Goal: Task Accomplishment & Management: Use online tool/utility

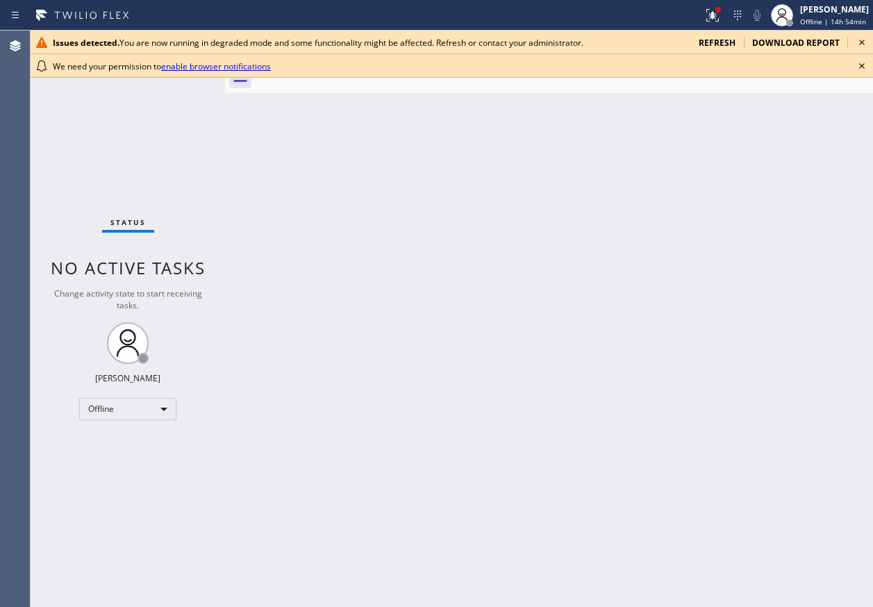
click at [861, 67] on icon at bounding box center [861, 66] width 17 height 17
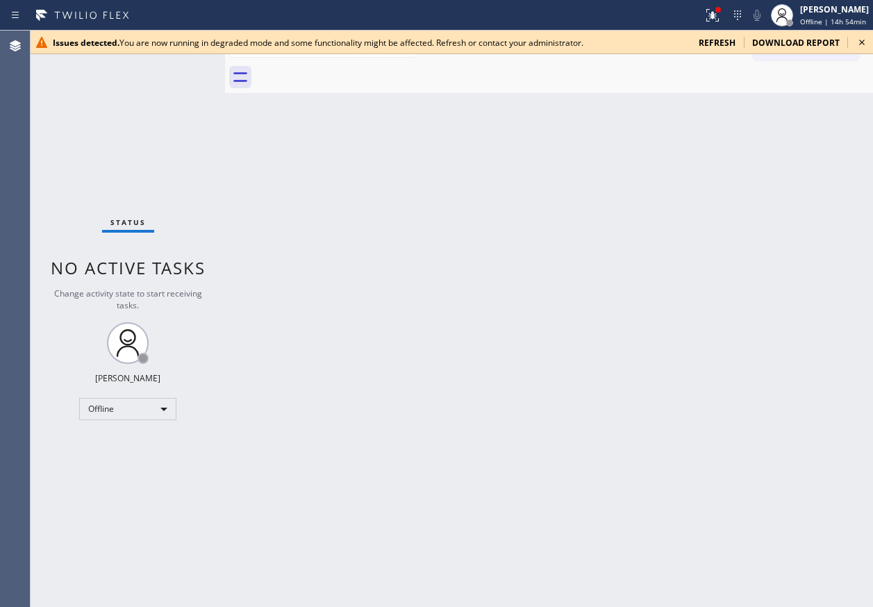
click at [860, 40] on icon at bounding box center [862, 43] width 6 height 6
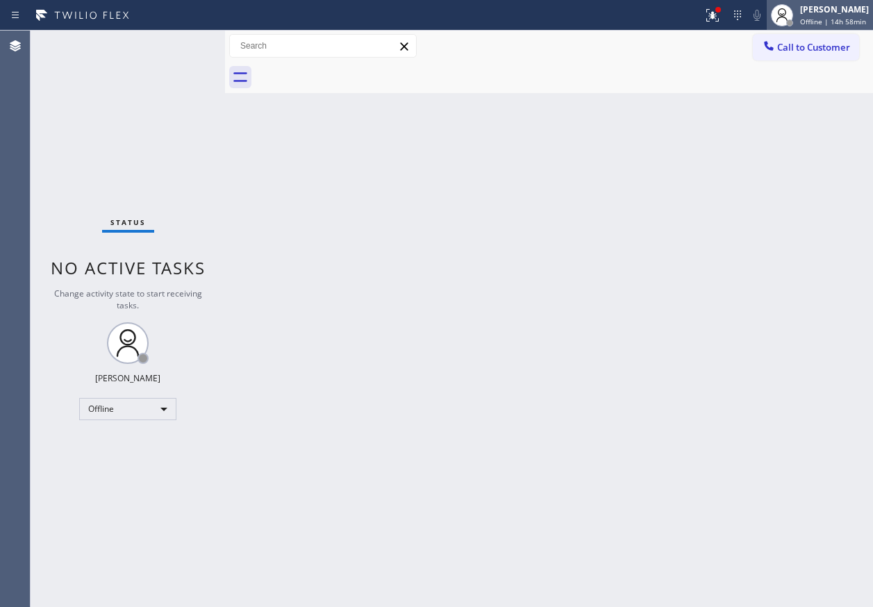
click at [803, 7] on div "[PERSON_NAME] Offline | 14h 58min" at bounding box center [835, 15] width 76 height 24
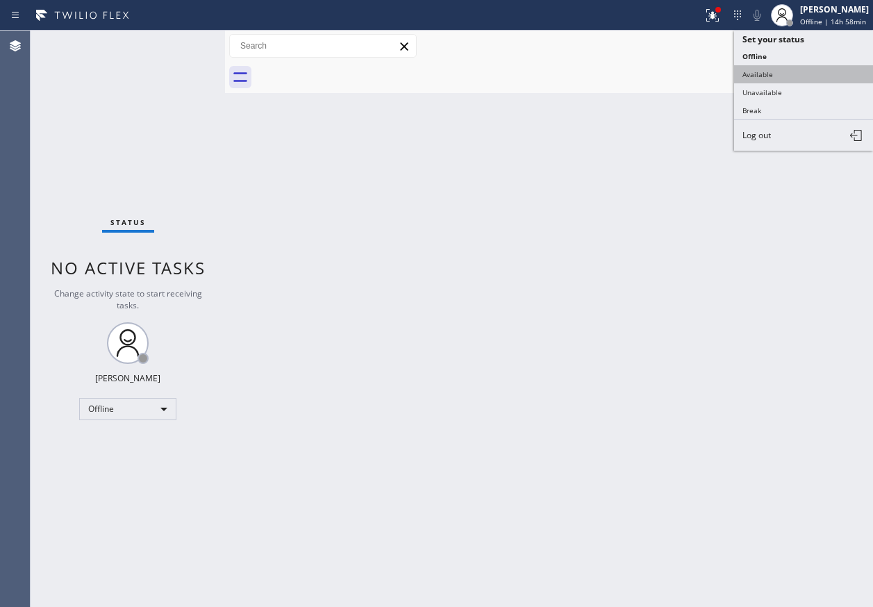
click at [789, 77] on button "Available" at bounding box center [803, 74] width 139 height 18
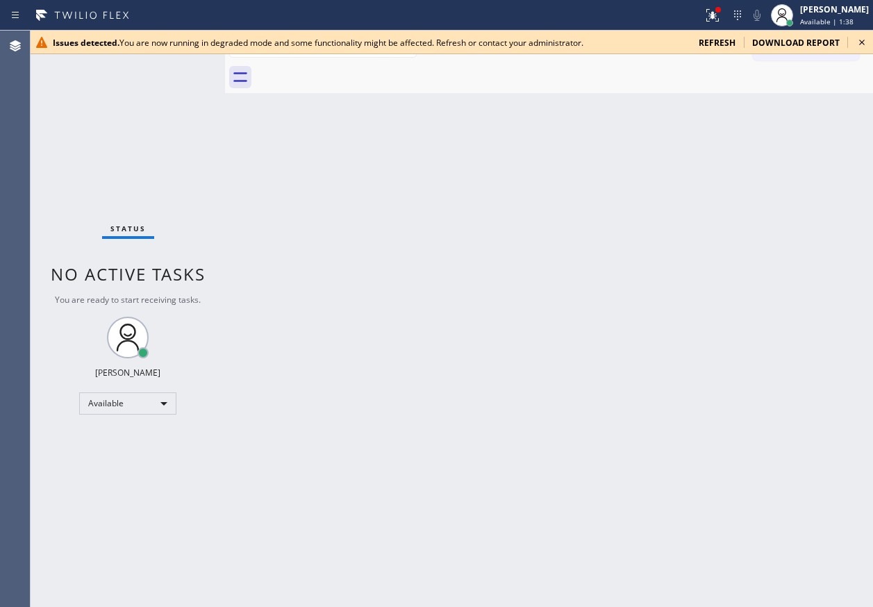
drag, startPoint x: 859, startPoint y: 47, endPoint x: 812, endPoint y: 129, distance: 95.2
click at [859, 47] on icon at bounding box center [861, 42] width 17 height 17
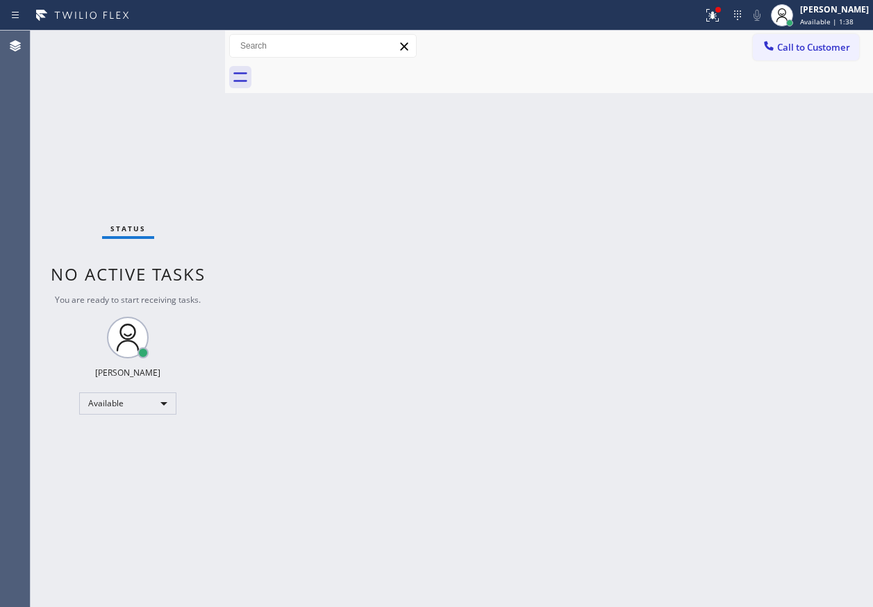
click at [705, 353] on div "Back to Dashboard Change Sender ID Customers Technicians Select a contact Outbo…" at bounding box center [549, 319] width 648 height 576
click at [811, 192] on div "Back to Dashboard Change Sender ID Customers Technicians Select a contact Outbo…" at bounding box center [549, 319] width 648 height 576
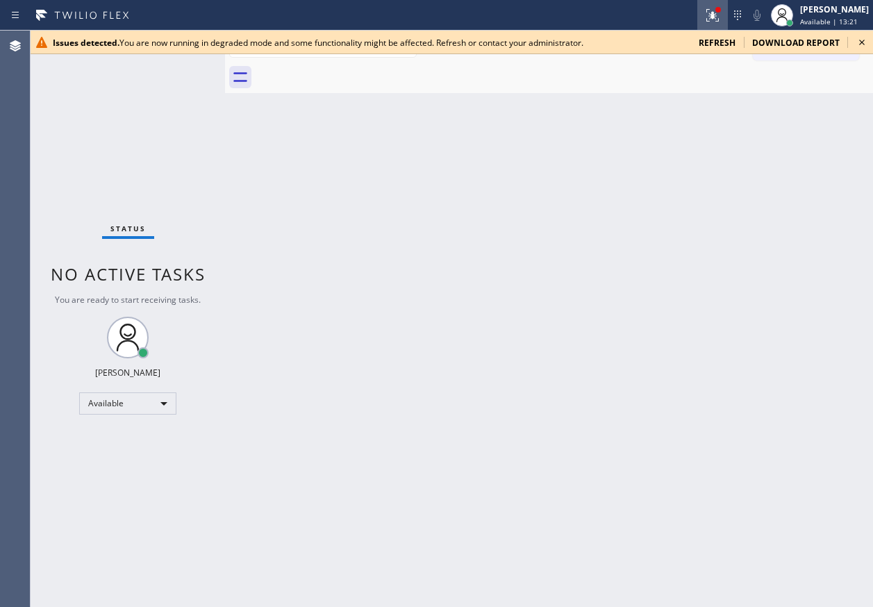
click at [714, 9] on icon at bounding box center [710, 14] width 8 height 10
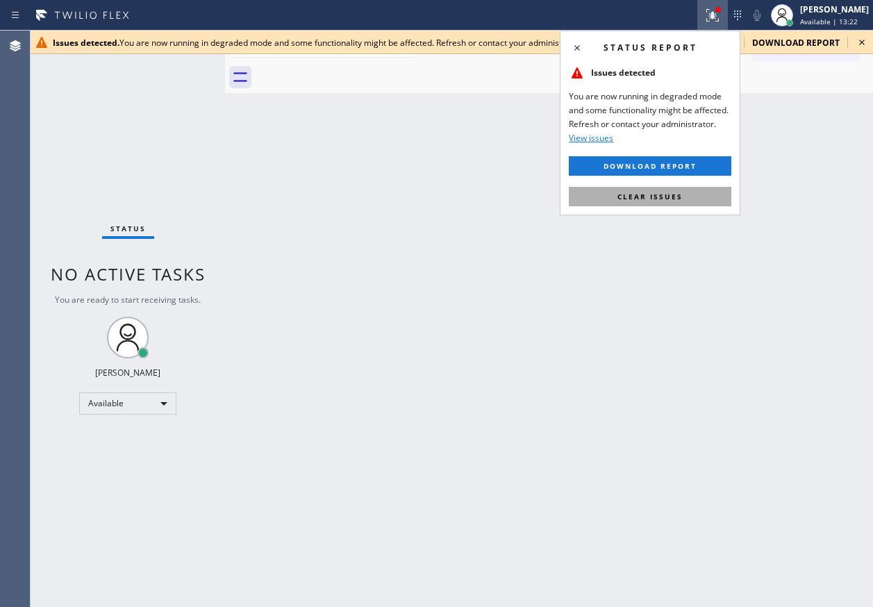
click at [710, 190] on button "Clear issues" at bounding box center [650, 196] width 162 height 19
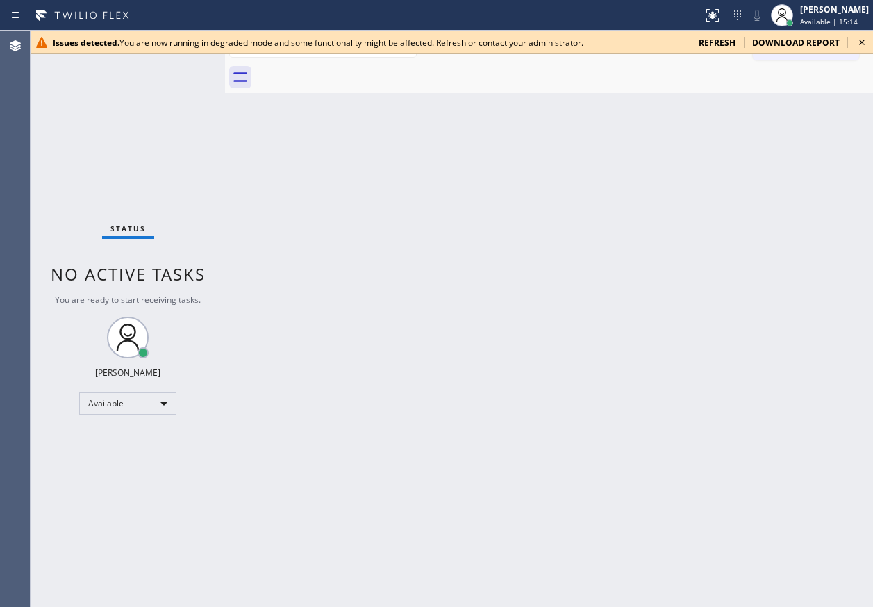
click at [859, 45] on icon at bounding box center [861, 42] width 17 height 17
click at [869, 44] on icon at bounding box center [861, 42] width 17 height 17
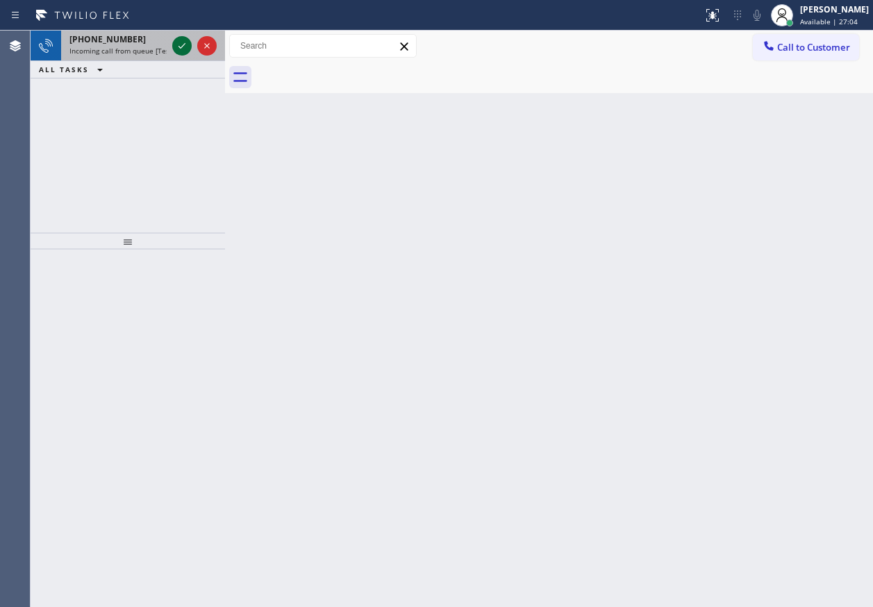
click at [176, 45] on icon at bounding box center [182, 45] width 17 height 17
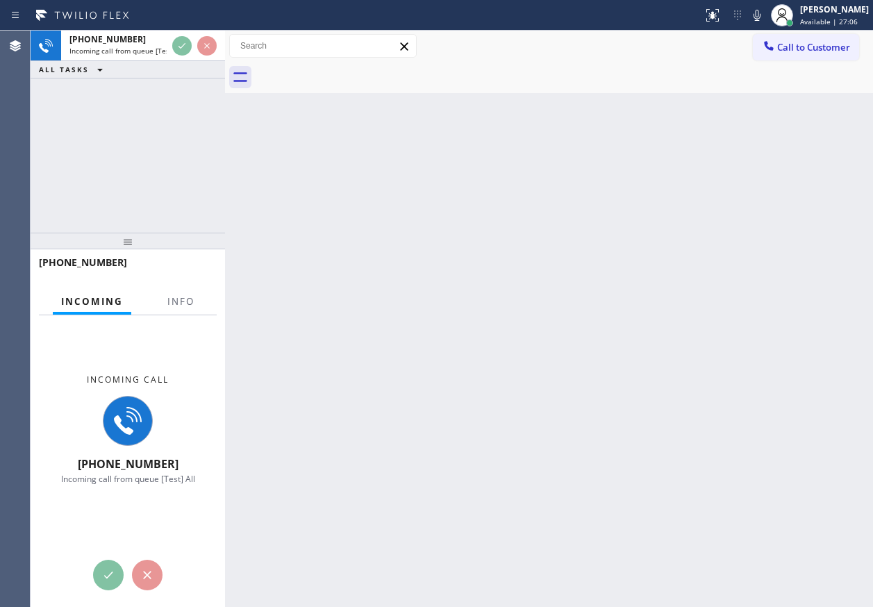
click at [190, 316] on div "Incoming call +13124599917 Incoming call from queue [Test] All" at bounding box center [128, 429] width 194 height 228
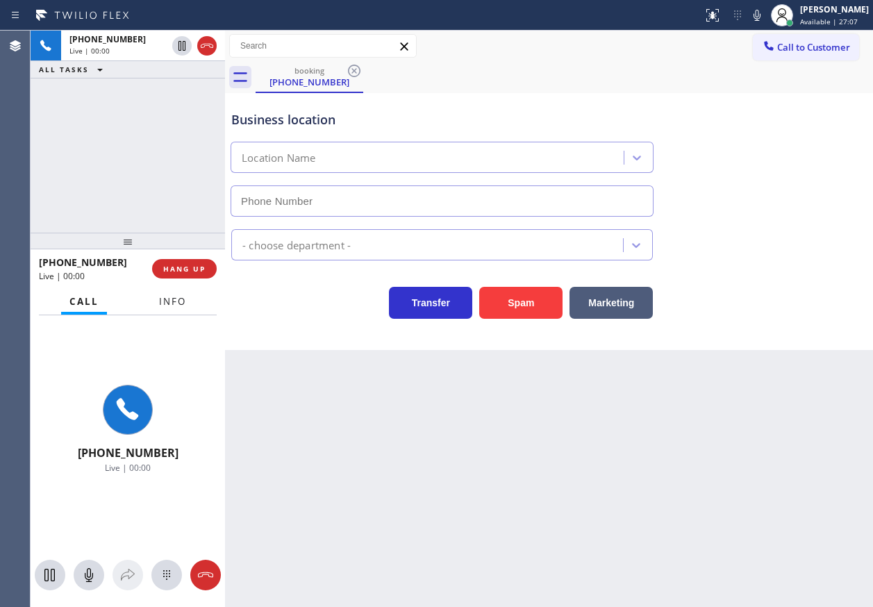
click at [190, 310] on button "Info" at bounding box center [173, 301] width 44 height 27
type input "(773) 917-0590"
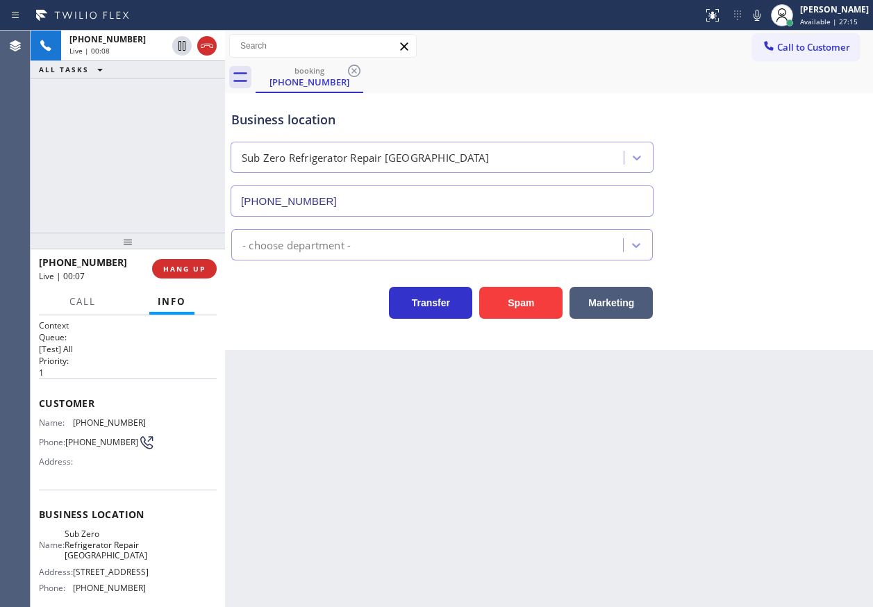
click at [94, 542] on span "Sub Zero Refrigerator Repair Chicago" at bounding box center [106, 544] width 83 height 32
copy span "Sub Zero Refrigerator Repair Chicago"
click at [383, 199] on input "(773) 917-0590" at bounding box center [442, 200] width 423 height 31
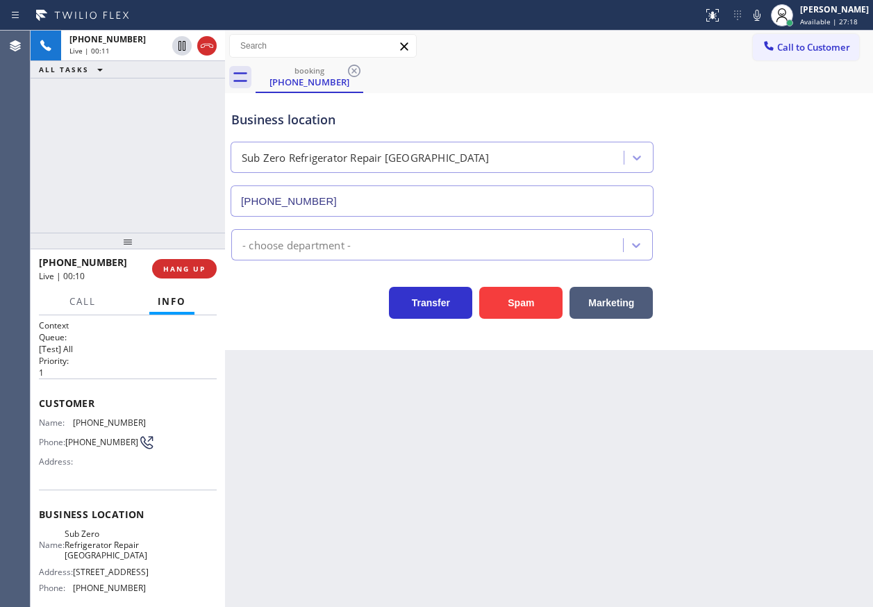
click at [383, 199] on input "(773) 917-0590" at bounding box center [442, 200] width 423 height 31
click at [90, 426] on span "(312) 459-9917" at bounding box center [109, 422] width 73 height 10
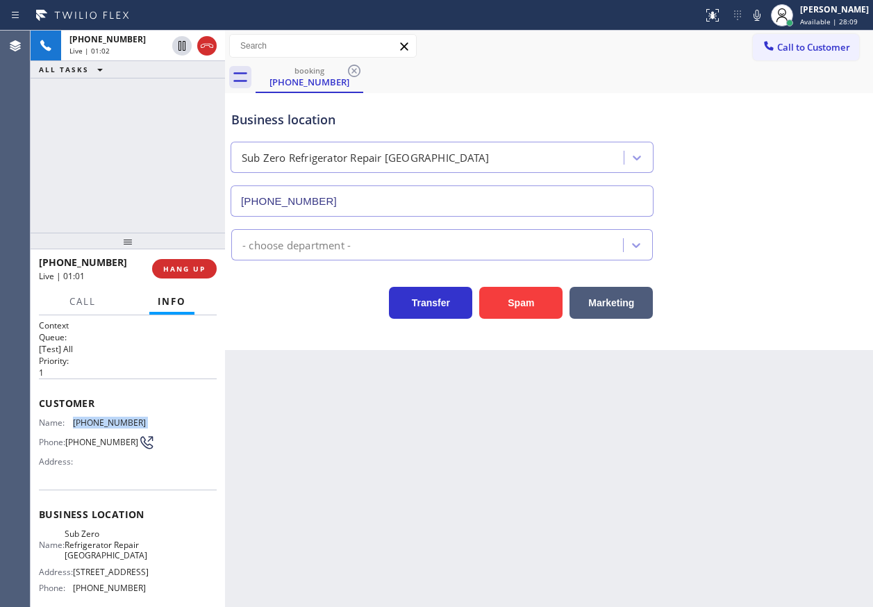
copy span "(312) 459-9917"
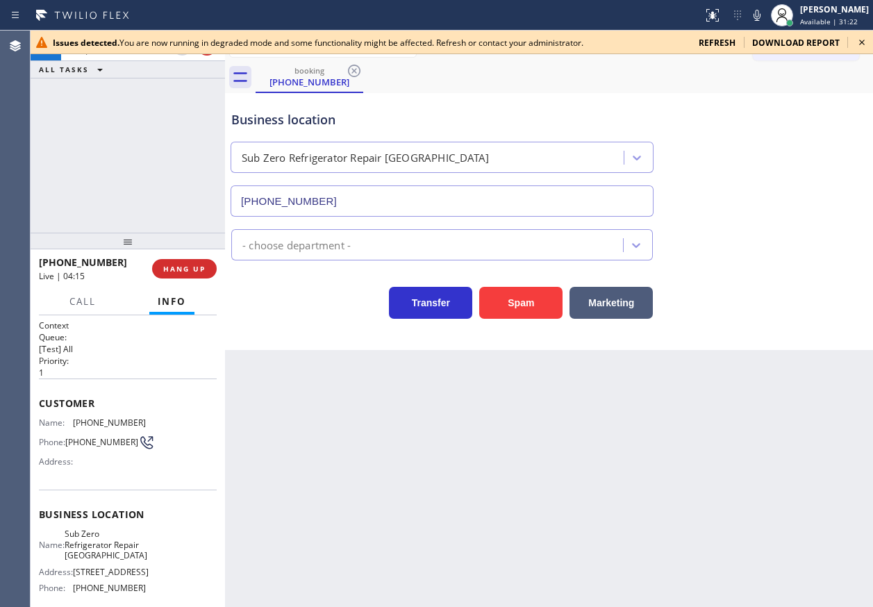
click at [863, 46] on icon at bounding box center [861, 42] width 17 height 17
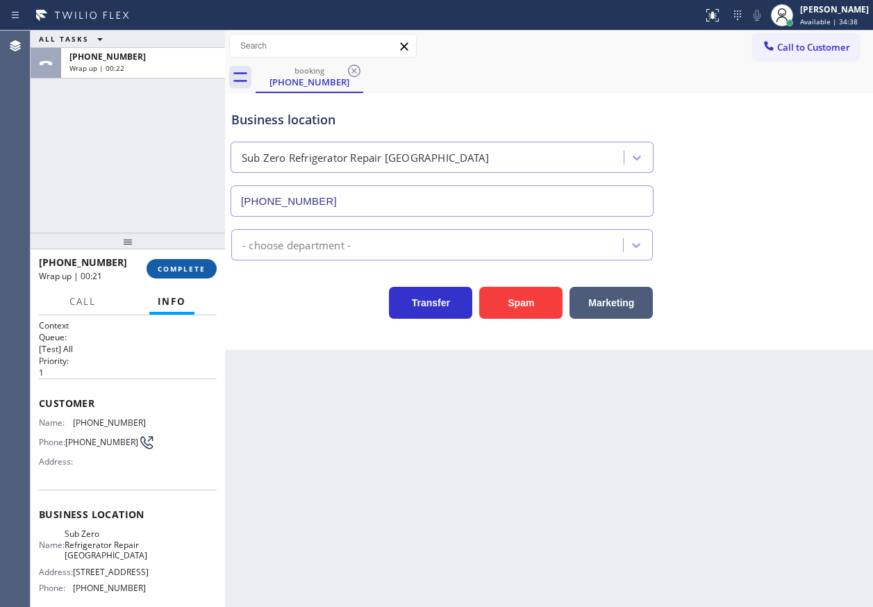
click at [192, 270] on span "COMPLETE" at bounding box center [182, 269] width 48 height 10
click at [351, 73] on icon at bounding box center [354, 70] width 17 height 17
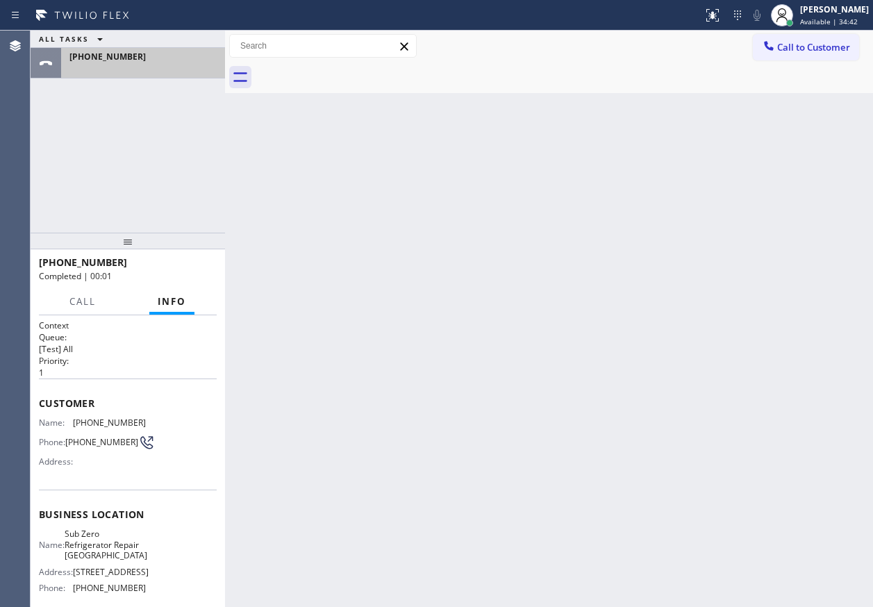
click at [164, 62] on div "+13124599917" at bounding box center [140, 63] width 158 height 31
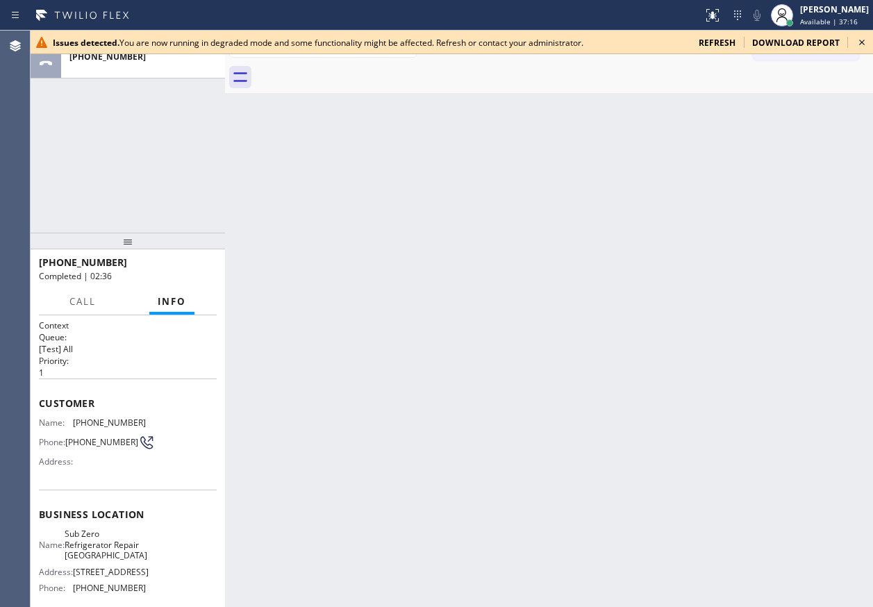
click at [862, 43] on icon at bounding box center [862, 43] width 6 height 6
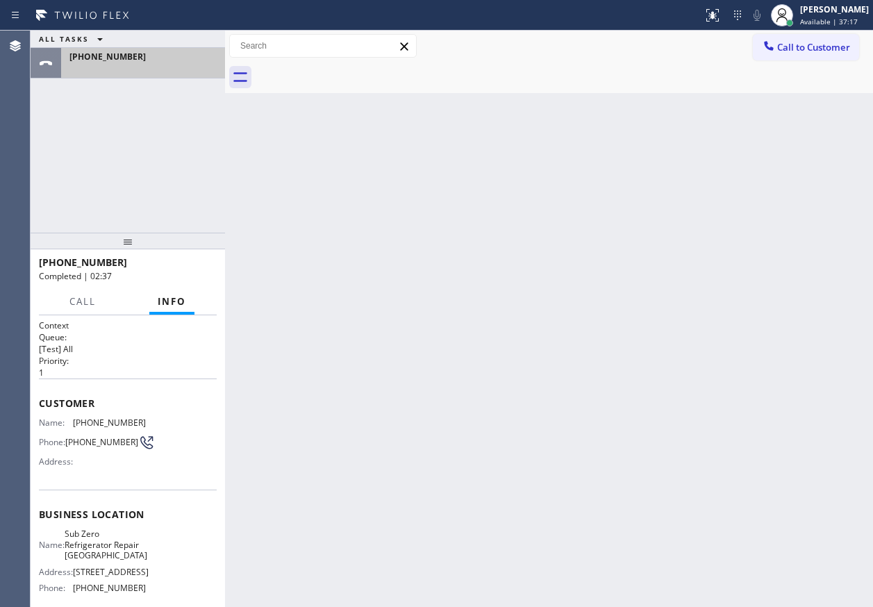
click at [153, 55] on div "+13124599917" at bounding box center [142, 57] width 147 height 12
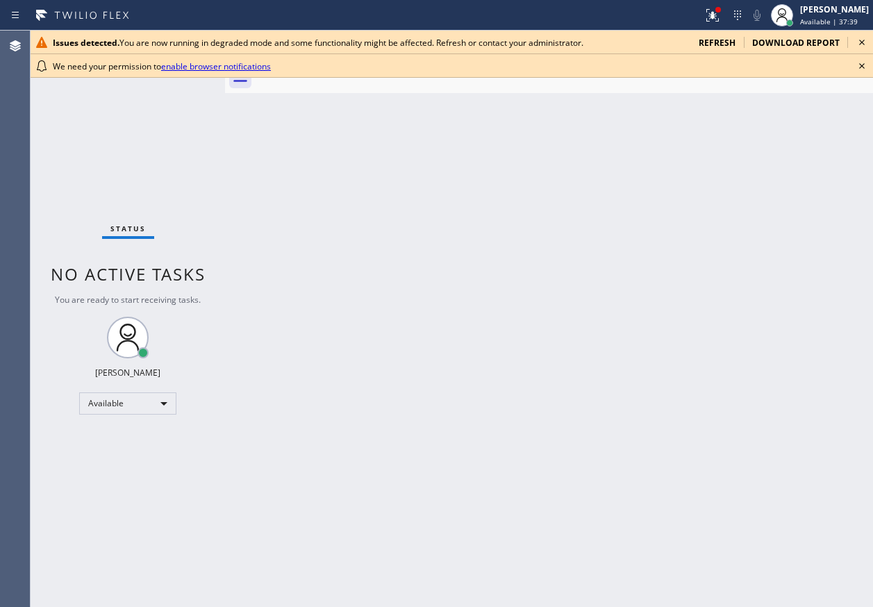
click at [860, 67] on icon at bounding box center [861, 66] width 17 height 17
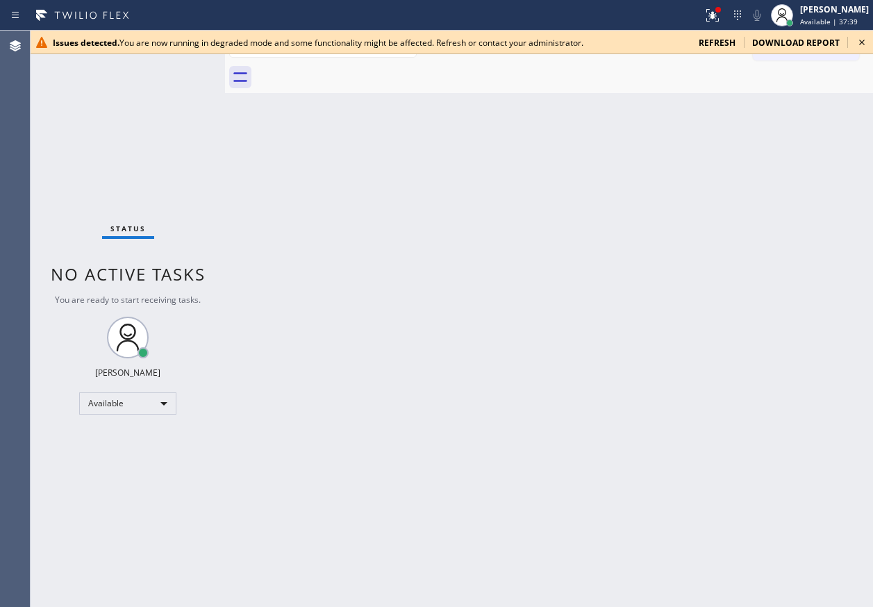
click at [862, 44] on icon at bounding box center [861, 42] width 17 height 17
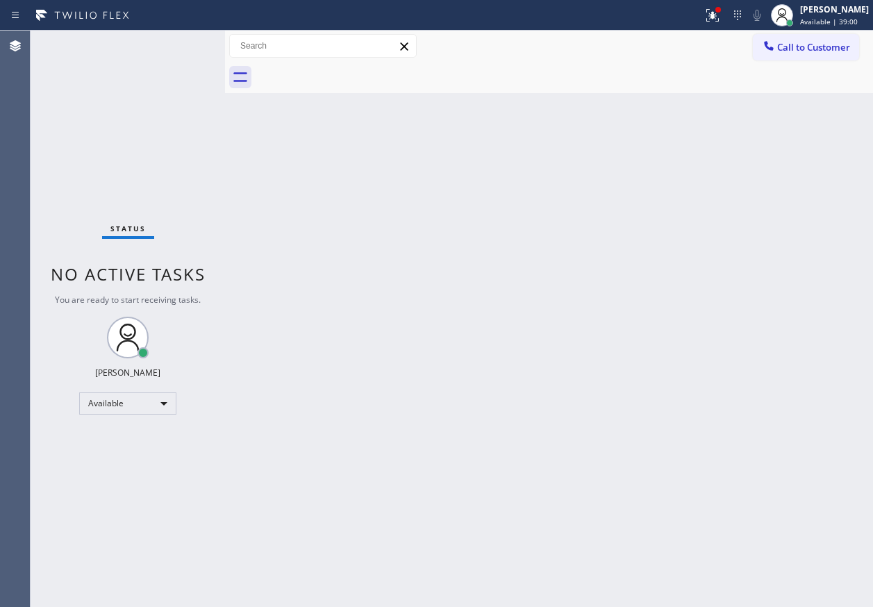
click at [535, 245] on div "Back to Dashboard Change Sender ID Customers Technicians Select a contact Outbo…" at bounding box center [549, 319] width 648 height 576
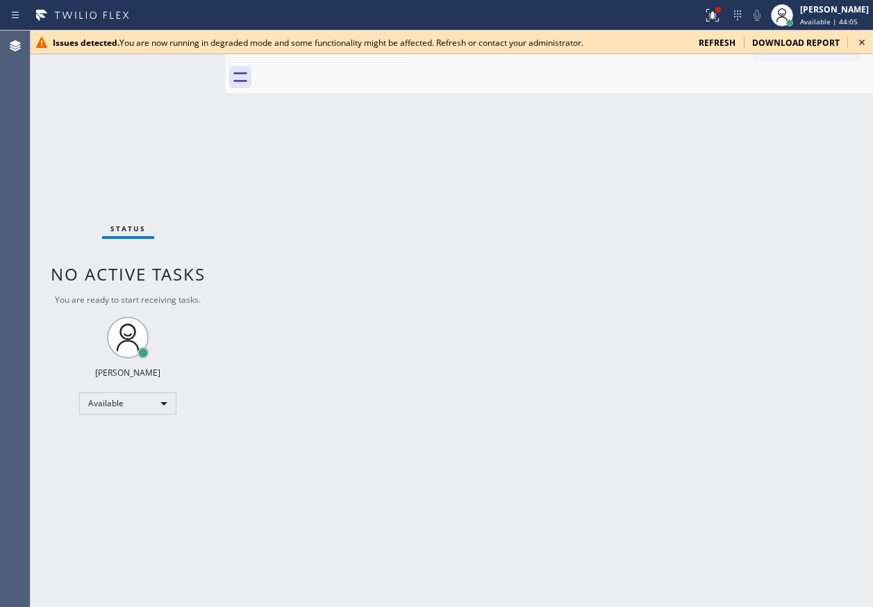
click at [863, 47] on icon at bounding box center [861, 42] width 17 height 17
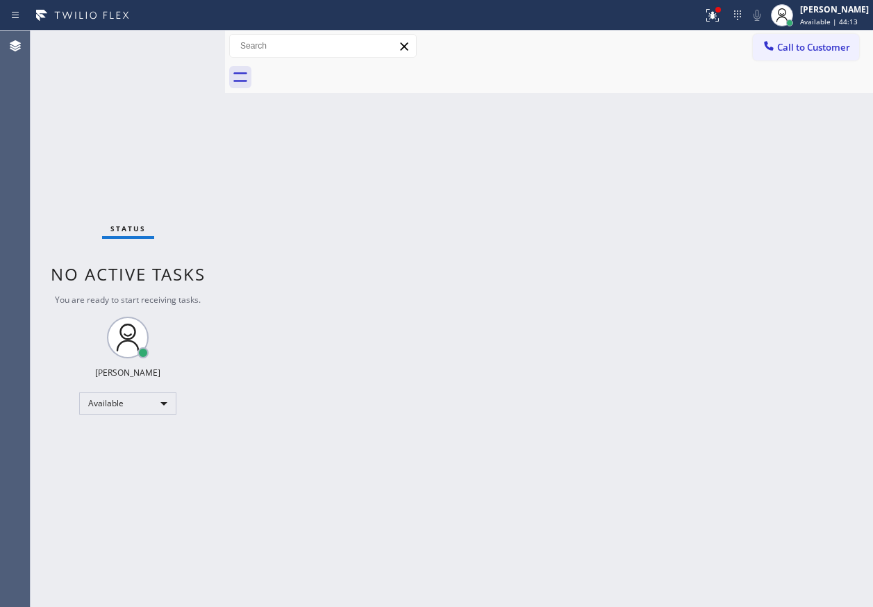
click at [783, 365] on div "Back to Dashboard Change Sender ID Customers Technicians Select a contact Outbo…" at bounding box center [549, 319] width 648 height 576
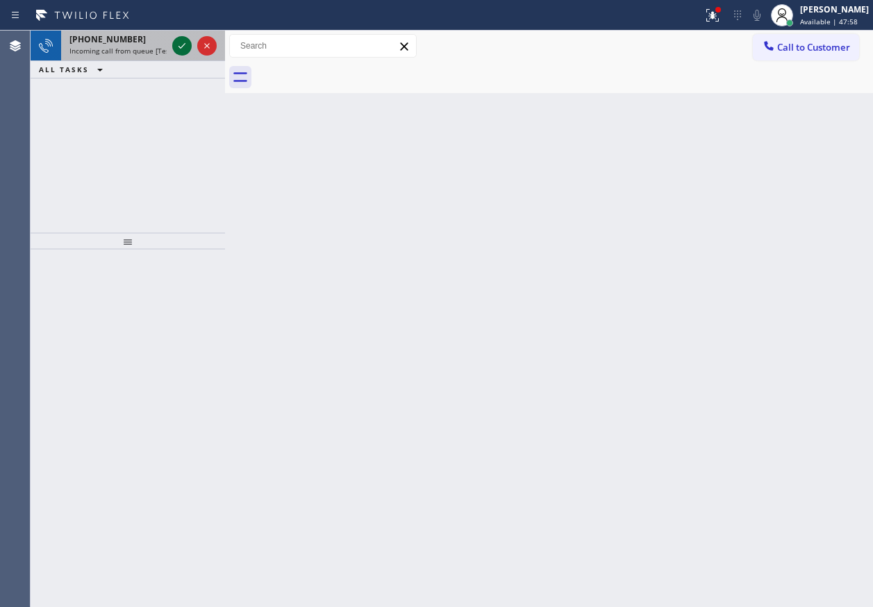
click at [183, 47] on icon at bounding box center [182, 45] width 17 height 17
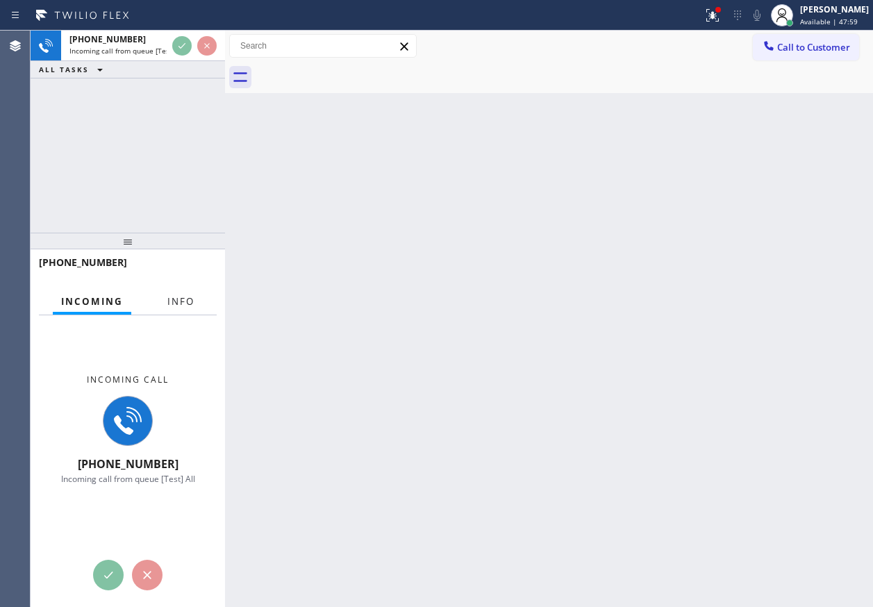
click at [180, 307] on span "Info" at bounding box center [180, 301] width 27 height 12
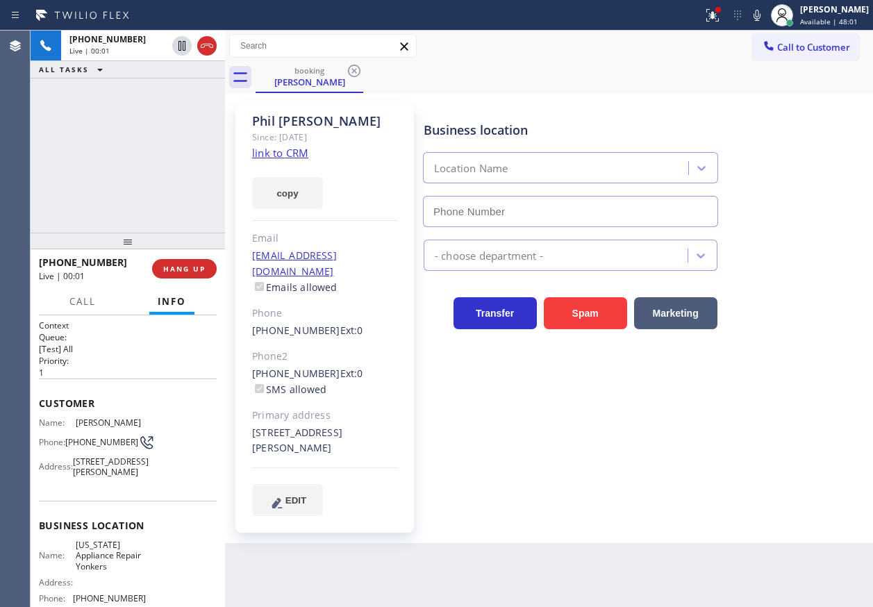
type input "(914) 873-0795"
click at [292, 151] on link "link to CRM" at bounding box center [280, 153] width 56 height 14
click at [94, 571] on span "New York Appliance Repair Yonkers" at bounding box center [110, 555] width 69 height 32
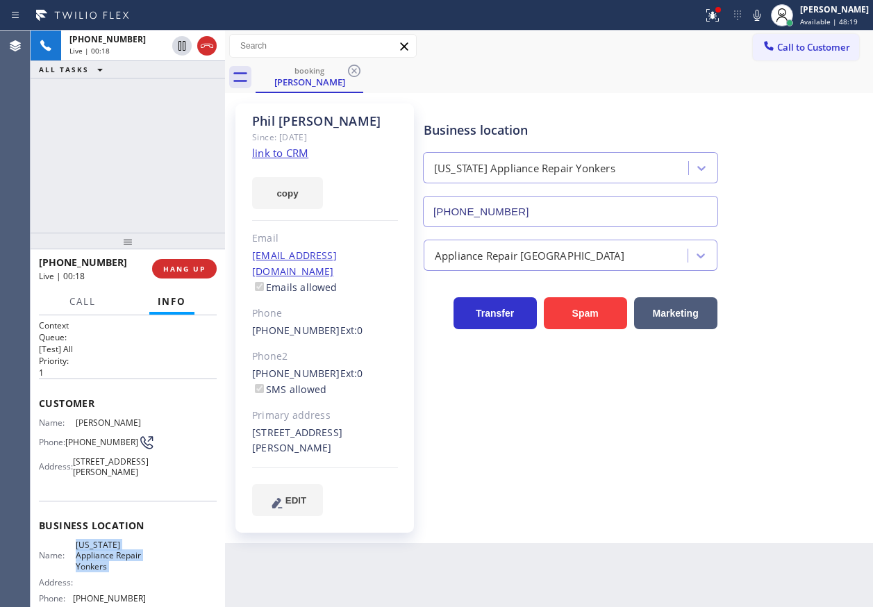
click at [94, 571] on span "New York Appliance Repair Yonkers" at bounding box center [110, 555] width 69 height 32
copy span "New York Appliance Repair Yonkers"
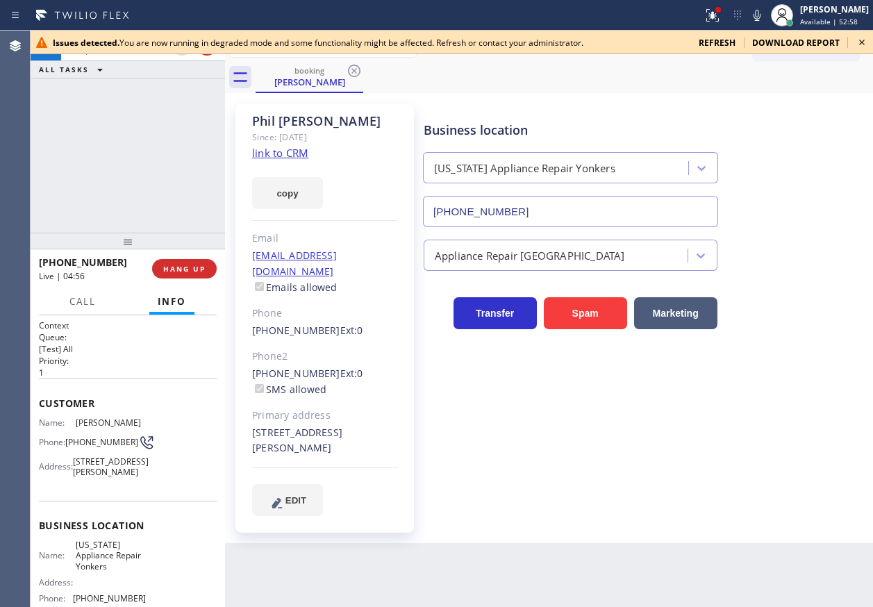
click at [99, 446] on span "(516) 652-6250" at bounding box center [101, 442] width 73 height 10
click at [860, 42] on icon at bounding box center [861, 42] width 17 height 17
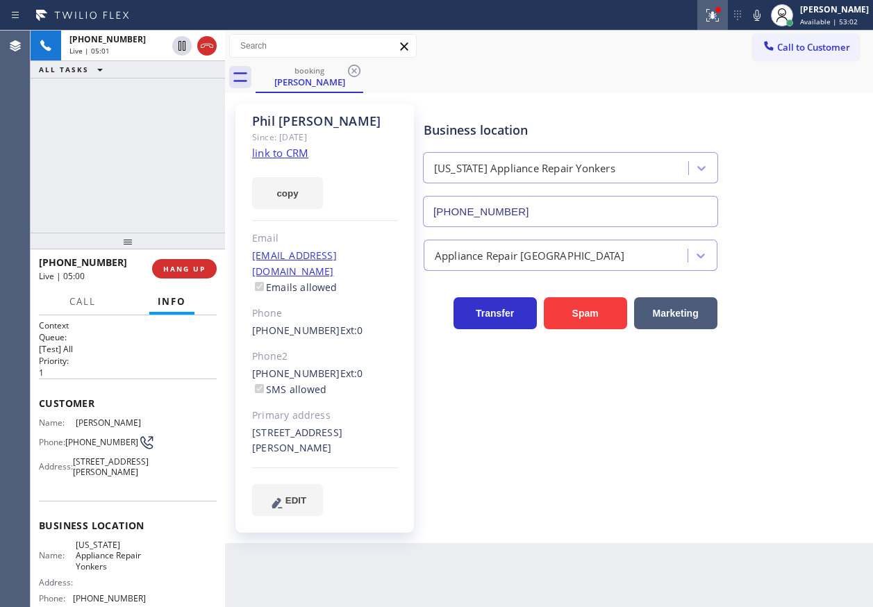
click at [721, 18] on icon at bounding box center [712, 15] width 17 height 17
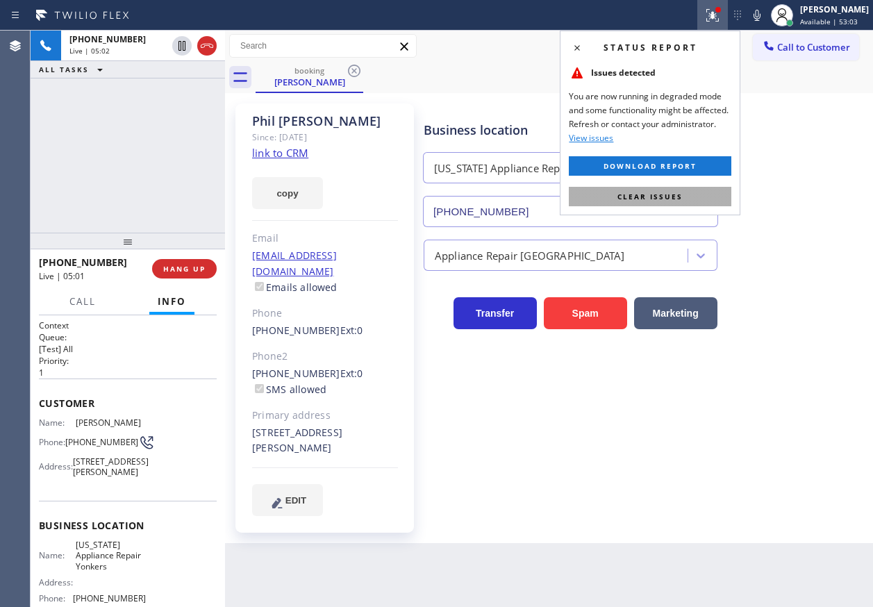
drag, startPoint x: 702, startPoint y: 192, endPoint x: 592, endPoint y: 389, distance: 225.6
click at [701, 192] on button "Clear issues" at bounding box center [650, 196] width 162 height 19
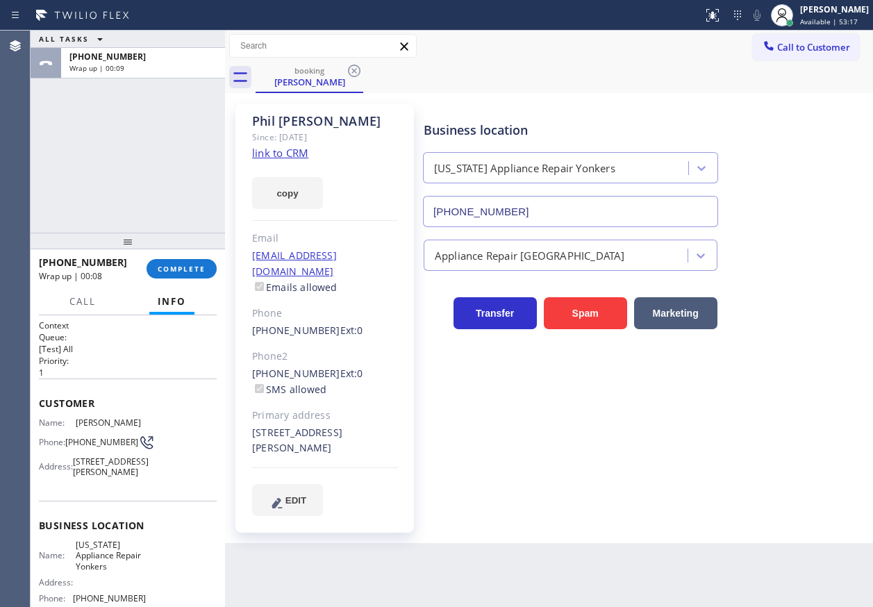
click at [785, 231] on div "Appliance Repair [GEOGRAPHIC_DATA]" at bounding box center [645, 249] width 449 height 44
click at [201, 267] on span "COMPLETE" at bounding box center [182, 269] width 48 height 10
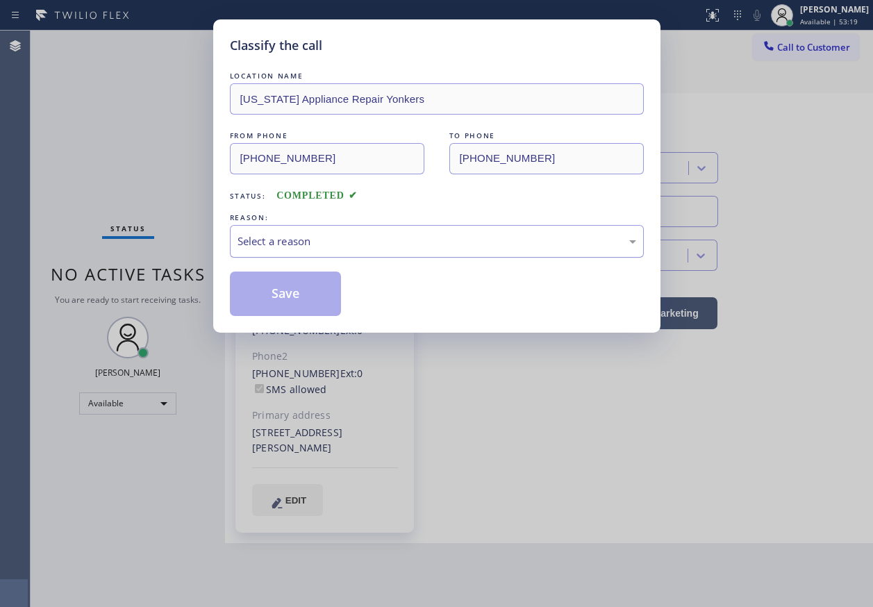
click at [308, 235] on div "Select a reason" at bounding box center [436, 241] width 399 height 16
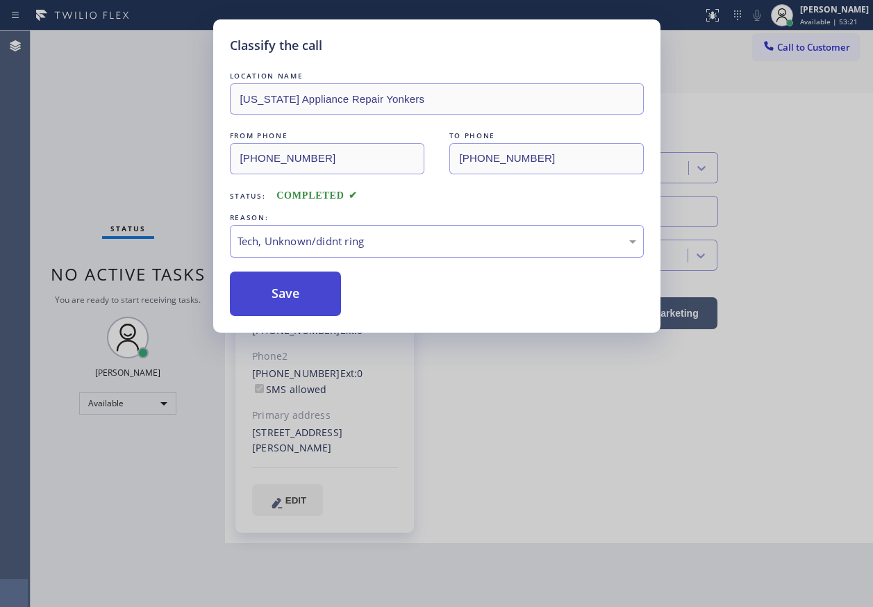
click at [300, 296] on button "Save" at bounding box center [286, 293] width 112 height 44
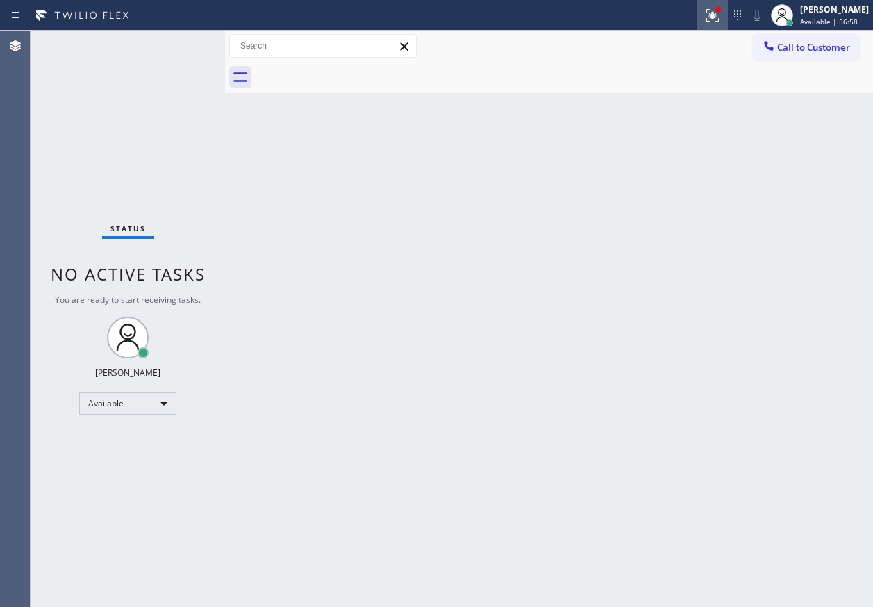
click at [728, 9] on div at bounding box center [712, 15] width 31 height 17
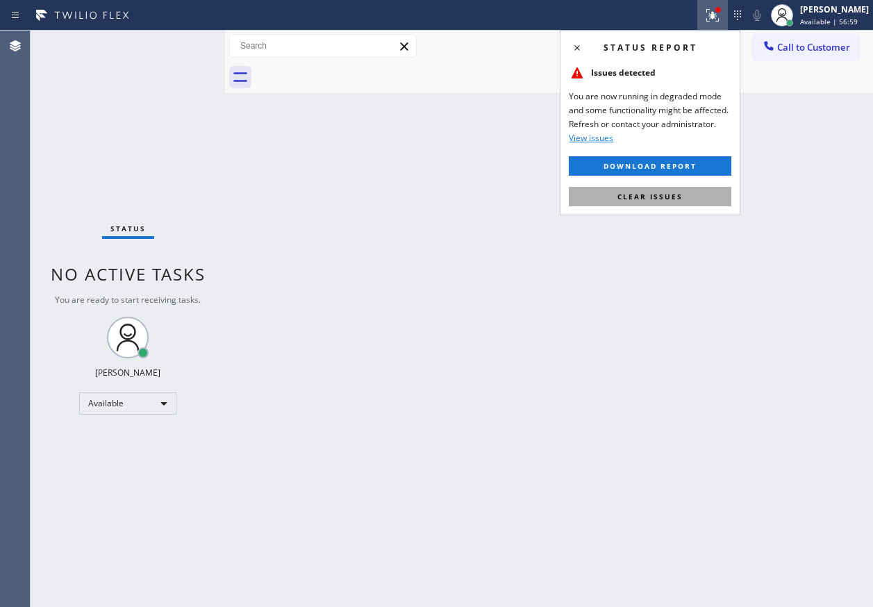
click at [682, 201] on button "Clear issues" at bounding box center [650, 196] width 162 height 19
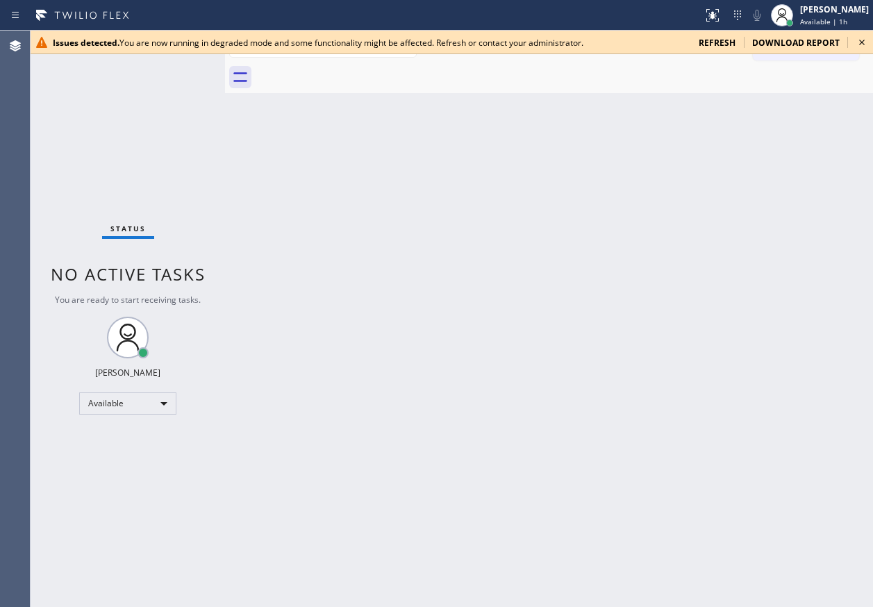
drag, startPoint x: 835, startPoint y: 181, endPoint x: 844, endPoint y: 110, distance: 72.1
click at [835, 181] on div "Back to Dashboard Change Sender ID Customers Technicians Select a contact Outbo…" at bounding box center [549, 319] width 648 height 576
click at [862, 44] on icon at bounding box center [861, 42] width 17 height 17
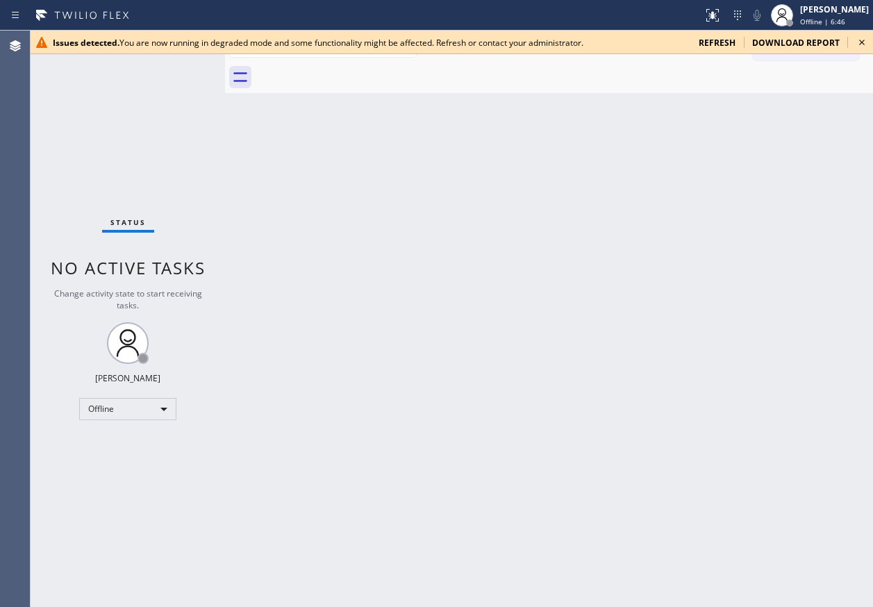
click at [859, 41] on icon at bounding box center [861, 42] width 17 height 17
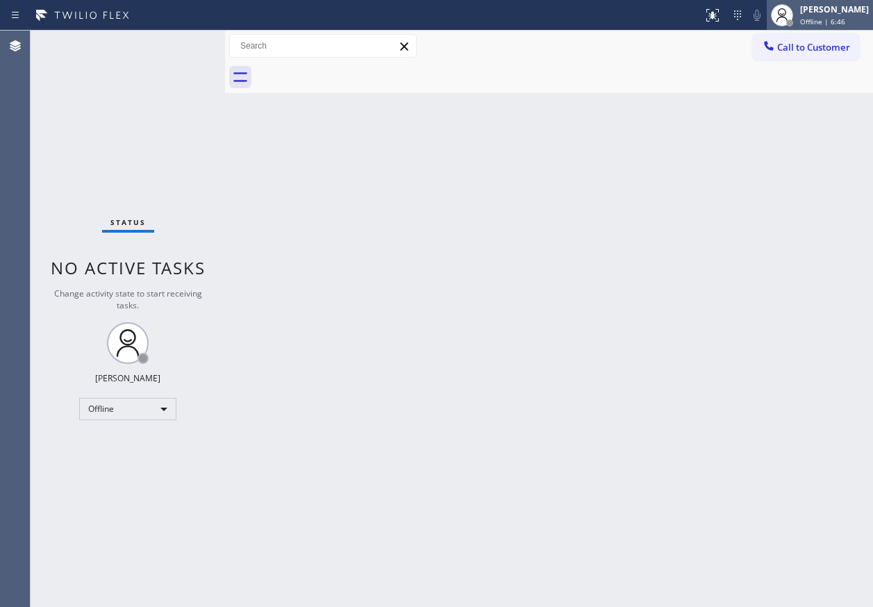
click at [857, 23] on div "Offline | 6:46" at bounding box center [834, 22] width 69 height 10
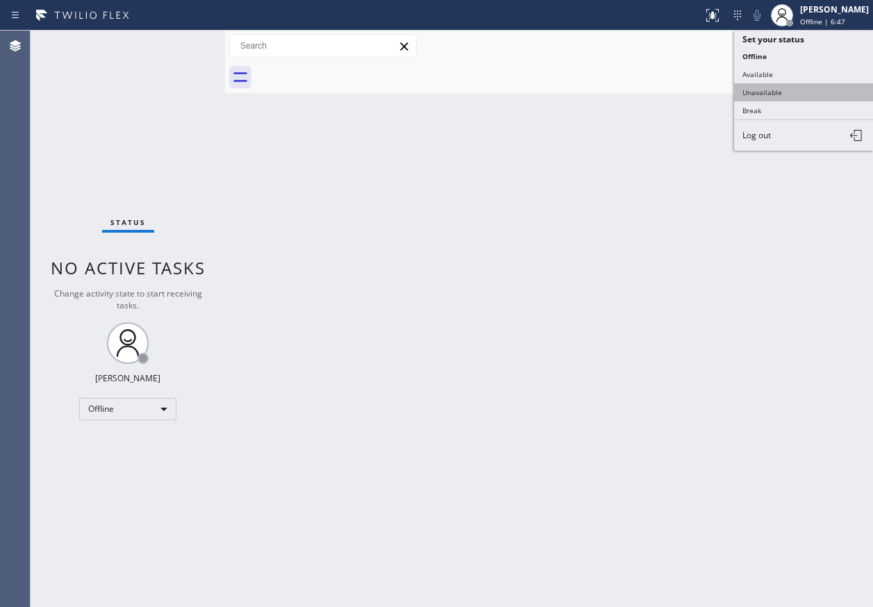
click at [787, 85] on button "Unavailable" at bounding box center [803, 92] width 139 height 18
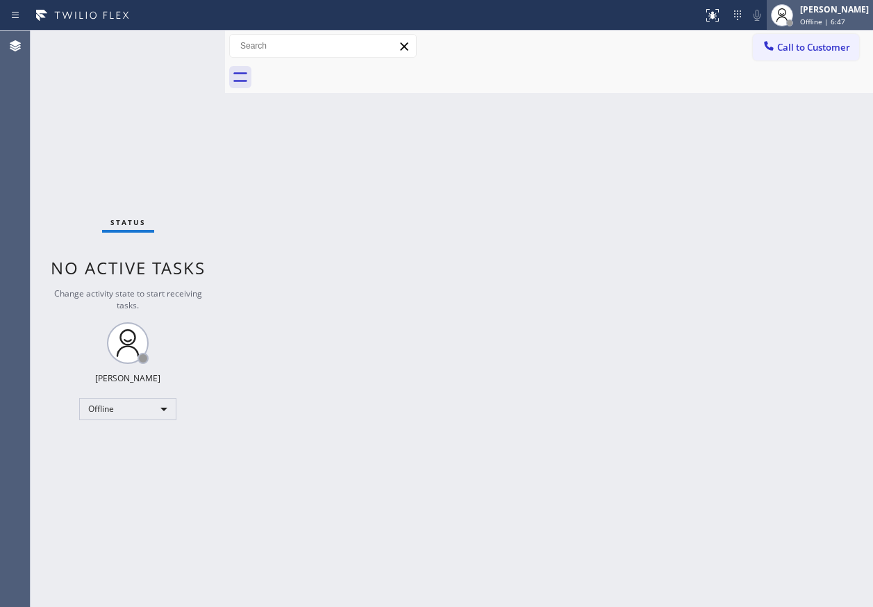
click at [830, 22] on span "Offline | 6:47" at bounding box center [822, 22] width 45 height 10
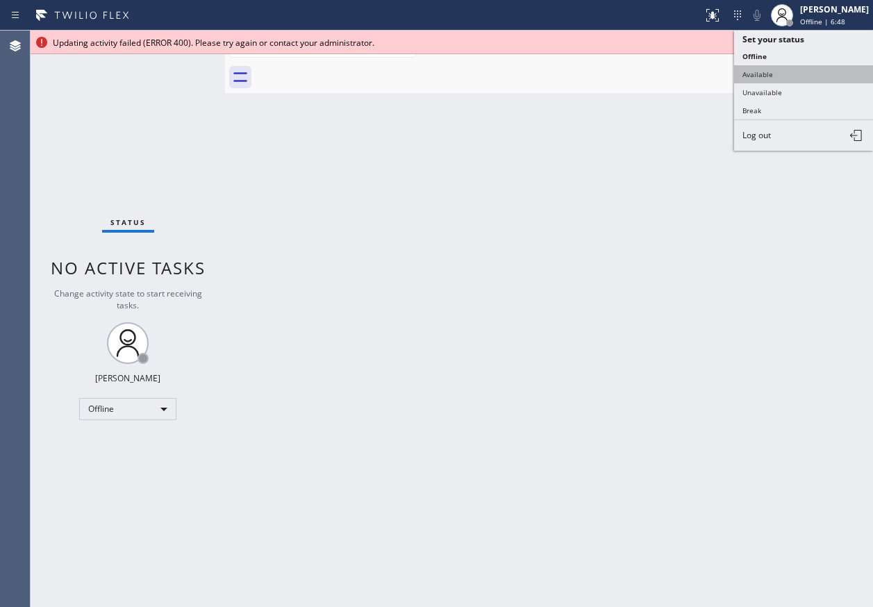
click at [797, 76] on button "Available" at bounding box center [803, 74] width 139 height 18
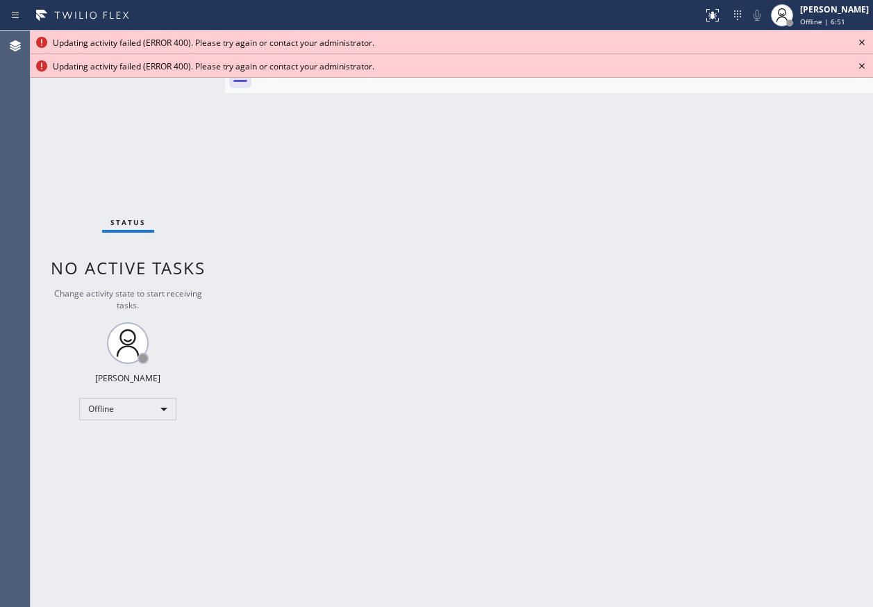
click at [863, 62] on icon at bounding box center [861, 66] width 17 height 17
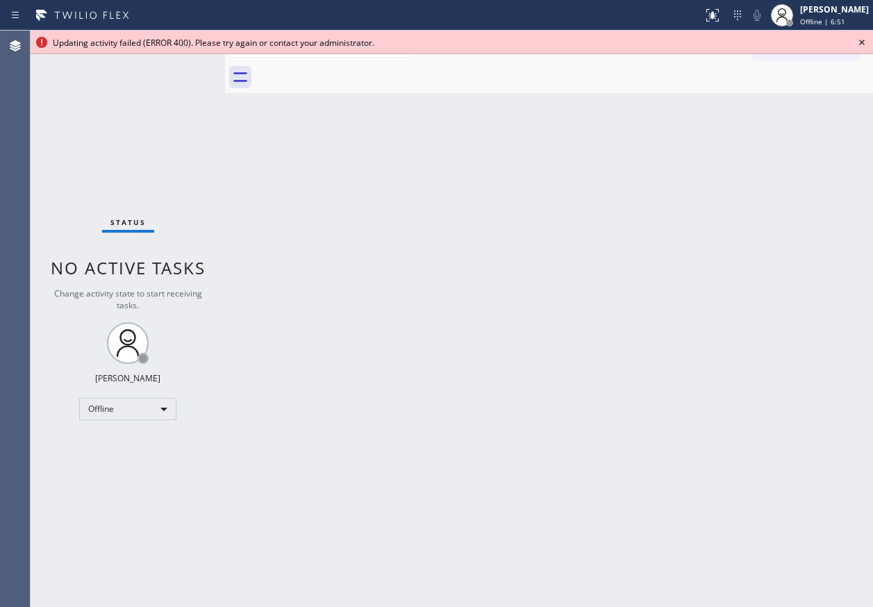
click at [864, 37] on icon at bounding box center [861, 42] width 17 height 17
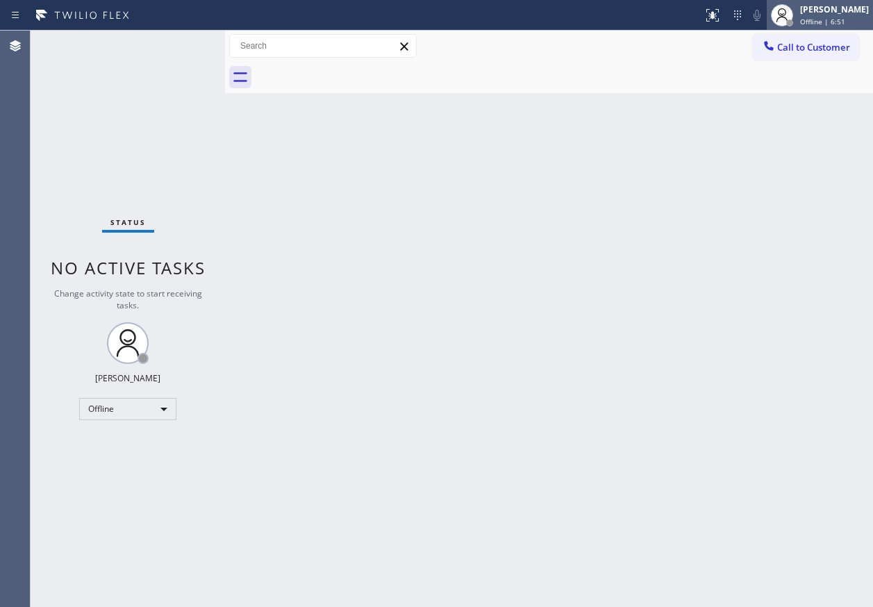
click at [845, 22] on span "Offline | 6:51" at bounding box center [822, 22] width 45 height 10
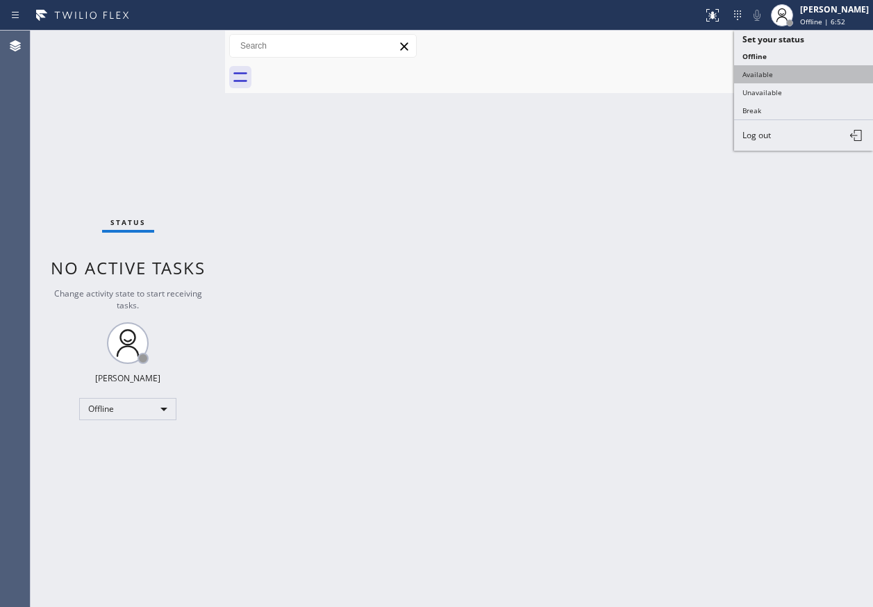
click at [787, 75] on button "Available" at bounding box center [803, 74] width 139 height 18
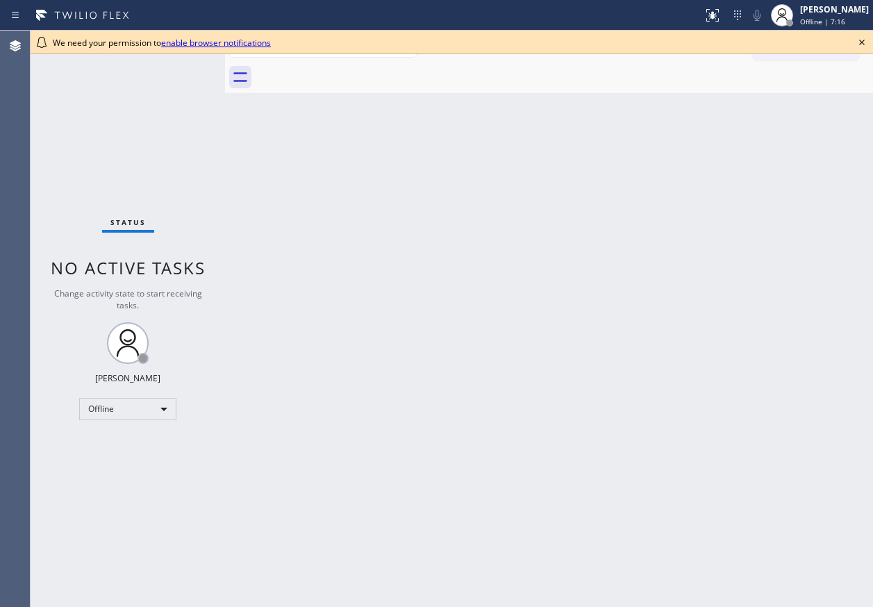
click at [865, 47] on icon at bounding box center [861, 42] width 17 height 17
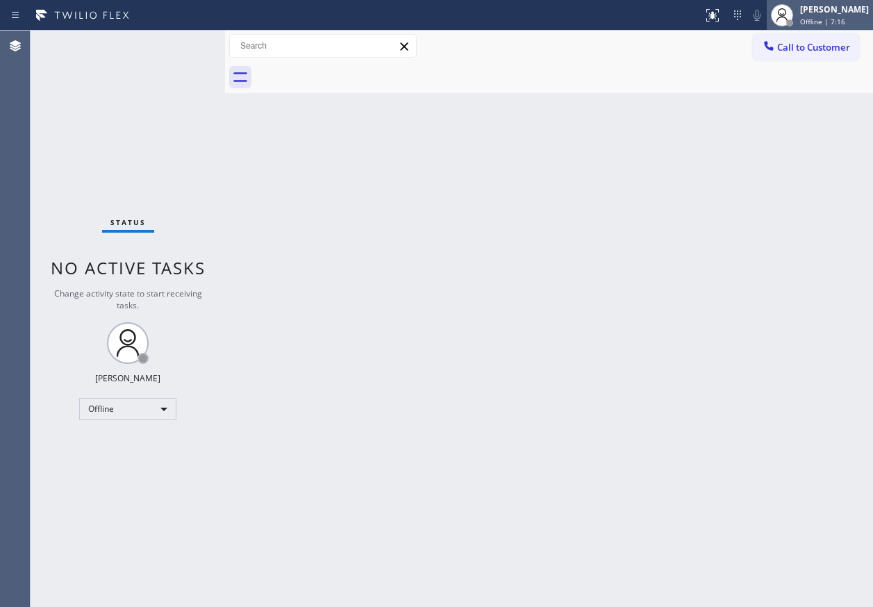
click at [840, 25] on span "Offline | 7:16" at bounding box center [822, 22] width 45 height 10
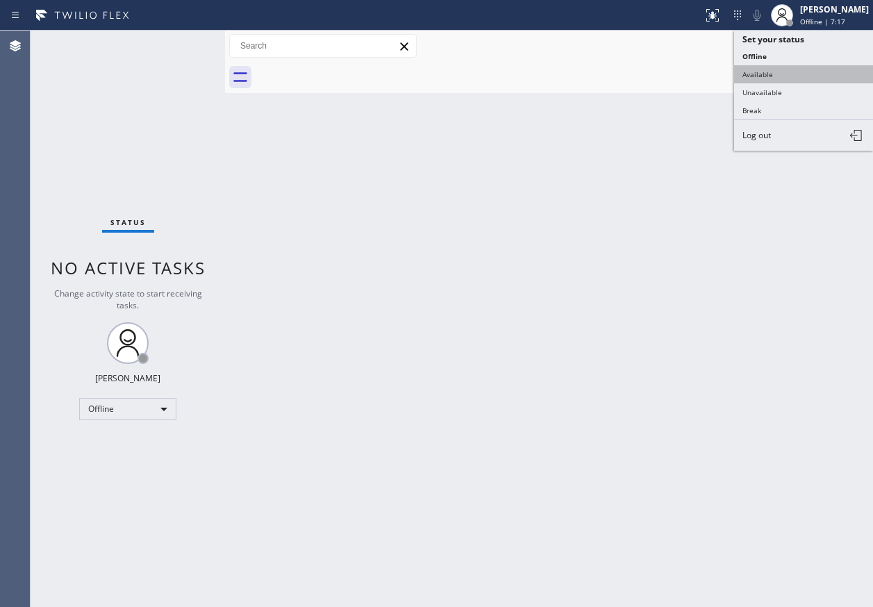
click at [812, 74] on button "Available" at bounding box center [803, 74] width 139 height 18
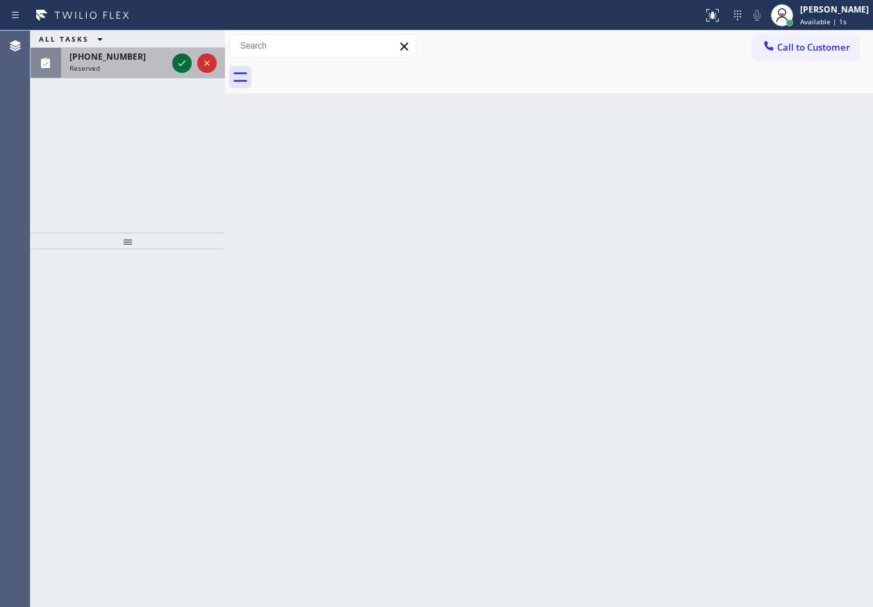
click at [181, 63] on icon at bounding box center [182, 63] width 17 height 17
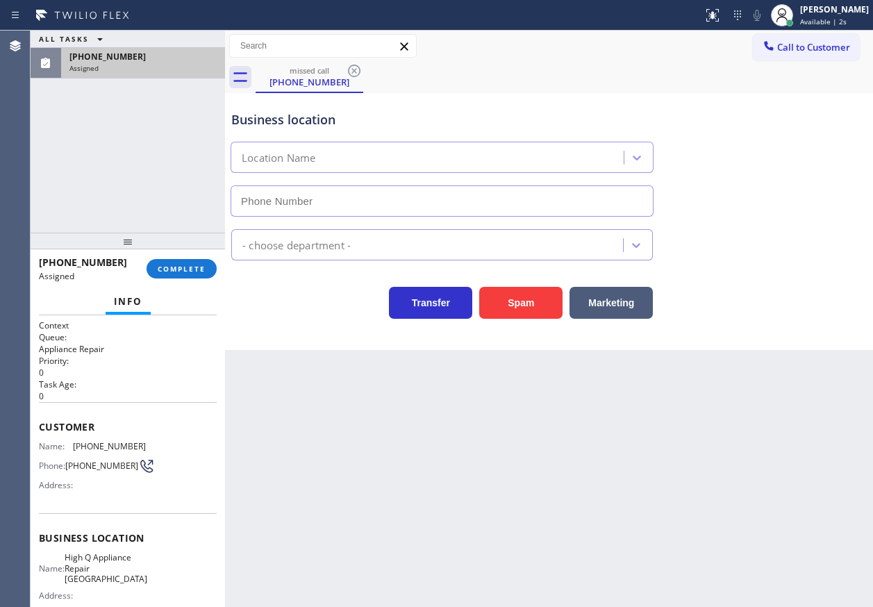
type input "[PHONE_NUMBER]"
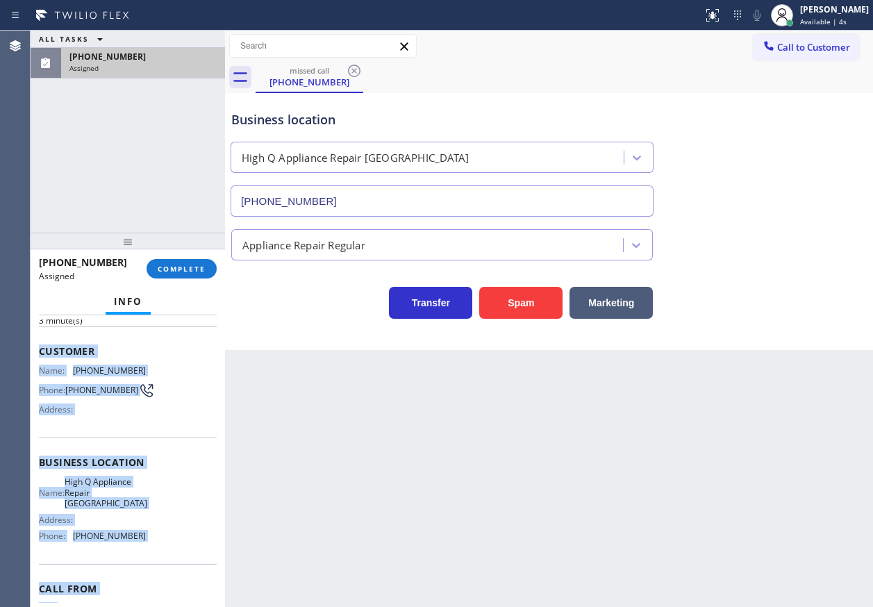
scroll to position [147, 0]
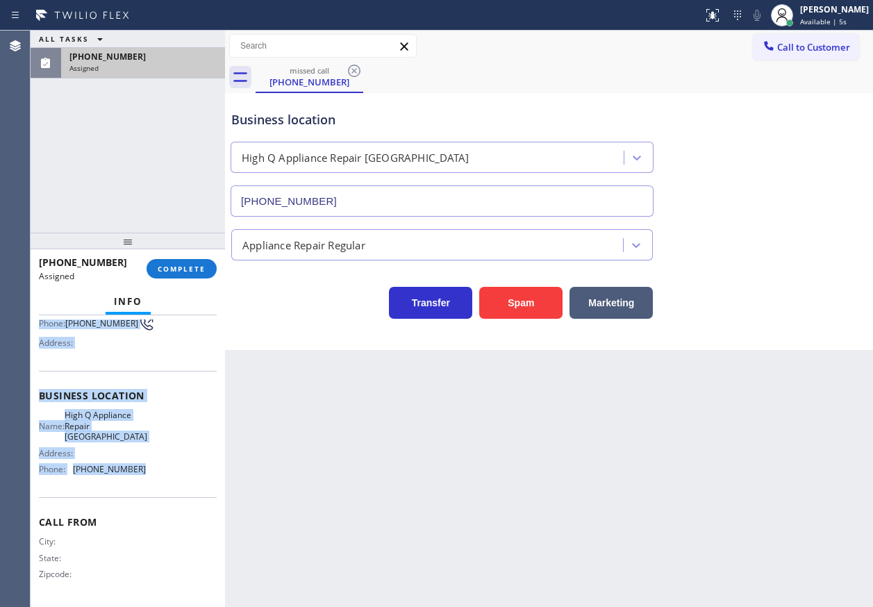
drag, startPoint x: 35, startPoint y: 425, endPoint x: 158, endPoint y: 489, distance: 139.1
click at [158, 489] on div "Context Queue: Appliance Repair Priority: 0 Task Age: [DEMOGRAPHIC_DATA] minute…" at bounding box center [128, 461] width 194 height 292
copy div "Customer Name: [PHONE_NUMBER] Phone: [PHONE_NUMBER] Address: Business location …"
click at [191, 276] on button "COMPLETE" at bounding box center [181, 268] width 70 height 19
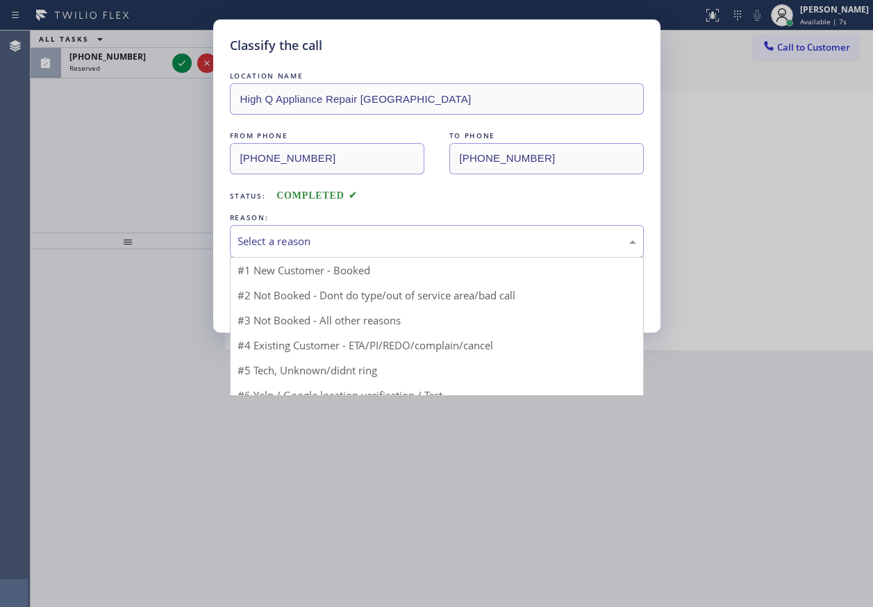
click at [324, 234] on div "Select a reason" at bounding box center [436, 241] width 399 height 16
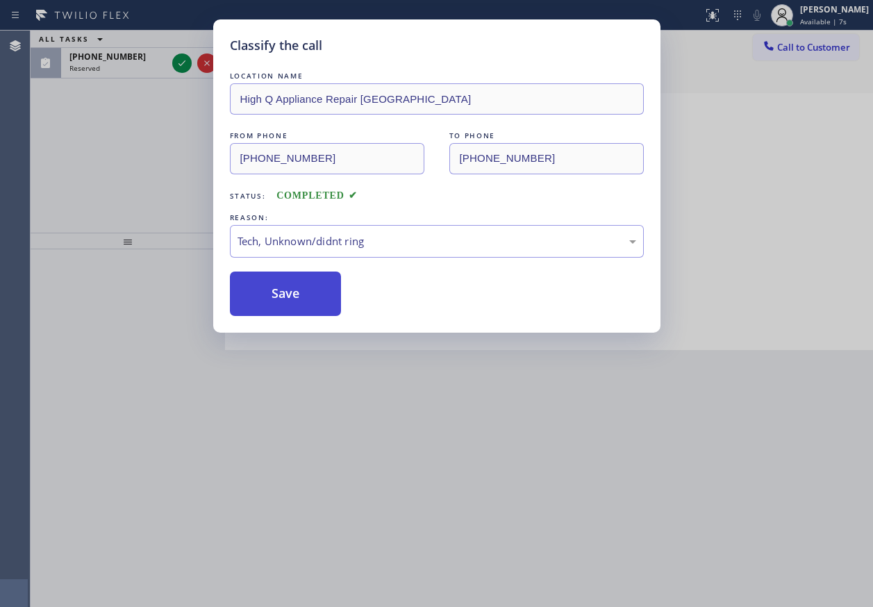
click at [307, 302] on button "Save" at bounding box center [286, 293] width 112 height 44
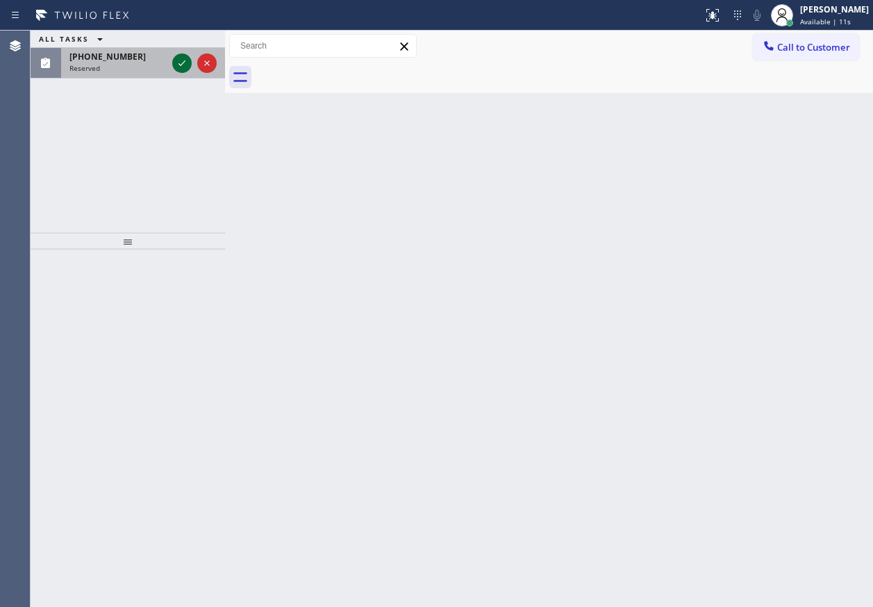
click at [176, 66] on icon at bounding box center [182, 63] width 17 height 17
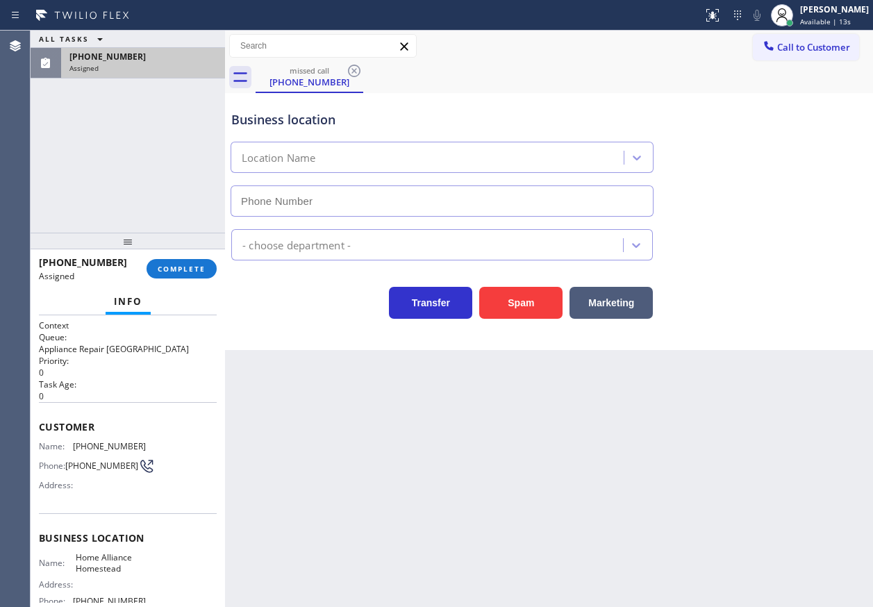
type input "[PHONE_NUMBER]"
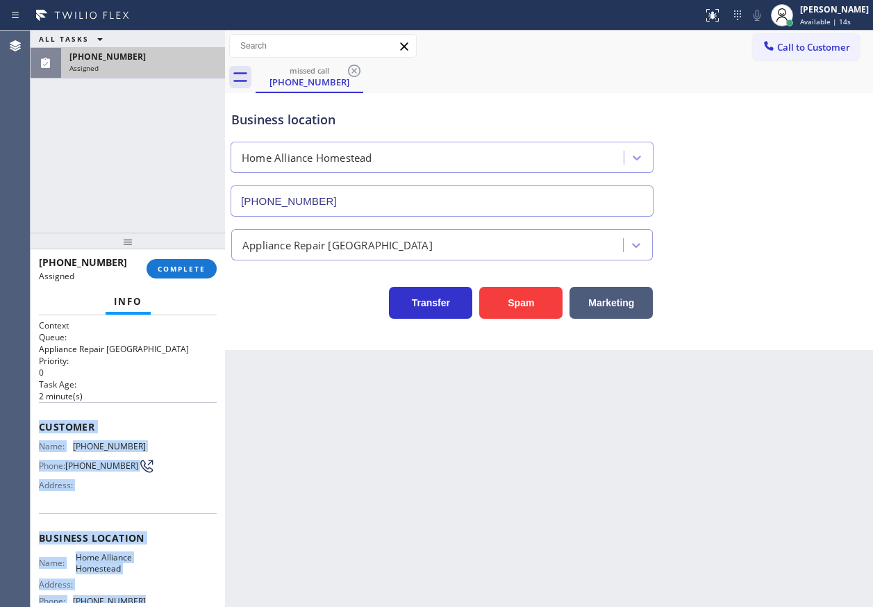
scroll to position [136, 0]
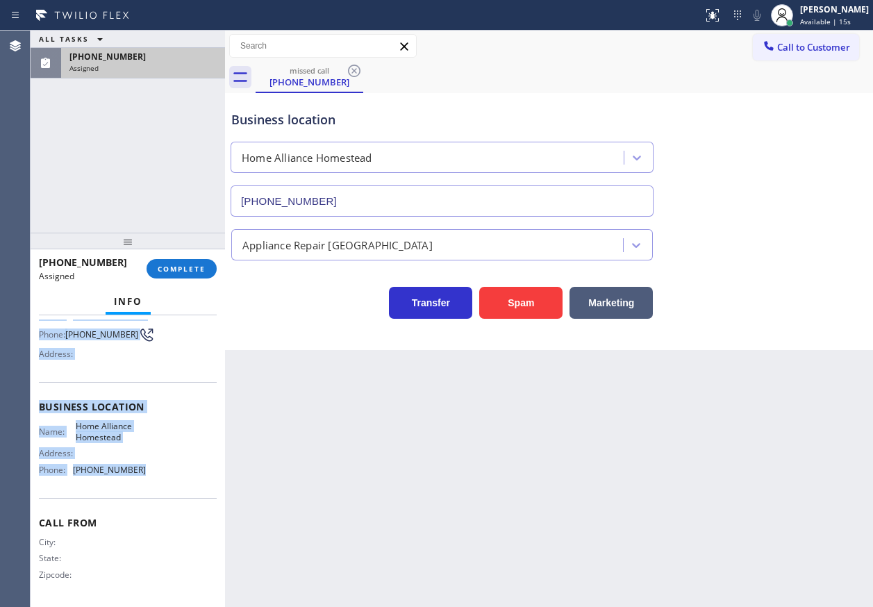
drag, startPoint x: 37, startPoint y: 426, endPoint x: 149, endPoint y: 484, distance: 125.8
click at [149, 484] on div "Context Queue: Appliance Repair High End Priority: 0 Task Age: [DEMOGRAPHIC_DAT…" at bounding box center [128, 461] width 194 height 292
copy div "Customer Name: [PHONE_NUMBER] Phone: [PHONE_NUMBER] Address: Business location …"
click at [164, 267] on span "COMPLETE" at bounding box center [182, 269] width 48 height 10
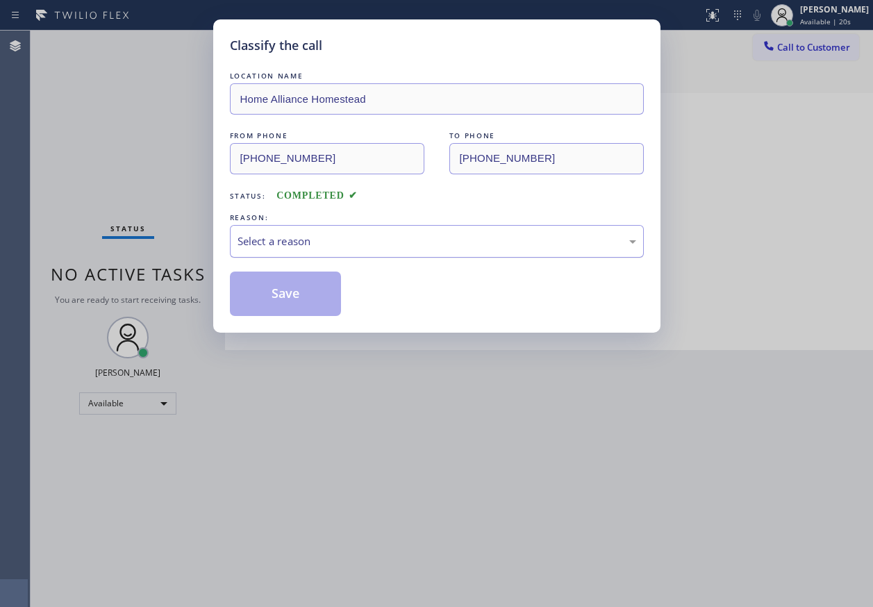
click at [350, 251] on div "Select a reason" at bounding box center [437, 241] width 414 height 33
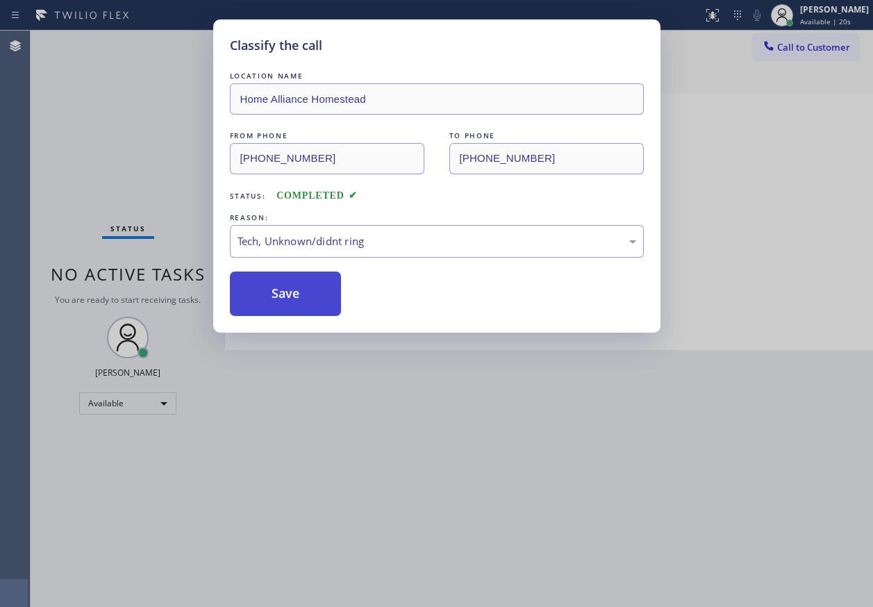
click at [289, 296] on button "Save" at bounding box center [286, 293] width 112 height 44
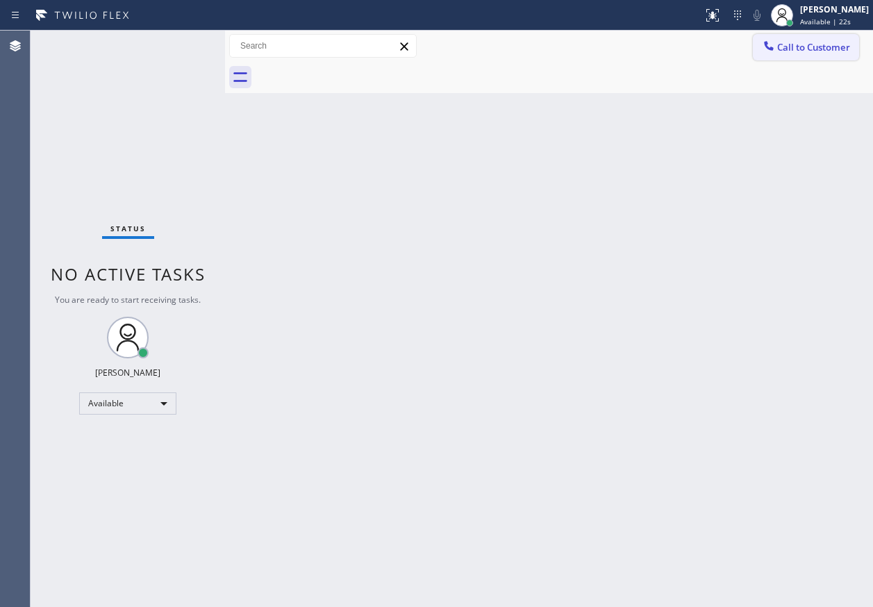
click at [823, 49] on span "Call to Customer" at bounding box center [813, 47] width 73 height 12
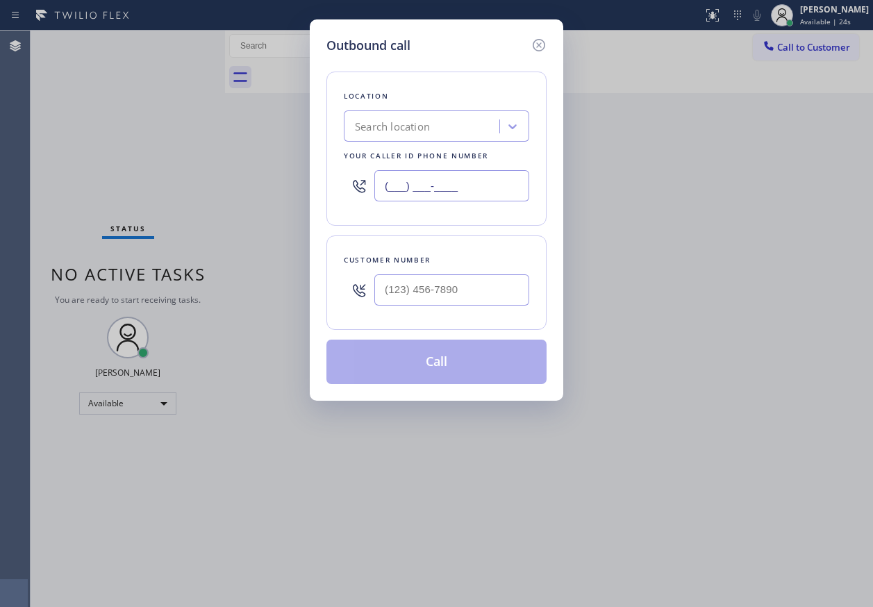
click at [457, 194] on input "(___) ___-____" at bounding box center [451, 185] width 155 height 31
paste input "773) 900-8292"
type input "[PHONE_NUMBER]"
click at [433, 283] on input "(___) ___-____" at bounding box center [451, 289] width 155 height 31
paste input "773) 680-5488"
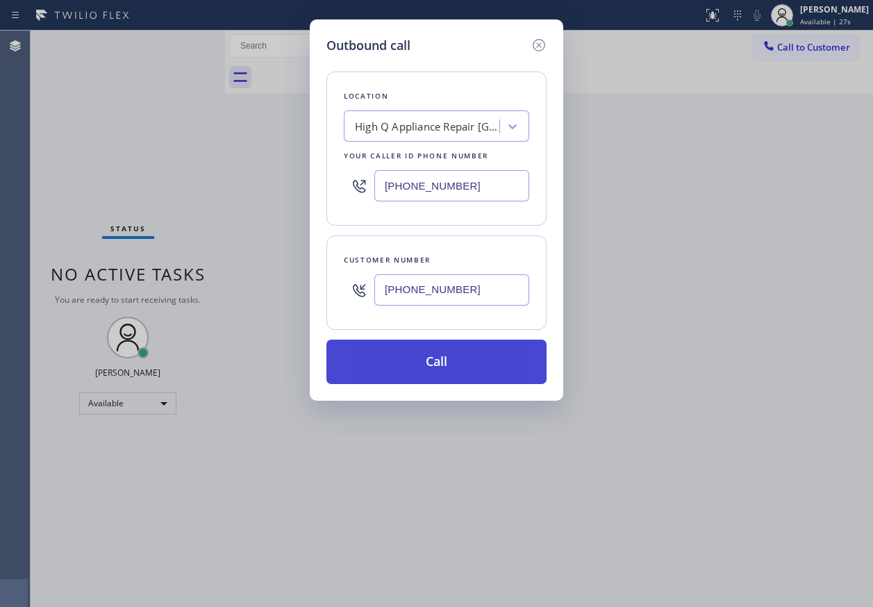
type input "[PHONE_NUMBER]"
click at [471, 369] on button "Call" at bounding box center [436, 362] width 220 height 44
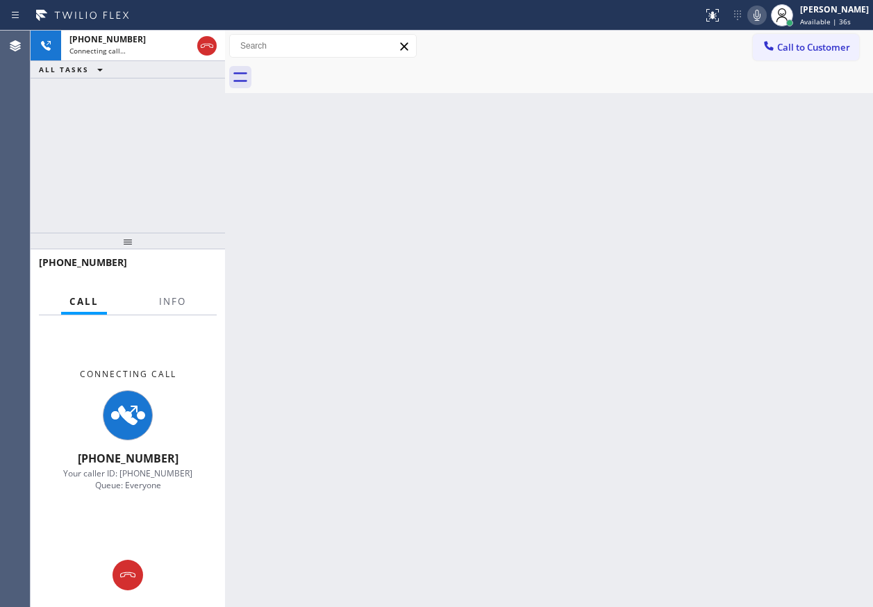
click at [765, 19] on icon at bounding box center [756, 15] width 17 height 17
click at [760, 20] on icon at bounding box center [756, 15] width 7 height 11
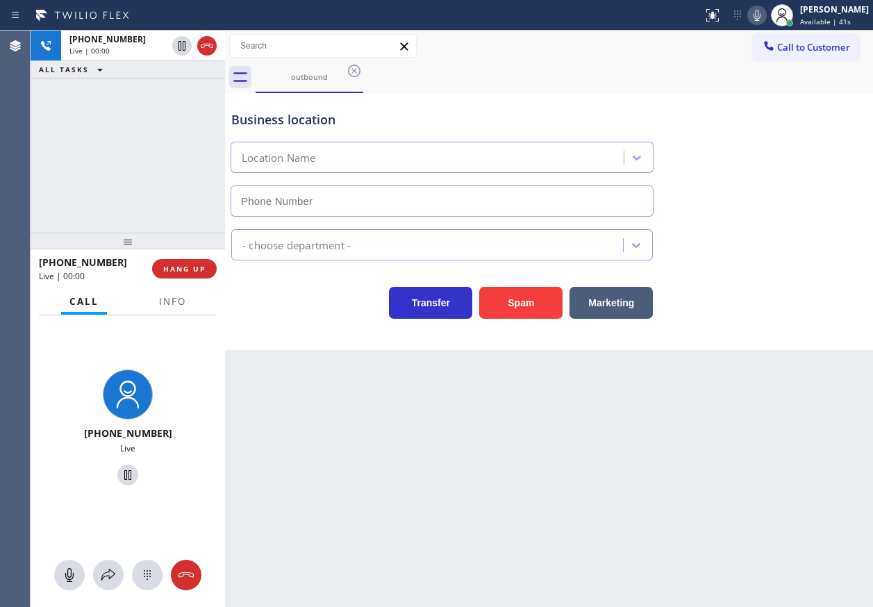
type input "[PHONE_NUMBER]"
drag, startPoint x: 178, startPoint y: 305, endPoint x: 183, endPoint y: 300, distance: 7.4
click at [178, 305] on span "Info" at bounding box center [172, 301] width 27 height 12
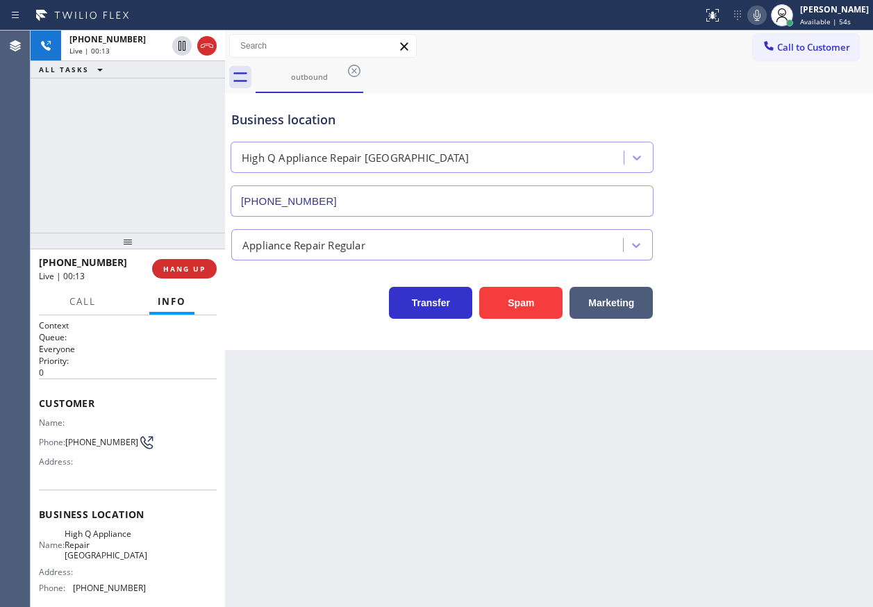
click at [104, 553] on span "High Q Appliance Repair [GEOGRAPHIC_DATA]" at bounding box center [106, 544] width 83 height 32
copy span "High Q Appliance Repair [GEOGRAPHIC_DATA]"
click at [427, 196] on input "[PHONE_NUMBER]" at bounding box center [442, 200] width 423 height 31
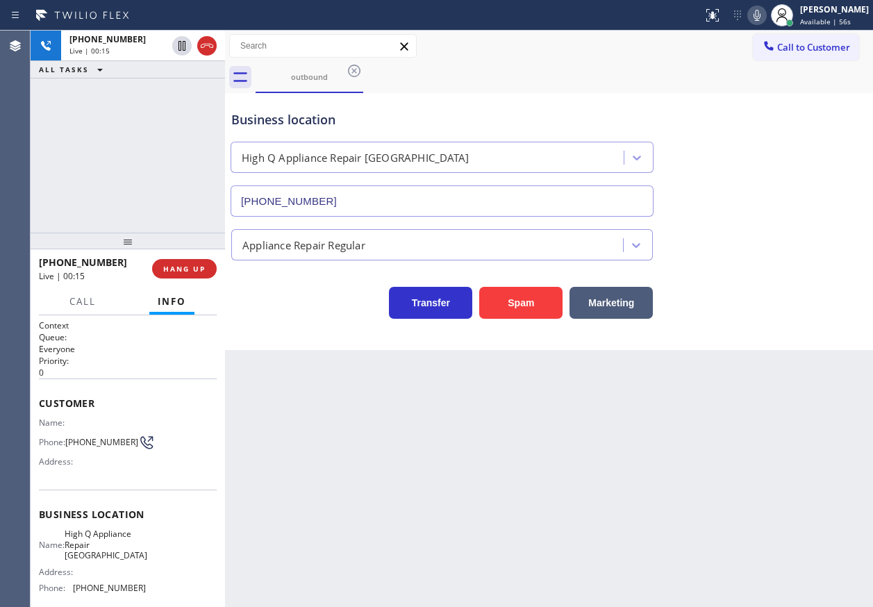
click at [427, 196] on input "[PHONE_NUMBER]" at bounding box center [442, 200] width 423 height 31
click at [96, 443] on span "[PHONE_NUMBER]" at bounding box center [101, 442] width 73 height 10
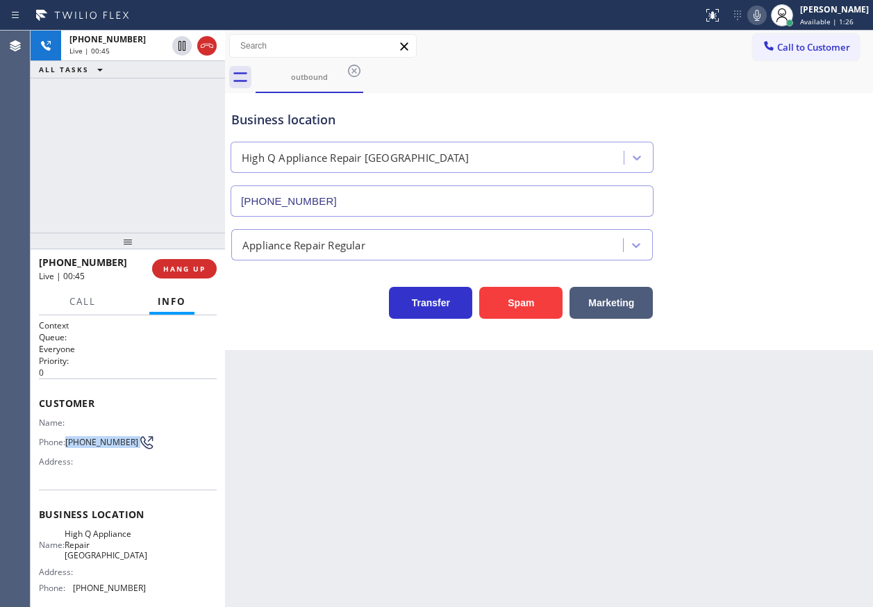
copy div "[PHONE_NUMBER]"
click at [194, 266] on span "HANG UP" at bounding box center [184, 269] width 42 height 10
click at [195, 268] on span "HANG UP" at bounding box center [184, 269] width 42 height 10
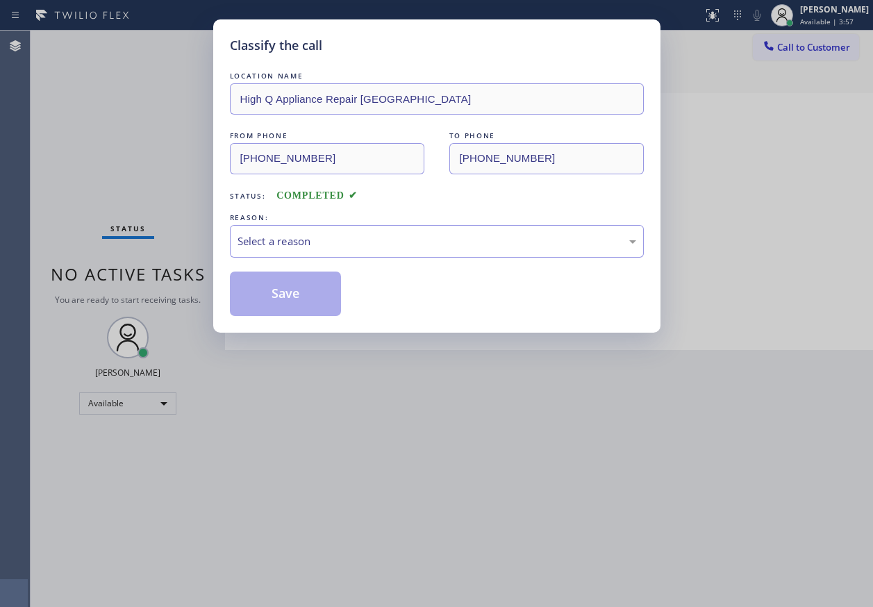
click at [302, 261] on div "LOCATION NAME High Q Appliance Repair [GEOGRAPHIC_DATA] FROM PHONE [PHONE_NUMBE…" at bounding box center [437, 192] width 414 height 247
click at [309, 253] on div "Select a reason" at bounding box center [437, 241] width 414 height 33
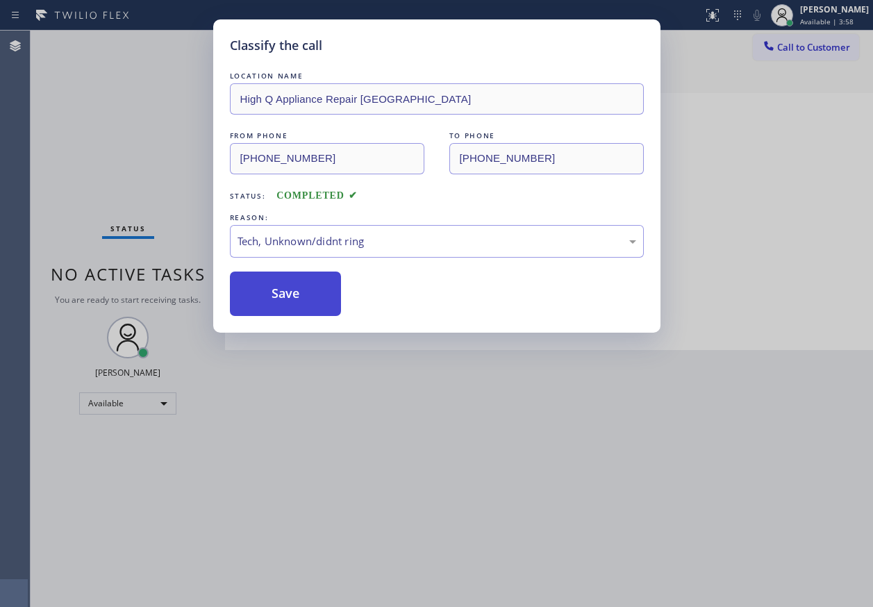
drag, startPoint x: 306, startPoint y: 305, endPoint x: 491, endPoint y: 185, distance: 219.9
click at [307, 305] on button "Save" at bounding box center [286, 293] width 112 height 44
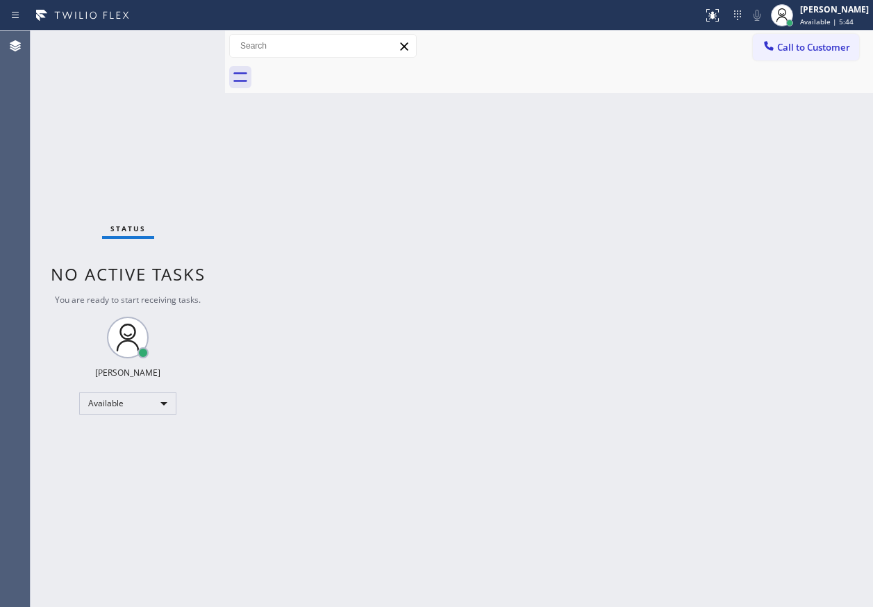
click at [744, 158] on div "Back to Dashboard Change Sender ID Customers Technicians Select a contact Outbo…" at bounding box center [549, 319] width 648 height 576
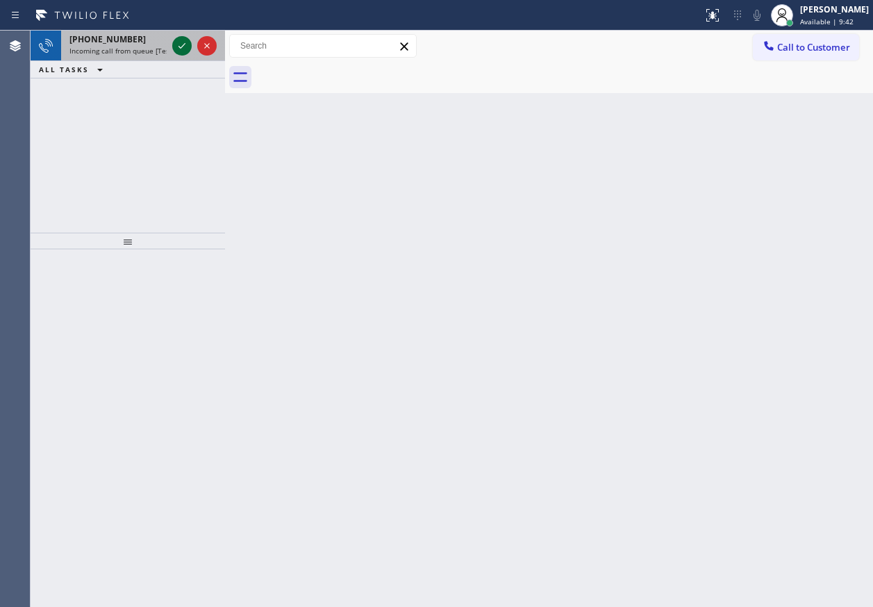
click at [178, 40] on icon at bounding box center [182, 45] width 17 height 17
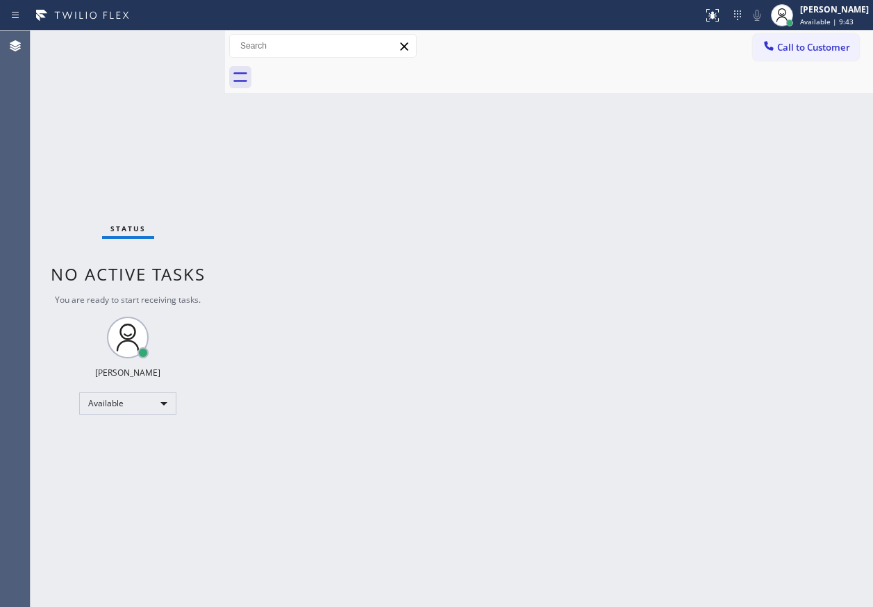
click at [178, 40] on div "Status No active tasks You are ready to start receiving tasks. [PERSON_NAME] Av…" at bounding box center [128, 319] width 194 height 576
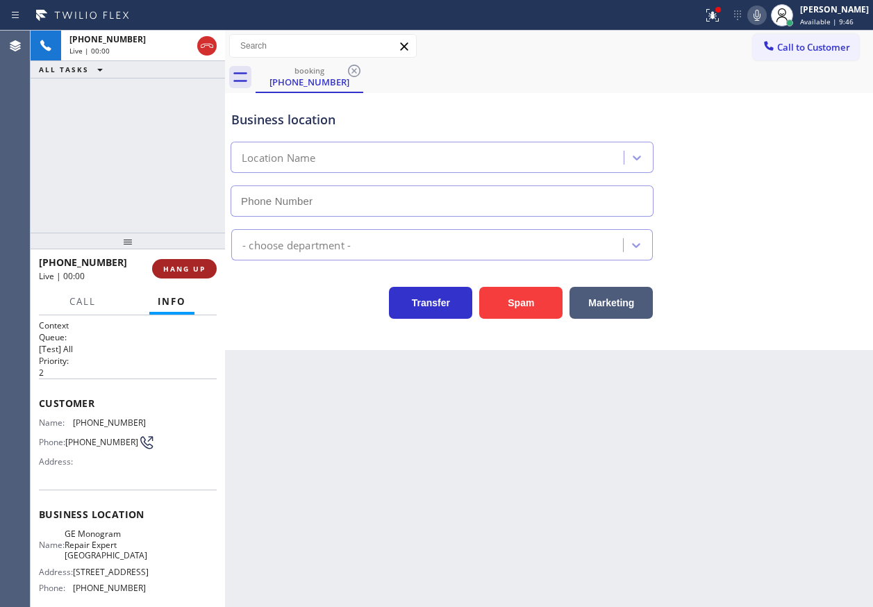
type input "[PHONE_NUMBER]"
click at [191, 262] on button "HANG UP" at bounding box center [184, 268] width 65 height 19
click at [190, 265] on span "HANG UP" at bounding box center [184, 269] width 42 height 10
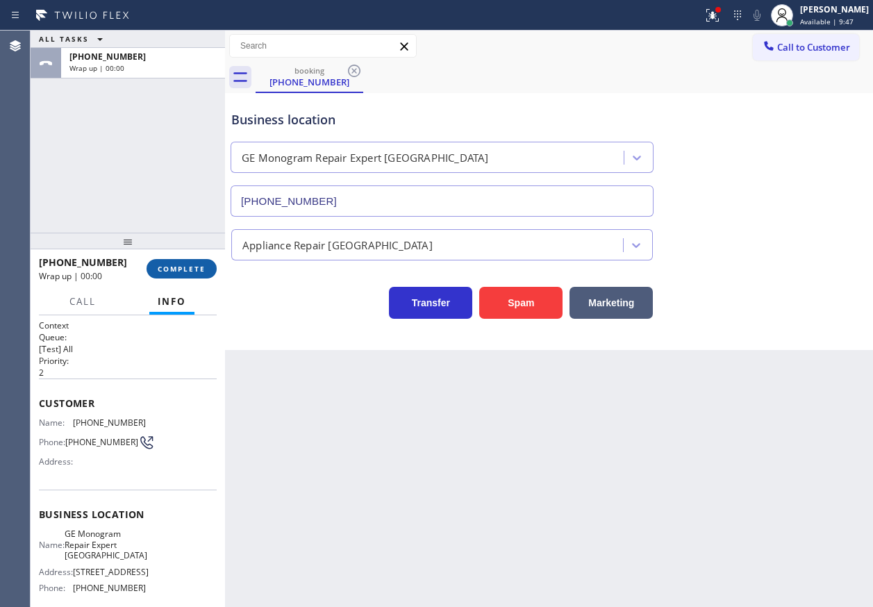
click at [192, 262] on button "COMPLETE" at bounding box center [181, 268] width 70 height 19
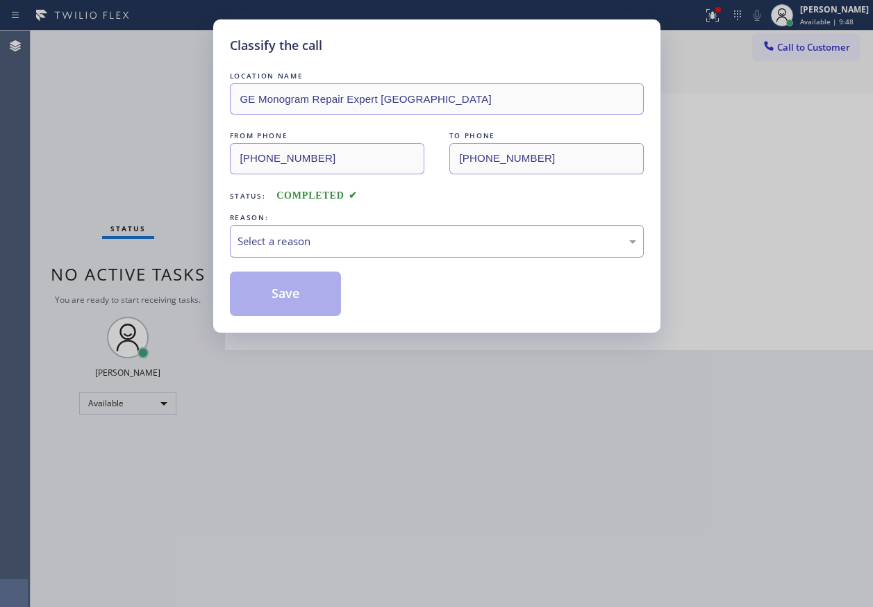
click at [330, 241] on div "Select a reason" at bounding box center [436, 241] width 399 height 16
click at [296, 294] on button "Save" at bounding box center [286, 293] width 112 height 44
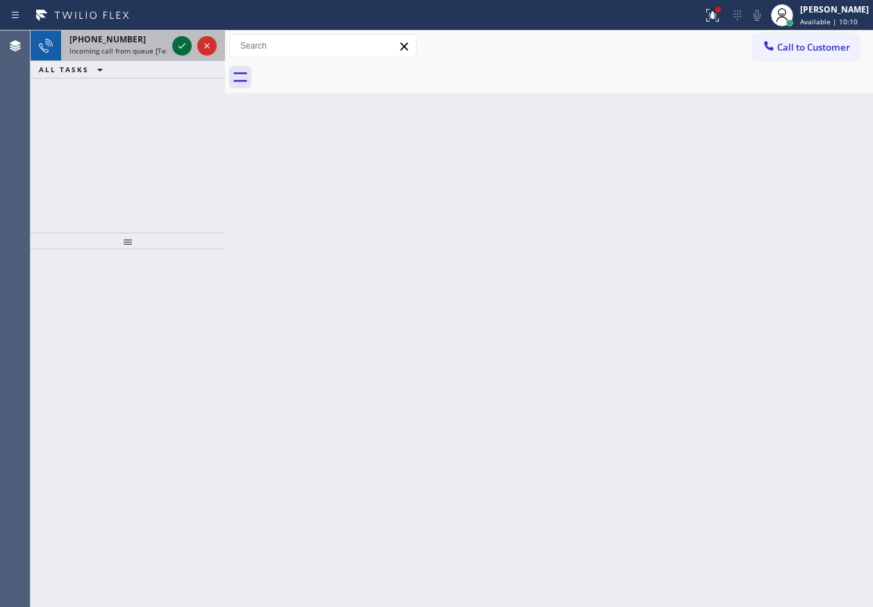
click at [175, 44] on icon at bounding box center [182, 45] width 17 height 17
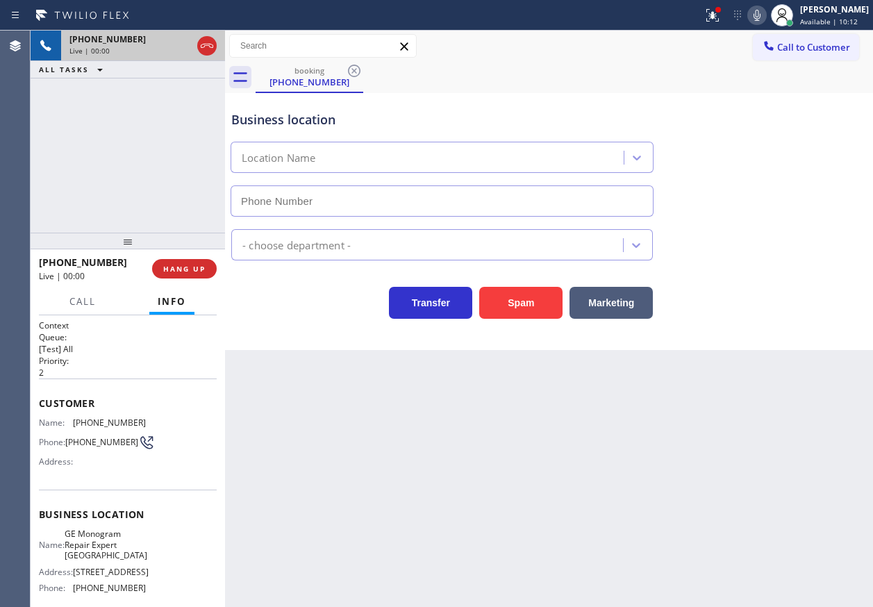
type input "[PHONE_NUMBER]"
click at [72, 569] on div "Name: GE Monogram Repair Expert Greenwich Address: [STREET_ADDRESS] Phone: [PHO…" at bounding box center [92, 563] width 107 height 70
click at [72, 568] on div "Name: GE Monogram Repair Expert Greenwich Address: [STREET_ADDRESS] Phone: [PHO…" at bounding box center [92, 563] width 107 height 70
click at [103, 559] on span "GE Monogram Repair Expert [GEOGRAPHIC_DATA]" at bounding box center [106, 544] width 83 height 32
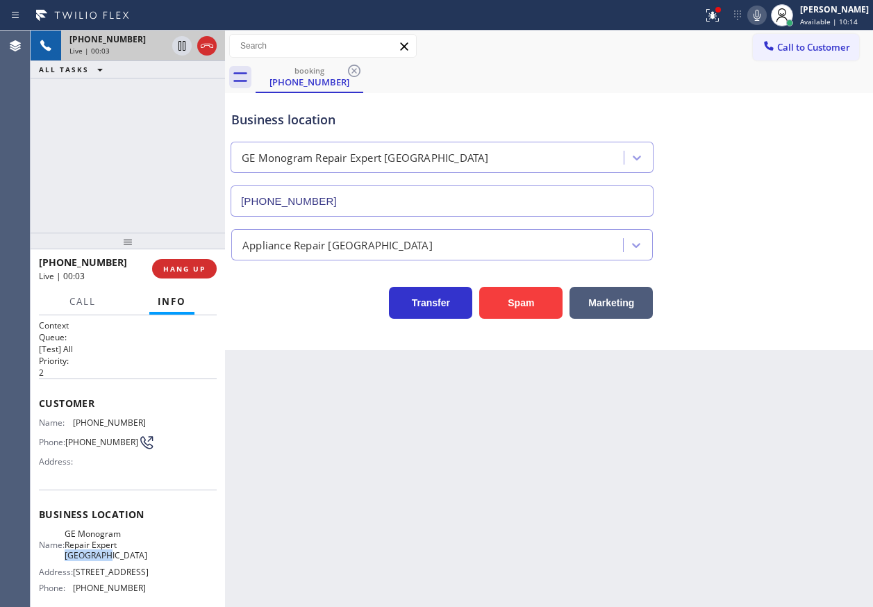
click at [103, 559] on span "GE Monogram Repair Expert [GEOGRAPHIC_DATA]" at bounding box center [106, 544] width 83 height 32
copy span "GE Monogram Repair Expert [GEOGRAPHIC_DATA]"
click at [419, 201] on input "[PHONE_NUMBER]" at bounding box center [442, 200] width 423 height 31
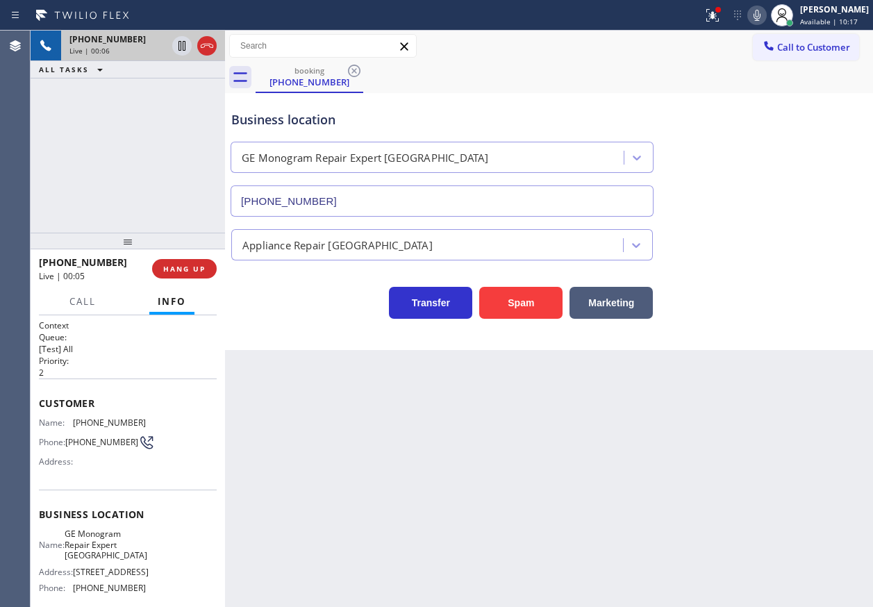
click at [419, 201] on input "[PHONE_NUMBER]" at bounding box center [442, 200] width 423 height 31
click at [103, 413] on div "Customer Name: [PHONE_NUMBER] Phone: [PHONE_NUMBER] Address:" at bounding box center [128, 433] width 178 height 111
click at [103, 426] on span "[PHONE_NUMBER]" at bounding box center [109, 422] width 73 height 10
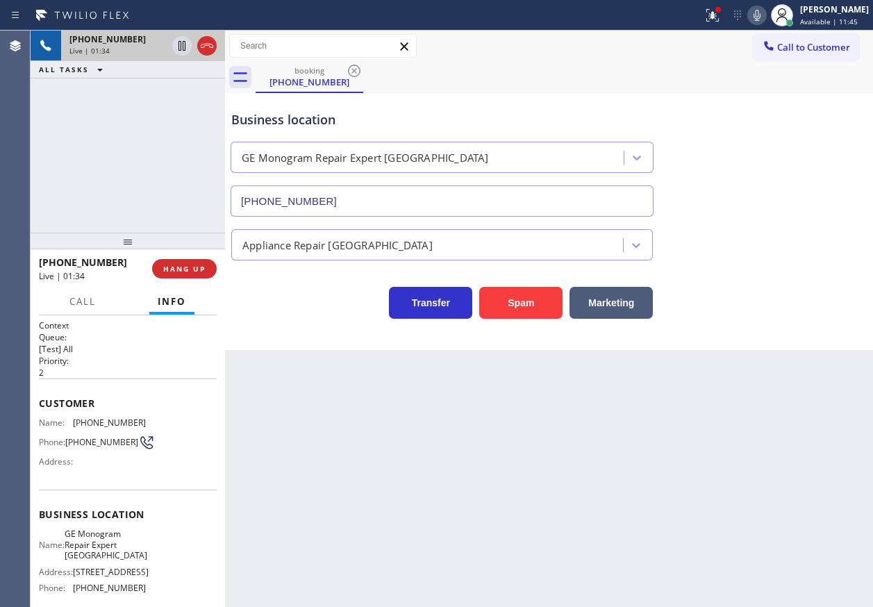
click at [103, 426] on span "[PHONE_NUMBER]" at bounding box center [109, 422] width 73 height 10
copy span "[PHONE_NUMBER]"
click at [765, 14] on icon at bounding box center [756, 15] width 17 height 17
click at [714, 16] on icon at bounding box center [710, 14] width 8 height 10
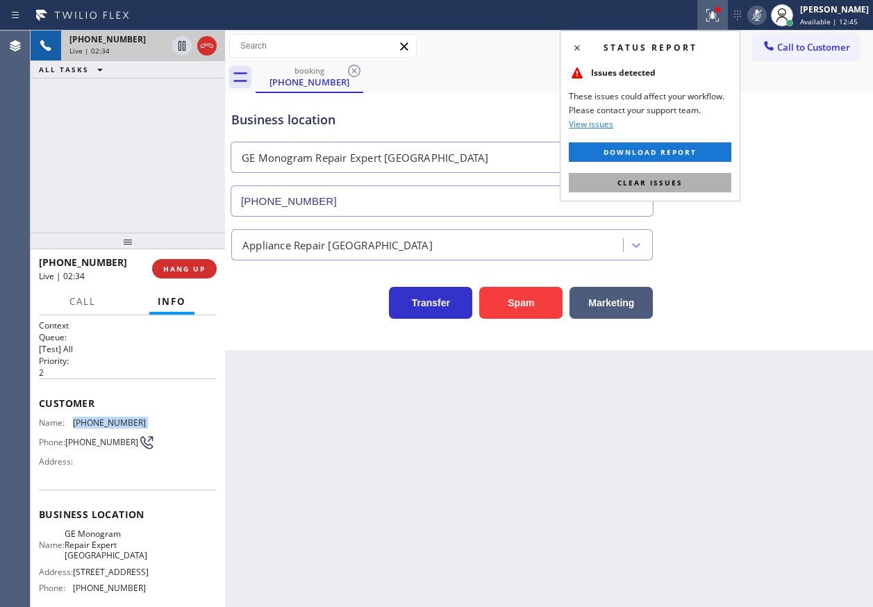
click at [695, 178] on button "Clear issues" at bounding box center [650, 182] width 162 height 19
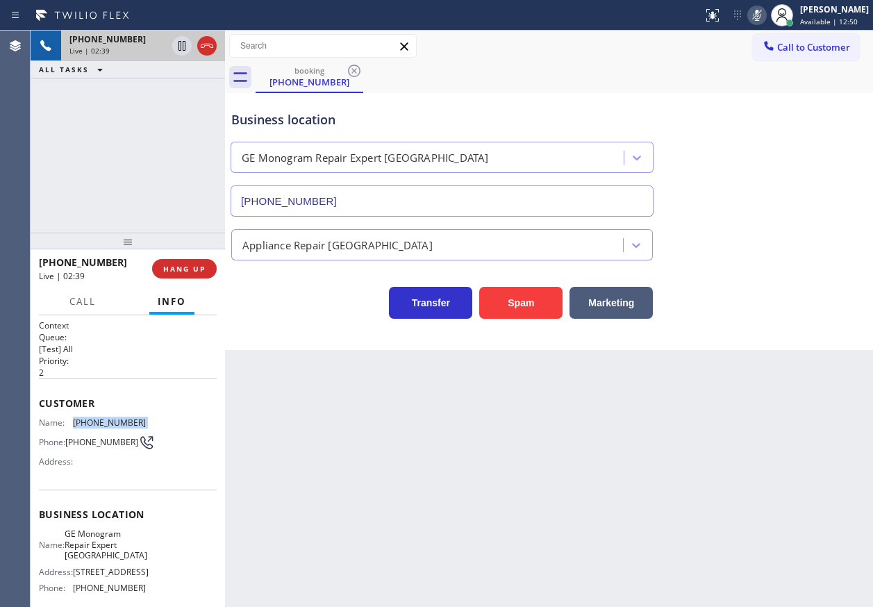
click at [765, 16] on icon at bounding box center [756, 15] width 17 height 17
click at [84, 305] on span "Call" at bounding box center [82, 301] width 26 height 12
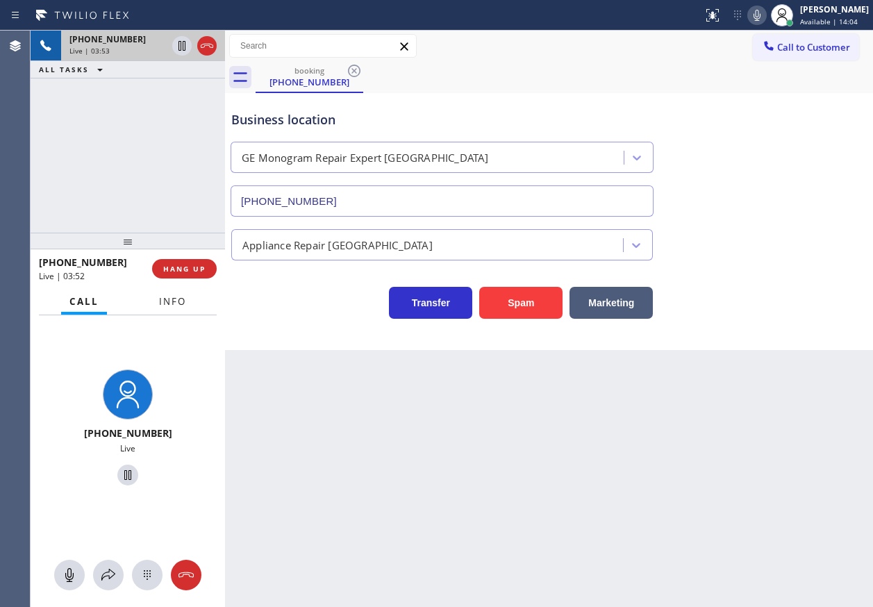
click at [169, 300] on span "Info" at bounding box center [172, 301] width 27 height 12
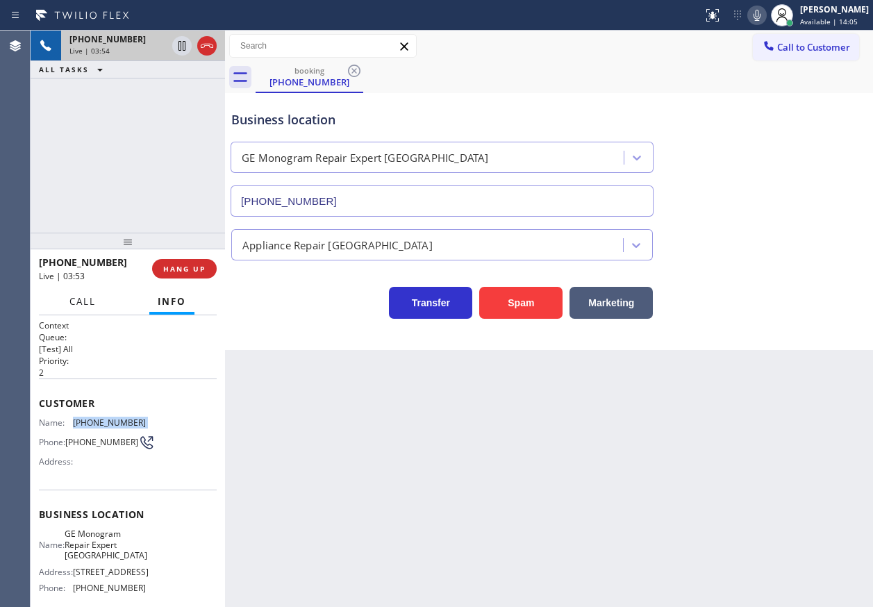
click at [83, 300] on span "Call" at bounding box center [82, 301] width 26 height 12
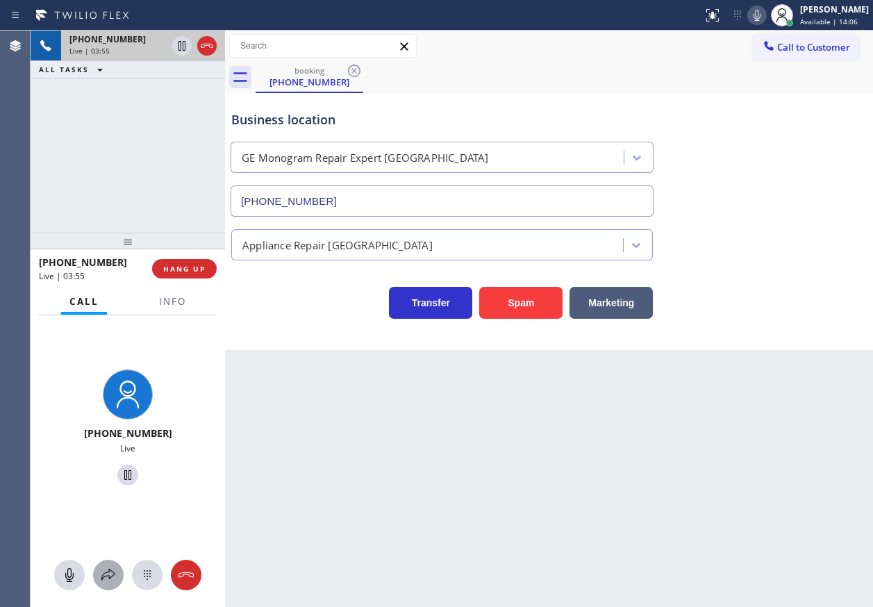
click at [106, 579] on icon at bounding box center [108, 575] width 17 height 17
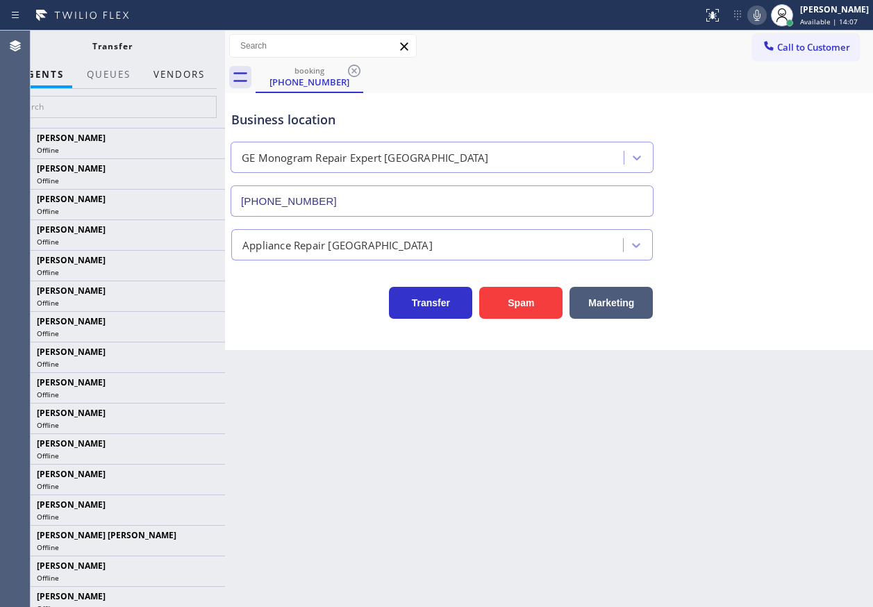
click at [183, 73] on button "Vendors" at bounding box center [179, 74] width 68 height 27
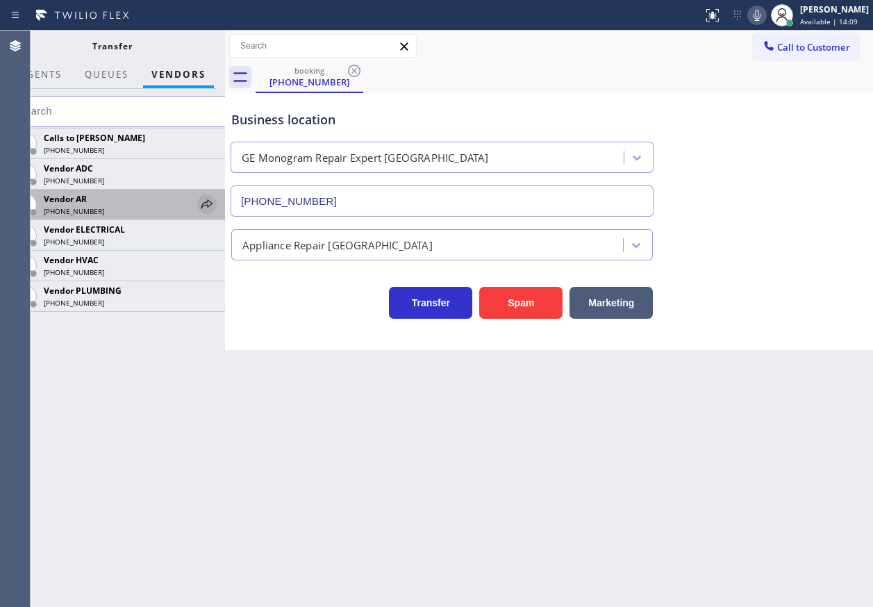
click at [206, 204] on icon at bounding box center [207, 204] width 17 height 17
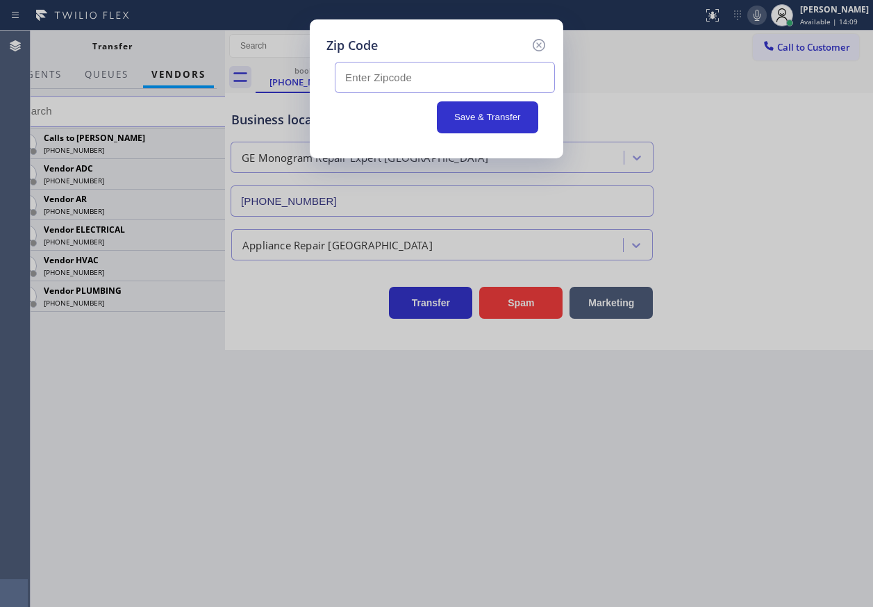
click at [417, 81] on input "text" at bounding box center [445, 77] width 220 height 31
paste input "06831"
type input "06831"
click at [459, 106] on button "Save & Transfer" at bounding box center [488, 117] width 102 height 32
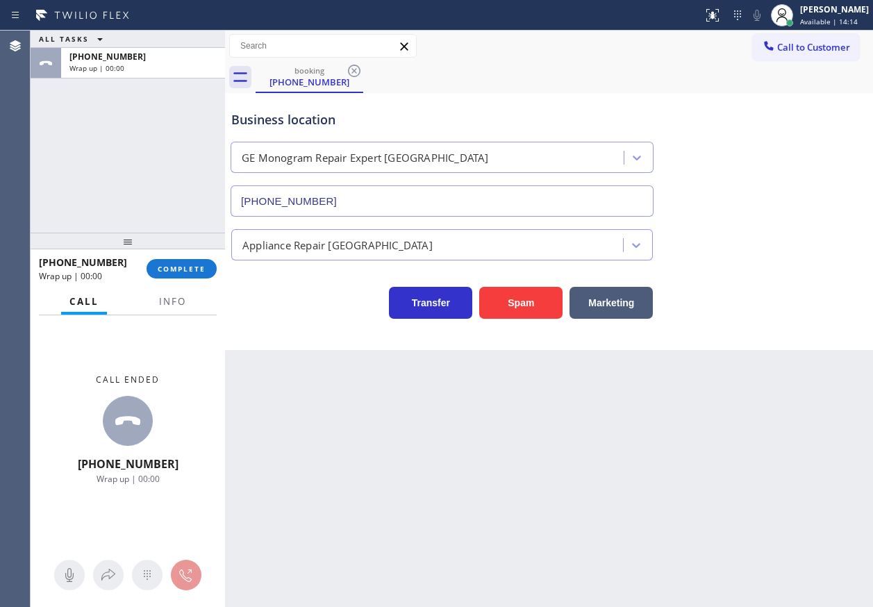
click at [186, 258] on div "[PHONE_NUMBER] Wrap up | 00:00 COMPLETE" at bounding box center [128, 269] width 178 height 36
drag, startPoint x: 196, startPoint y: 265, endPoint x: 205, endPoint y: 262, distance: 9.0
click at [196, 266] on span "COMPLETE" at bounding box center [182, 269] width 48 height 10
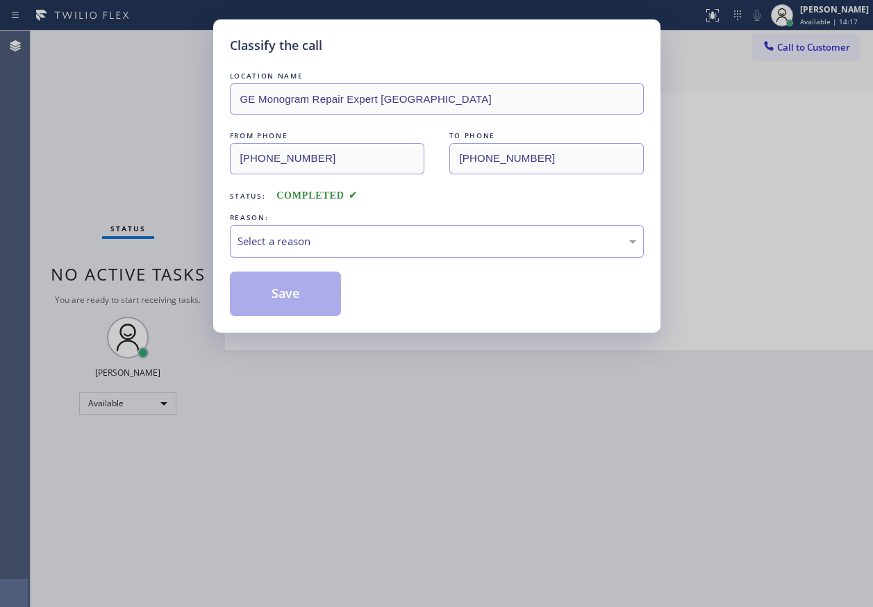
click at [285, 246] on div "Select a reason" at bounding box center [436, 241] width 399 height 16
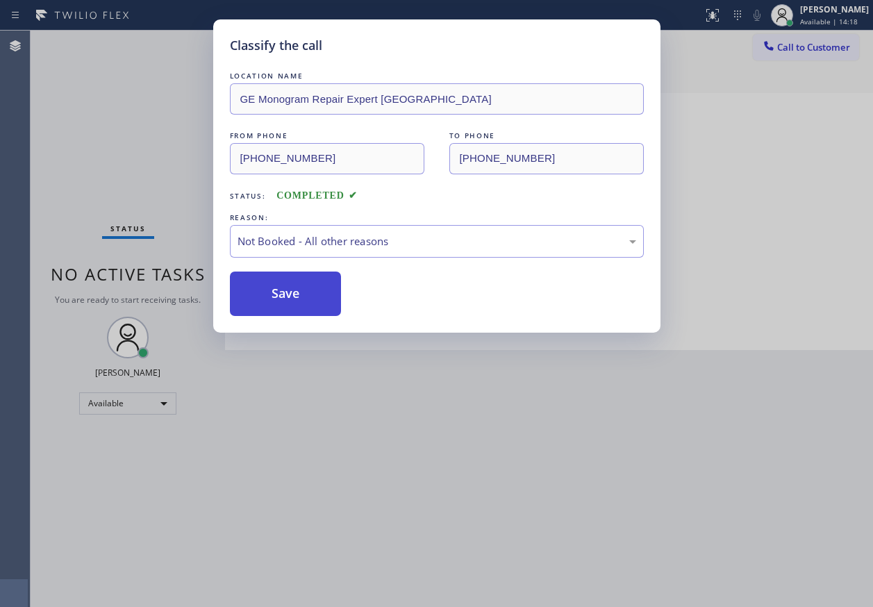
drag, startPoint x: 294, startPoint y: 292, endPoint x: 431, endPoint y: 130, distance: 212.8
click at [294, 292] on button "Save" at bounding box center [286, 293] width 112 height 44
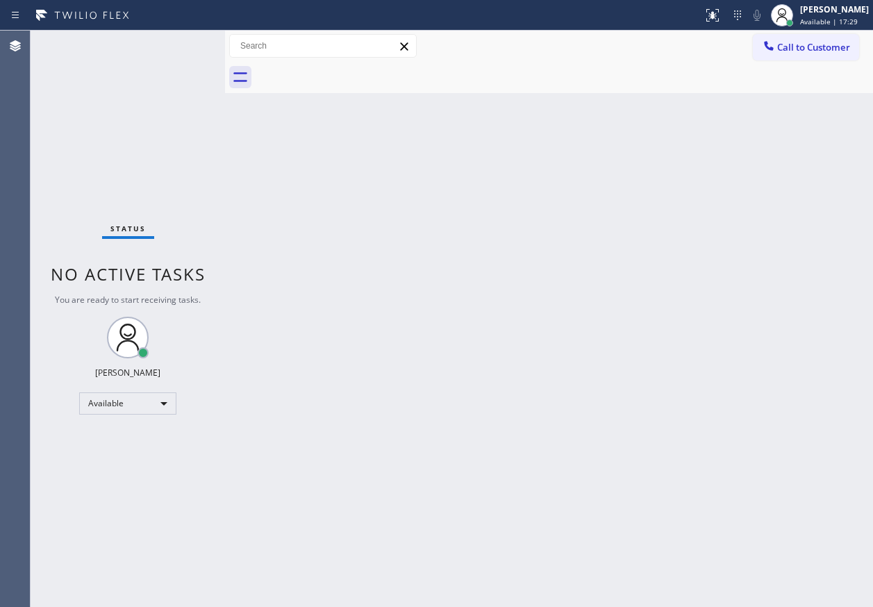
click at [775, 216] on div "Back to Dashboard Change Sender ID Customers Technicians Select a contact Outbo…" at bounding box center [549, 319] width 648 height 576
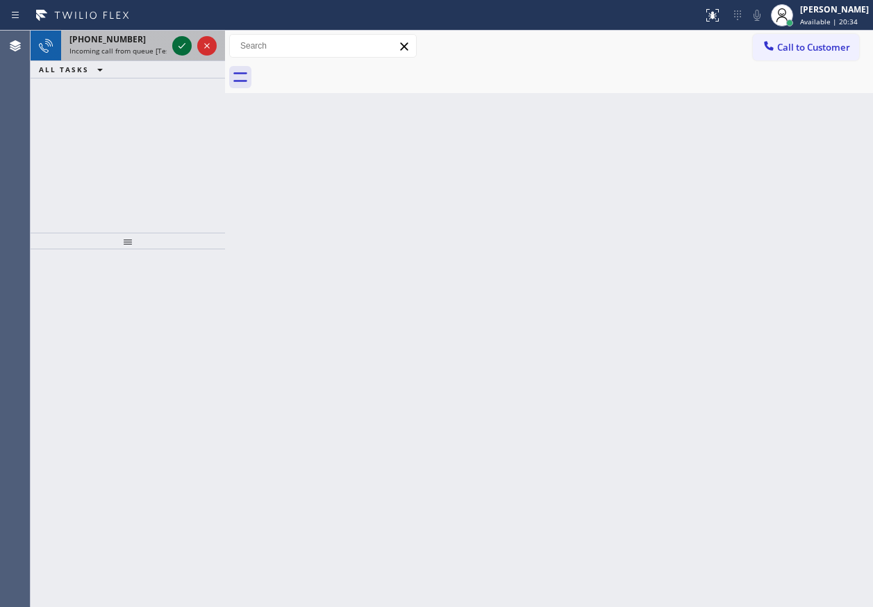
click at [177, 47] on icon at bounding box center [182, 45] width 17 height 17
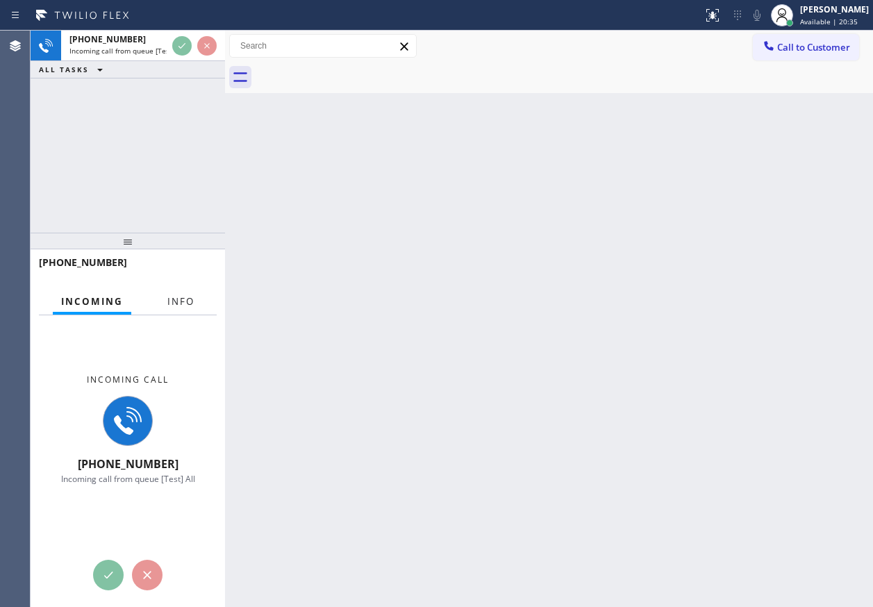
click at [178, 307] on span "Info" at bounding box center [180, 301] width 27 height 12
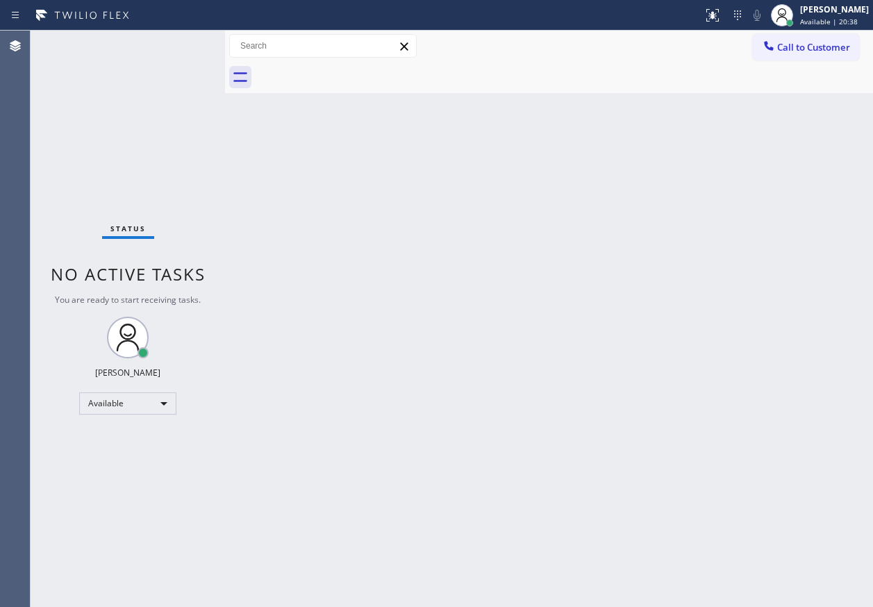
click at [180, 44] on div "Status No active tasks You are ready to start receiving tasks. [PERSON_NAME] Av…" at bounding box center [128, 319] width 194 height 576
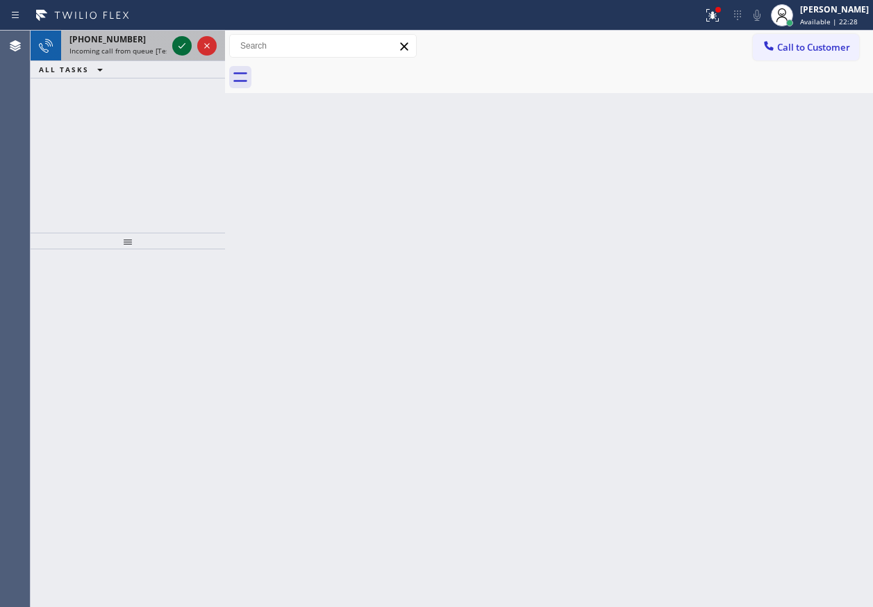
click at [180, 44] on icon at bounding box center [182, 45] width 17 height 17
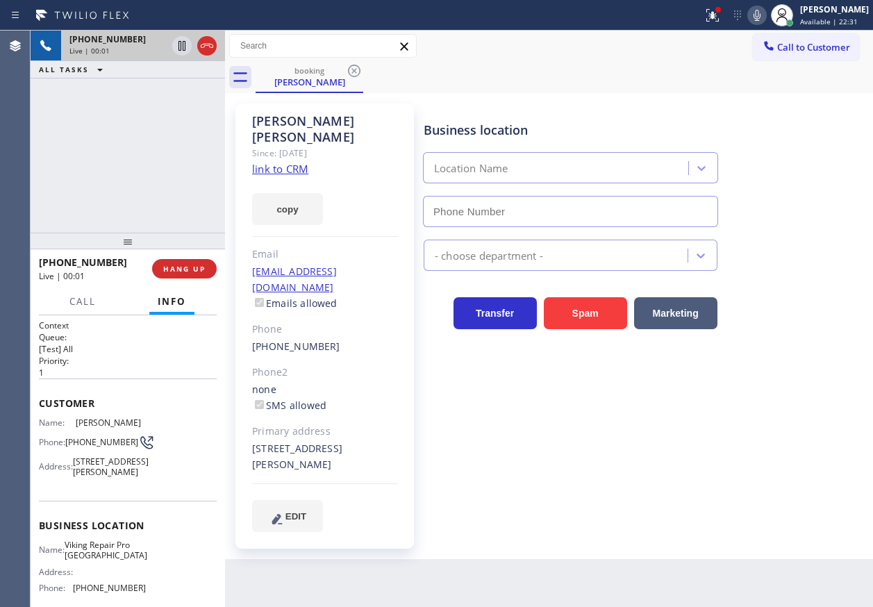
type input "[PHONE_NUMBER]"
click at [292, 162] on link "link to CRM" at bounding box center [280, 169] width 56 height 14
click at [85, 561] on span "Viking Repair Pro [GEOGRAPHIC_DATA]" at bounding box center [106, 550] width 83 height 22
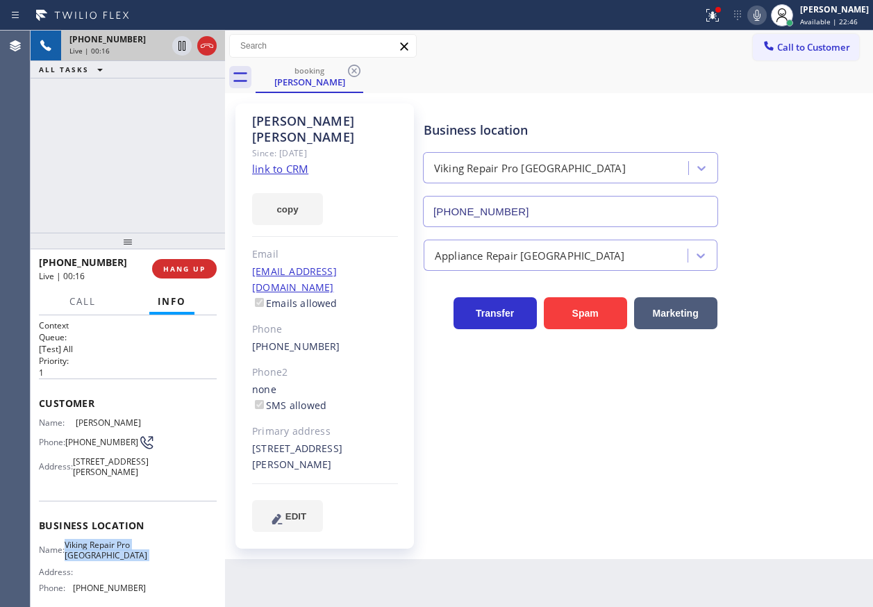
click at [85, 561] on span "Viking Repair Pro [GEOGRAPHIC_DATA]" at bounding box center [106, 550] width 83 height 22
copy span "Viking Repair Pro [GEOGRAPHIC_DATA]"
click at [526, 210] on input "[PHONE_NUMBER]" at bounding box center [570, 211] width 295 height 31
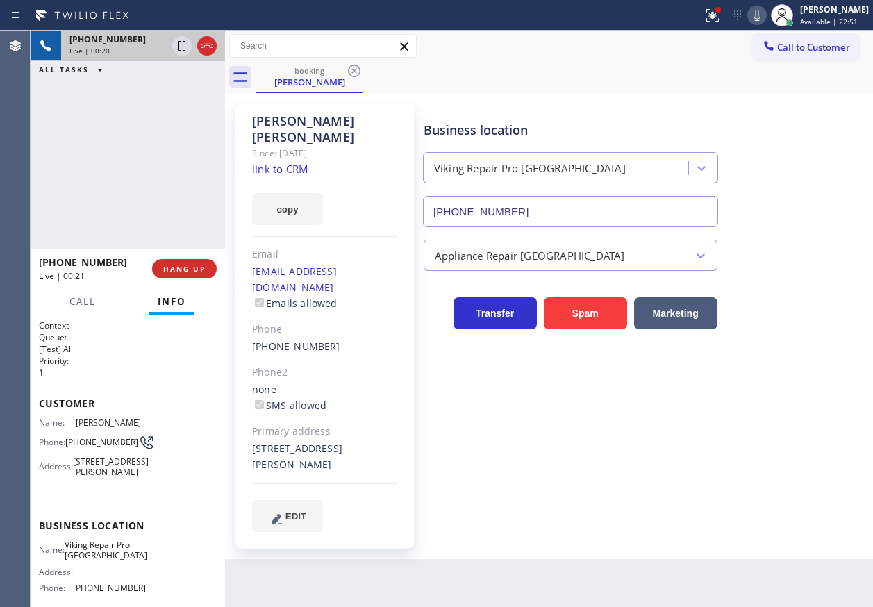
click at [539, 197] on input "[PHONE_NUMBER]" at bounding box center [570, 211] width 295 height 31
click at [764, 17] on icon at bounding box center [756, 15] width 17 height 17
click at [174, 41] on icon at bounding box center [182, 45] width 17 height 17
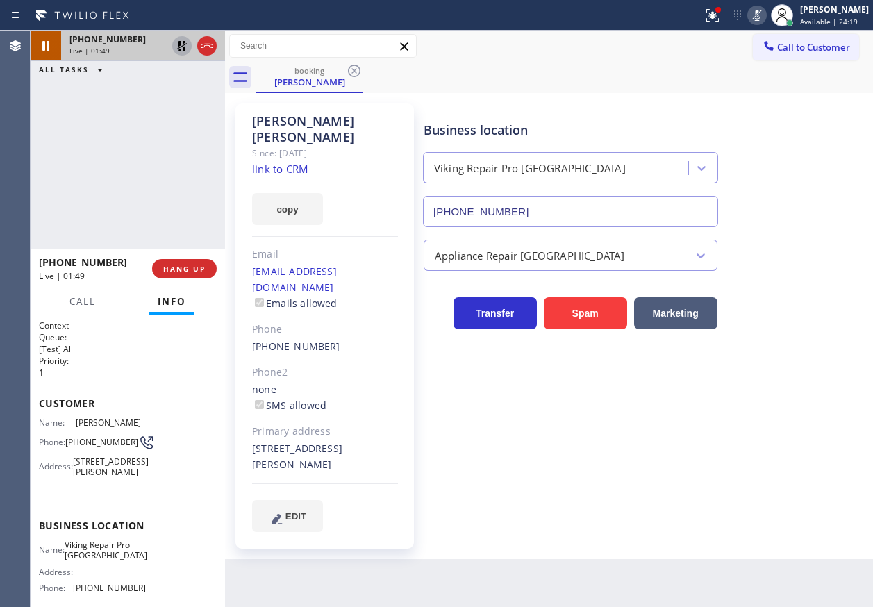
click at [857, 280] on div "Transfer Spam Marketing" at bounding box center [645, 300] width 449 height 58
drag, startPoint x: 247, startPoint y: 115, endPoint x: 371, endPoint y: 115, distance: 124.3
click at [371, 115] on div "[PERSON_NAME] Since: [DATE] link to CRM copy Email [EMAIL_ADDRESS][DOMAIN_NAME]…" at bounding box center [324, 325] width 178 height 445
copy div "[PERSON_NAME]"
click at [774, 458] on div "Business location Viking Repair Pro [GEOGRAPHIC_DATA] [PHONE_NUMBER] Appliance …" at bounding box center [645, 317] width 449 height 421
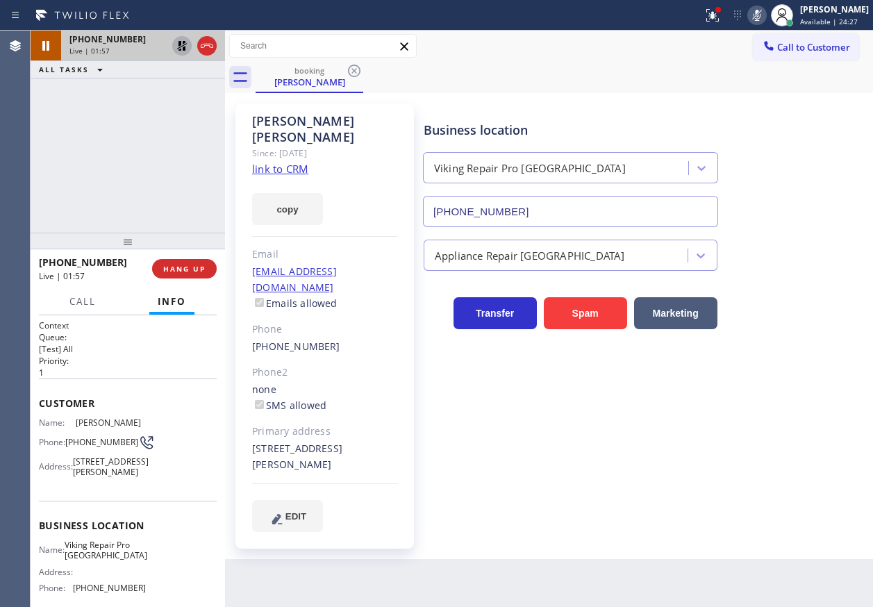
click at [288, 441] on div "[STREET_ADDRESS][PERSON_NAME]" at bounding box center [325, 457] width 146 height 32
copy div "[STREET_ADDRESS][PERSON_NAME]"
click at [179, 45] on icon at bounding box center [182, 46] width 10 height 10
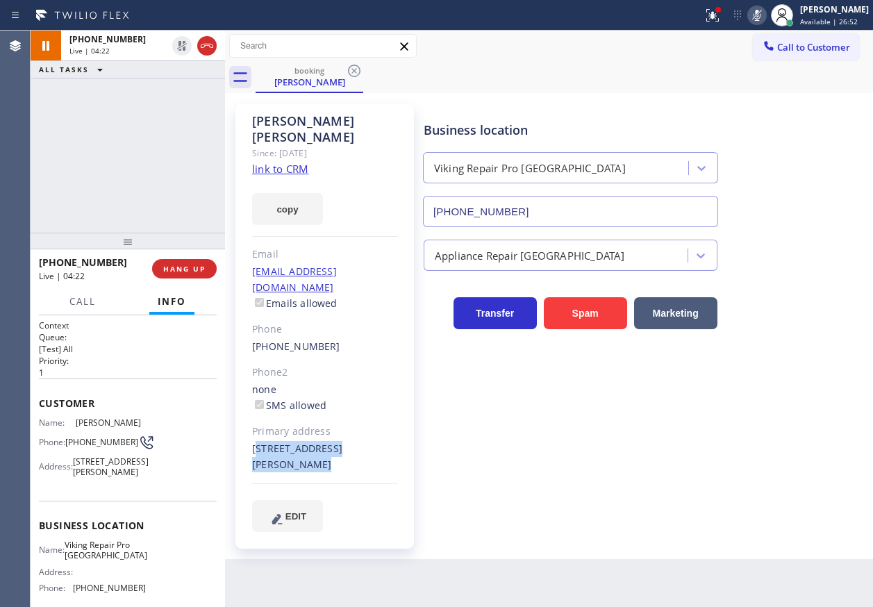
click at [764, 22] on icon at bounding box center [756, 15] width 17 height 17
click at [562, 476] on div "Business location Viking Repair Pro [GEOGRAPHIC_DATA] [PHONE_NUMBER] Appliance …" at bounding box center [645, 317] width 449 height 421
click at [743, 376] on div "Business location Viking Repair Pro [GEOGRAPHIC_DATA] [PHONE_NUMBER] Appliance …" at bounding box center [645, 317] width 449 height 421
click at [192, 271] on span "HANG UP" at bounding box center [184, 269] width 42 height 10
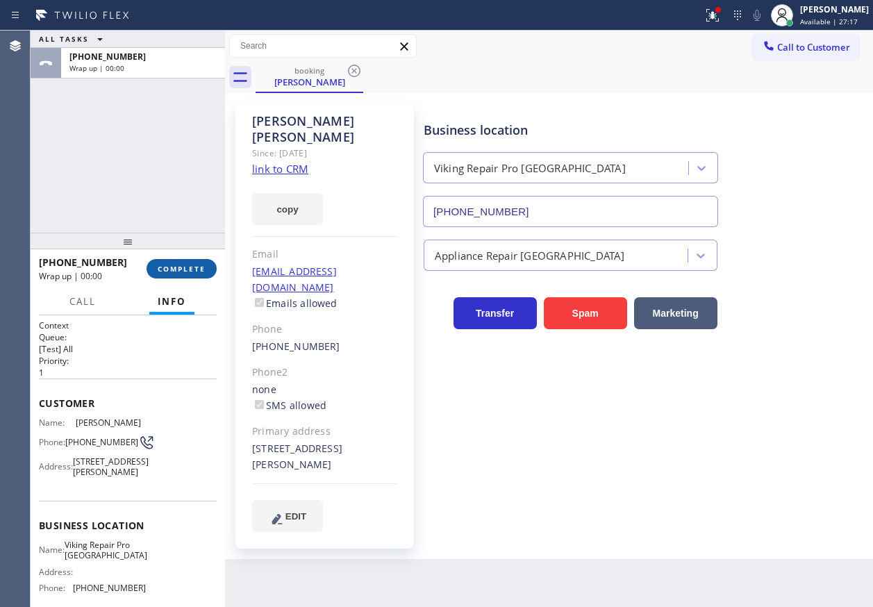
click at [192, 271] on span "COMPLETE" at bounding box center [182, 269] width 48 height 10
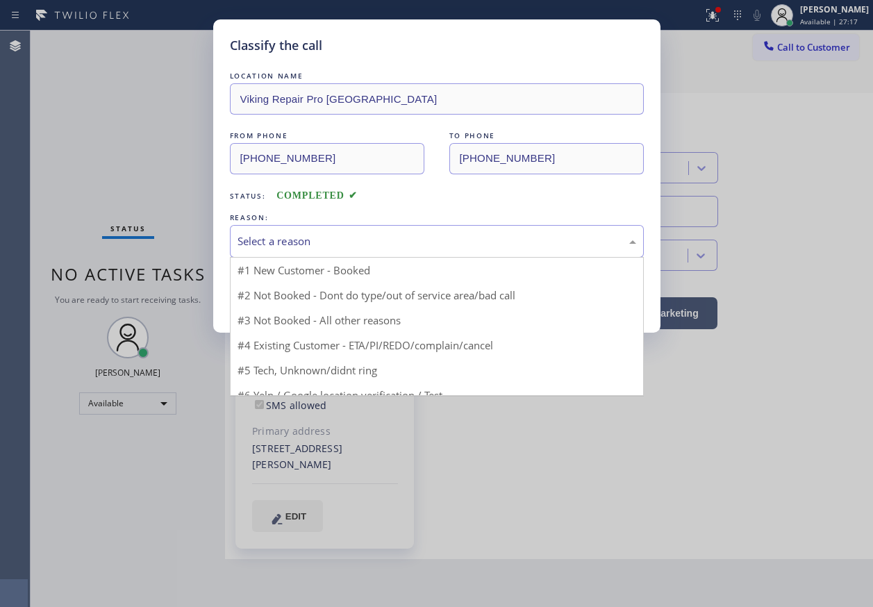
drag, startPoint x: 390, startPoint y: 237, endPoint x: 318, endPoint y: 412, distance: 189.3
click at [390, 238] on div "Select a reason" at bounding box center [436, 241] width 399 height 16
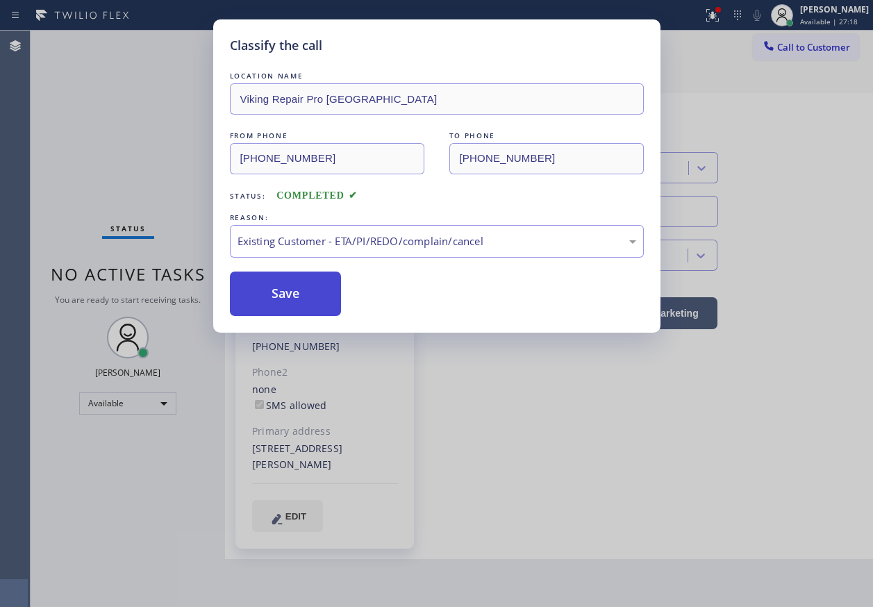
click at [268, 295] on button "Save" at bounding box center [286, 293] width 112 height 44
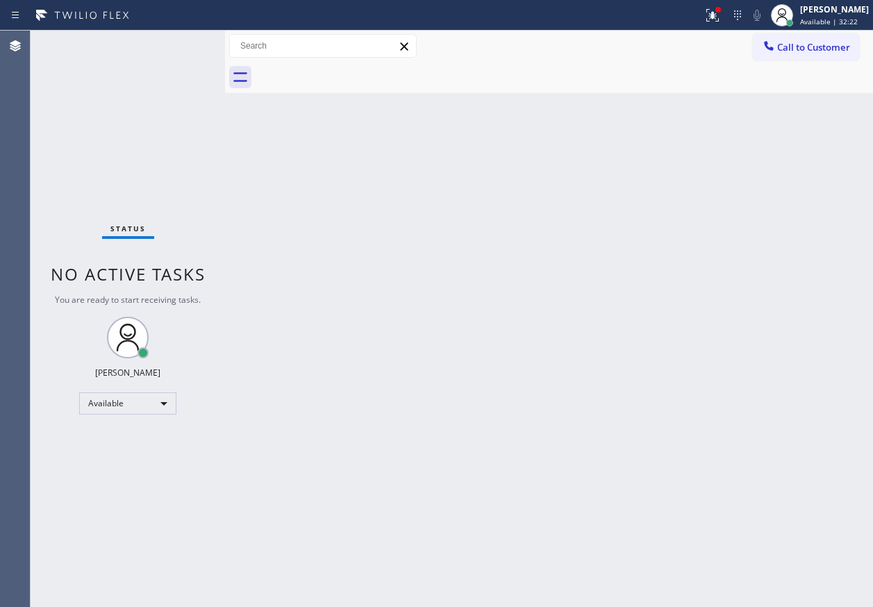
click at [318, 296] on div "Back to Dashboard Change Sender ID Customers Technicians Select a contact Outbo…" at bounding box center [549, 319] width 648 height 576
click at [857, 22] on span "Available | 35:04" at bounding box center [829, 22] width 58 height 10
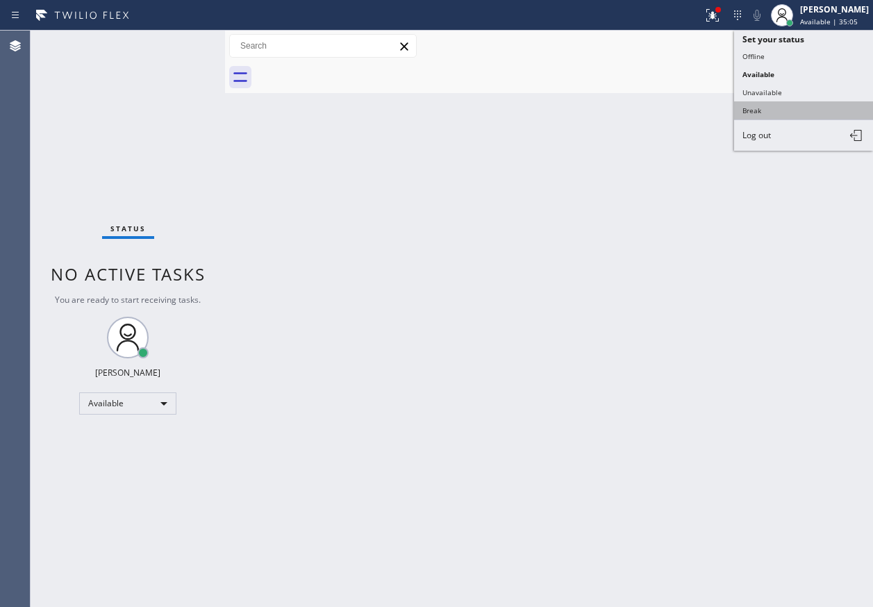
click at [762, 101] on button "Break" at bounding box center [803, 110] width 139 height 18
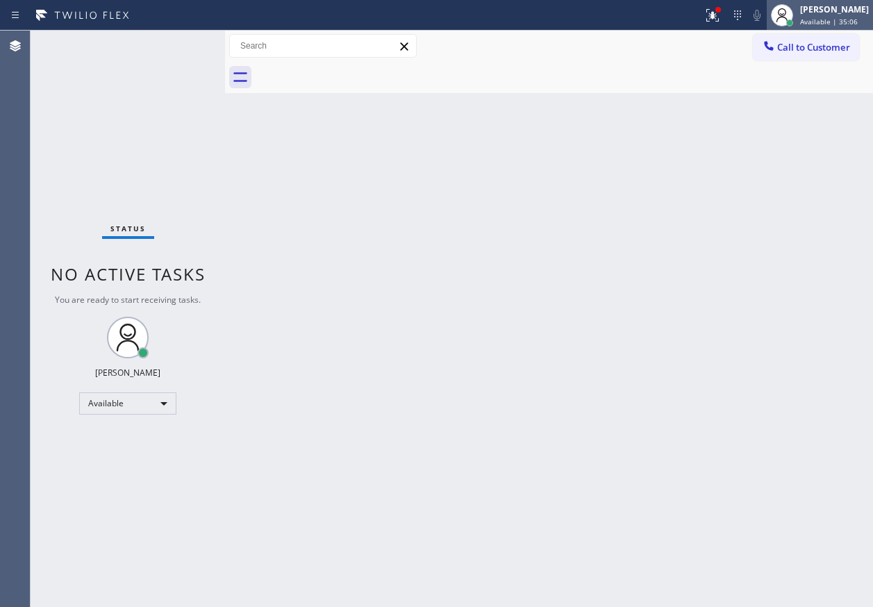
click at [797, 15] on div at bounding box center [781, 15] width 31 height 31
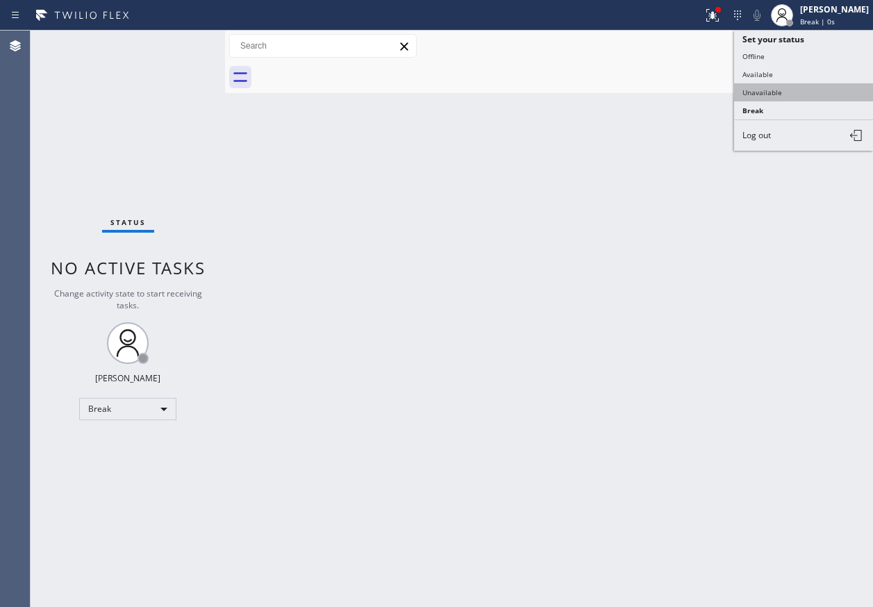
click at [788, 83] on button "Unavailable" at bounding box center [803, 92] width 139 height 18
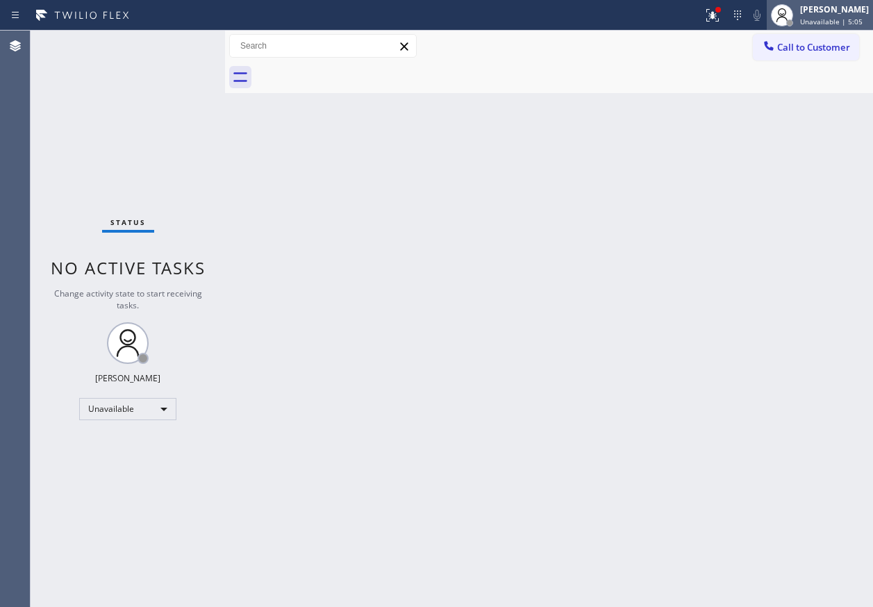
click at [850, 15] on div "[PERSON_NAME] Unavailable | 5:05" at bounding box center [835, 15] width 76 height 24
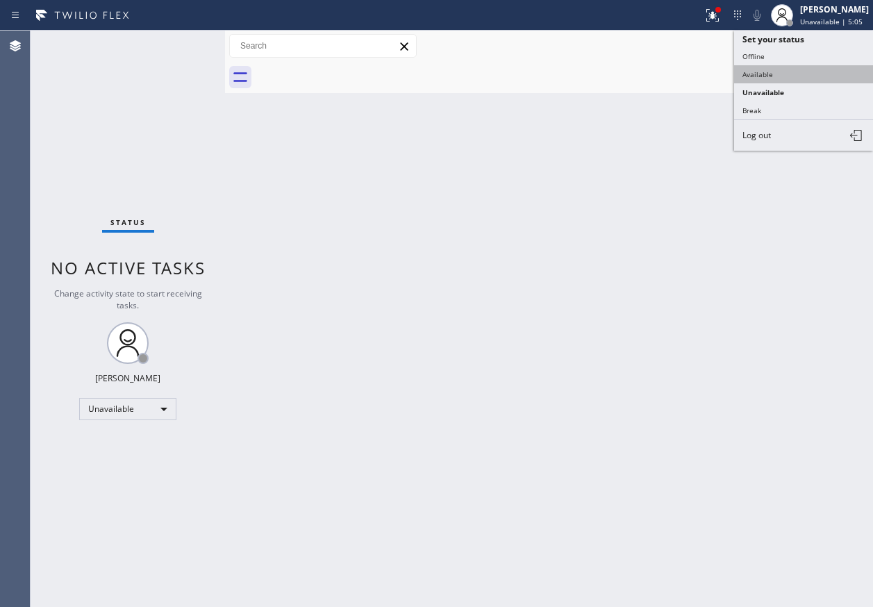
click at [781, 75] on button "Available" at bounding box center [803, 74] width 139 height 18
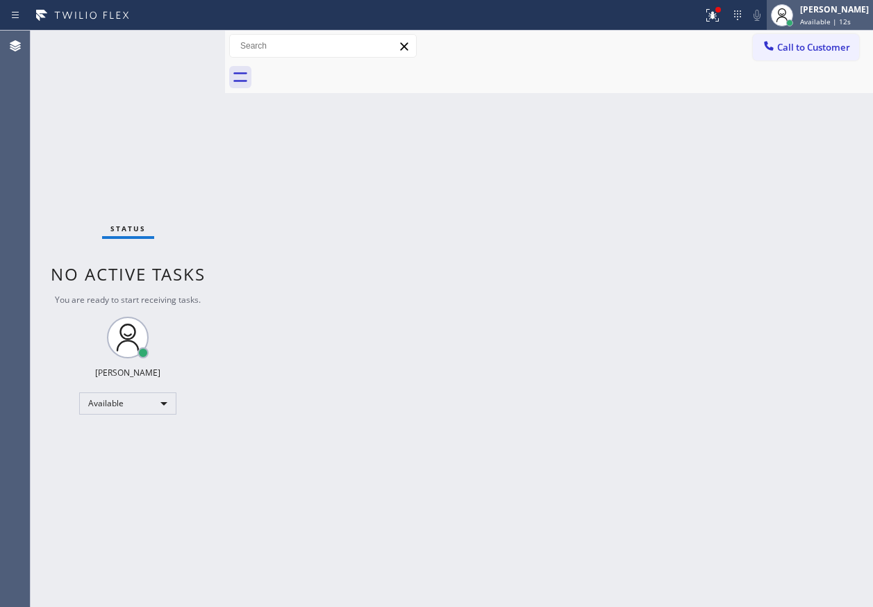
click at [793, 6] on div at bounding box center [782, 15] width 22 height 22
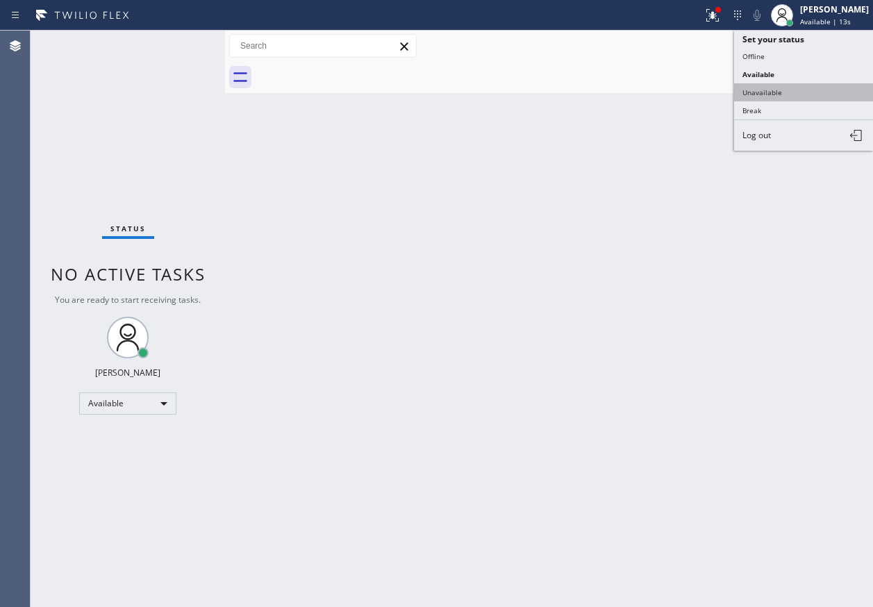
click at [829, 95] on button "Unavailable" at bounding box center [803, 92] width 139 height 18
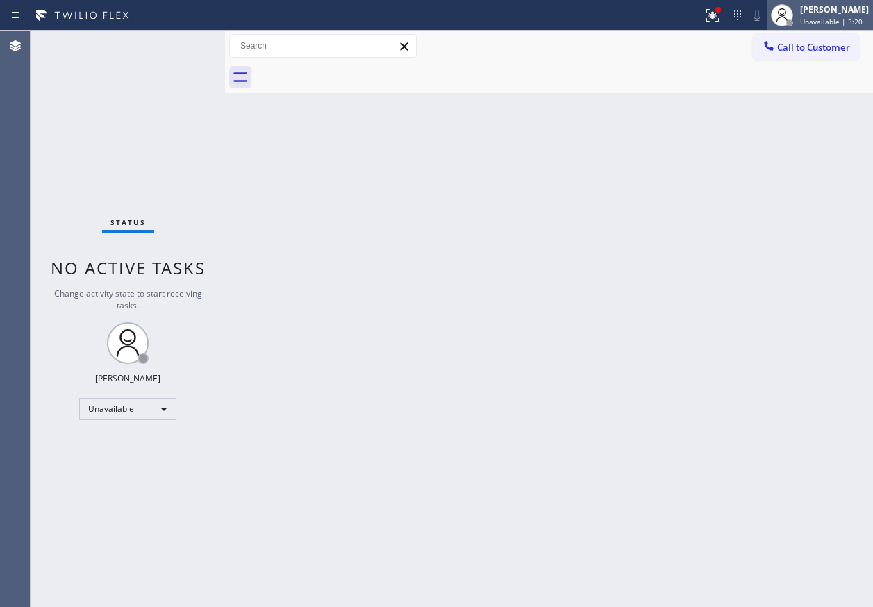
click at [819, 14] on div "[PERSON_NAME]" at bounding box center [834, 9] width 69 height 12
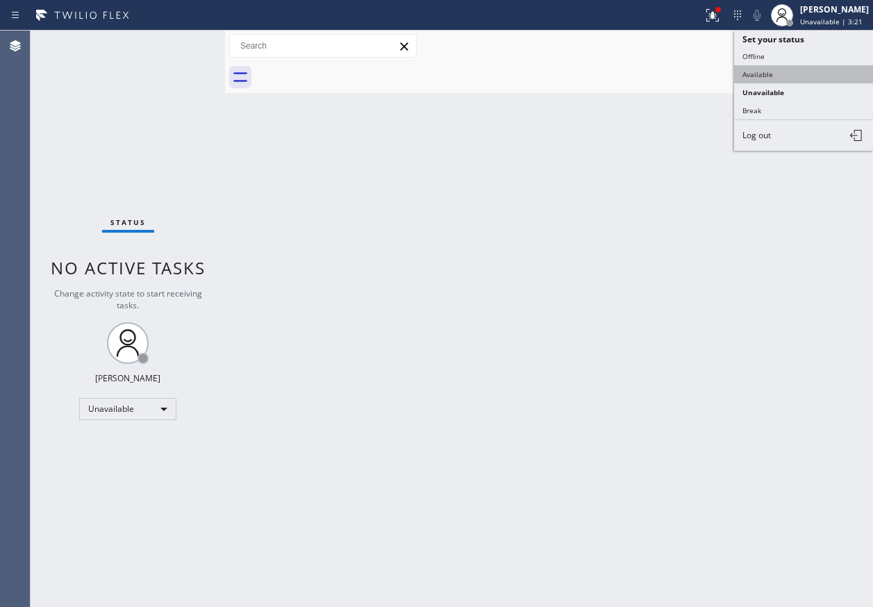
click at [801, 73] on button "Available" at bounding box center [803, 74] width 139 height 18
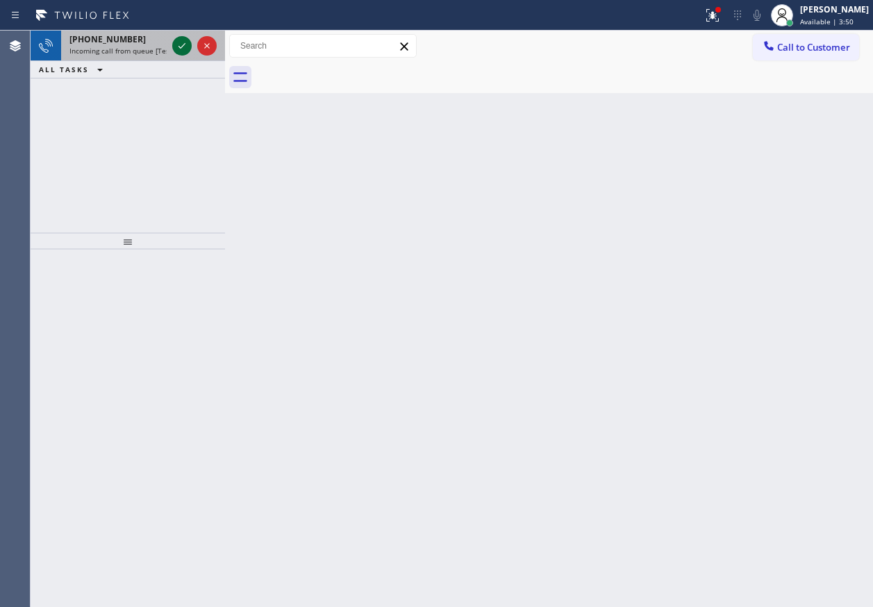
click at [183, 41] on icon at bounding box center [182, 45] width 17 height 17
click at [183, 42] on icon at bounding box center [182, 45] width 17 height 17
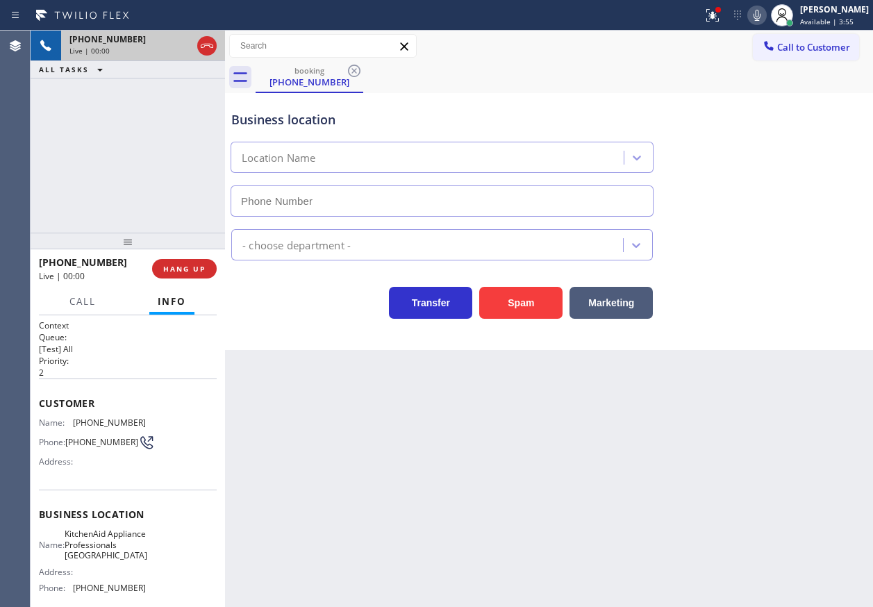
type input "[PHONE_NUMBER]"
click at [83, 313] on div at bounding box center [82, 313] width 43 height 3
click at [84, 308] on button "Call" at bounding box center [82, 301] width 43 height 27
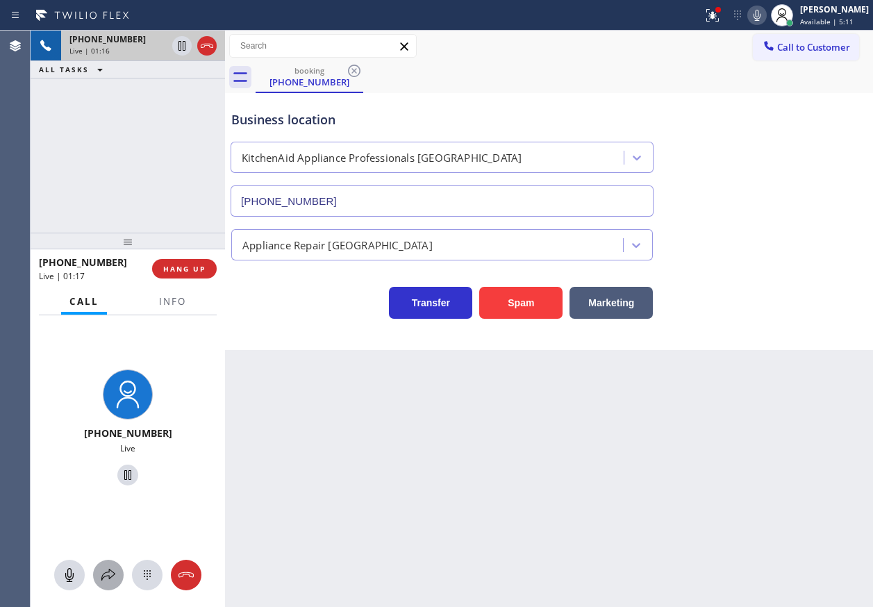
click at [115, 569] on icon at bounding box center [108, 575] width 17 height 17
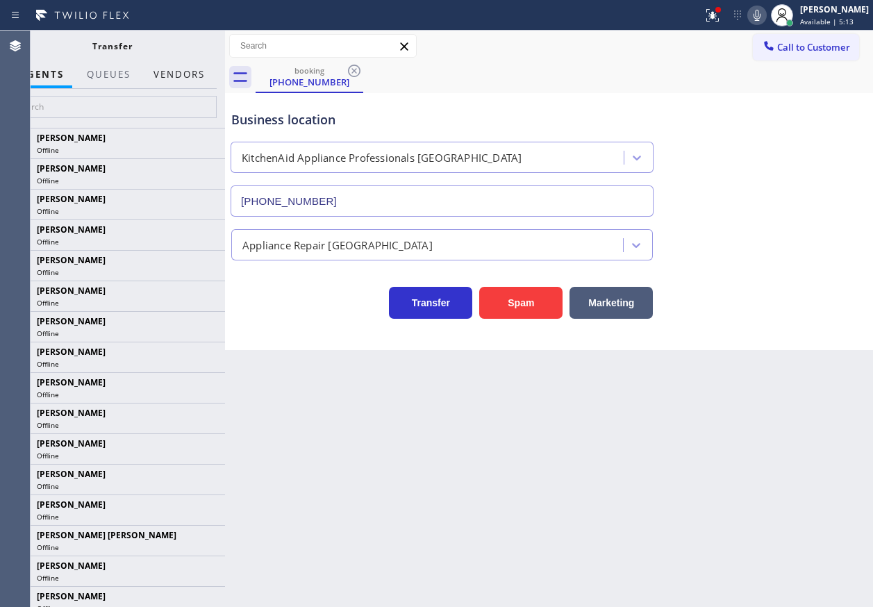
click at [195, 72] on button "Vendors" at bounding box center [179, 74] width 68 height 27
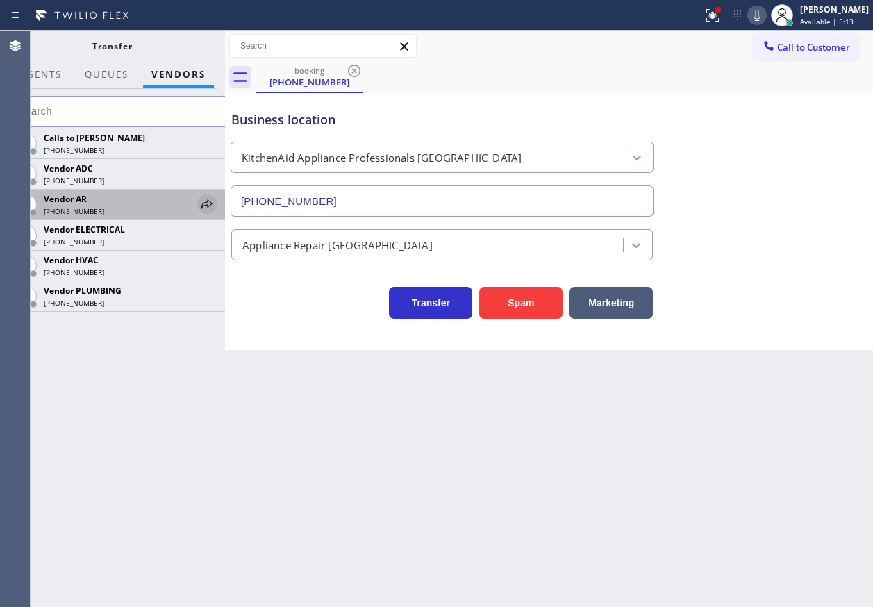
click at [209, 206] on icon at bounding box center [206, 203] width 11 height 9
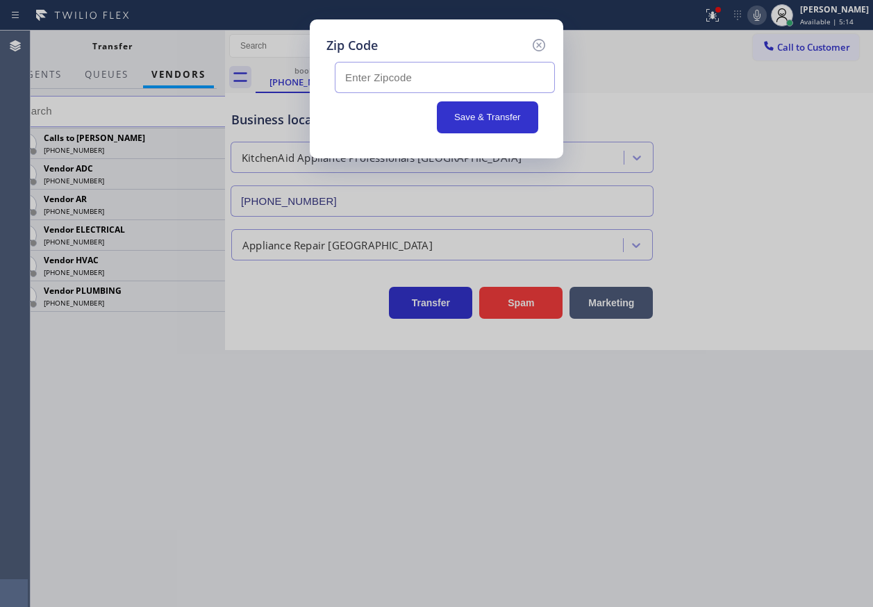
click at [390, 73] on input "text" at bounding box center [445, 77] width 220 height 31
type input "10019"
click at [474, 122] on button "Save & Transfer" at bounding box center [488, 117] width 102 height 32
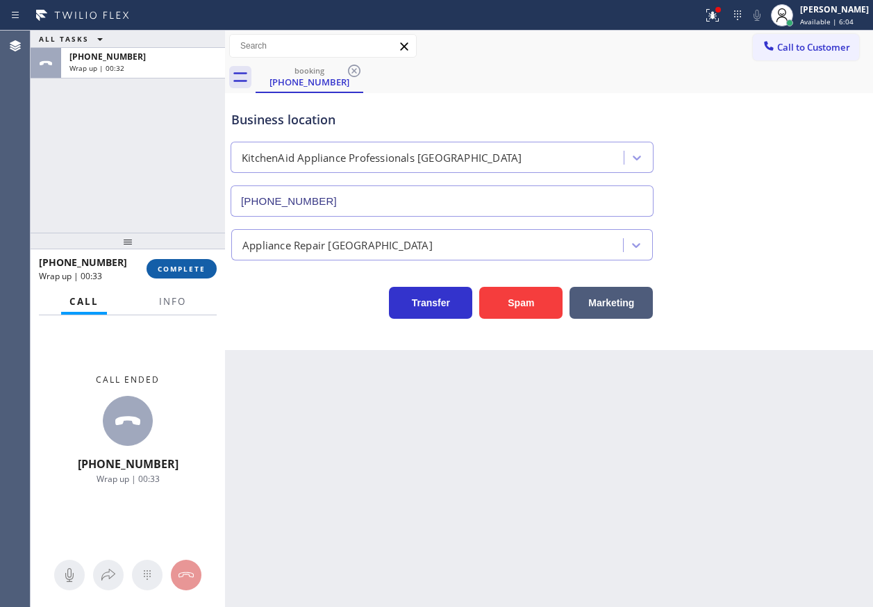
click at [169, 270] on span "COMPLETE" at bounding box center [182, 269] width 48 height 10
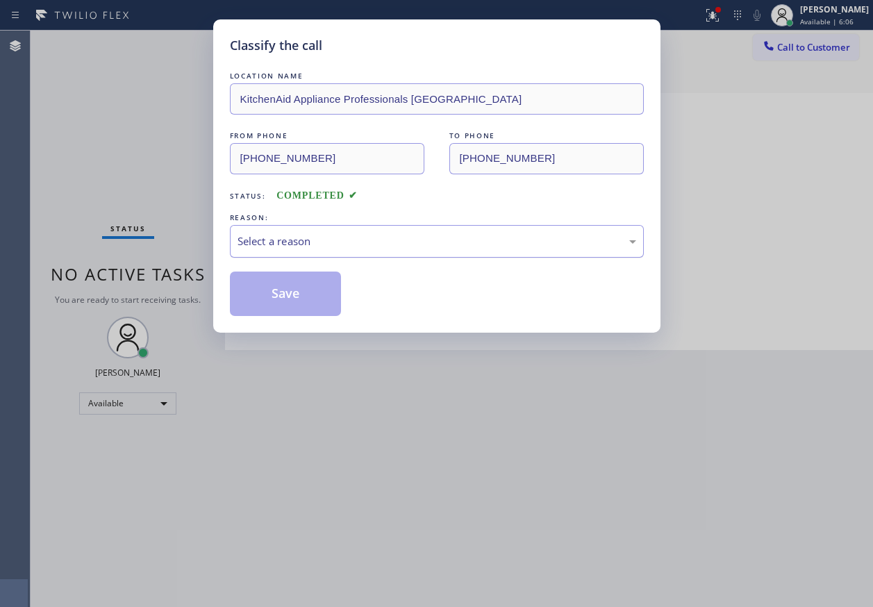
click at [296, 252] on div "Select a reason" at bounding box center [437, 241] width 414 height 33
drag, startPoint x: 303, startPoint y: 282, endPoint x: 311, endPoint y: 290, distance: 10.8
click at [305, 283] on button "Save" at bounding box center [286, 293] width 112 height 44
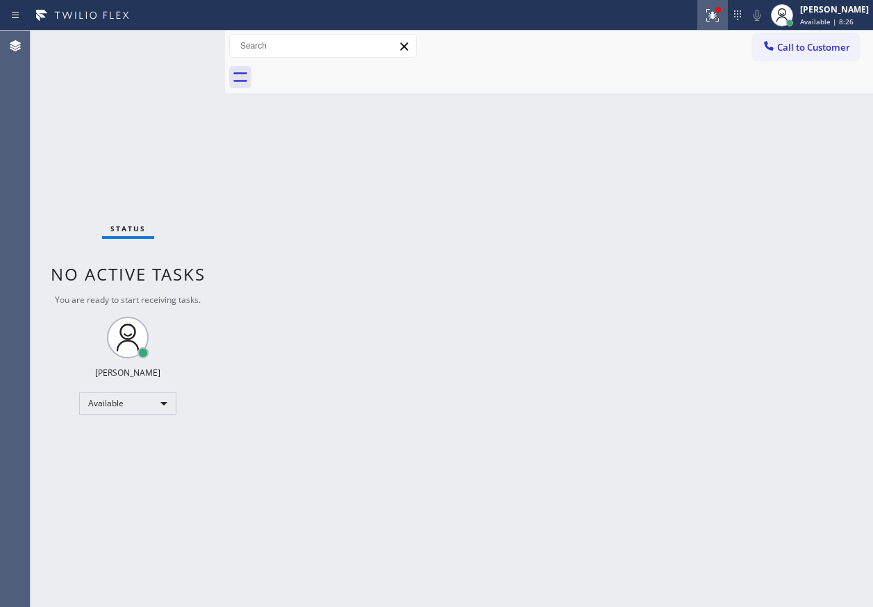
click at [721, 18] on icon at bounding box center [712, 15] width 17 height 17
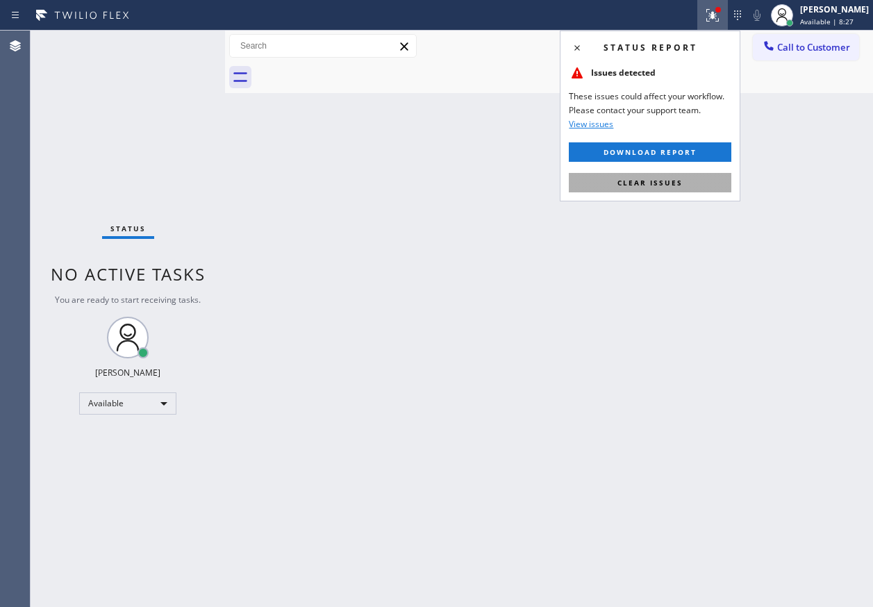
click at [710, 177] on button "Clear issues" at bounding box center [650, 182] width 162 height 19
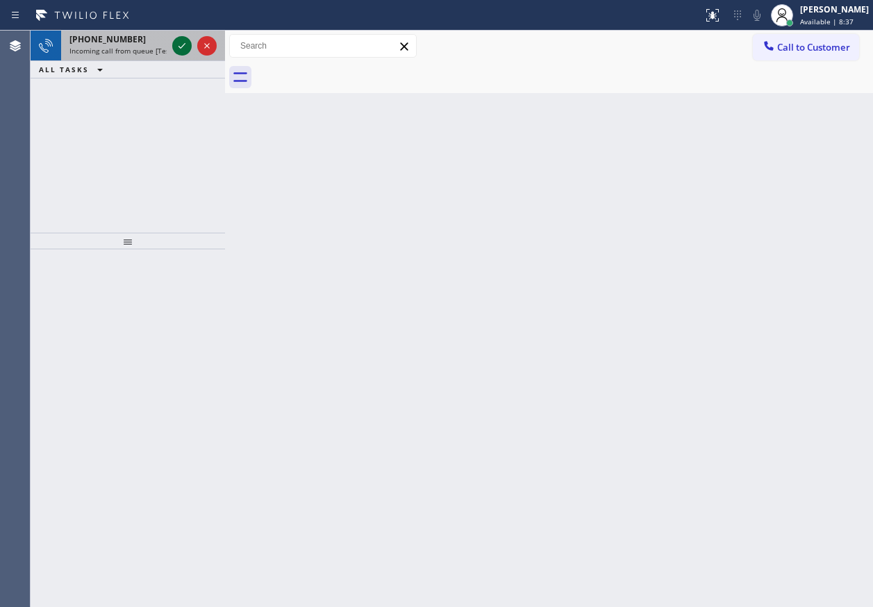
click at [184, 47] on icon at bounding box center [182, 45] width 17 height 17
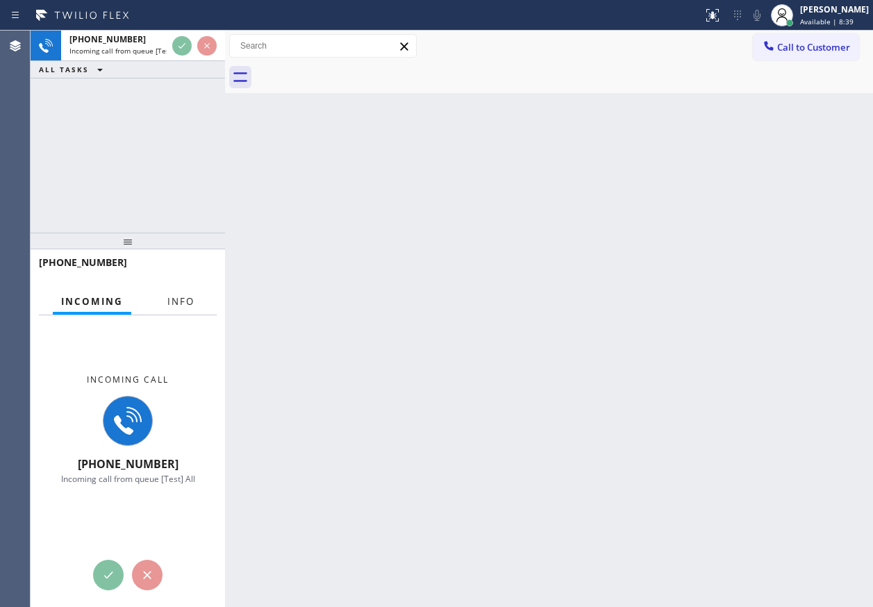
click at [176, 296] on span "Info" at bounding box center [180, 301] width 27 height 12
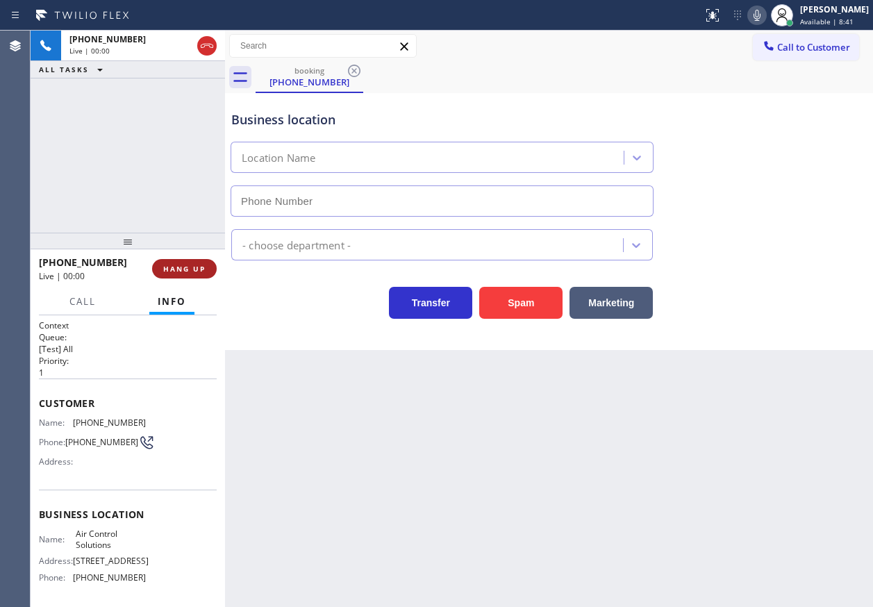
type input "[PHONE_NUMBER]"
click at [185, 262] on button "HANG UP" at bounding box center [184, 268] width 65 height 19
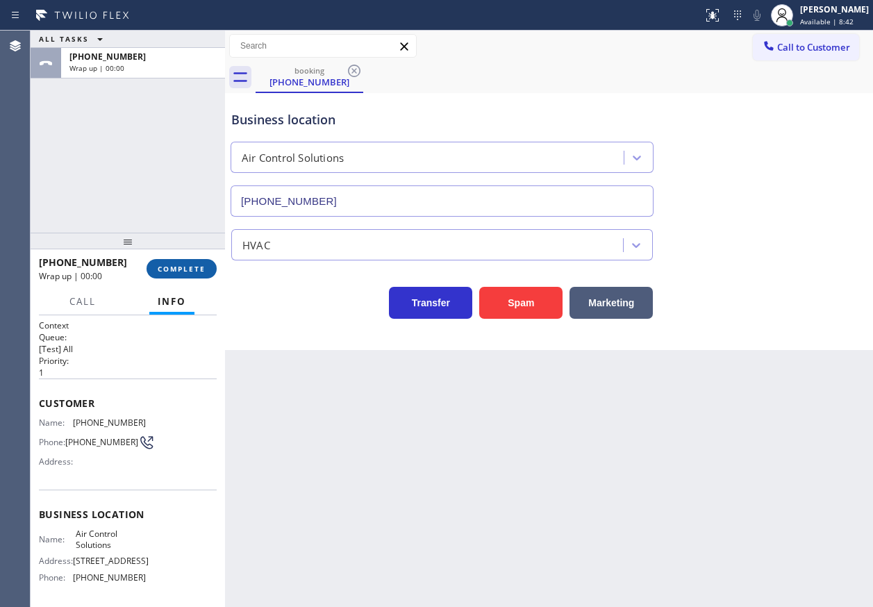
click at [186, 264] on span "COMPLETE" at bounding box center [182, 269] width 48 height 10
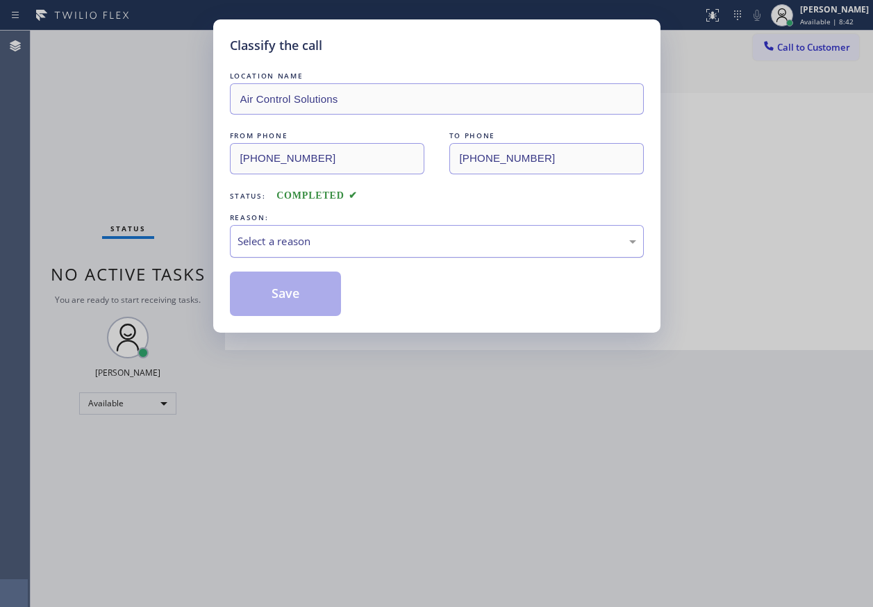
click at [351, 242] on div "Select a reason" at bounding box center [436, 241] width 399 height 16
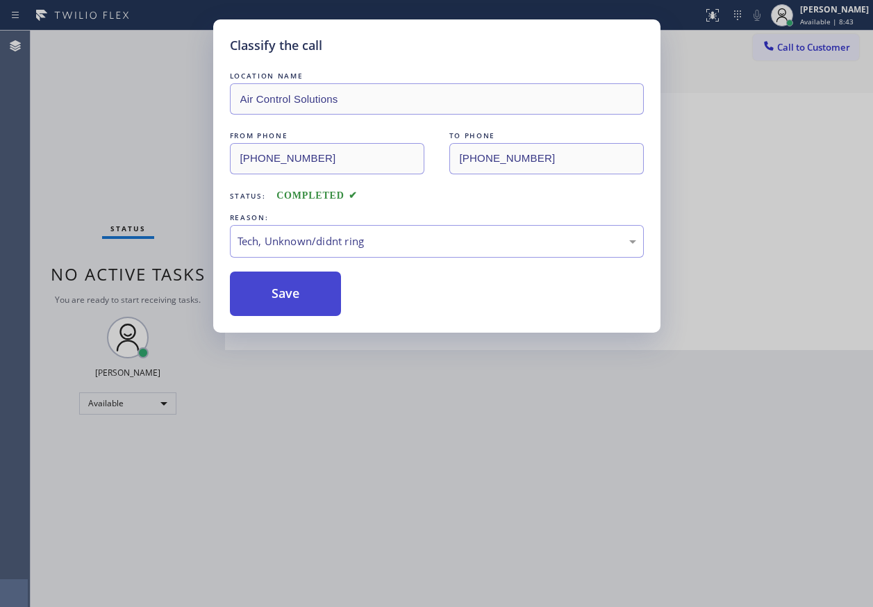
click at [315, 292] on button "Save" at bounding box center [286, 293] width 112 height 44
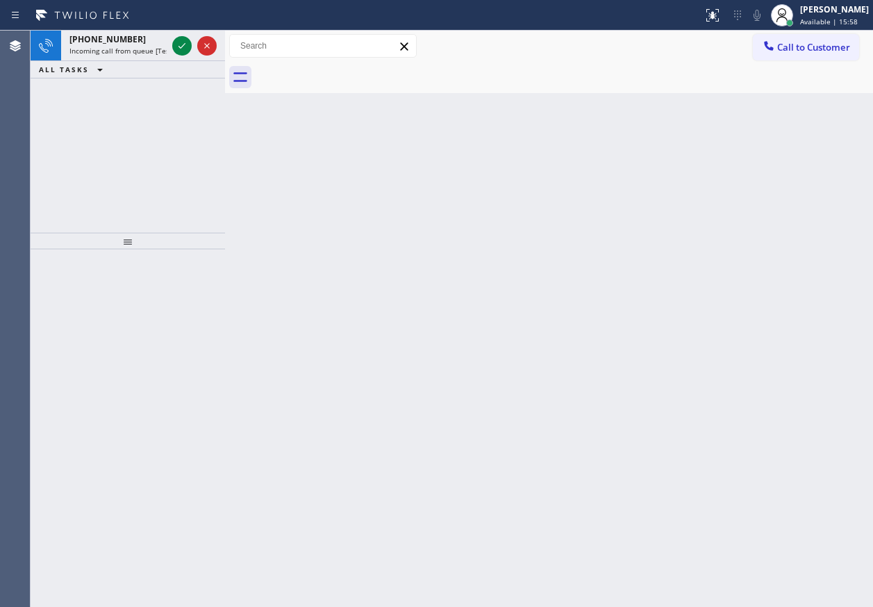
drag, startPoint x: 731, startPoint y: 196, endPoint x: 720, endPoint y: 195, distance: 11.1
click at [731, 196] on div "Back to Dashboard Change Sender ID Customers Technicians Select a contact Outbo…" at bounding box center [549, 319] width 648 height 576
click at [181, 46] on icon at bounding box center [182, 45] width 17 height 17
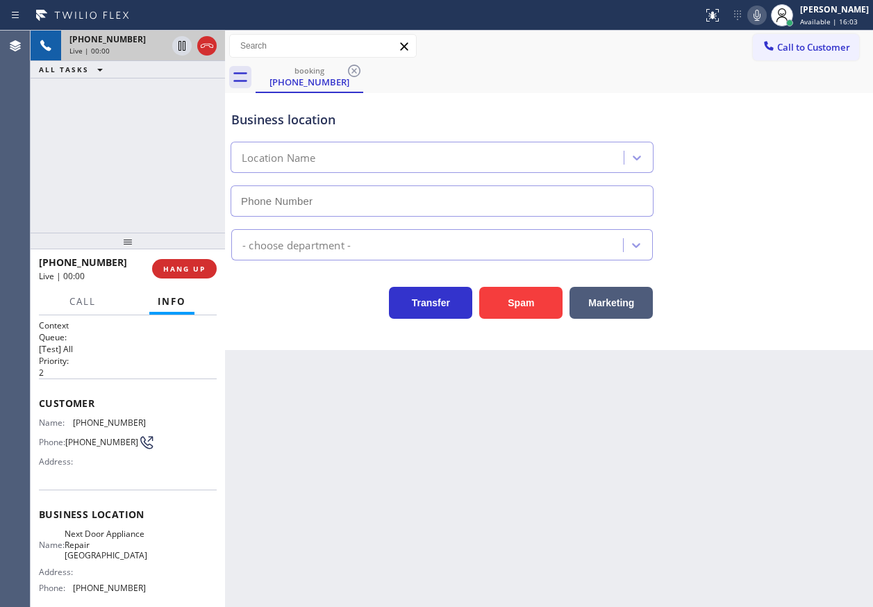
type input "[PHONE_NUMBER]"
click at [200, 259] on button "HANG UP" at bounding box center [184, 268] width 65 height 19
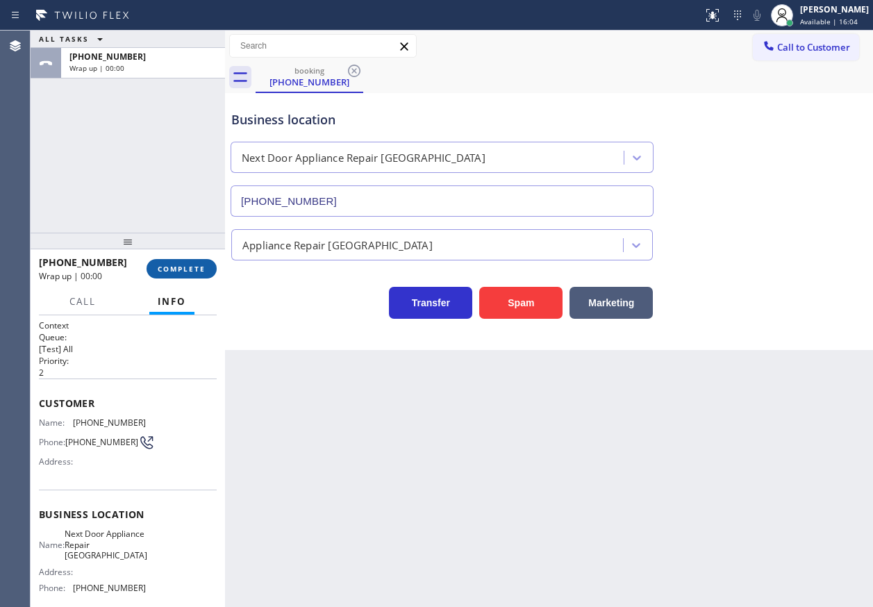
click at [181, 269] on span "COMPLETE" at bounding box center [182, 269] width 48 height 10
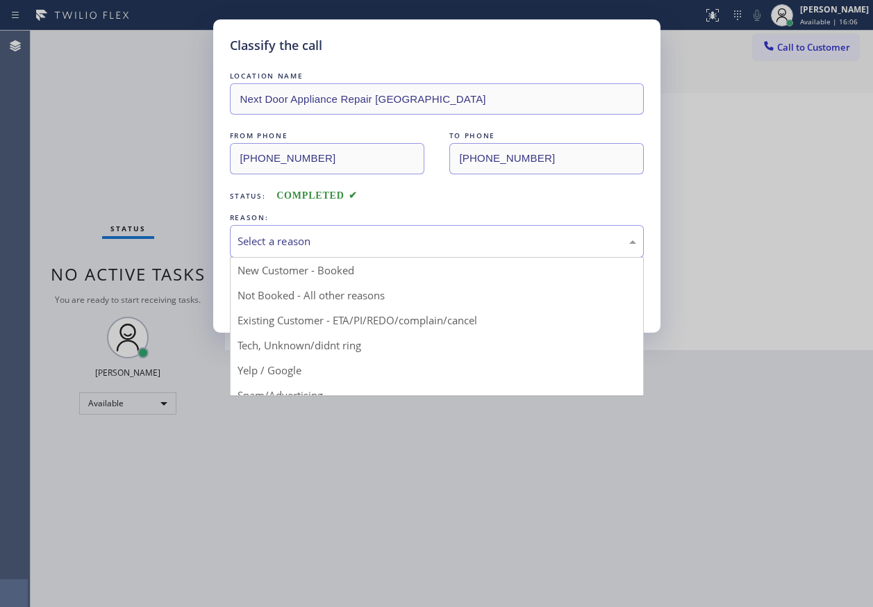
click at [305, 237] on div "Select a reason" at bounding box center [436, 241] width 399 height 16
drag, startPoint x: 301, startPoint y: 344, endPoint x: 299, endPoint y: 301, distance: 43.1
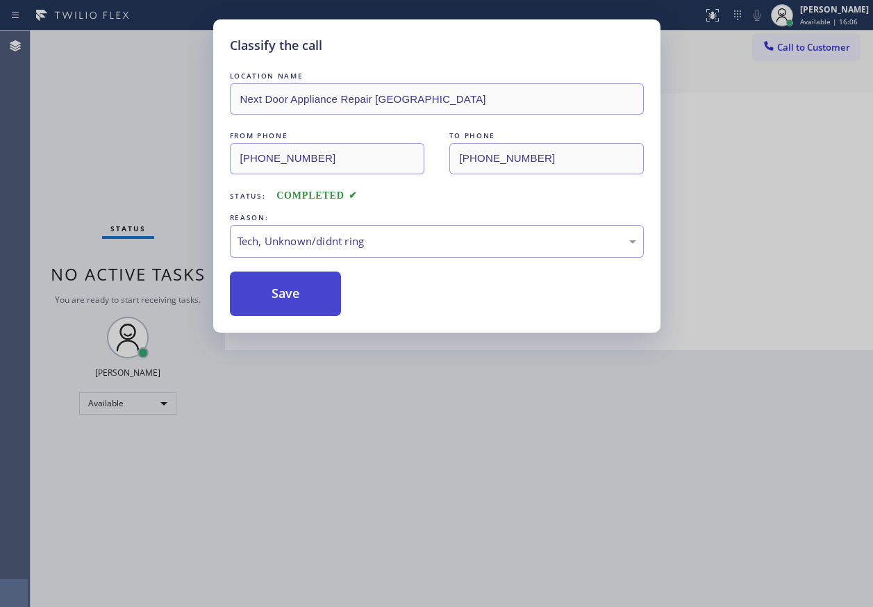
click at [299, 297] on button "Save" at bounding box center [286, 293] width 112 height 44
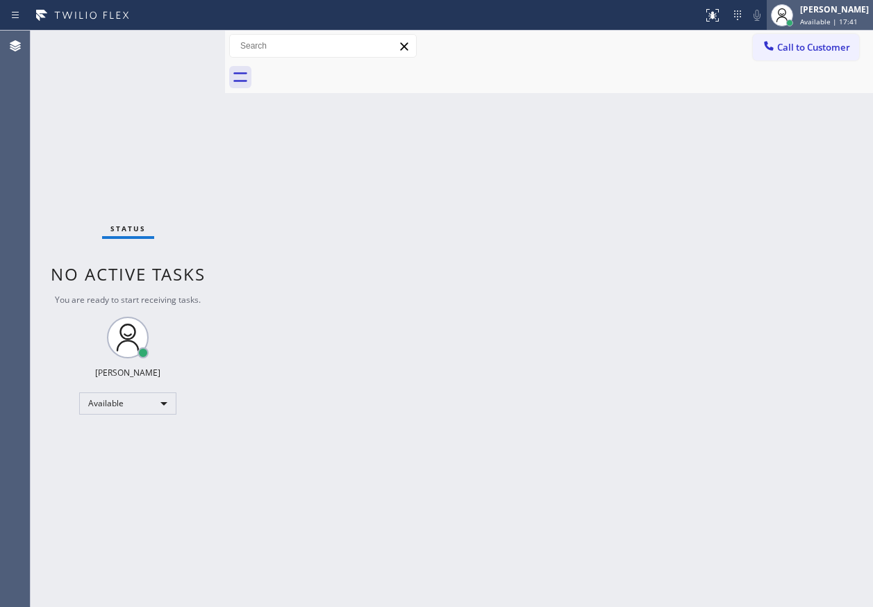
click at [794, 19] on div at bounding box center [790, 23] width 10 height 10
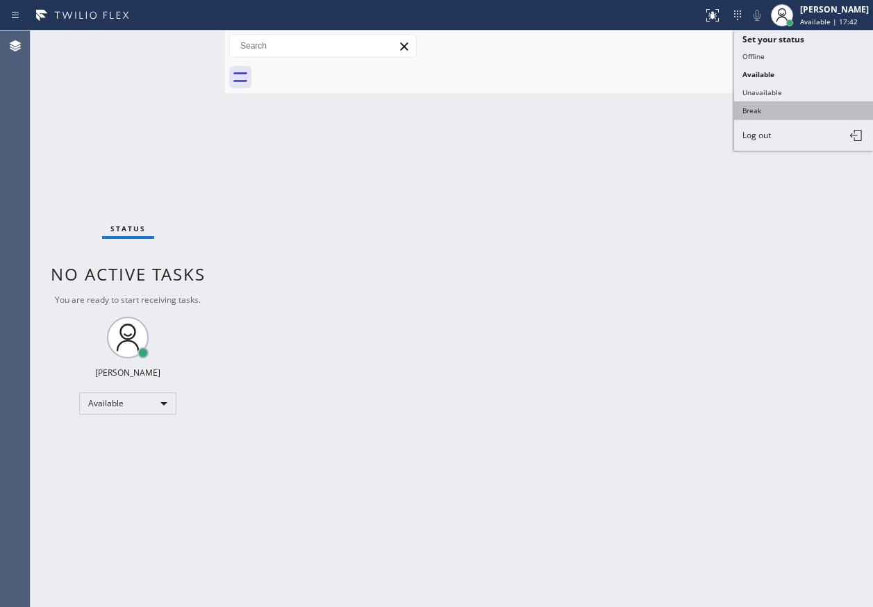
click at [787, 103] on button "Break" at bounding box center [803, 110] width 139 height 18
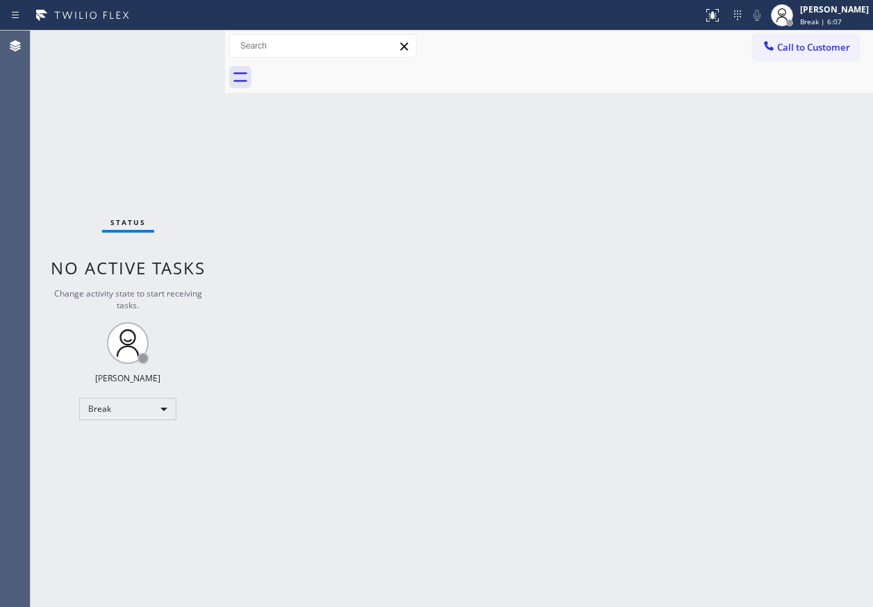
click at [766, 498] on div "Back to Dashboard Change Sender ID Customers Technicians Select a contact Outbo…" at bounding box center [549, 319] width 648 height 576
click at [841, 324] on div "Back to Dashboard Change Sender ID Customers Technicians Select a contact Outbo…" at bounding box center [549, 319] width 648 height 576
click at [846, 15] on div "[PERSON_NAME]" at bounding box center [834, 9] width 69 height 12
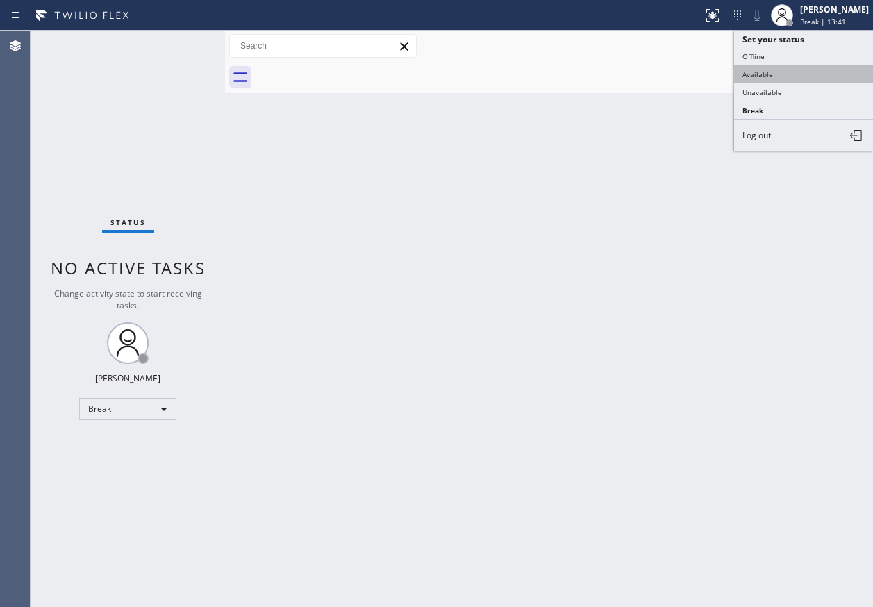
click at [801, 74] on button "Available" at bounding box center [803, 74] width 139 height 18
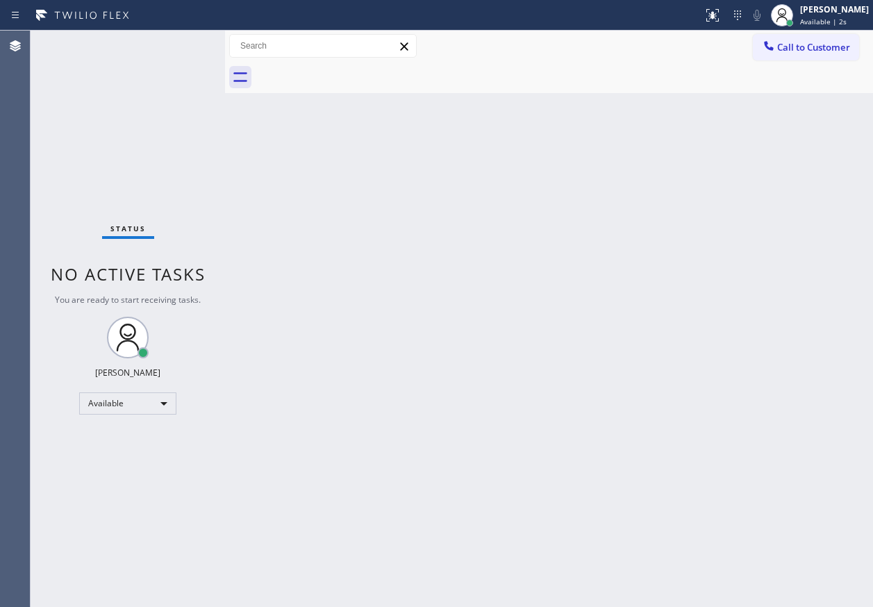
click at [725, 115] on div "Back to Dashboard Change Sender ID Customers Technicians Select a contact Outbo…" at bounding box center [549, 319] width 648 height 576
click at [184, 44] on div "Status No active tasks You are ready to start receiving tasks. [PERSON_NAME] Av…" at bounding box center [128, 319] width 194 height 576
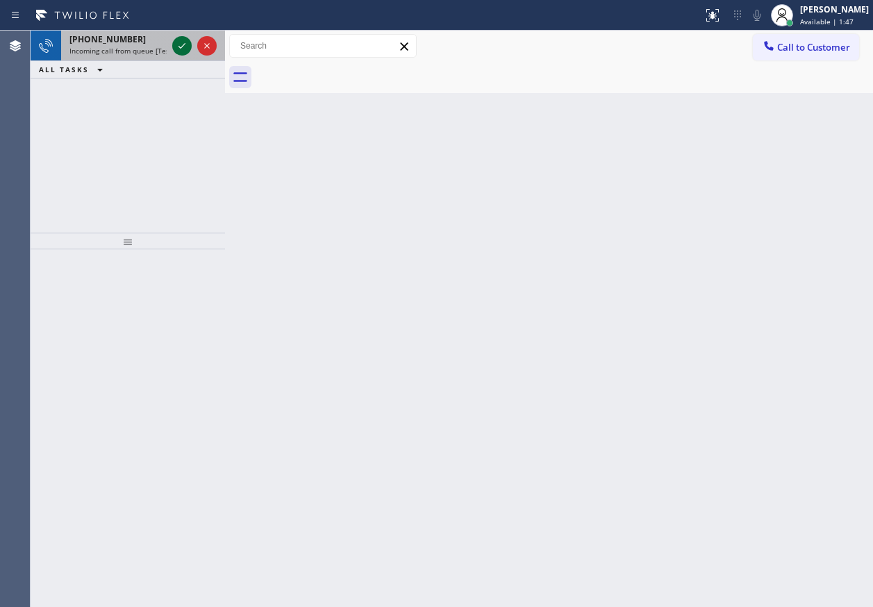
click at [183, 46] on icon at bounding box center [181, 46] width 7 height 6
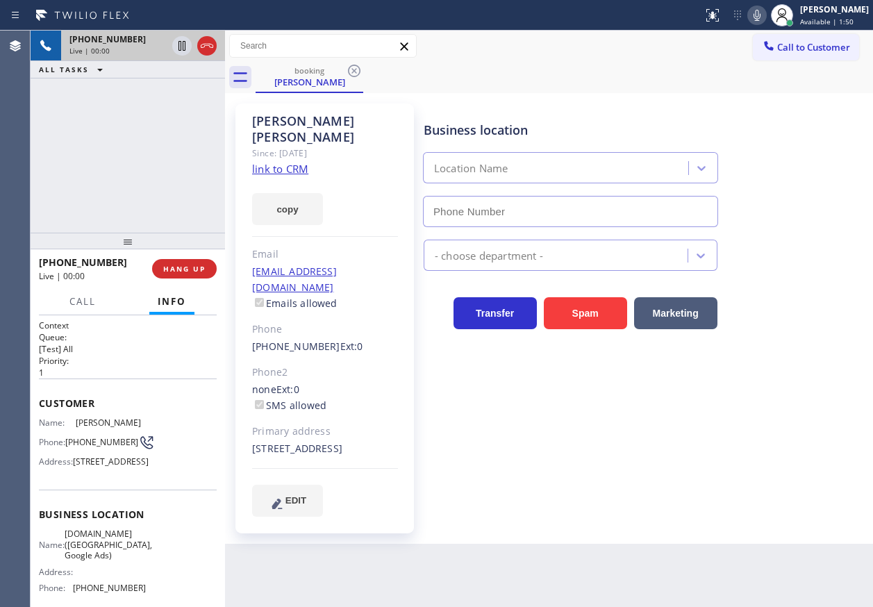
type input "[PHONE_NUMBER]"
click at [267, 162] on link "link to CRM" at bounding box center [280, 169] width 56 height 14
click at [121, 560] on span "[DOMAIN_NAME] ([GEOGRAPHIC_DATA], Google Ads)" at bounding box center [108, 544] width 87 height 32
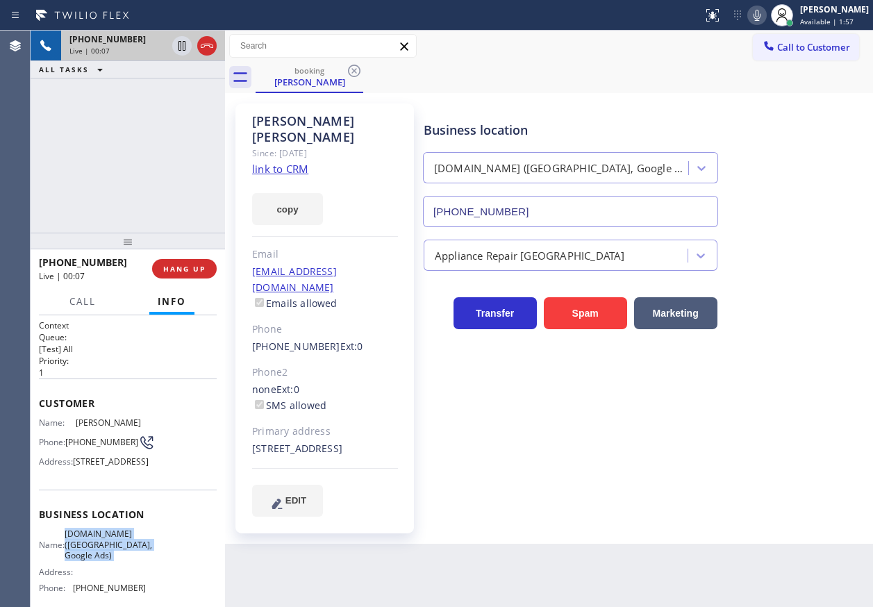
click at [121, 560] on span "[DOMAIN_NAME] ([GEOGRAPHIC_DATA], Google Ads)" at bounding box center [108, 544] width 87 height 32
copy span "[DOMAIN_NAME] ([GEOGRAPHIC_DATA], Google Ads)"
click at [638, 224] on input "[PHONE_NUMBER]" at bounding box center [570, 211] width 295 height 31
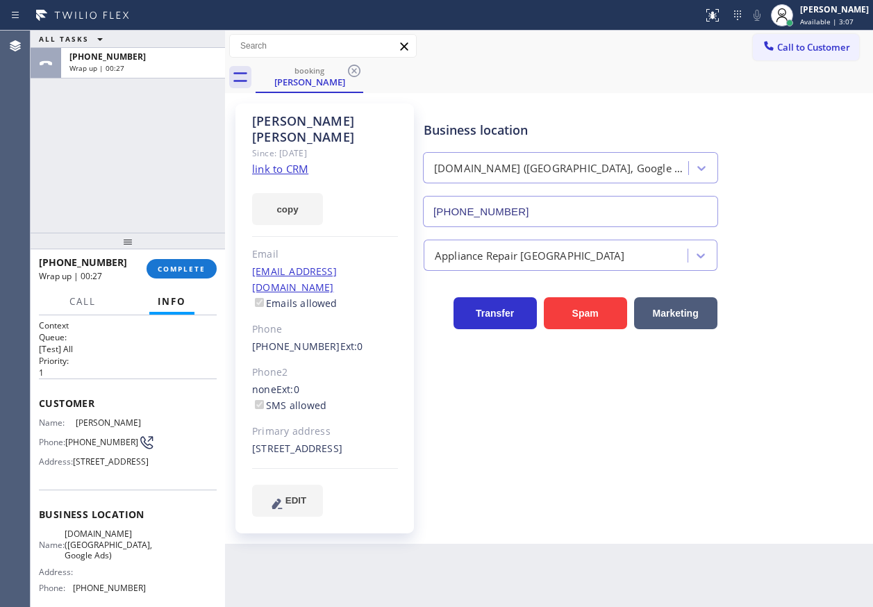
click at [191, 265] on span "COMPLETE" at bounding box center [182, 269] width 48 height 10
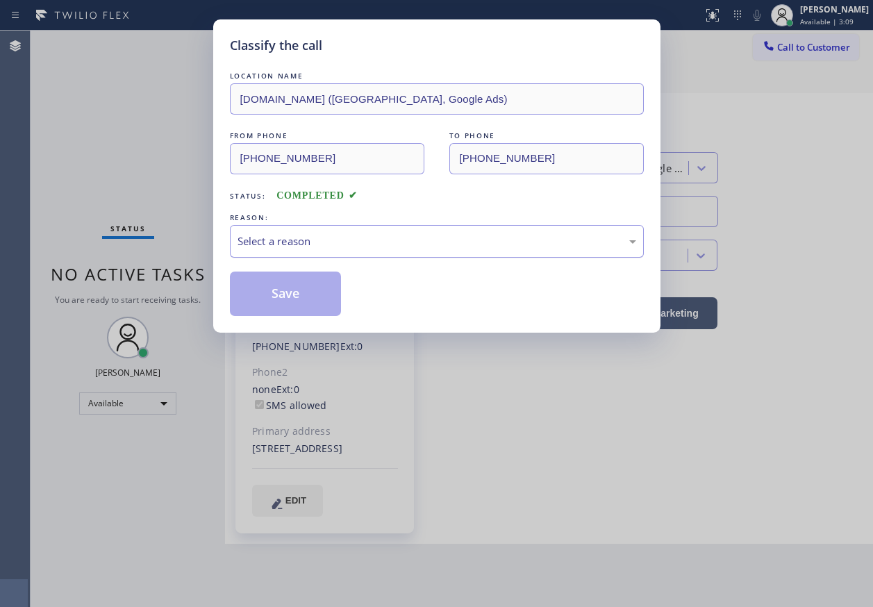
click at [360, 235] on div "Select a reason" at bounding box center [436, 241] width 399 height 16
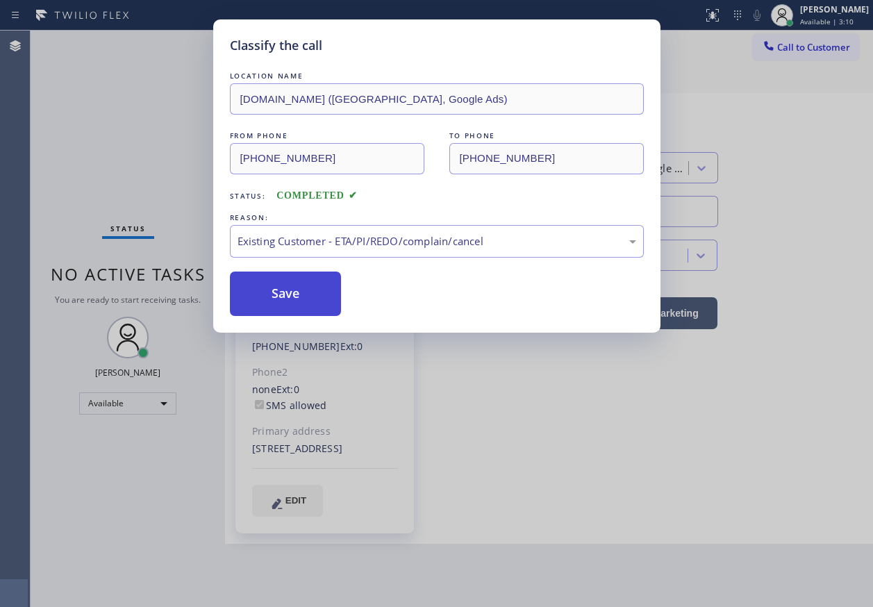
click at [285, 289] on button "Save" at bounding box center [286, 293] width 112 height 44
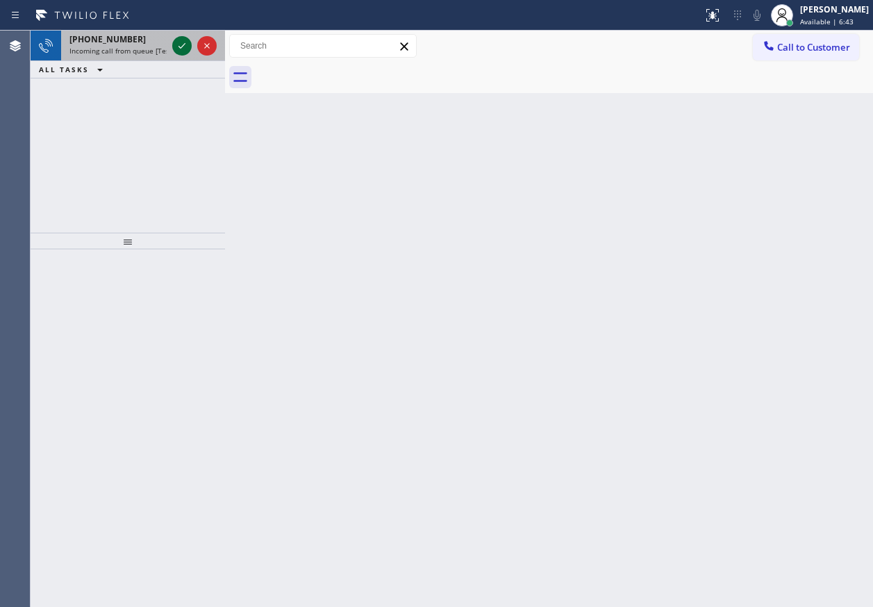
click at [185, 43] on icon at bounding box center [182, 45] width 17 height 17
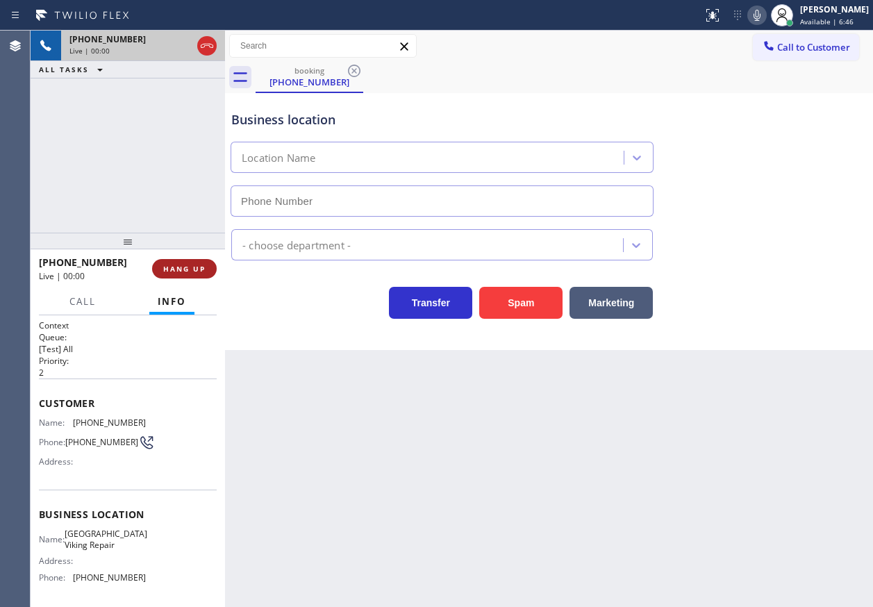
type input "[PHONE_NUMBER]"
click at [189, 268] on span "HANG UP" at bounding box center [184, 269] width 42 height 10
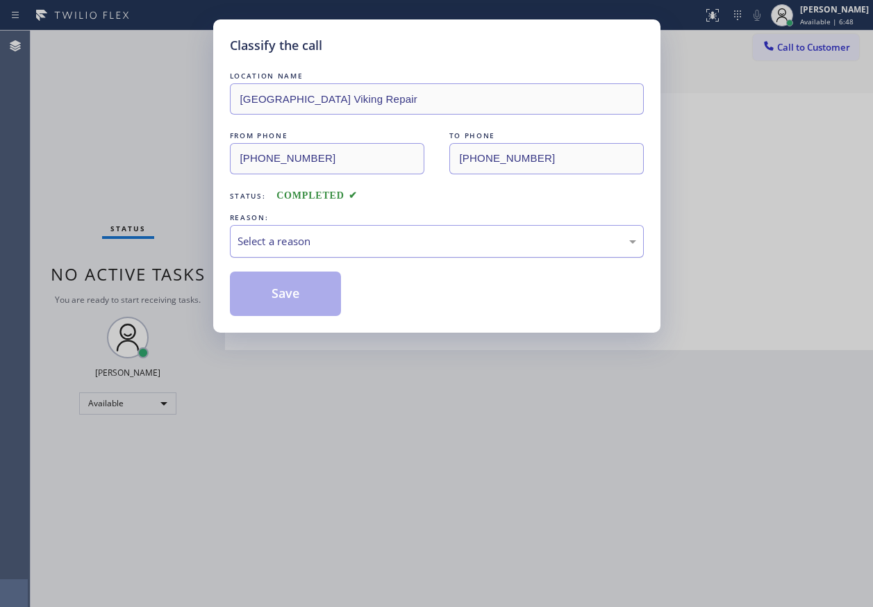
click at [381, 258] on div "Select a reason" at bounding box center [437, 241] width 414 height 33
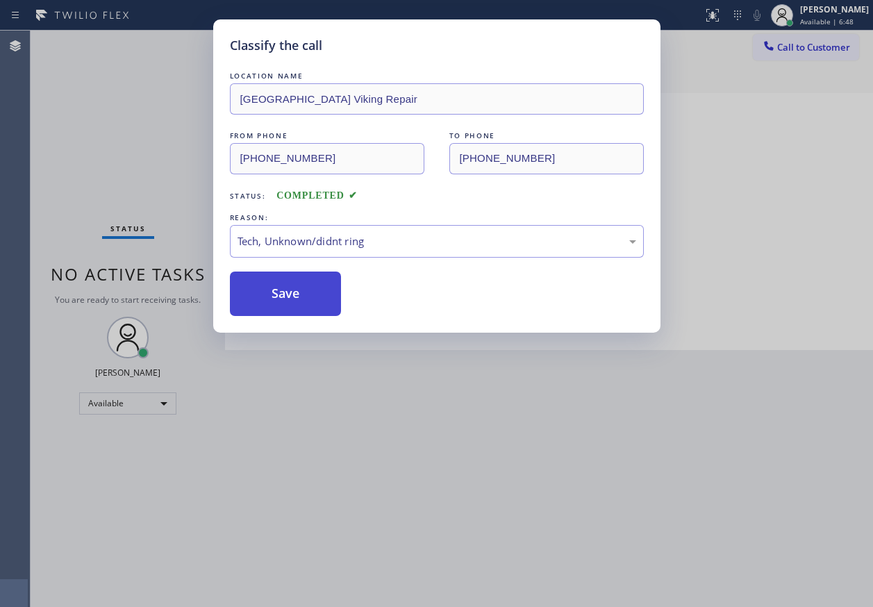
click at [315, 303] on button "Save" at bounding box center [286, 293] width 112 height 44
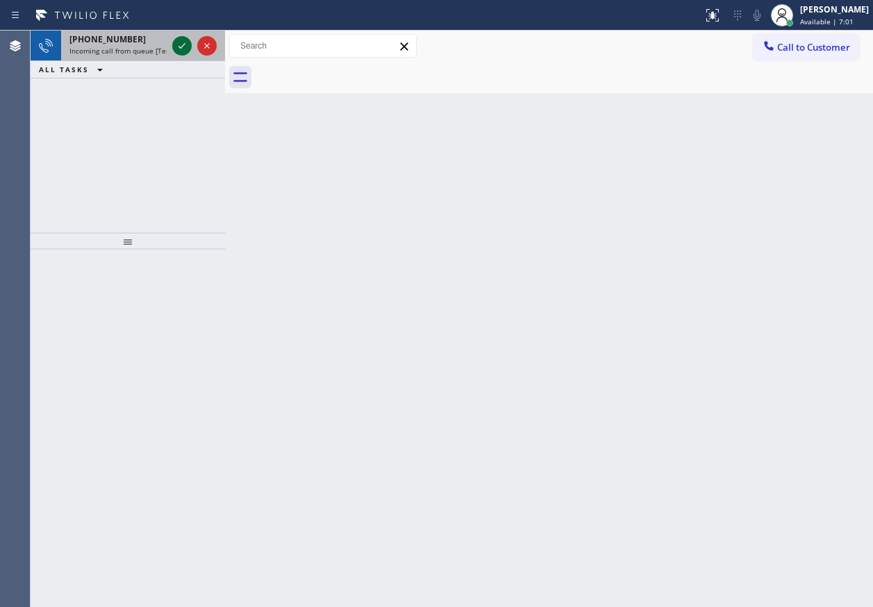
click at [177, 41] on icon at bounding box center [182, 45] width 17 height 17
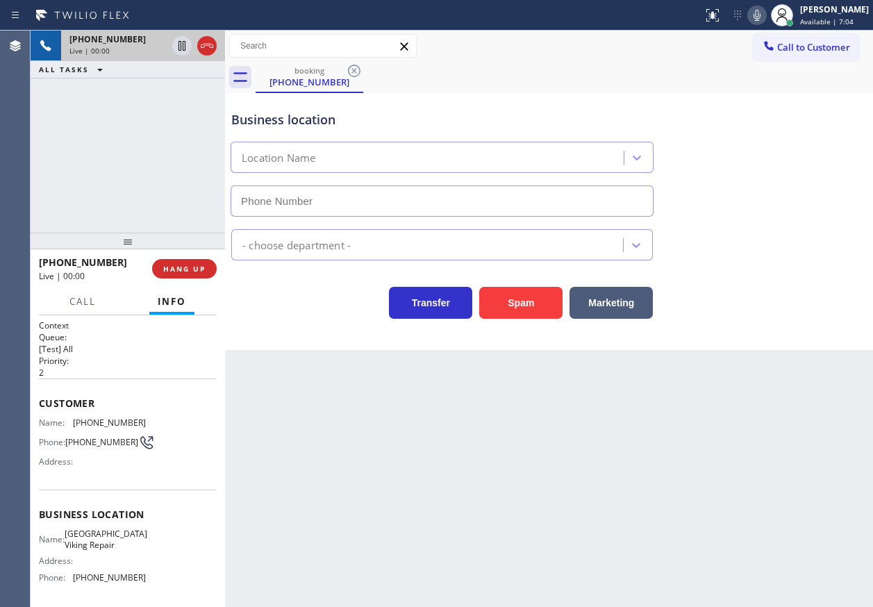
type input "[PHONE_NUMBER]"
click at [95, 534] on span "[GEOGRAPHIC_DATA] Viking Repair" at bounding box center [106, 539] width 83 height 22
click at [417, 200] on input "[PHONE_NUMBER]" at bounding box center [442, 200] width 423 height 31
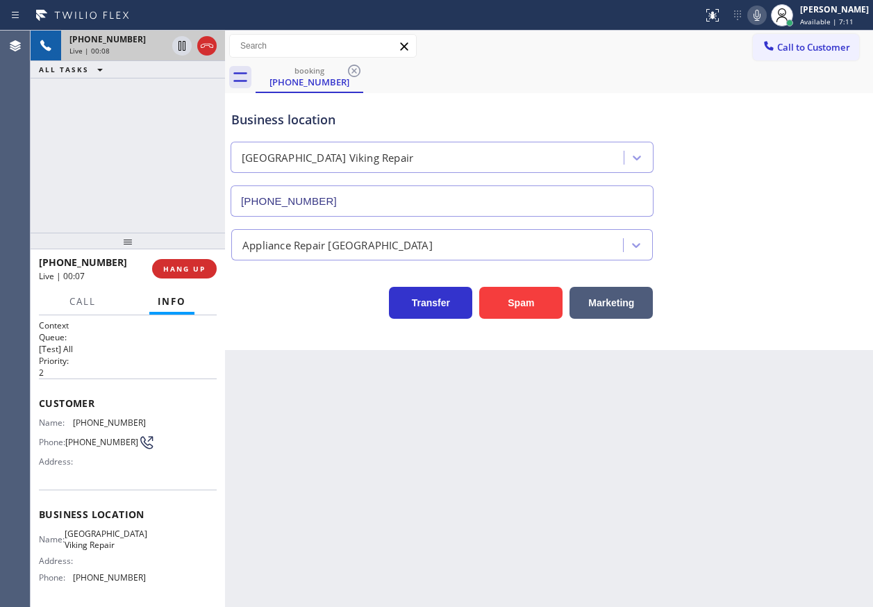
click at [417, 200] on input "[PHONE_NUMBER]" at bounding box center [442, 200] width 423 height 31
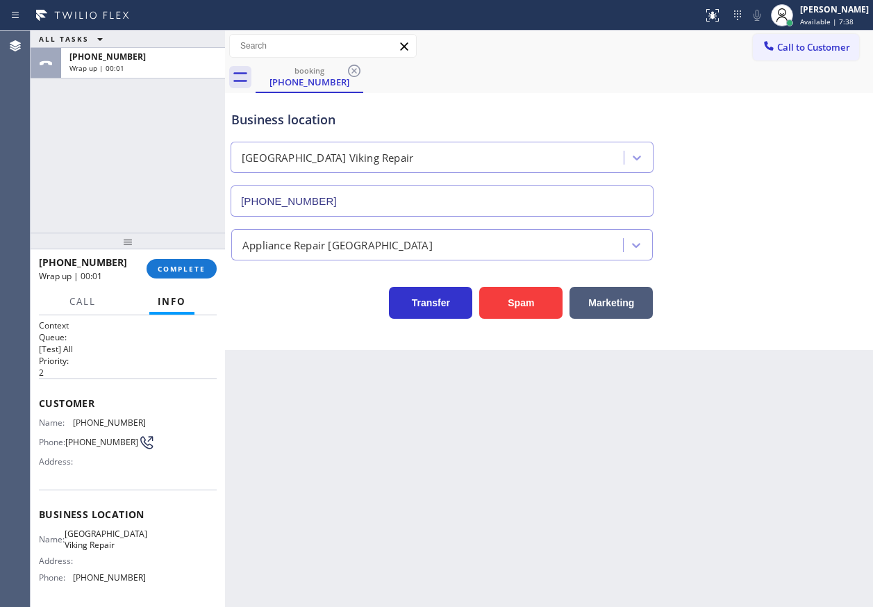
drag, startPoint x: 208, startPoint y: 276, endPoint x: 224, endPoint y: 274, distance: 16.1
click at [208, 276] on button "COMPLETE" at bounding box center [181, 268] width 70 height 19
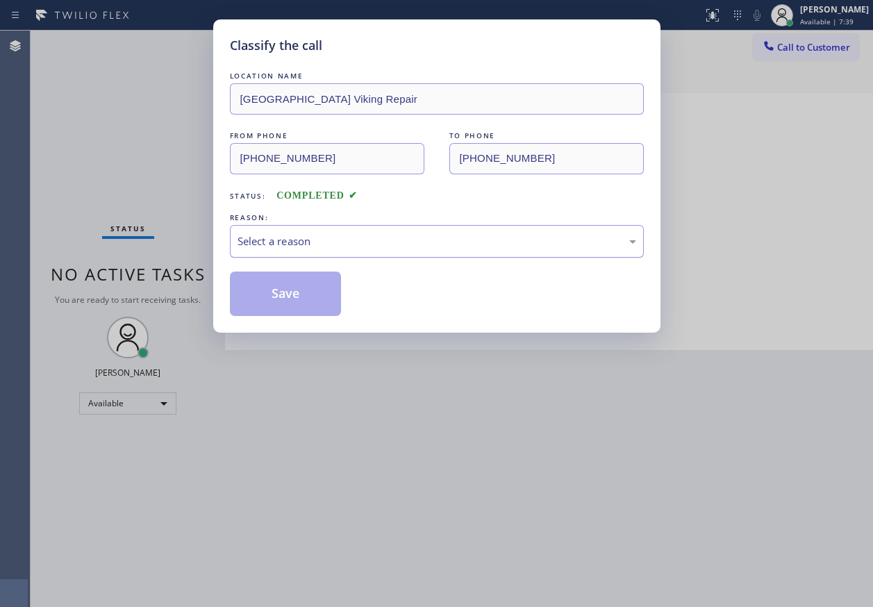
click at [310, 242] on div "Select a reason" at bounding box center [436, 241] width 399 height 16
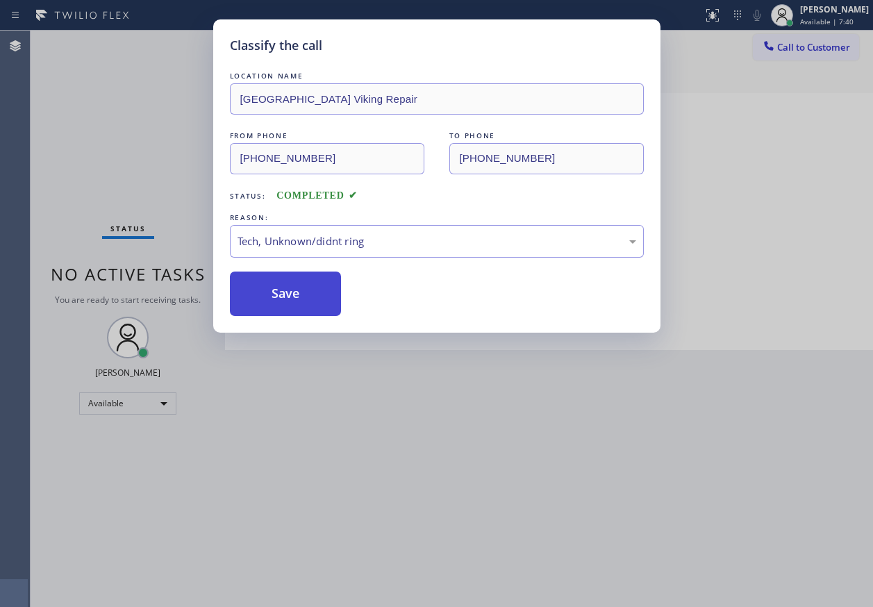
click at [272, 301] on button "Save" at bounding box center [286, 293] width 112 height 44
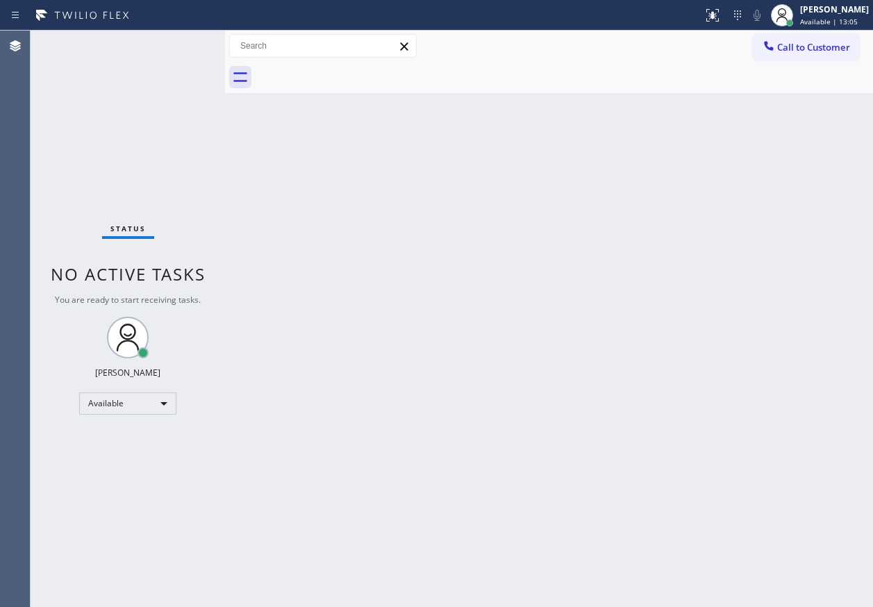
click at [185, 51] on div "Status No active tasks You are ready to start receiving tasks. [PERSON_NAME] Av…" at bounding box center [128, 319] width 194 height 576
click at [739, 265] on div "Back to Dashboard Change Sender ID Customers Technicians Select a contact Outbo…" at bounding box center [549, 319] width 648 height 576
click at [757, 339] on div "Back to Dashboard Change Sender ID Customers Technicians Select a contact Outbo…" at bounding box center [549, 319] width 648 height 576
click at [180, 43] on div "Status No active tasks You are ready to start receiving tasks. [PERSON_NAME] Av…" at bounding box center [128, 319] width 194 height 576
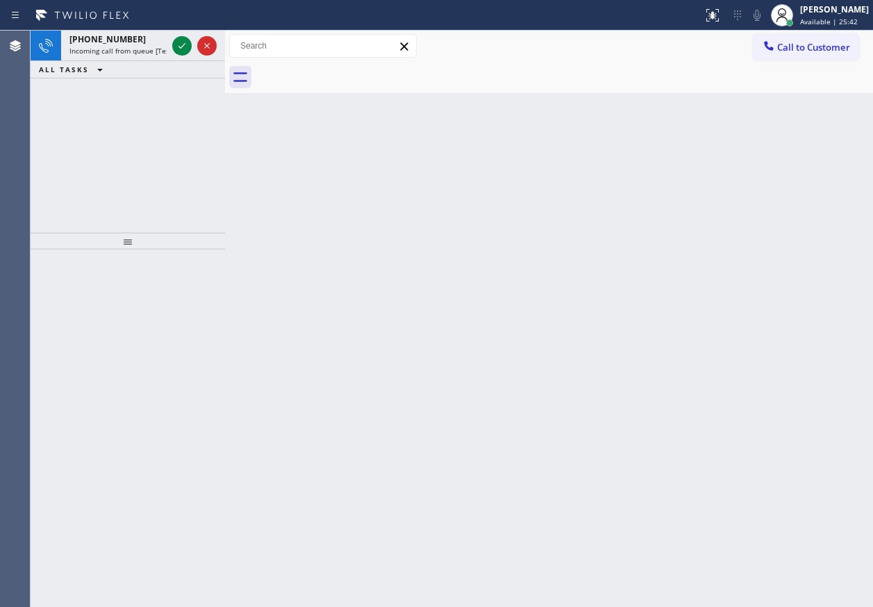
click at [792, 197] on div "Back to Dashboard Change Sender ID Customers Technicians Select a contact Outbo…" at bounding box center [549, 319] width 648 height 576
click at [174, 45] on div at bounding box center [181, 45] width 19 height 17
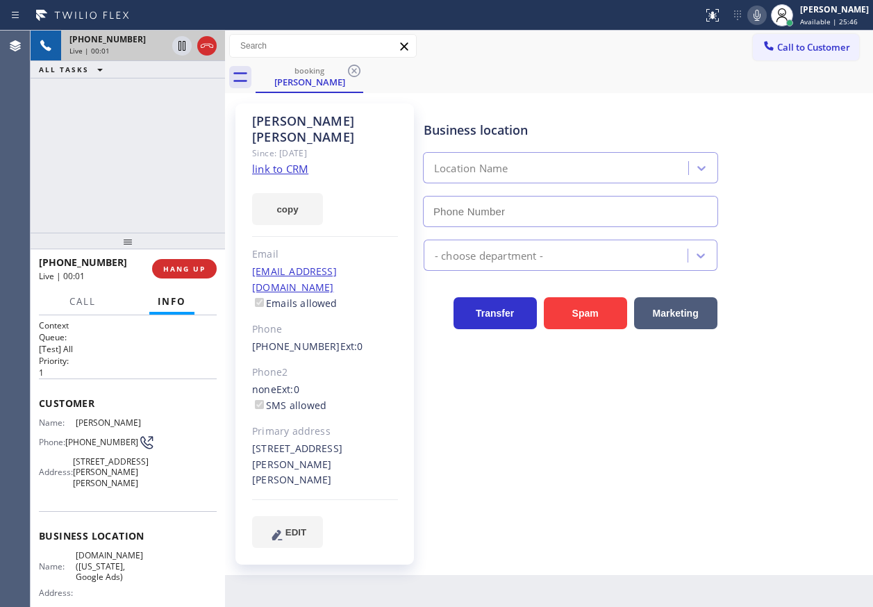
type input "[PHONE_NUMBER]"
click at [97, 579] on span "[DOMAIN_NAME] ([US_STATE], Google Ads)" at bounding box center [110, 566] width 69 height 32
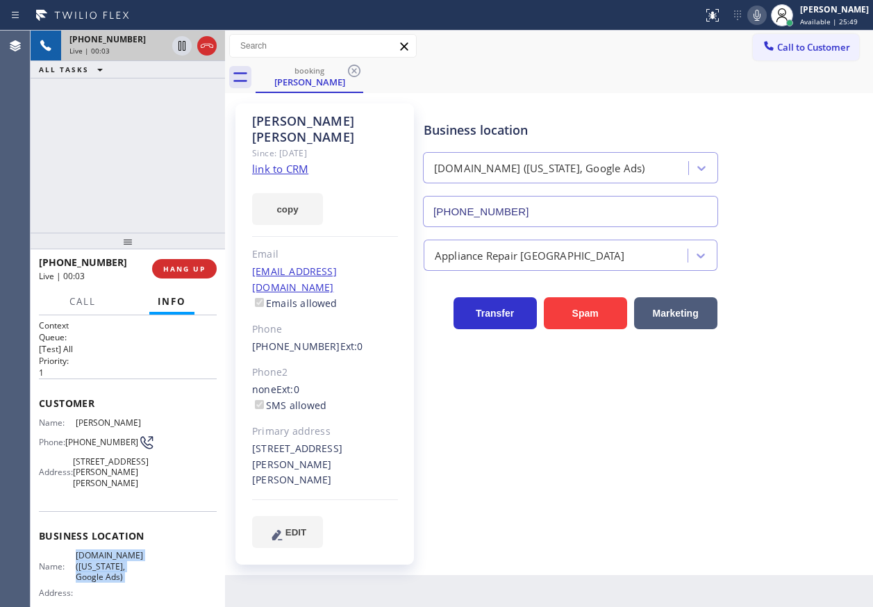
click at [97, 579] on span "[DOMAIN_NAME] ([US_STATE], Google Ads)" at bounding box center [110, 566] width 69 height 32
click at [537, 201] on input "[PHONE_NUMBER]" at bounding box center [570, 211] width 295 height 31
drag, startPoint x: 797, startPoint y: 301, endPoint x: 283, endPoint y: 48, distance: 572.6
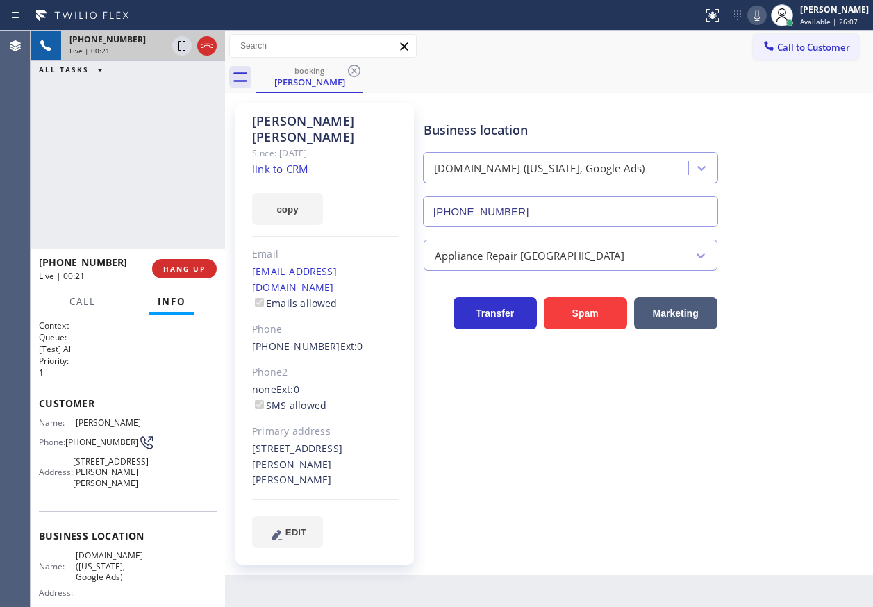
click at [797, 301] on div "Transfer Spam Marketing" at bounding box center [645, 307] width 449 height 44
click at [296, 177] on div "copy" at bounding box center [325, 201] width 146 height 48
click at [296, 162] on link "link to CRM" at bounding box center [280, 169] width 56 height 14
click at [187, 269] on span "HANG UP" at bounding box center [184, 269] width 42 height 10
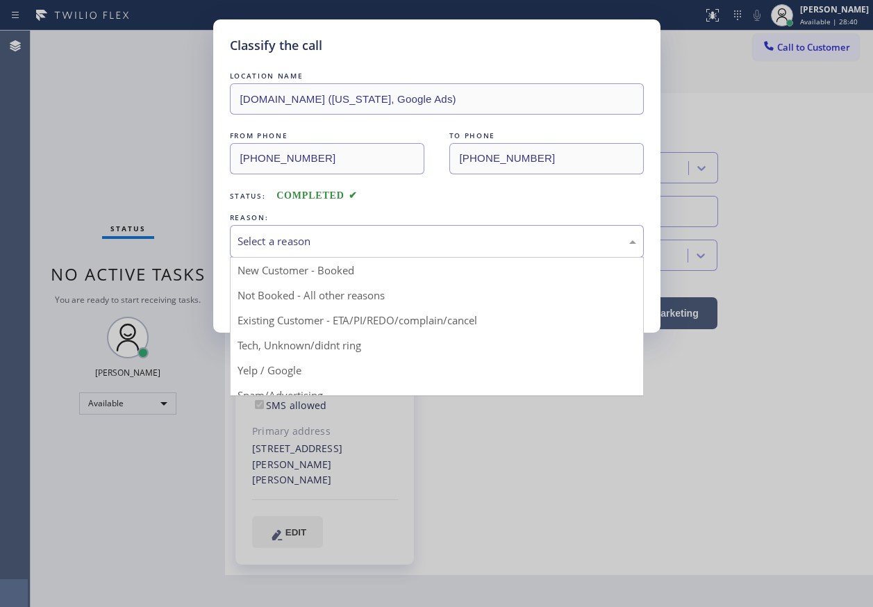
drag, startPoint x: 328, startPoint y: 244, endPoint x: 335, endPoint y: 313, distance: 69.1
click at [328, 245] on div "Select a reason" at bounding box center [436, 241] width 399 height 16
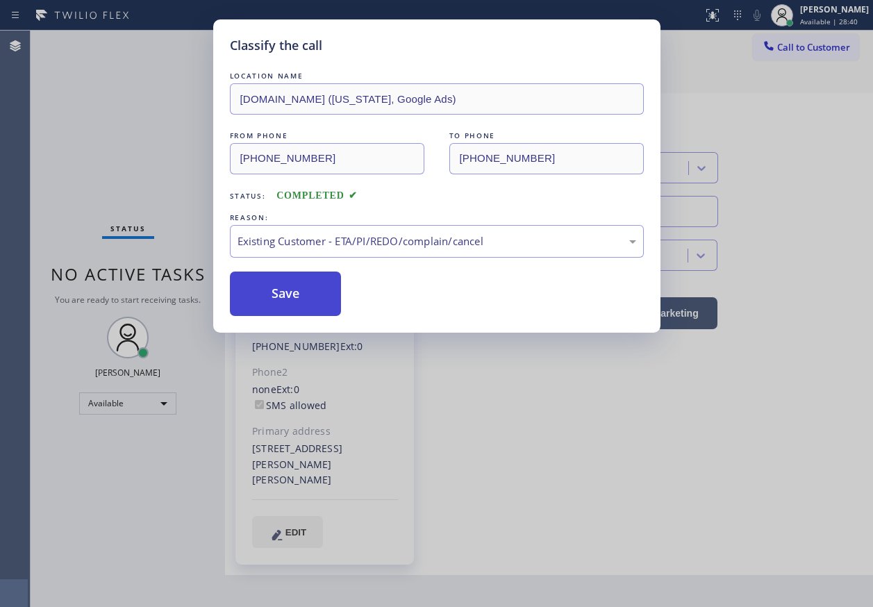
click at [295, 296] on button "Save" at bounding box center [286, 293] width 112 height 44
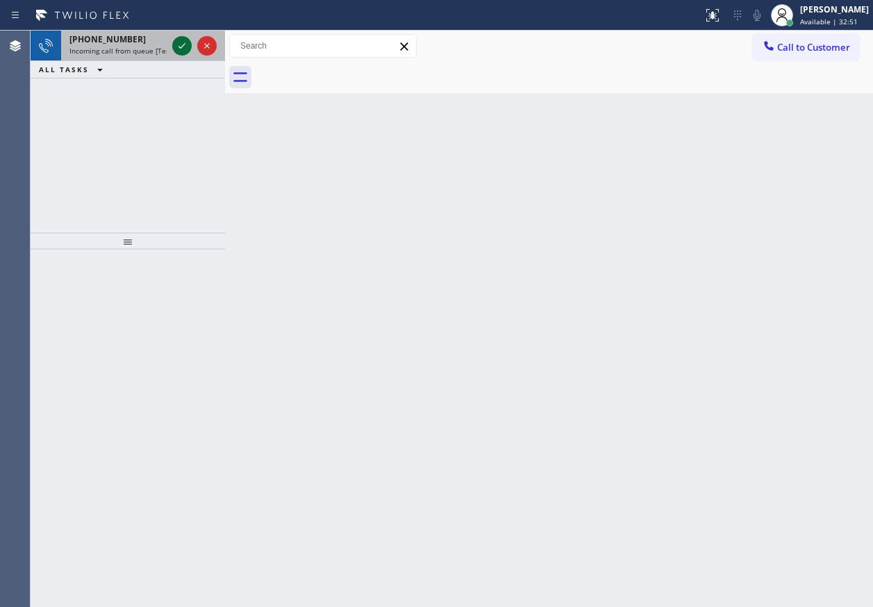
click at [176, 46] on icon at bounding box center [182, 45] width 17 height 17
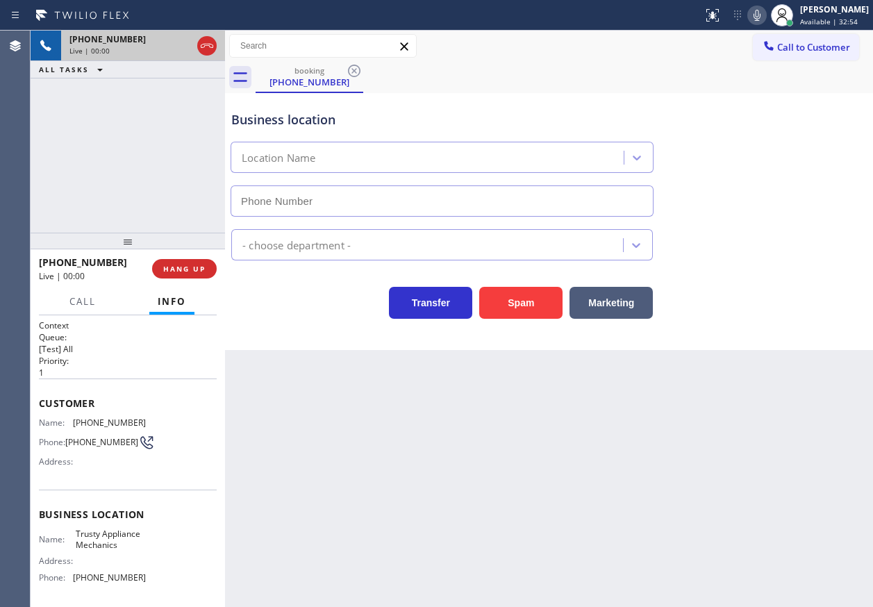
type input "[PHONE_NUMBER]"
click at [186, 279] on div "[PHONE_NUMBER] Live | 00:00 HANG UP" at bounding box center [128, 269] width 178 height 36
click at [187, 274] on button "HANG UP" at bounding box center [184, 268] width 65 height 19
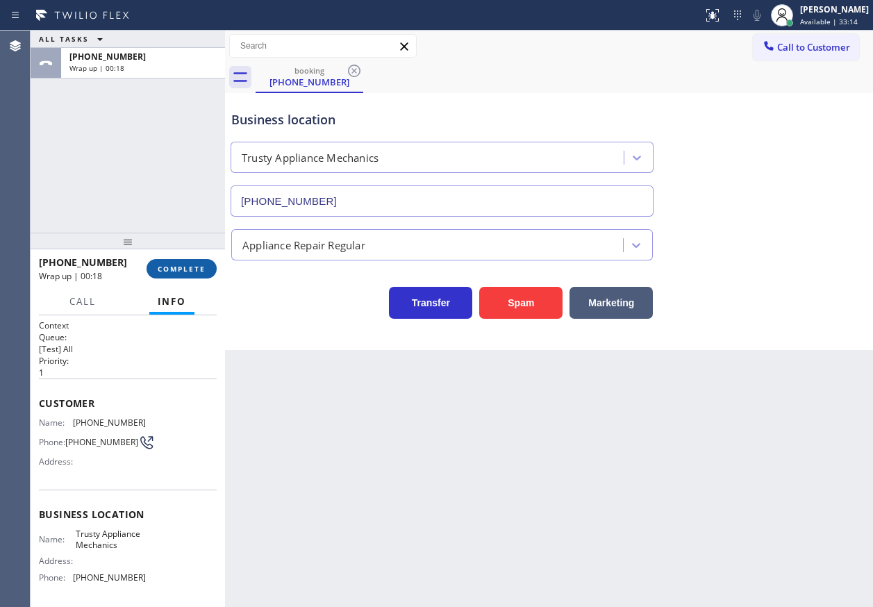
click at [187, 274] on button "COMPLETE" at bounding box center [181, 268] width 70 height 19
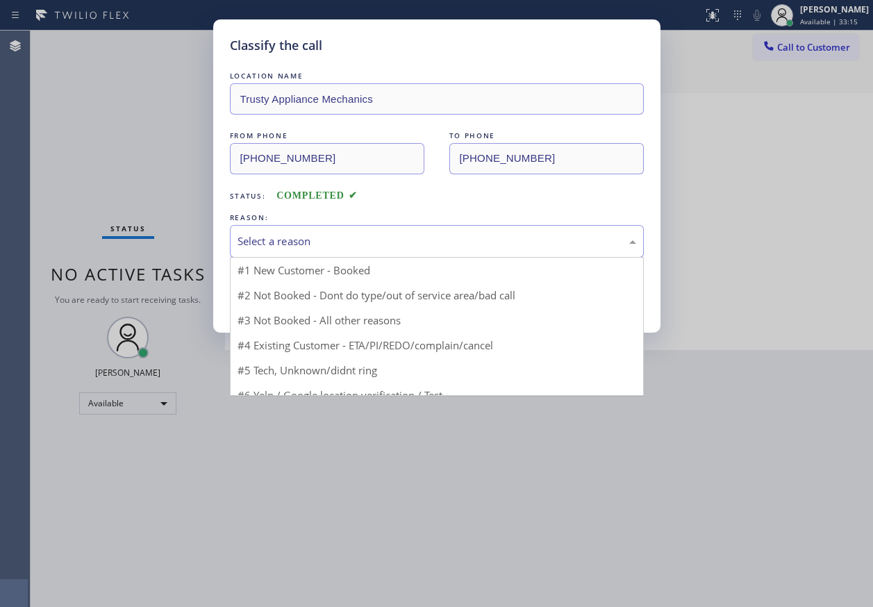
click at [328, 232] on div "Select a reason" at bounding box center [437, 241] width 414 height 33
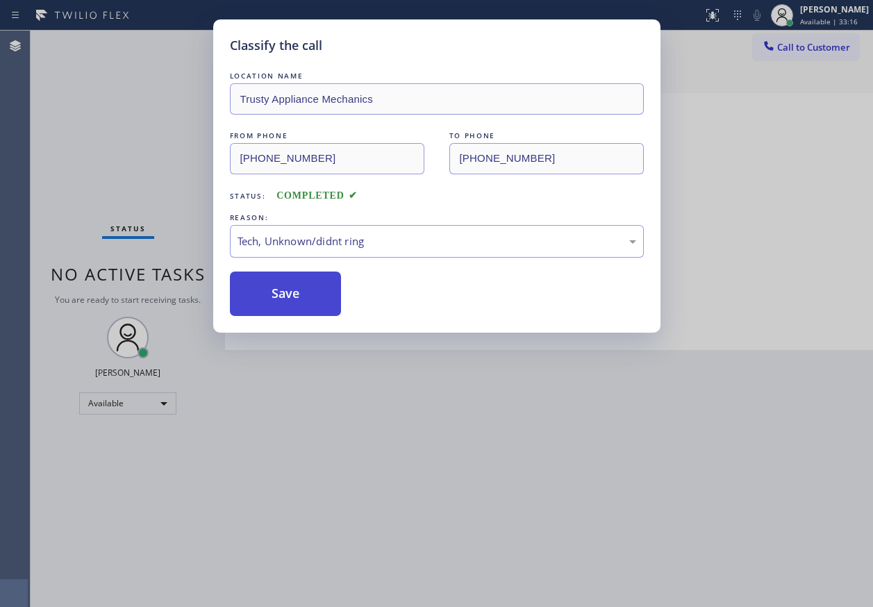
click at [308, 275] on button "Save" at bounding box center [286, 293] width 112 height 44
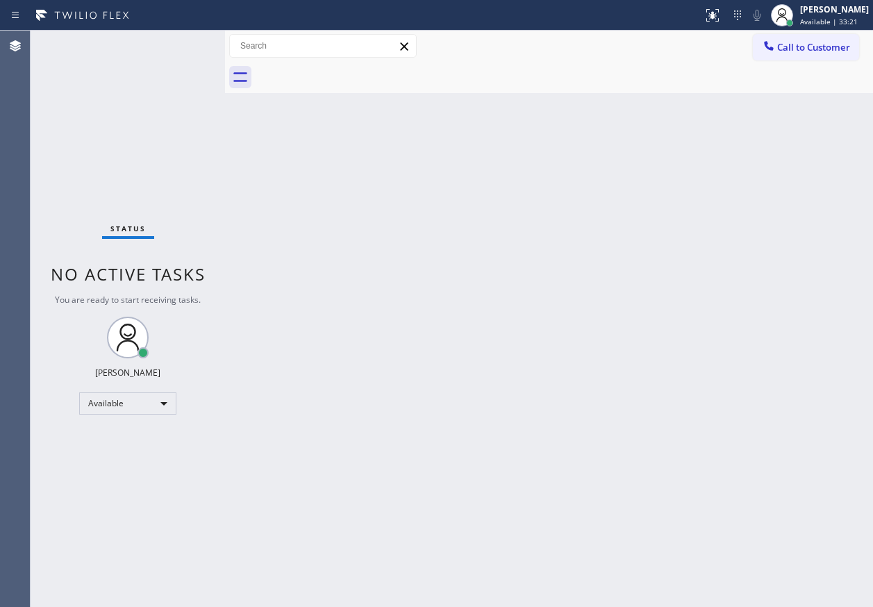
click at [794, 136] on div "Back to Dashboard Change Sender ID Customers Technicians Select a contact Outbo…" at bounding box center [549, 319] width 648 height 576
click at [816, 364] on div "Back to Dashboard Change Sender ID Customers Technicians Select a contact Outbo…" at bounding box center [549, 319] width 648 height 576
click at [803, 187] on div "Back to Dashboard Change Sender ID Customers Technicians Select a contact Outbo…" at bounding box center [549, 319] width 648 height 576
click at [696, 417] on div "Back to Dashboard Change Sender ID Customers Technicians Select a contact Outbo…" at bounding box center [549, 319] width 648 height 576
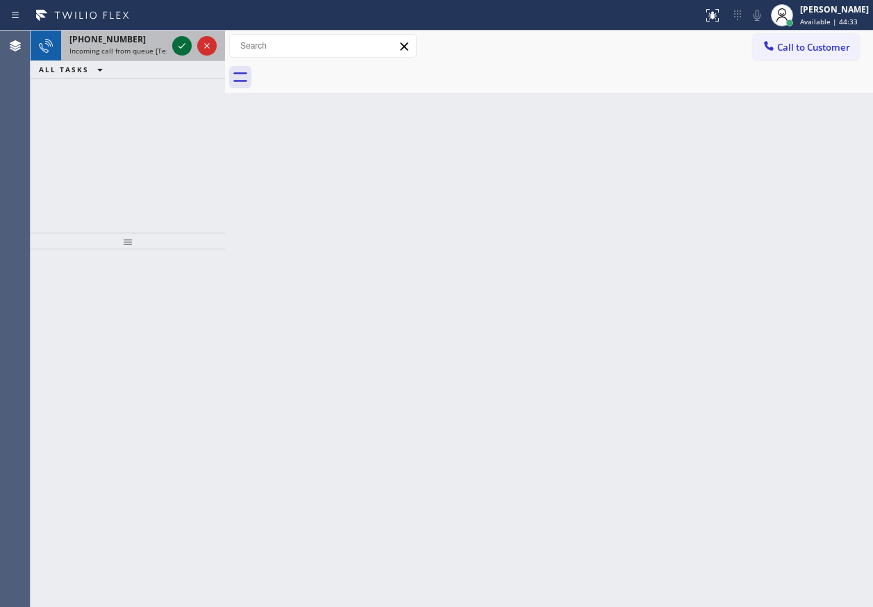
click at [177, 49] on icon at bounding box center [182, 45] width 17 height 17
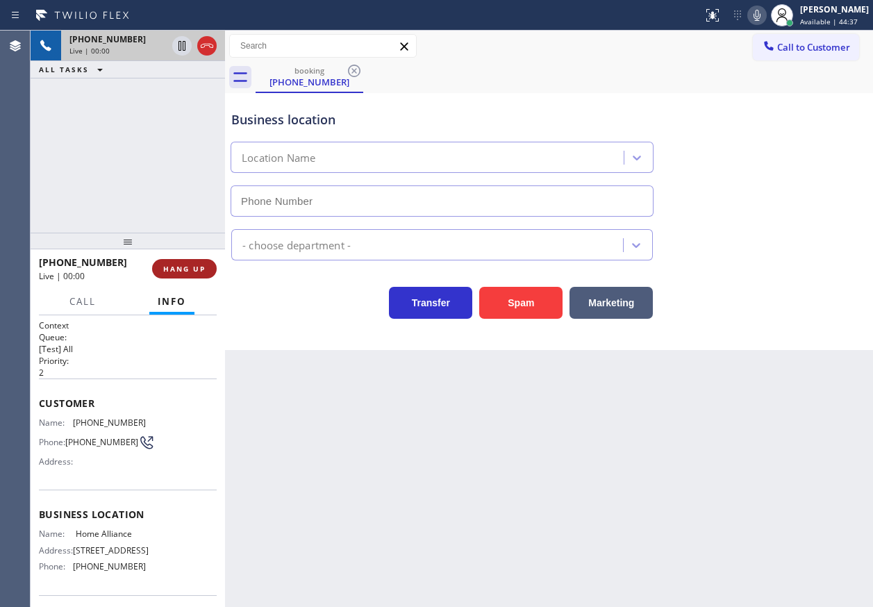
type input "[PHONE_NUMBER]"
click at [181, 269] on span "HANG UP" at bounding box center [184, 269] width 42 height 10
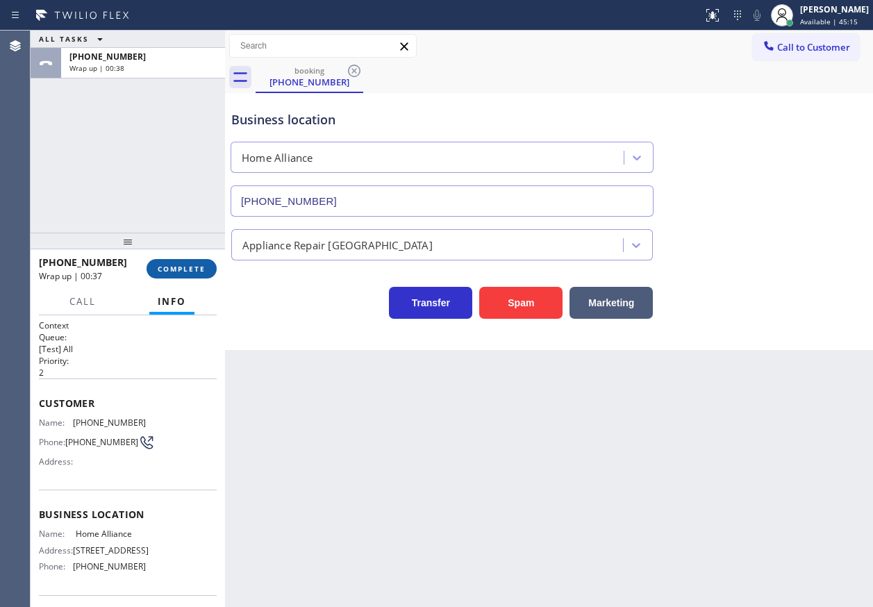
click at [186, 267] on span "COMPLETE" at bounding box center [182, 269] width 48 height 10
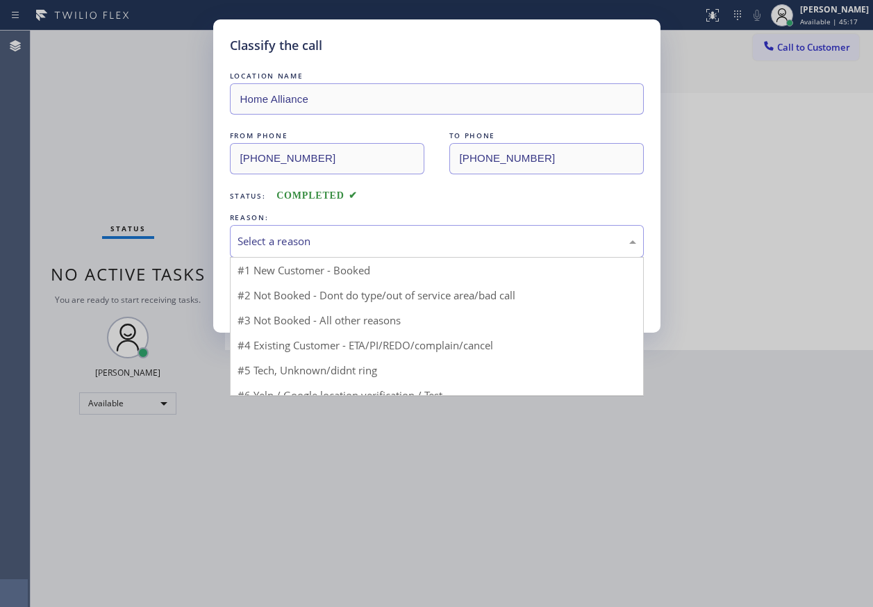
drag, startPoint x: 351, startPoint y: 247, endPoint x: 328, endPoint y: 326, distance: 82.4
click at [351, 248] on div "Select a reason" at bounding box center [436, 241] width 399 height 16
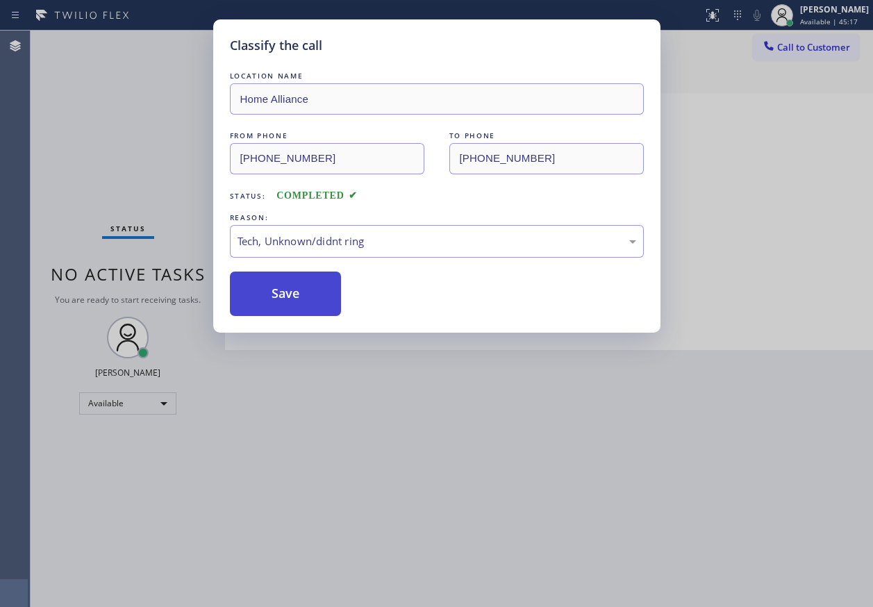
click at [301, 305] on button "Save" at bounding box center [286, 293] width 112 height 44
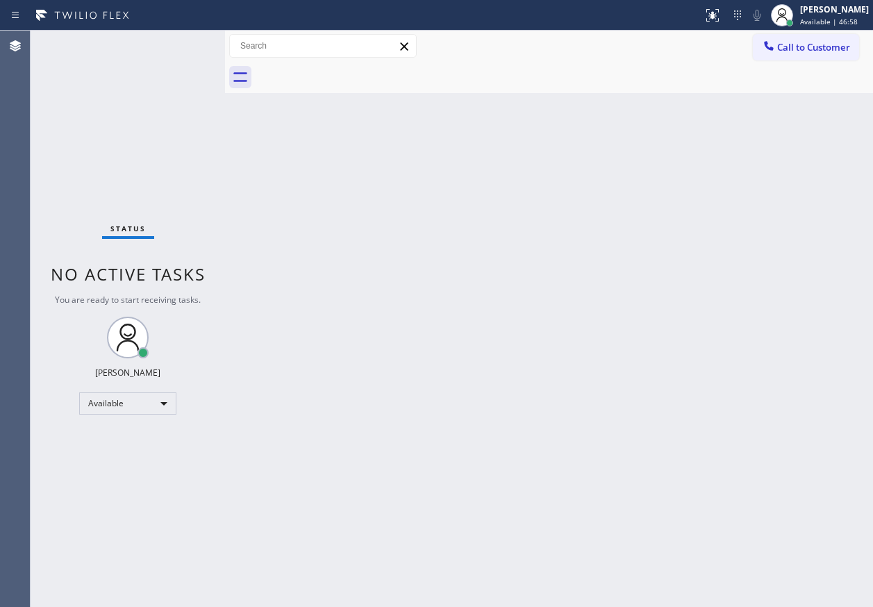
click at [778, 290] on div "Back to Dashboard Change Sender ID Customers Technicians Select a contact Outbo…" at bounding box center [549, 319] width 648 height 576
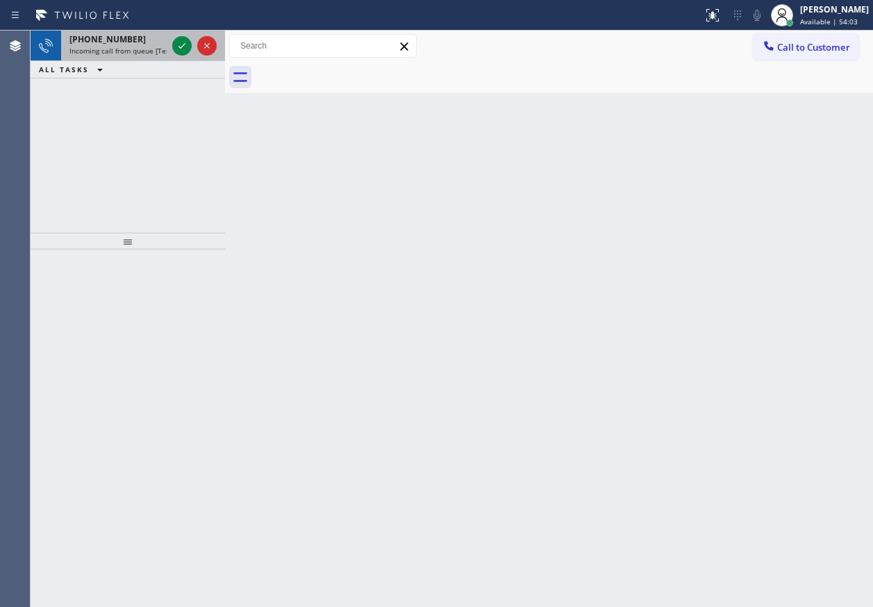
click at [178, 56] on div at bounding box center [194, 46] width 50 height 31
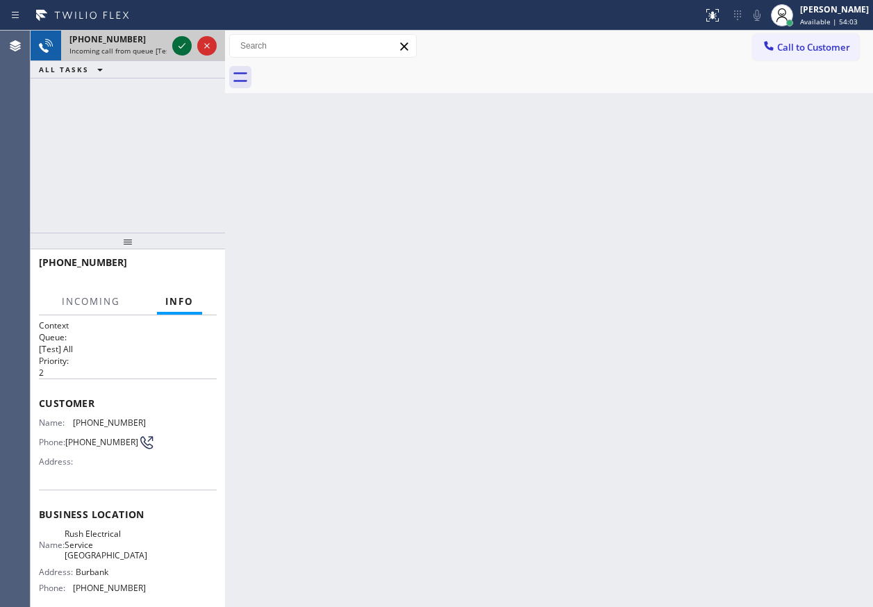
click at [181, 49] on icon at bounding box center [182, 45] width 17 height 17
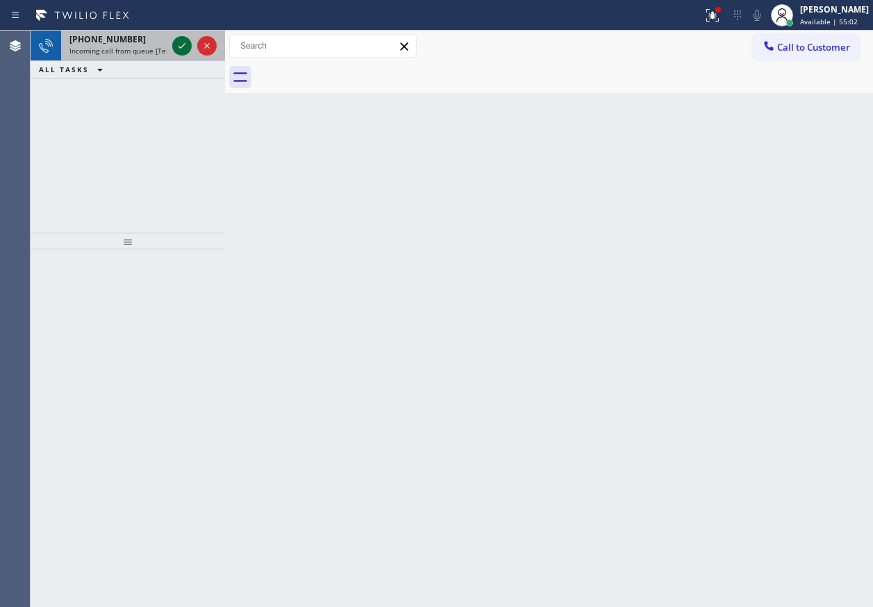
click at [178, 49] on icon at bounding box center [182, 45] width 17 height 17
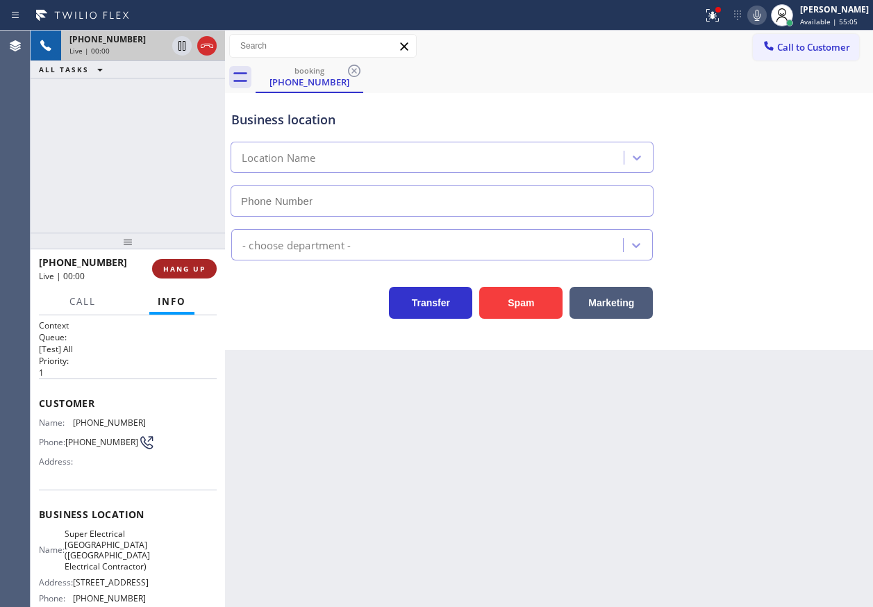
type input "[PHONE_NUMBER]"
click at [196, 268] on span "HANG UP" at bounding box center [184, 269] width 42 height 10
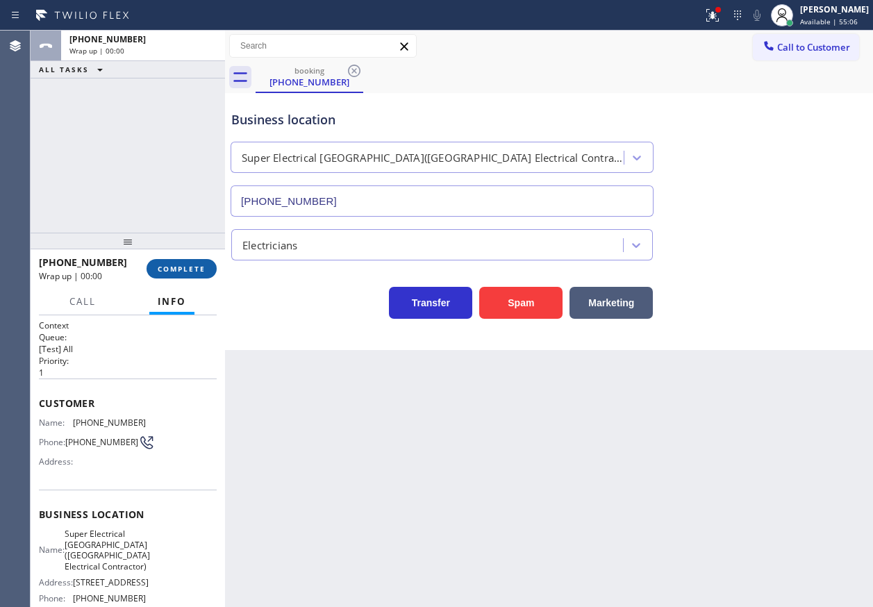
click at [196, 268] on span "COMPLETE" at bounding box center [182, 269] width 48 height 10
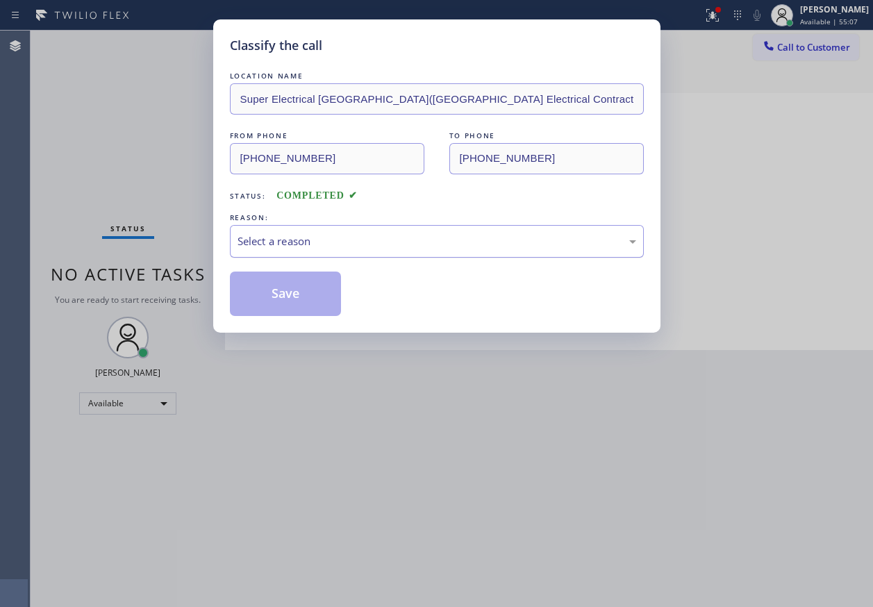
drag, startPoint x: 418, startPoint y: 246, endPoint x: 413, endPoint y: 255, distance: 9.6
click at [413, 255] on div "Select a reason" at bounding box center [437, 241] width 414 height 33
click at [303, 310] on button "Save" at bounding box center [286, 293] width 112 height 44
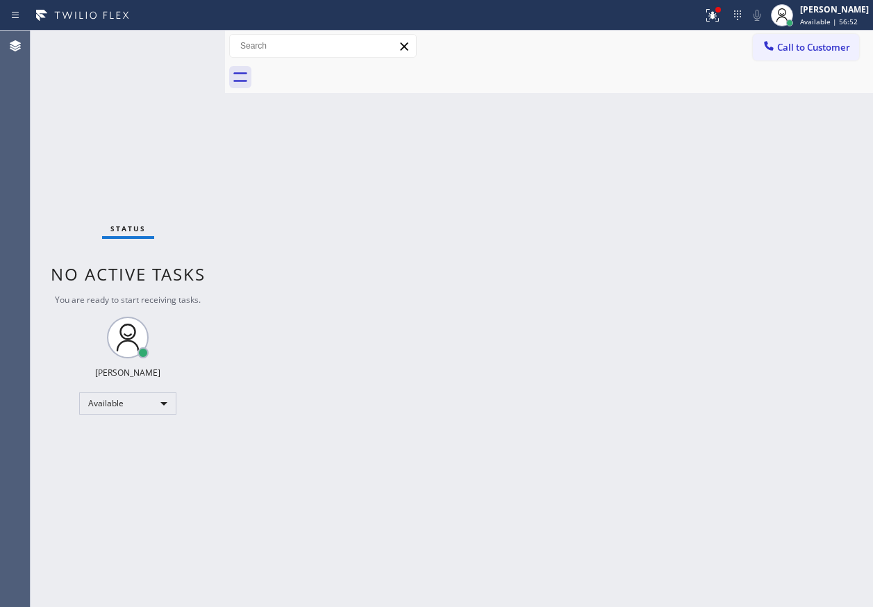
click at [812, 368] on div "Back to Dashboard Change Sender ID Customers Technicians Select a contact Outbo…" at bounding box center [549, 319] width 648 height 576
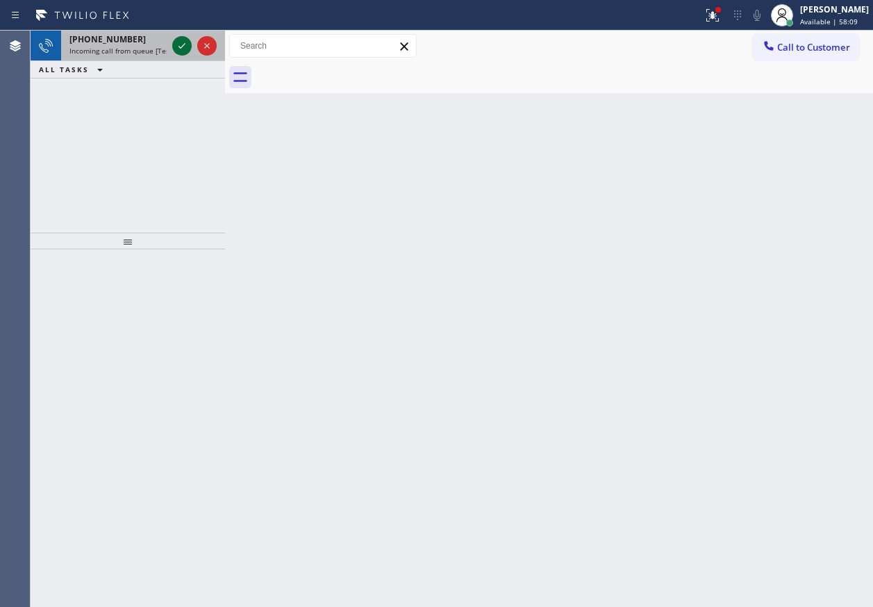
click at [183, 47] on icon at bounding box center [182, 45] width 17 height 17
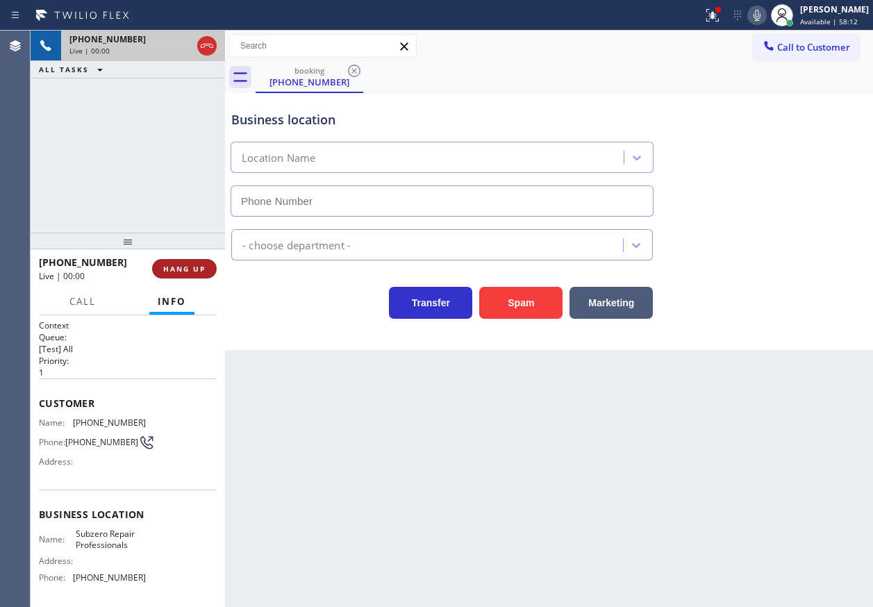
type input "[PHONE_NUMBER]"
click at [190, 267] on span "HANG UP" at bounding box center [184, 269] width 42 height 10
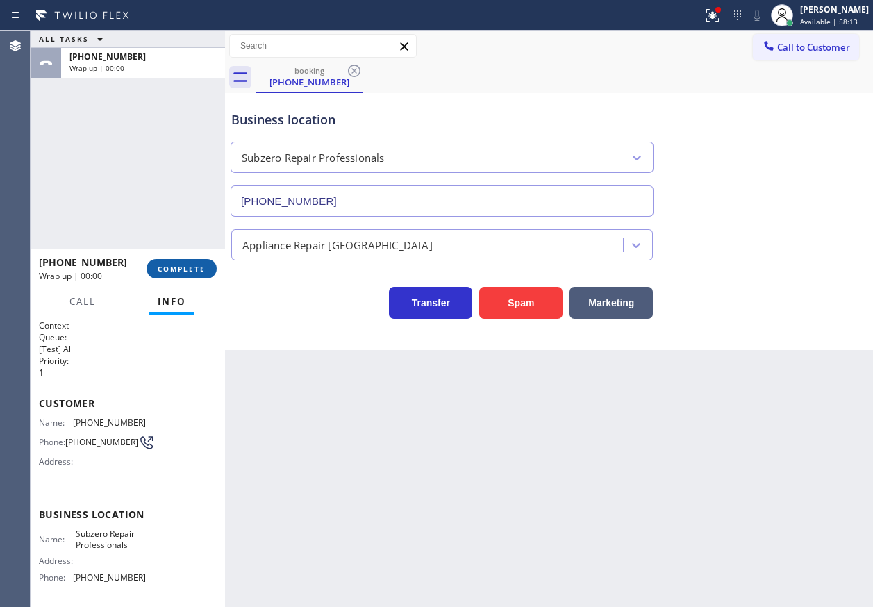
click at [190, 269] on span "COMPLETE" at bounding box center [182, 269] width 48 height 10
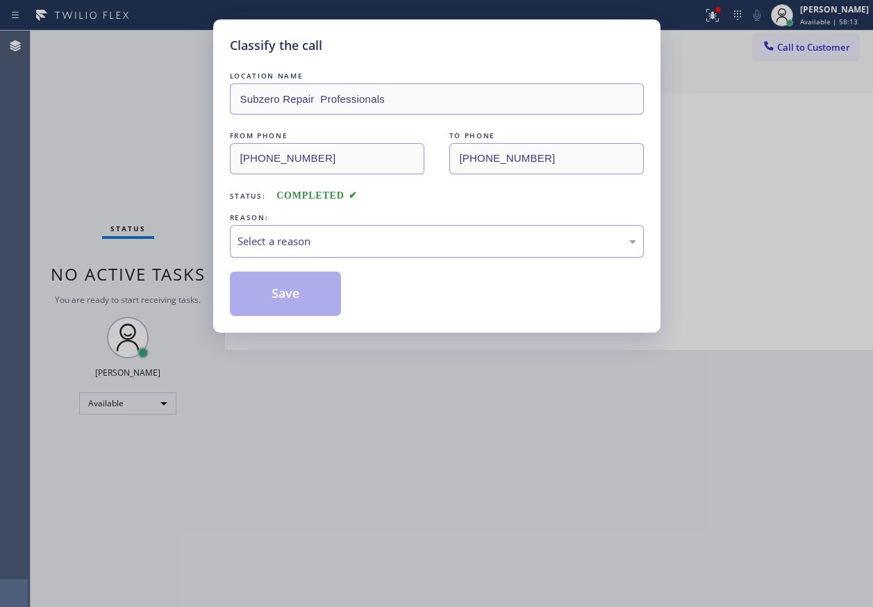
click at [367, 242] on div "Select a reason" at bounding box center [436, 241] width 399 height 16
click at [294, 308] on button "Save" at bounding box center [286, 293] width 112 height 44
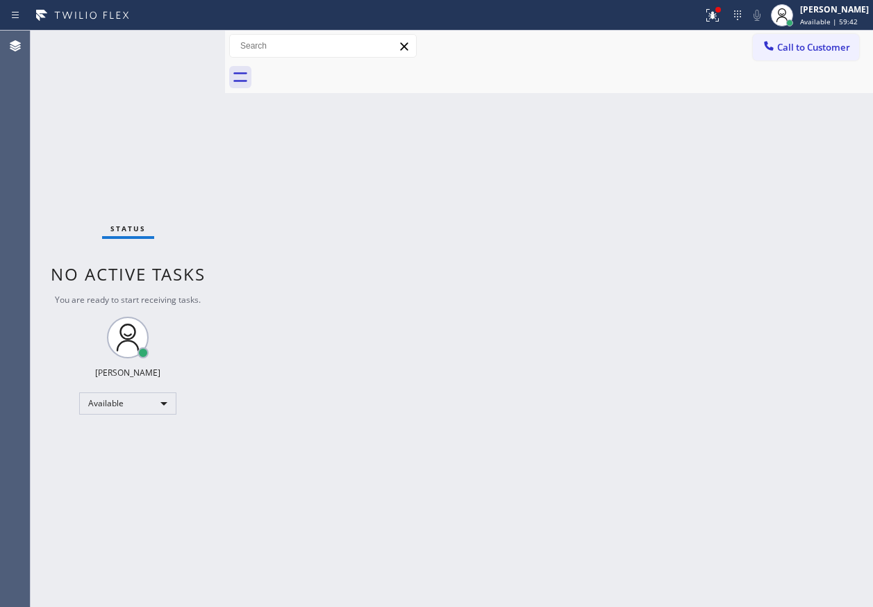
click at [802, 244] on div "Back to Dashboard Change Sender ID Customers Technicians Select a contact Outbo…" at bounding box center [549, 319] width 648 height 576
click at [242, 413] on div "Back to Dashboard Change Sender ID Customers Technicians Select a contact Outbo…" at bounding box center [549, 319] width 648 height 576
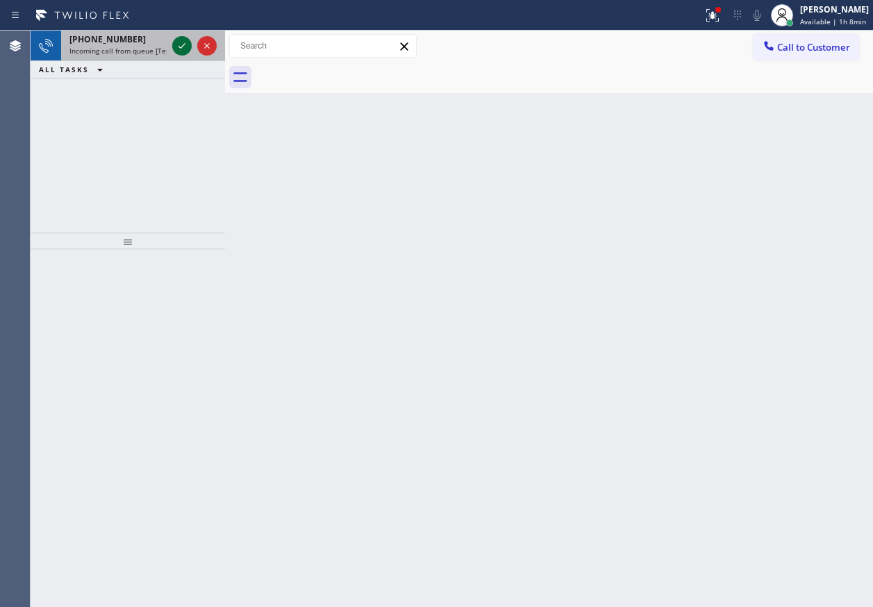
click at [185, 47] on icon at bounding box center [182, 45] width 17 height 17
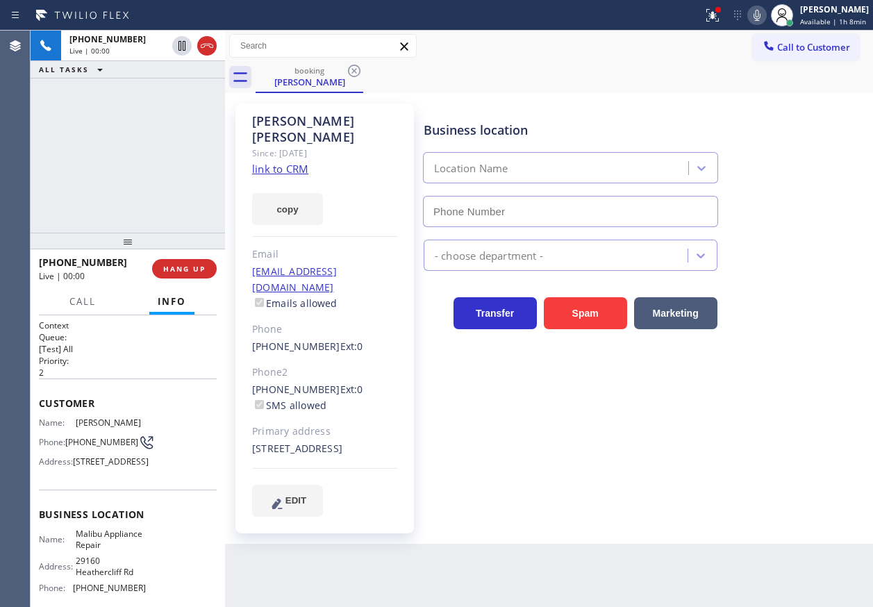
type input "[PHONE_NUMBER]"
click at [133, 550] on span "Malibu Appliance Repair" at bounding box center [110, 539] width 69 height 22
click at [517, 197] on input "[PHONE_NUMBER]" at bounding box center [570, 211] width 295 height 31
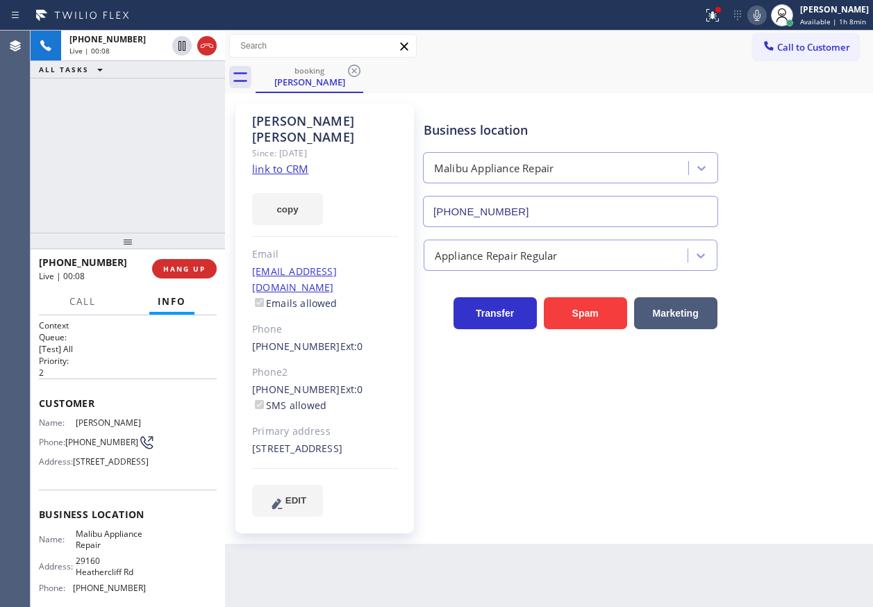
click at [528, 211] on input "[PHONE_NUMBER]" at bounding box center [570, 211] width 295 height 31
click at [297, 162] on link "link to CRM" at bounding box center [280, 169] width 56 height 14
click at [83, 447] on span "[PHONE_NUMBER]" at bounding box center [101, 442] width 73 height 10
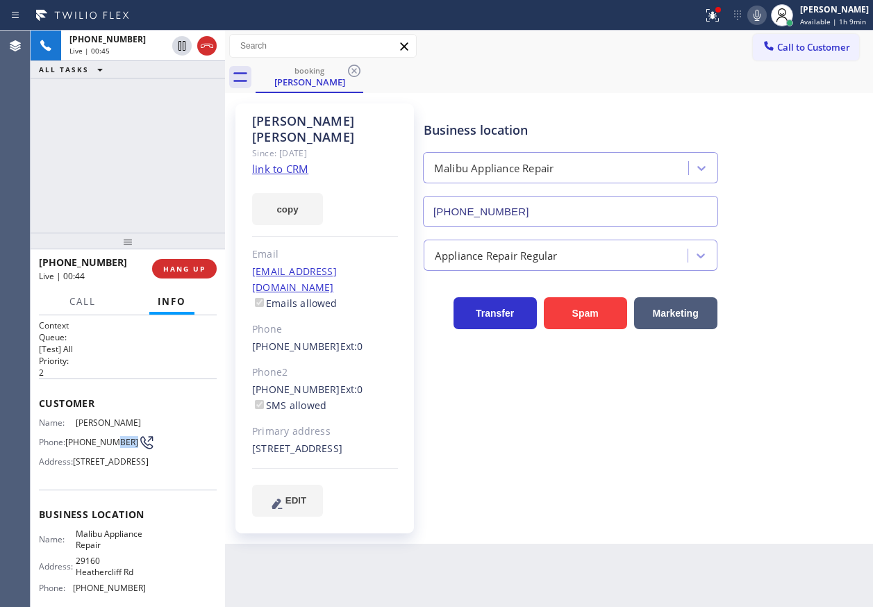
click at [83, 447] on span "[PHONE_NUMBER]" at bounding box center [101, 442] width 73 height 10
click at [587, 203] on input "[PHONE_NUMBER]" at bounding box center [570, 211] width 295 height 31
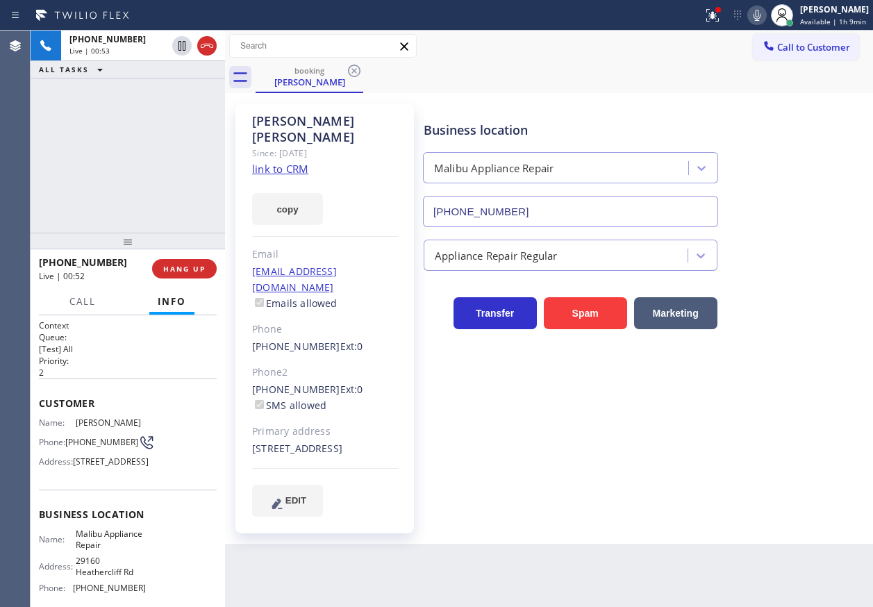
click at [322, 441] on div "[STREET_ADDRESS]" at bounding box center [325, 449] width 146 height 16
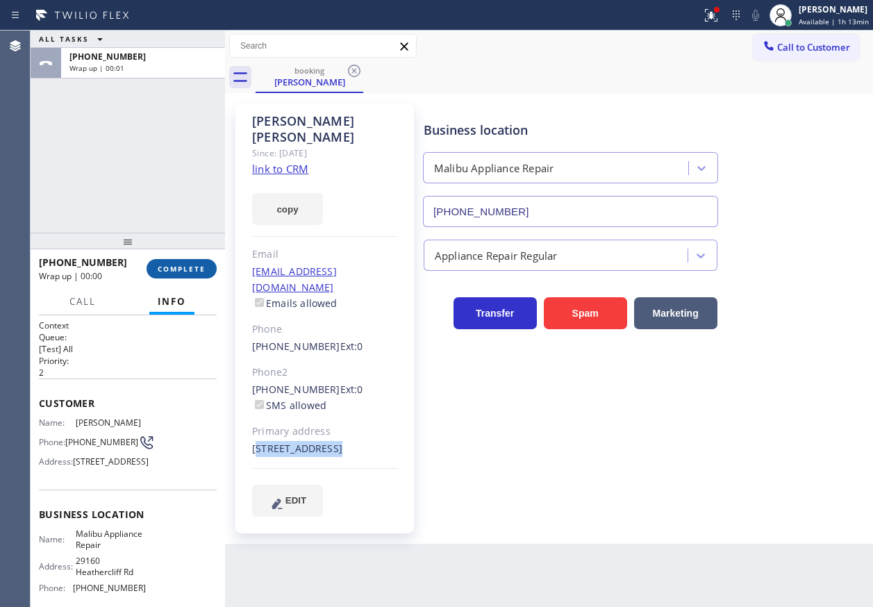
drag, startPoint x: 199, startPoint y: 262, endPoint x: 276, endPoint y: 255, distance: 77.4
click at [198, 262] on button "COMPLETE" at bounding box center [181, 268] width 70 height 19
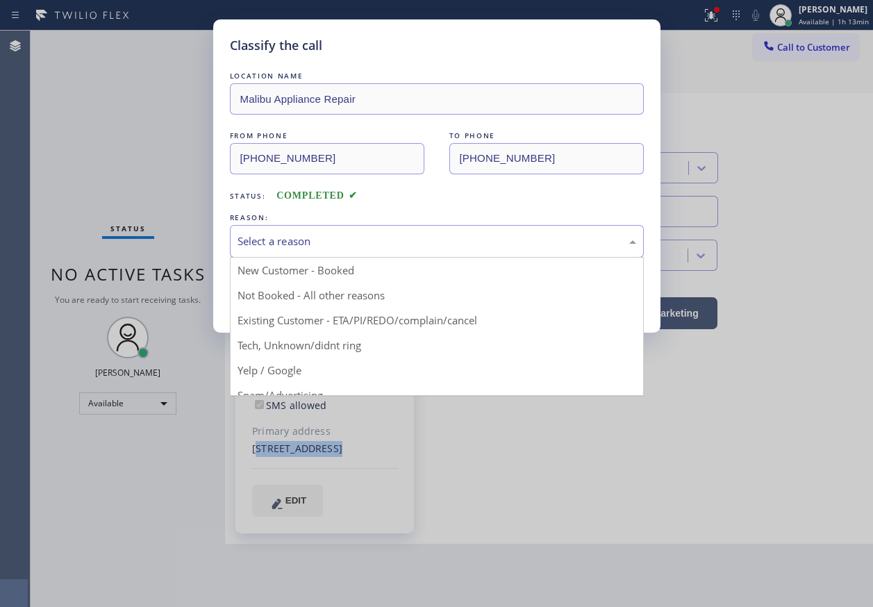
drag, startPoint x: 308, startPoint y: 238, endPoint x: 294, endPoint y: 277, distance: 41.3
click at [308, 240] on div "Select a reason" at bounding box center [436, 241] width 399 height 16
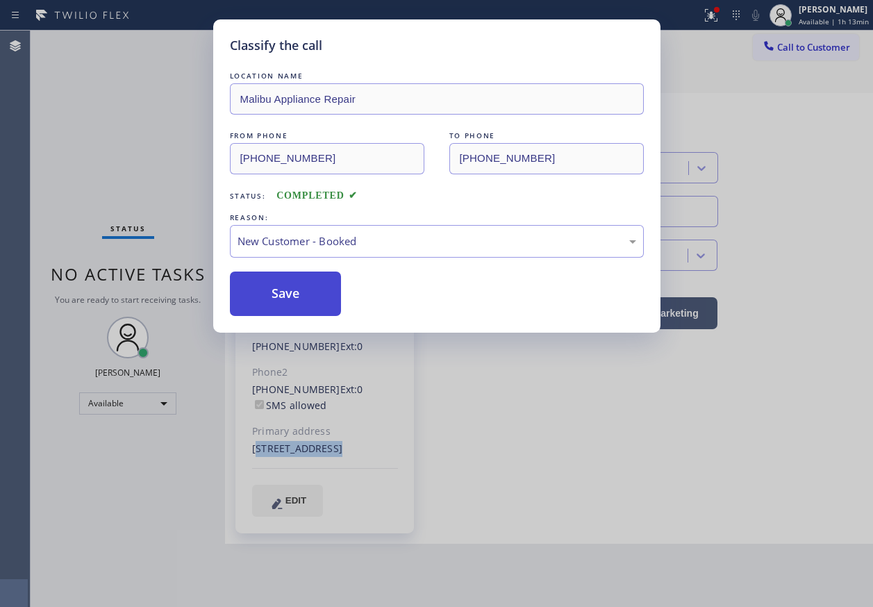
click at [281, 298] on button "Save" at bounding box center [286, 293] width 112 height 44
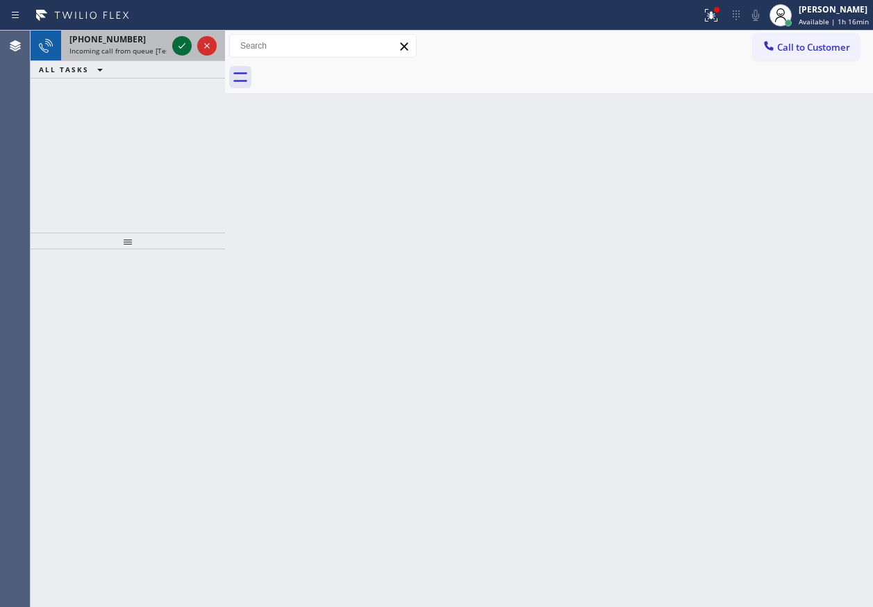
click at [181, 47] on icon at bounding box center [182, 45] width 17 height 17
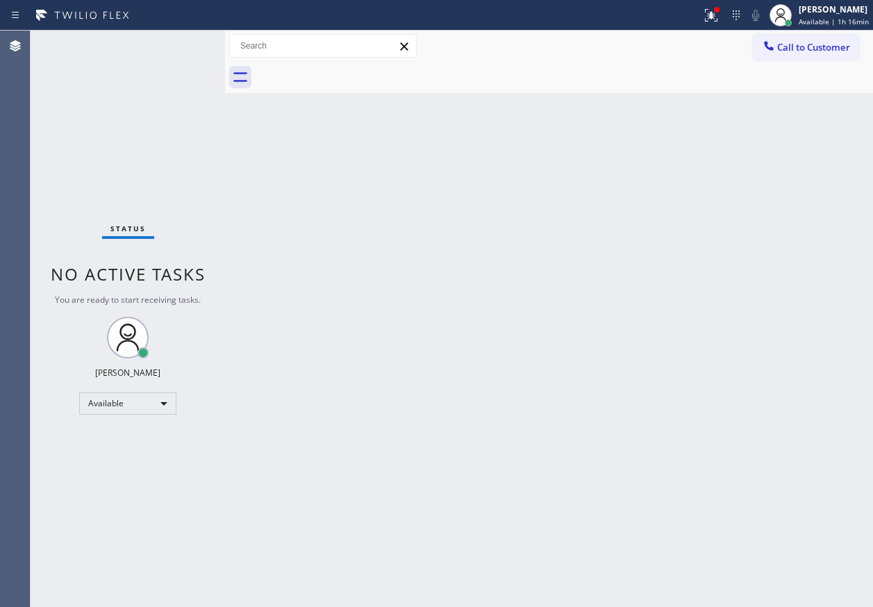
click at [741, 403] on div "Back to Dashboard Change Sender ID Customers Technicians Select a contact Outbo…" at bounding box center [549, 319] width 648 height 576
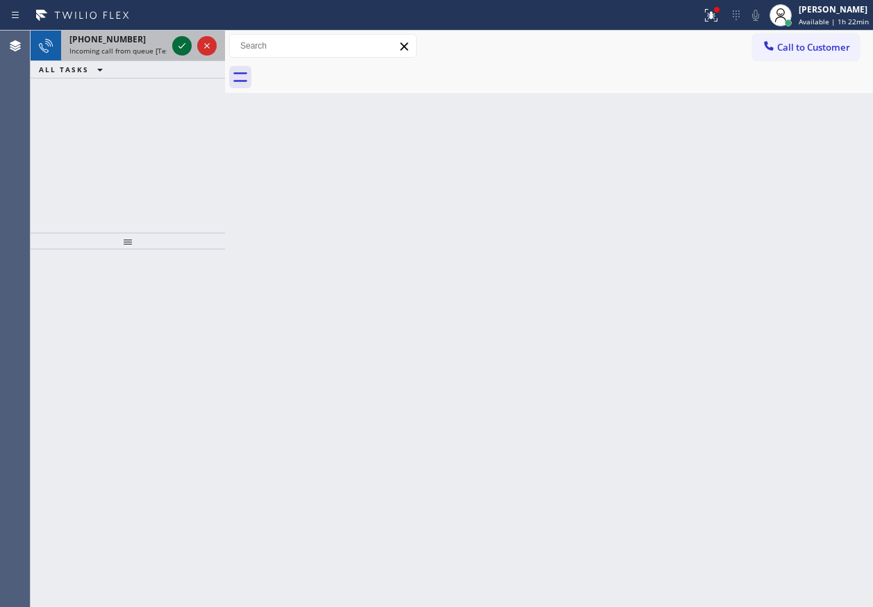
click at [178, 39] on icon at bounding box center [182, 45] width 17 height 17
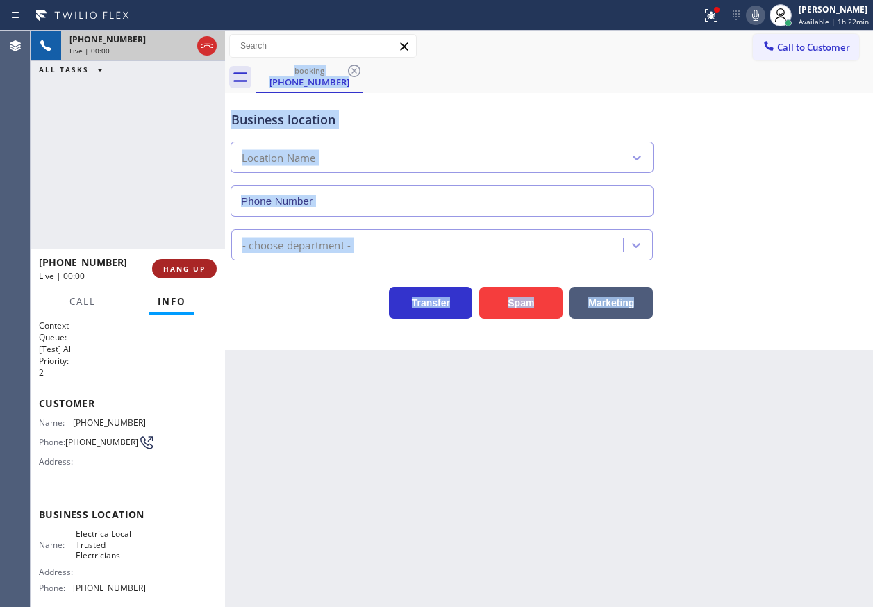
type input "[PHONE_NUMBER]"
click at [199, 274] on button "HANG UP" at bounding box center [184, 268] width 65 height 19
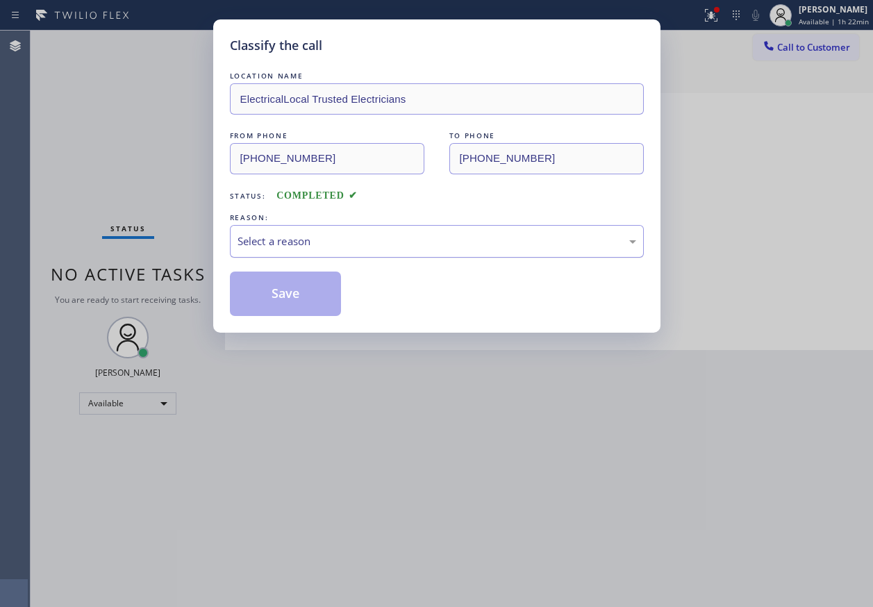
click at [333, 244] on div "Select a reason" at bounding box center [436, 241] width 399 height 16
click at [300, 298] on button "Save" at bounding box center [286, 293] width 112 height 44
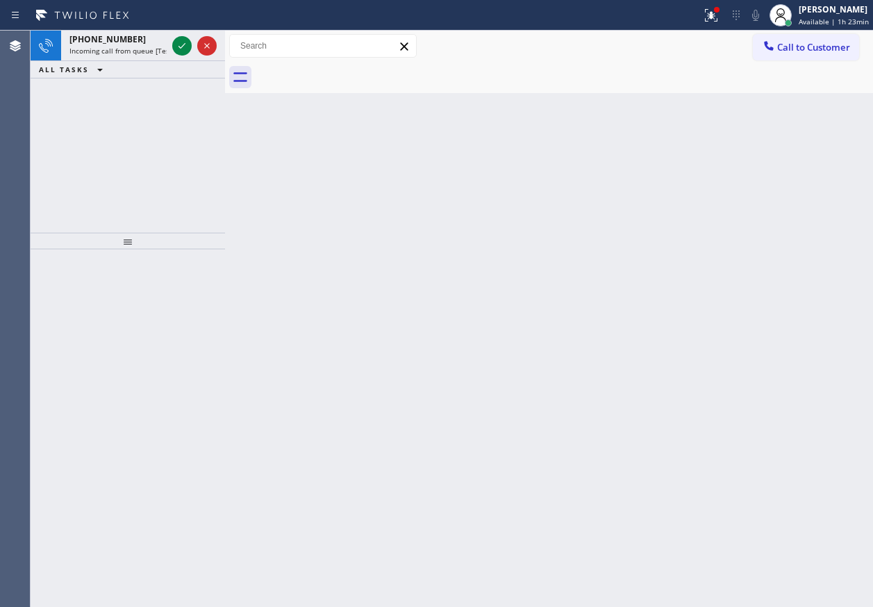
drag, startPoint x: 803, startPoint y: 376, endPoint x: 486, endPoint y: 199, distance: 362.7
click at [803, 376] on div "Back to Dashboard Change Sender ID Customers Technicians Select a contact Outbo…" at bounding box center [549, 319] width 648 height 576
click at [178, 47] on icon at bounding box center [182, 45] width 17 height 17
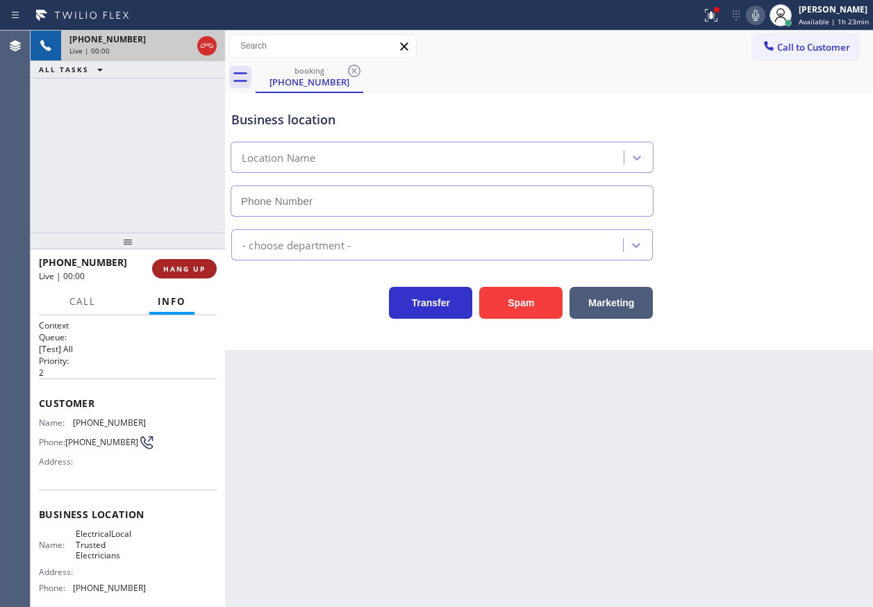
type input "[PHONE_NUMBER]"
click at [181, 267] on span "HANG UP" at bounding box center [184, 269] width 42 height 10
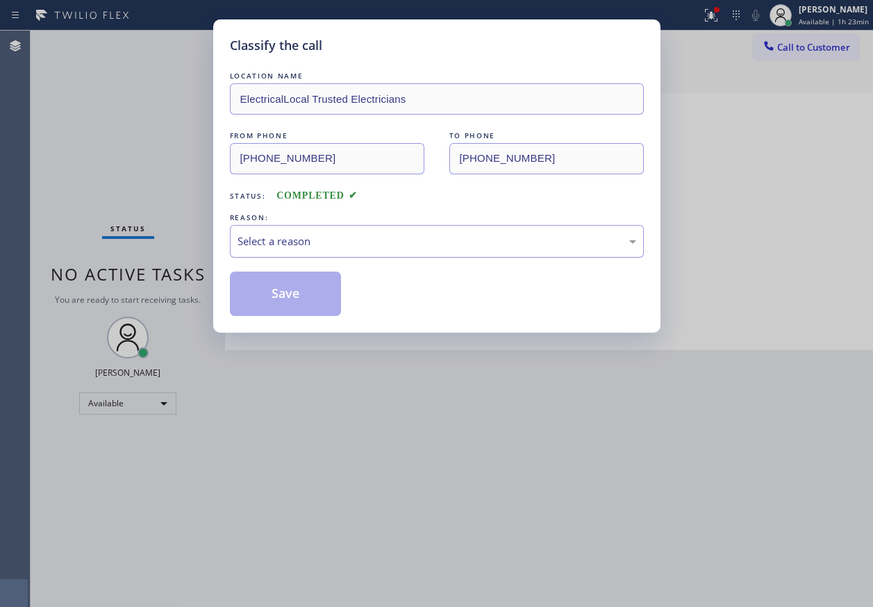
click at [334, 242] on div "Select a reason" at bounding box center [436, 241] width 399 height 16
click at [314, 298] on button "Save" at bounding box center [286, 293] width 112 height 44
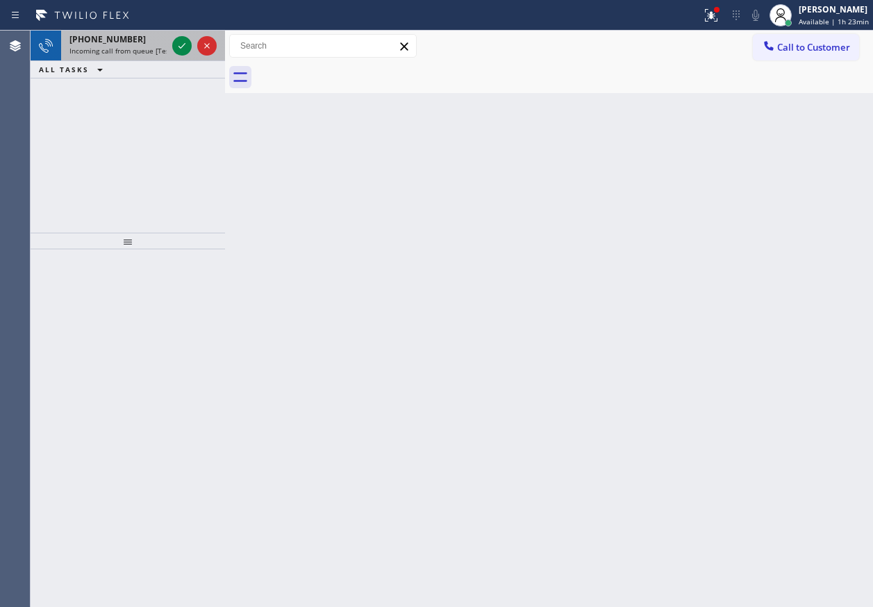
click at [90, 49] on span "Incoming call from queue [Test] All" at bounding box center [126, 51] width 115 height 10
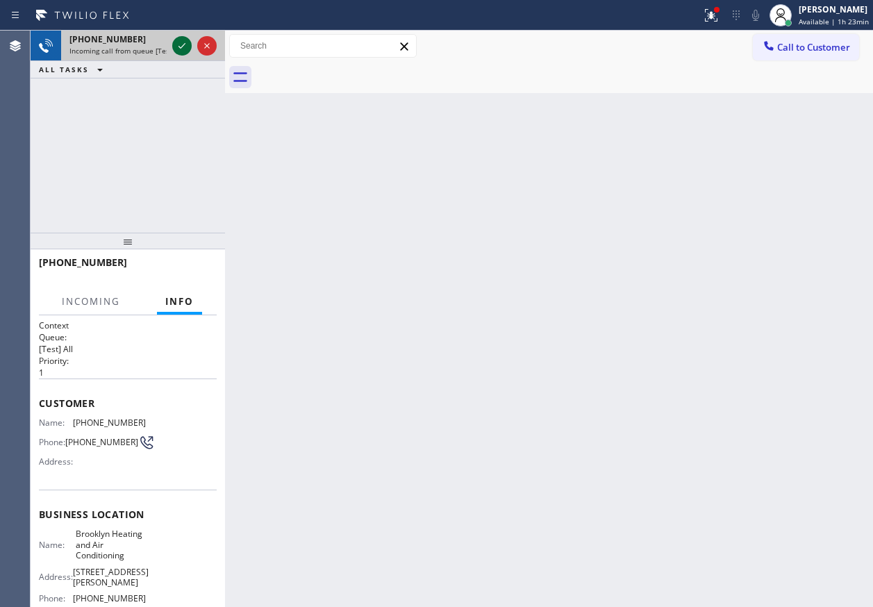
click at [182, 44] on icon at bounding box center [182, 45] width 17 height 17
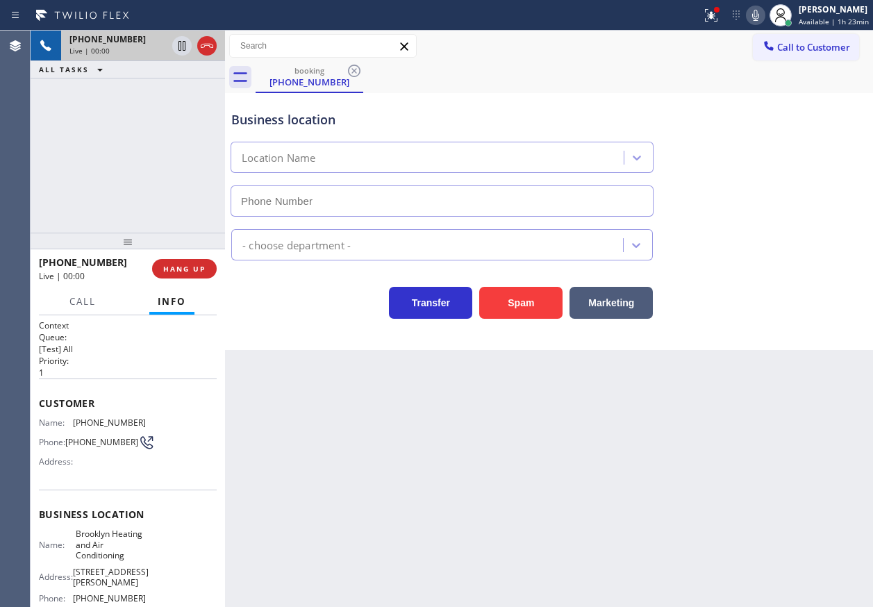
type input "[PHONE_NUMBER]"
click at [207, 273] on button "HANG UP" at bounding box center [184, 268] width 65 height 19
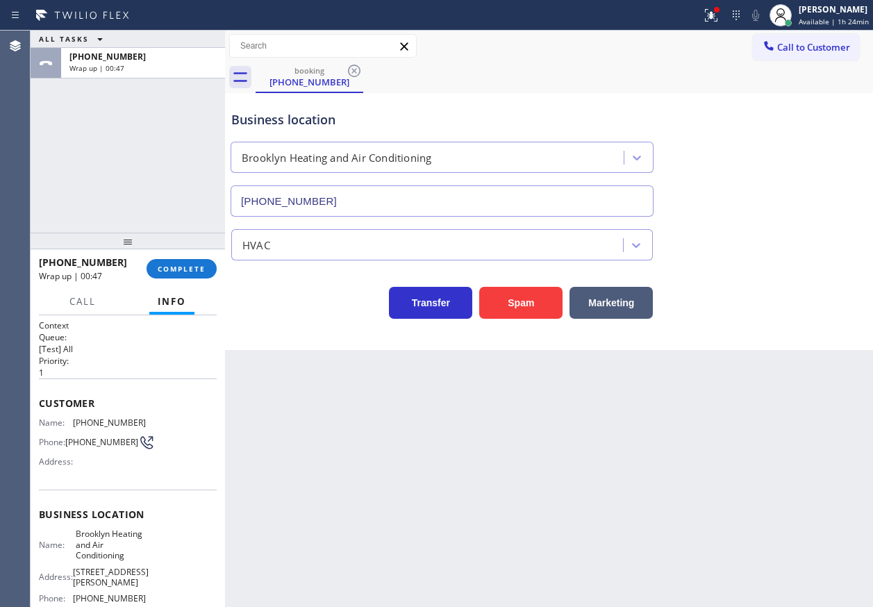
click at [757, 210] on div "Business location [GEOGRAPHIC_DATA] Heating and Air Conditioning [PHONE_NUMBER]" at bounding box center [548, 154] width 641 height 126
click at [187, 267] on span "COMPLETE" at bounding box center [182, 269] width 48 height 10
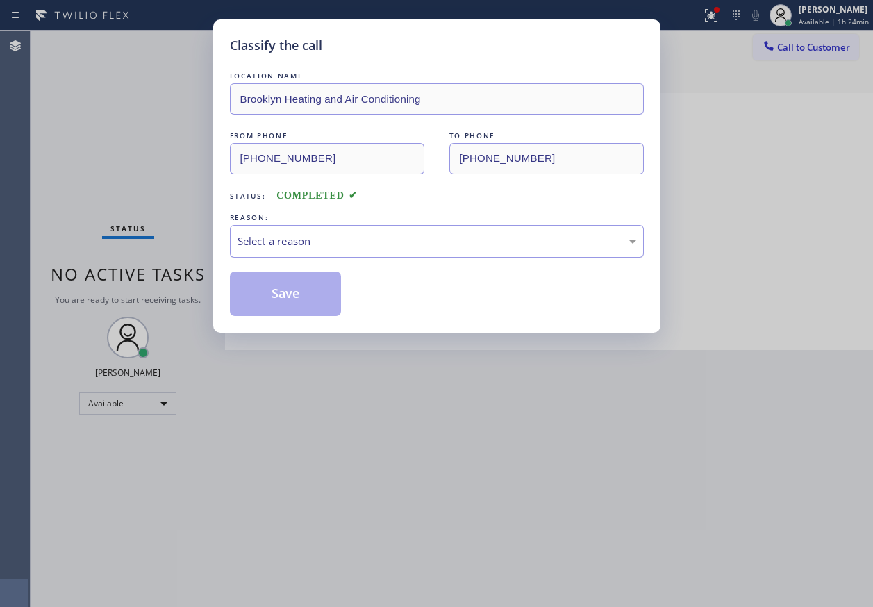
click at [275, 245] on div "Select a reason" at bounding box center [436, 241] width 399 height 16
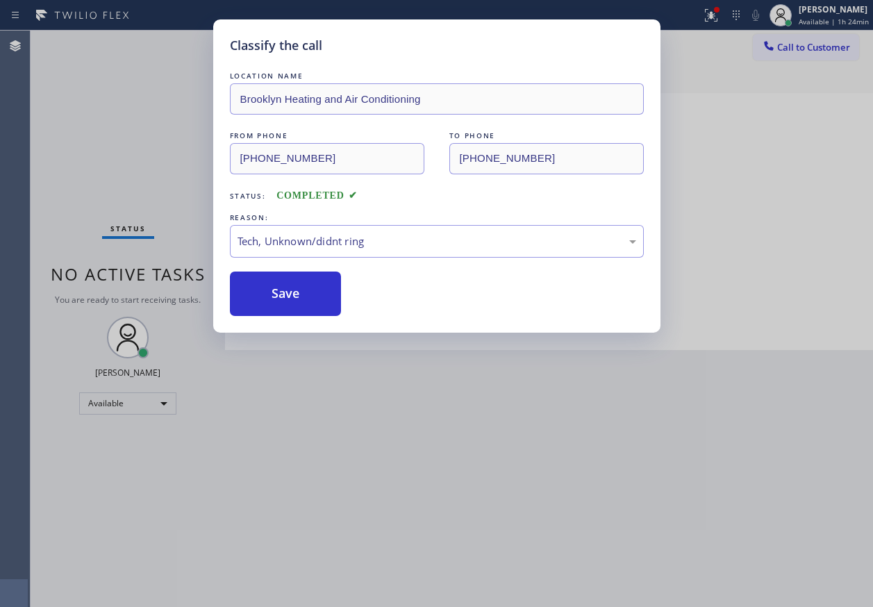
click at [301, 292] on button "Save" at bounding box center [286, 293] width 112 height 44
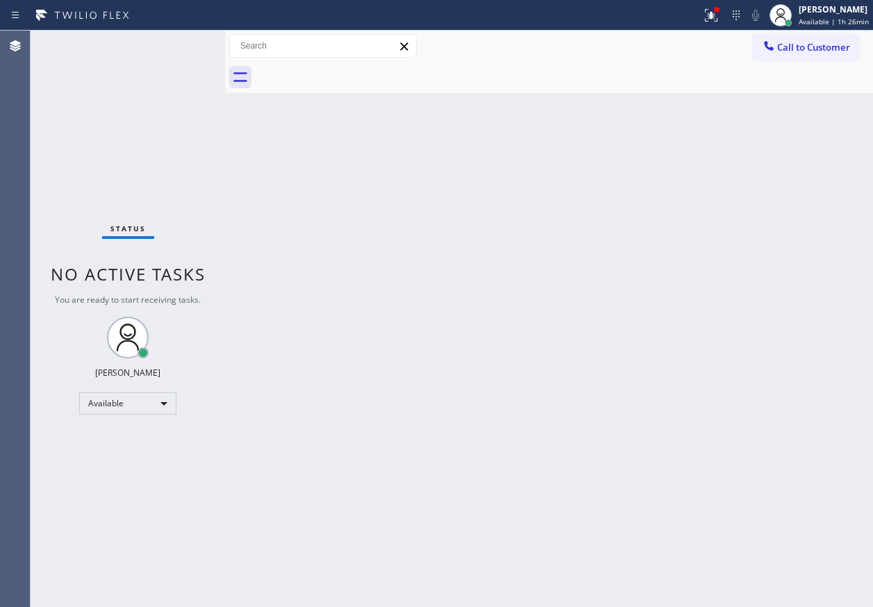
click at [752, 317] on div "Back to Dashboard Change Sender ID Customers Technicians Select a contact Outbo…" at bounding box center [549, 319] width 648 height 576
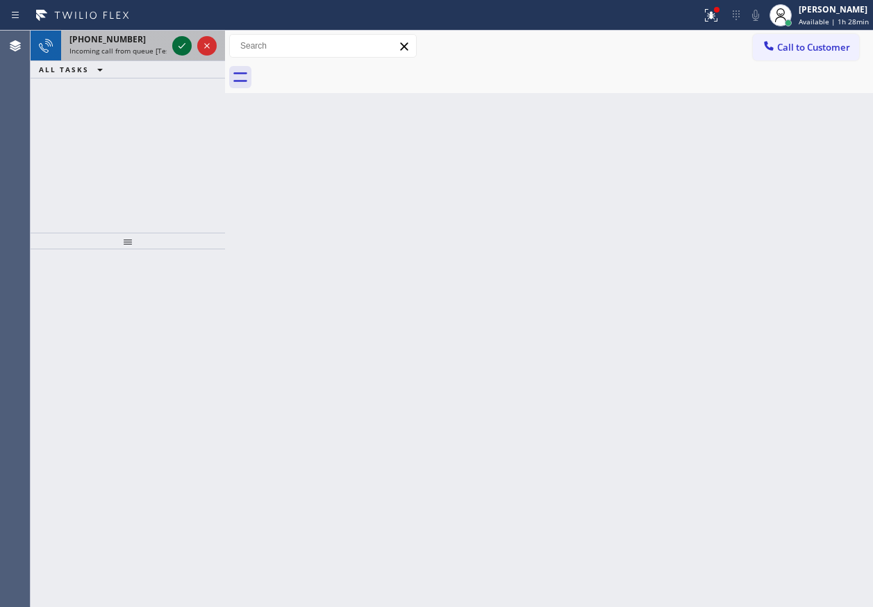
click at [175, 44] on icon at bounding box center [182, 45] width 17 height 17
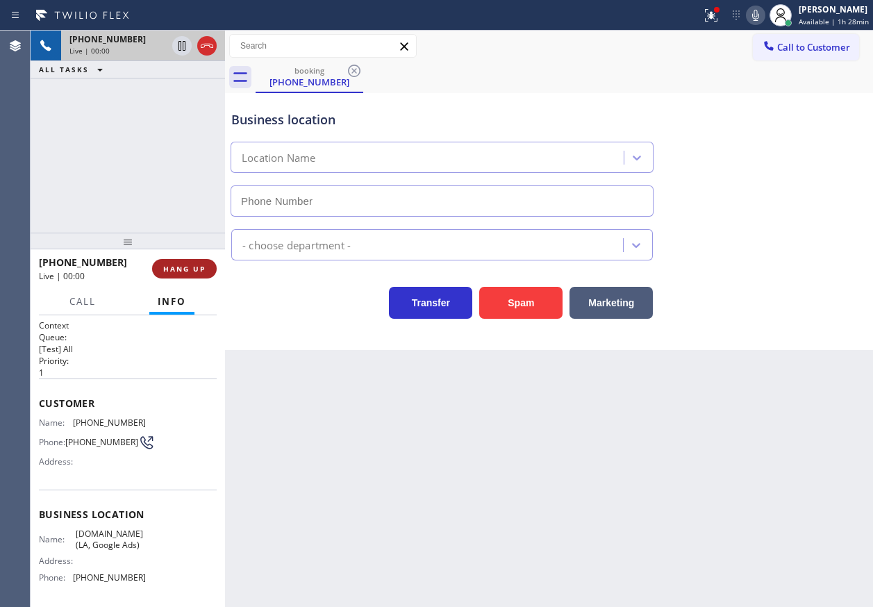
type input "[PHONE_NUMBER]"
click at [181, 262] on button "HANG UP" at bounding box center [184, 268] width 65 height 19
click at [183, 264] on span "HANG UP" at bounding box center [184, 269] width 42 height 10
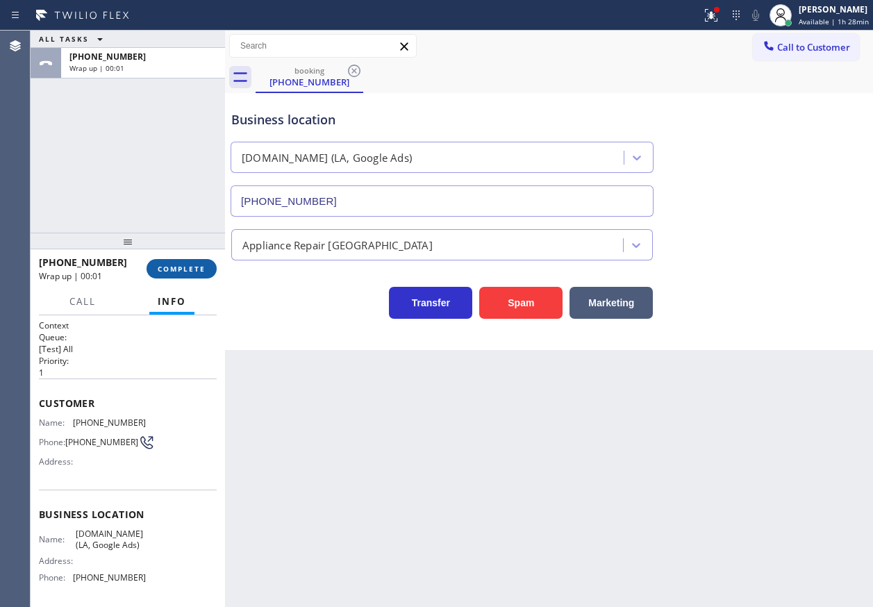
click at [178, 270] on span "COMPLETE" at bounding box center [182, 269] width 48 height 10
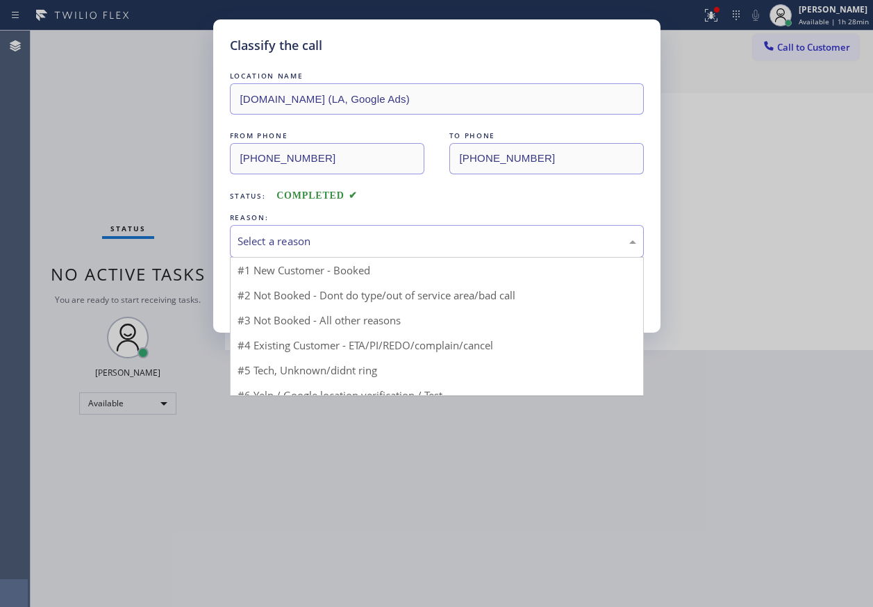
click at [319, 244] on div "Select a reason" at bounding box center [436, 241] width 399 height 16
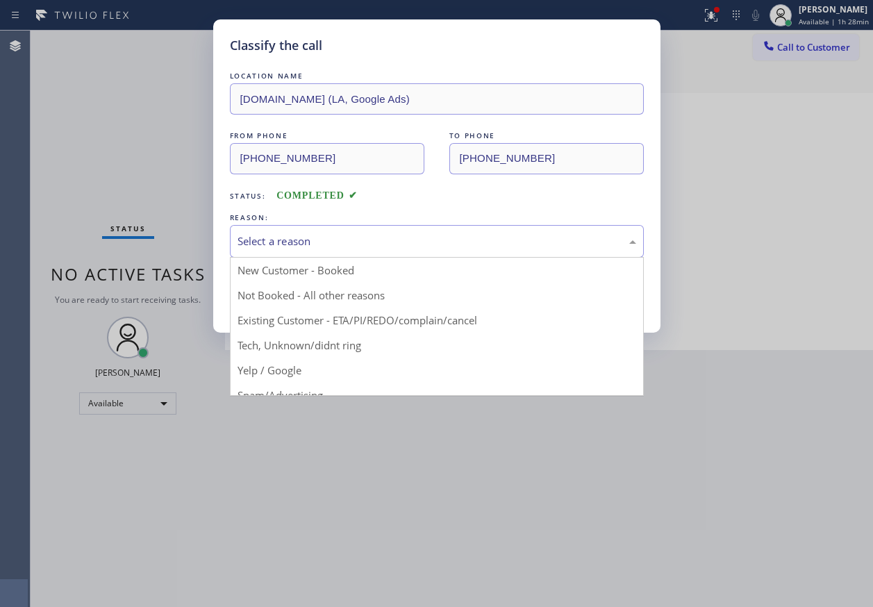
drag, startPoint x: 305, startPoint y: 342, endPoint x: 303, endPoint y: 329, distance: 13.4
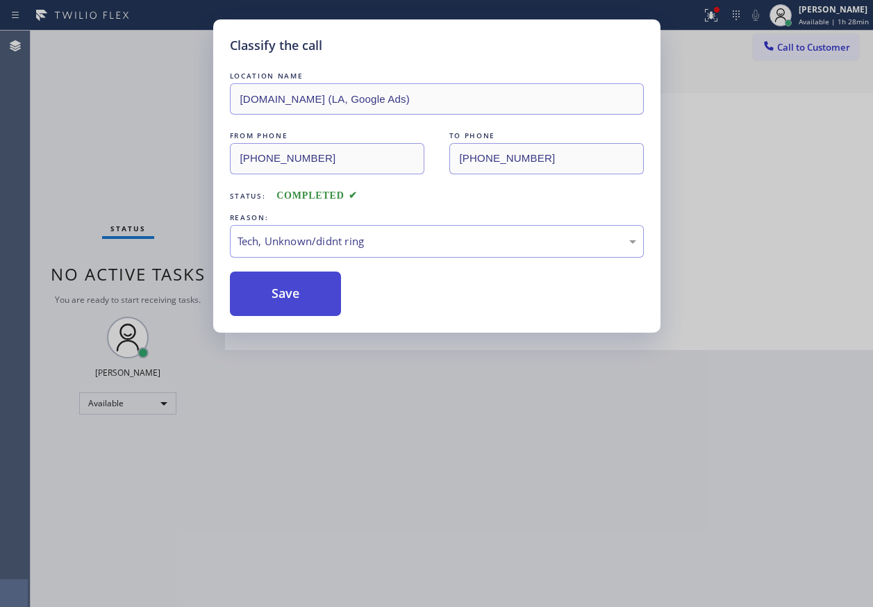
click at [299, 299] on button "Save" at bounding box center [286, 293] width 112 height 44
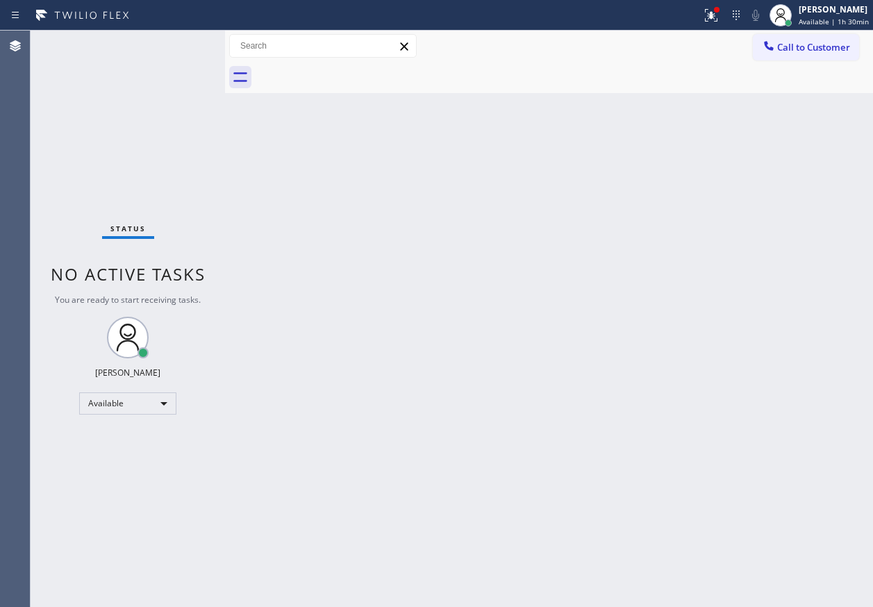
click at [764, 336] on div "Back to Dashboard Change Sender ID Customers Technicians Select a contact Outbo…" at bounding box center [549, 319] width 648 height 576
click at [710, 22] on icon at bounding box center [711, 15] width 17 height 17
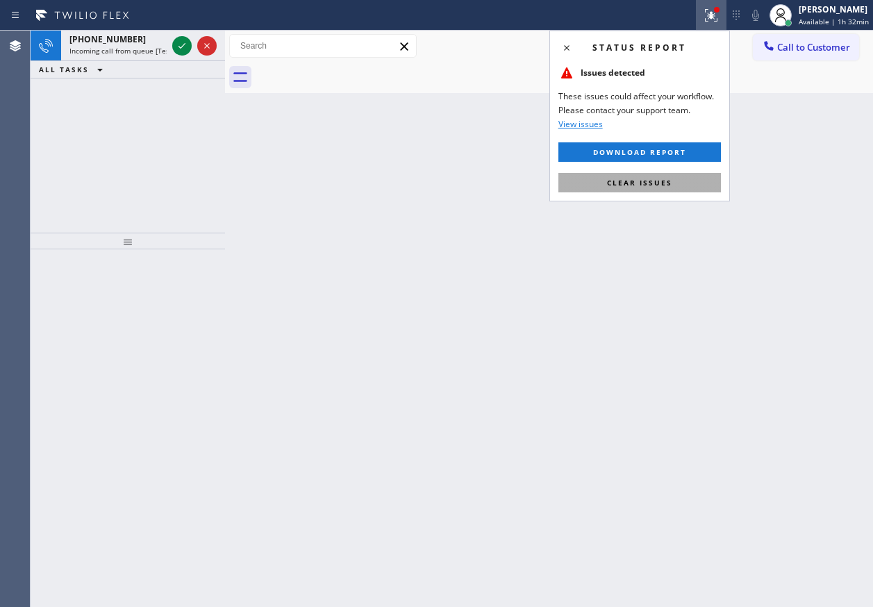
click at [665, 190] on button "Clear issues" at bounding box center [639, 182] width 162 height 19
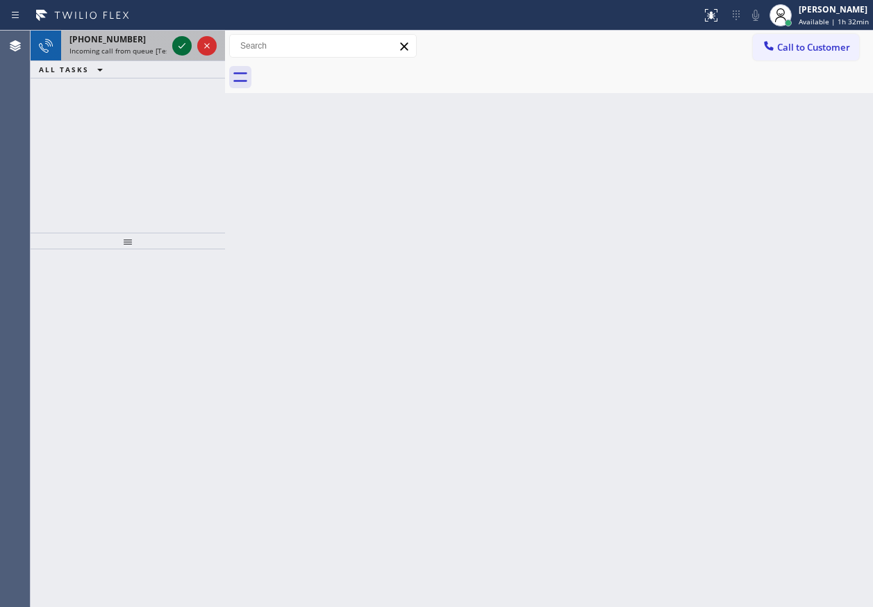
click at [180, 47] on icon at bounding box center [181, 46] width 7 height 6
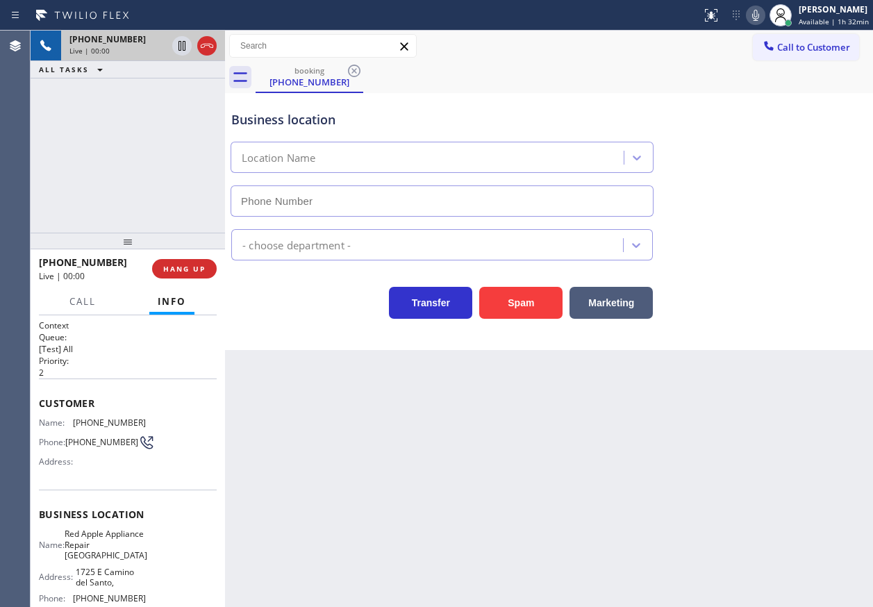
type input "[PHONE_NUMBER]"
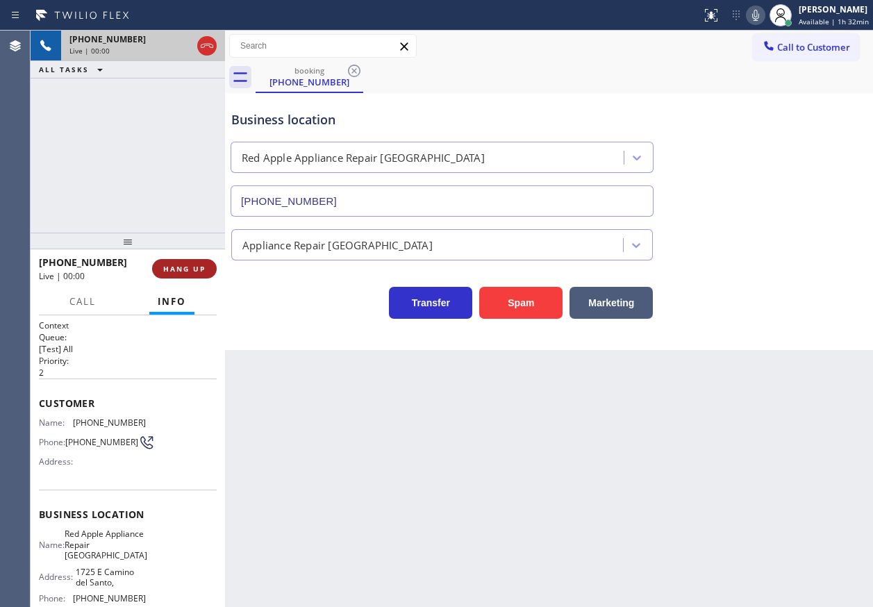
click at [186, 262] on button "HANG UP" at bounding box center [184, 268] width 65 height 19
click at [189, 265] on span "HANG UP" at bounding box center [184, 269] width 42 height 10
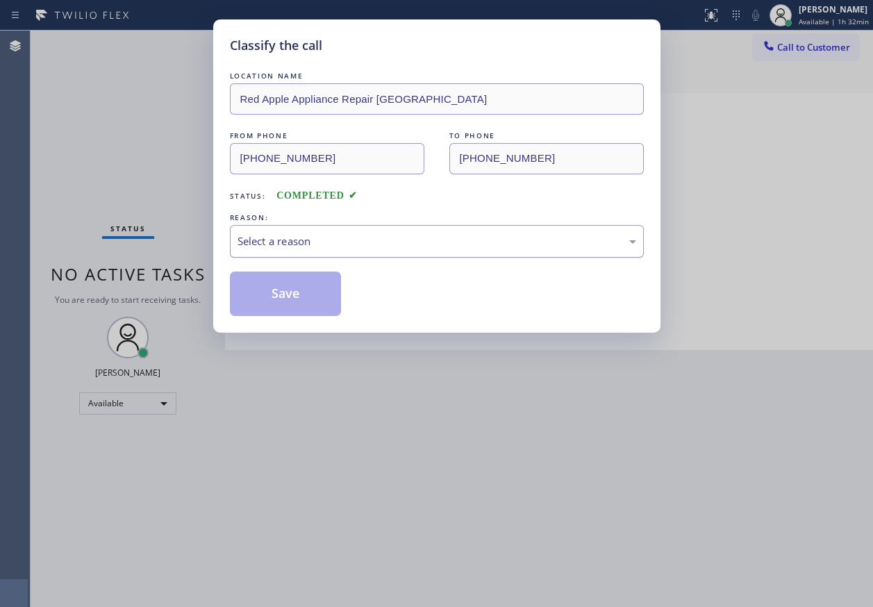
click at [340, 251] on div "Select a reason" at bounding box center [437, 241] width 414 height 33
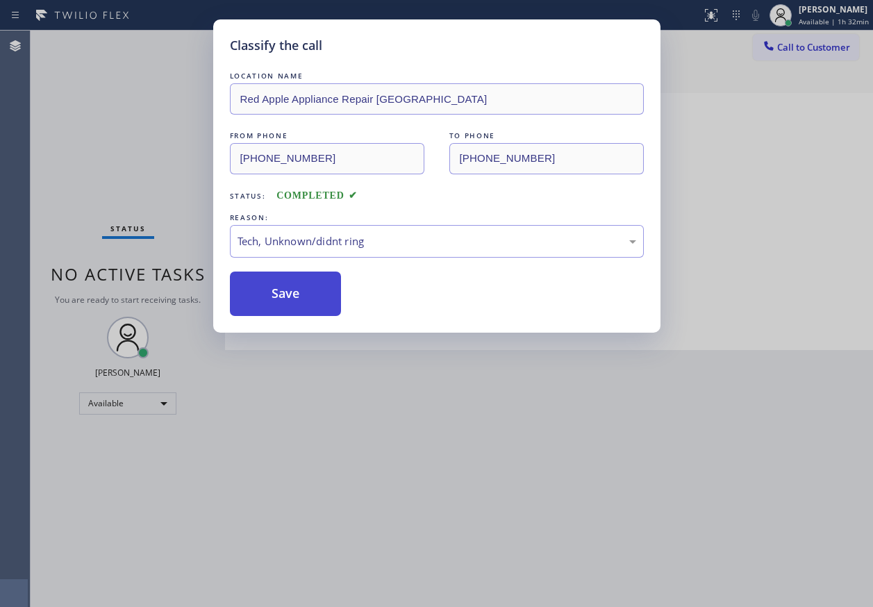
click at [291, 299] on button "Save" at bounding box center [286, 293] width 112 height 44
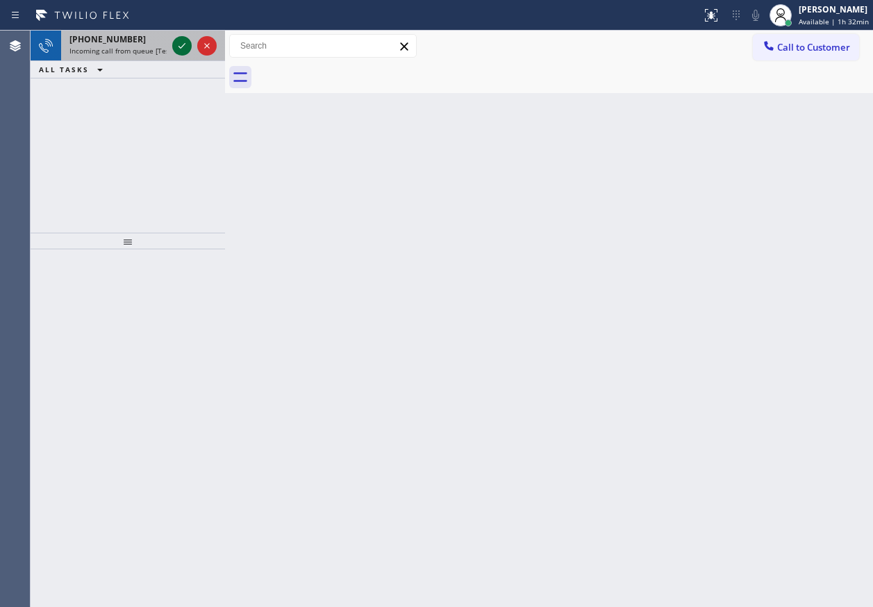
click at [188, 44] on icon at bounding box center [182, 45] width 17 height 17
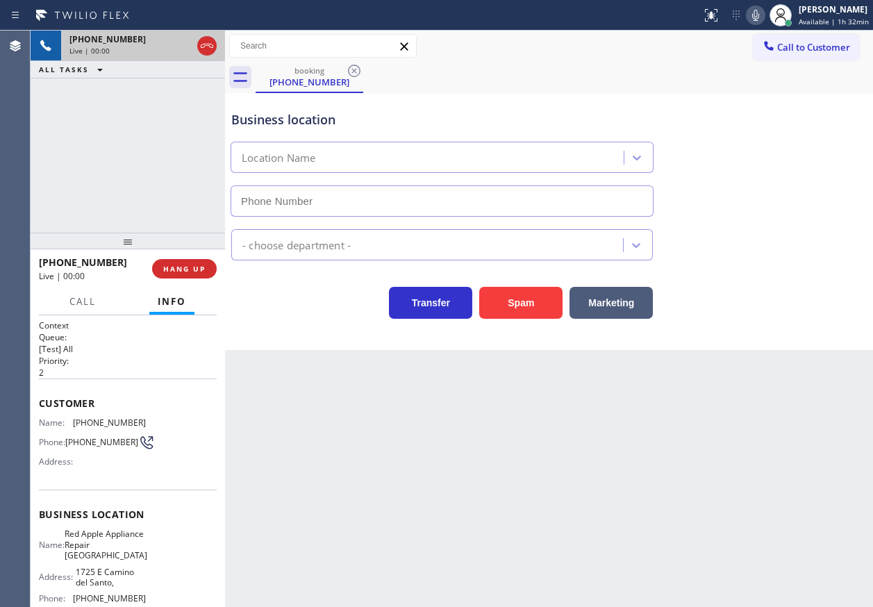
type input "[PHONE_NUMBER]"
click at [94, 555] on span "Red Apple Appliance Repair [GEOGRAPHIC_DATA]" at bounding box center [106, 544] width 83 height 32
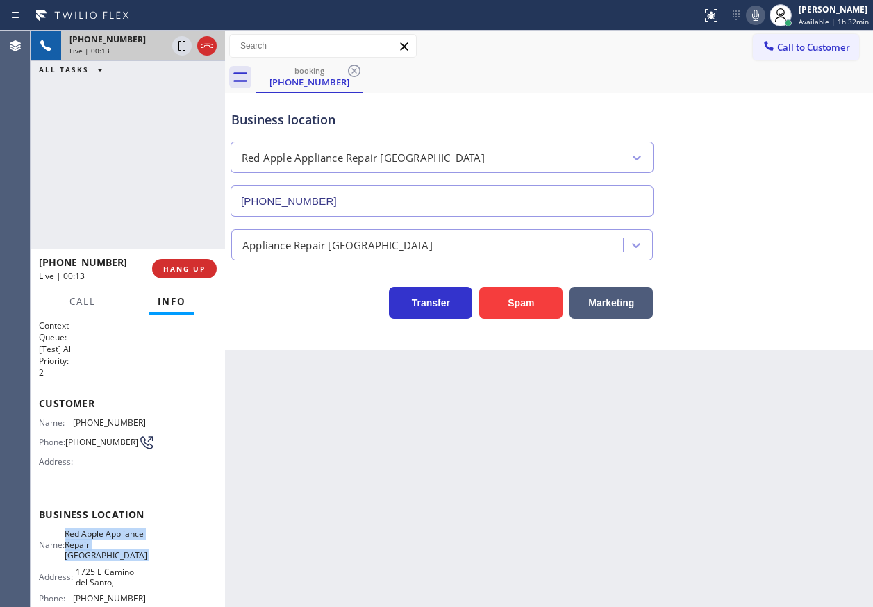
click at [94, 555] on span "Red Apple Appliance Repair [GEOGRAPHIC_DATA]" at bounding box center [106, 544] width 83 height 32
click at [360, 182] on div "[PHONE_NUMBER]" at bounding box center [442, 198] width 428 height 37
click at [363, 194] on input "[PHONE_NUMBER]" at bounding box center [442, 200] width 423 height 31
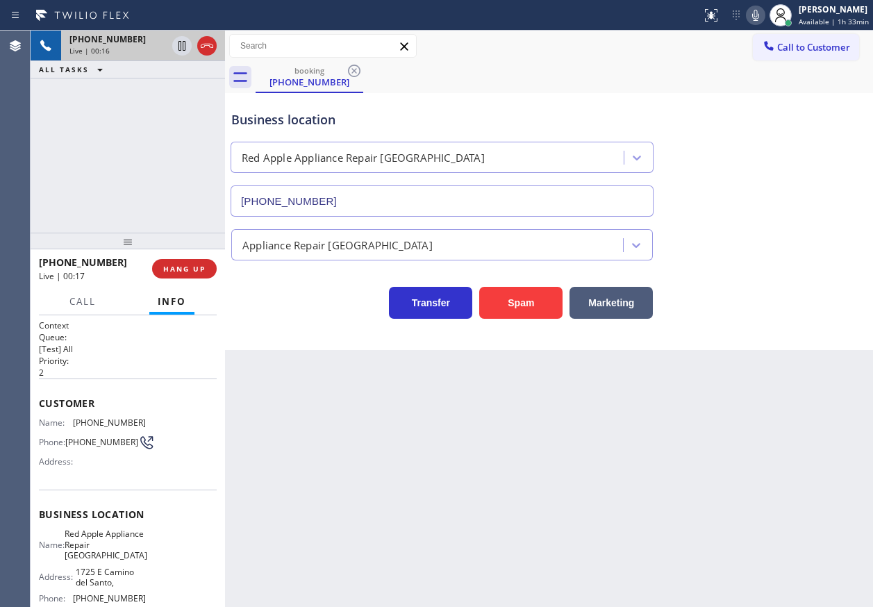
click at [363, 194] on input "[PHONE_NUMBER]" at bounding box center [442, 200] width 423 height 31
click at [101, 422] on span "[PHONE_NUMBER]" at bounding box center [109, 422] width 73 height 10
click at [180, 267] on span "HANG UP" at bounding box center [184, 269] width 42 height 10
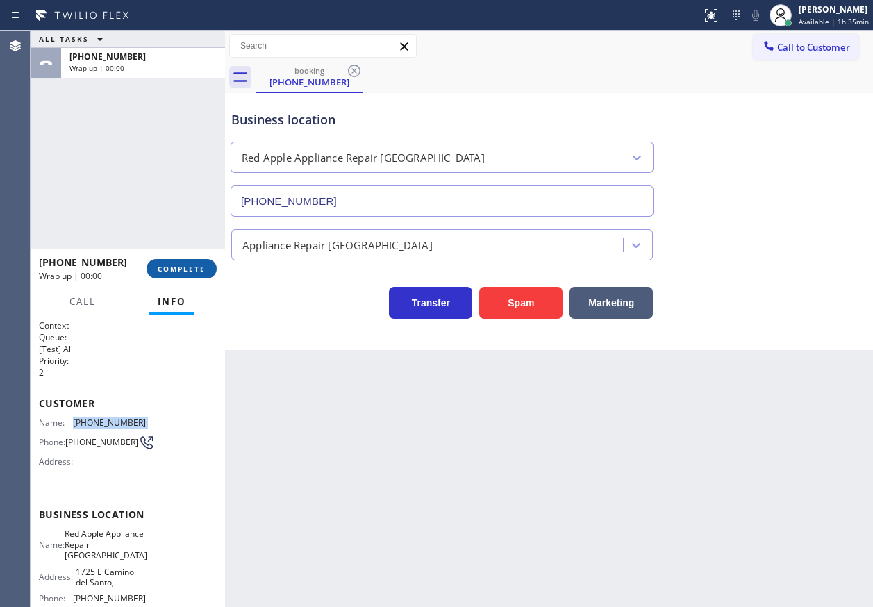
click at [180, 267] on span "COMPLETE" at bounding box center [182, 269] width 48 height 10
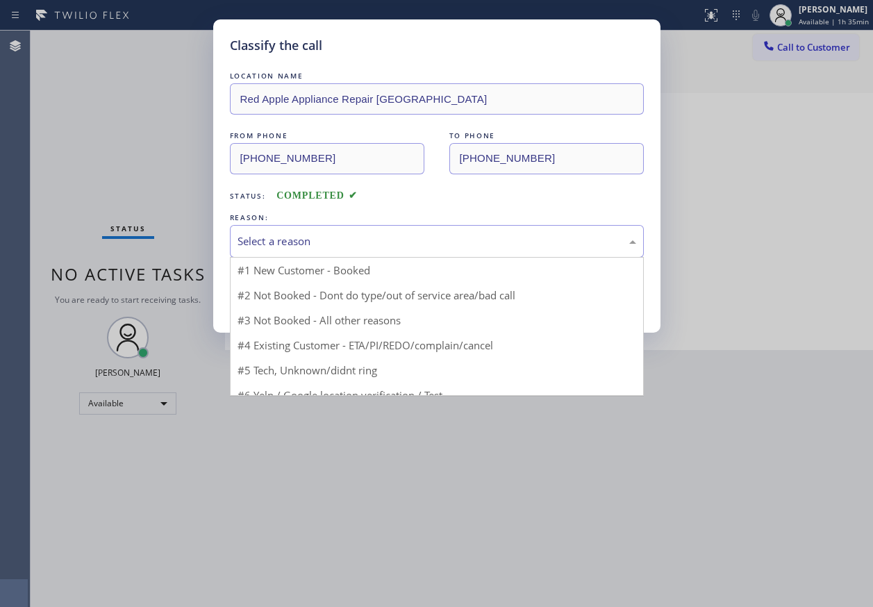
click at [290, 242] on div "Select a reason" at bounding box center [436, 241] width 399 height 16
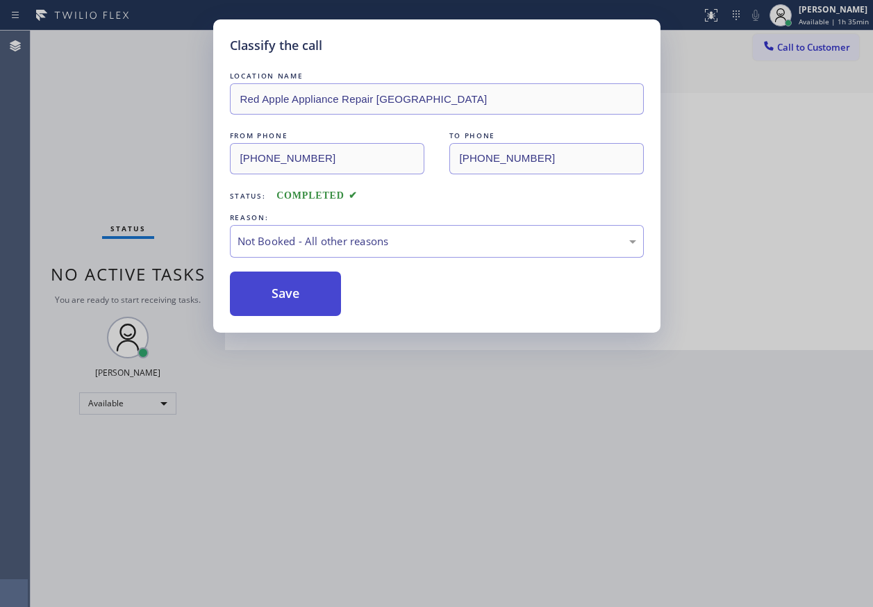
click at [285, 295] on button "Save" at bounding box center [286, 293] width 112 height 44
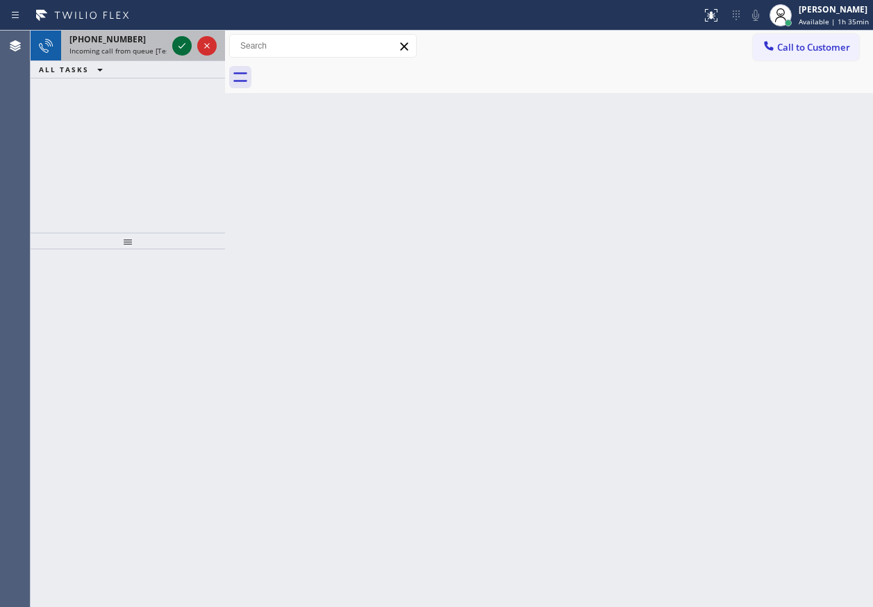
click at [175, 42] on icon at bounding box center [182, 45] width 17 height 17
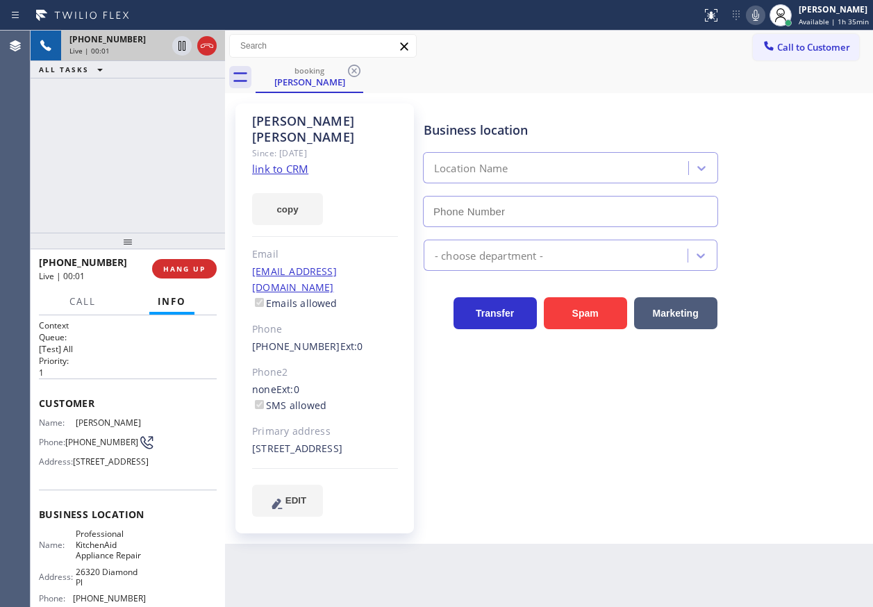
type input "[PHONE_NUMBER]"
click at [78, 560] on span "Professional KitchenAid Appliance Repair" at bounding box center [110, 544] width 69 height 32
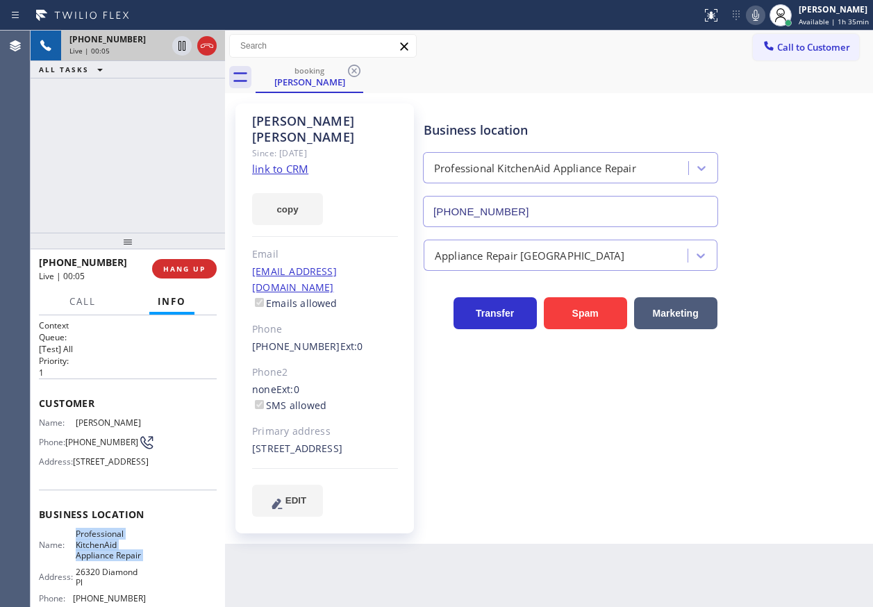
click at [78, 560] on span "Professional KitchenAid Appliance Repair" at bounding box center [110, 544] width 69 height 32
click at [539, 206] on input "[PHONE_NUMBER]" at bounding box center [570, 211] width 295 height 31
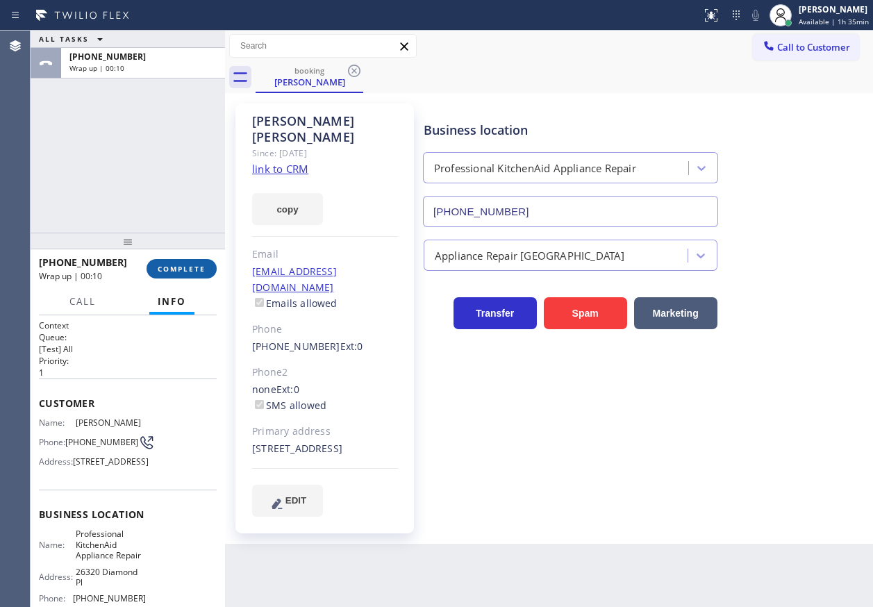
click at [192, 271] on span "COMPLETE" at bounding box center [182, 269] width 48 height 10
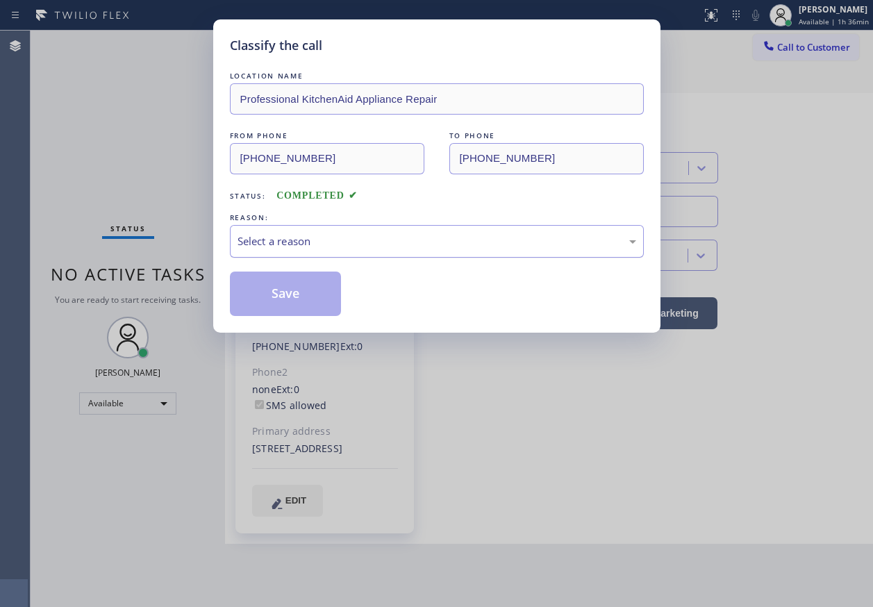
click at [298, 246] on div "Select a reason" at bounding box center [436, 241] width 399 height 16
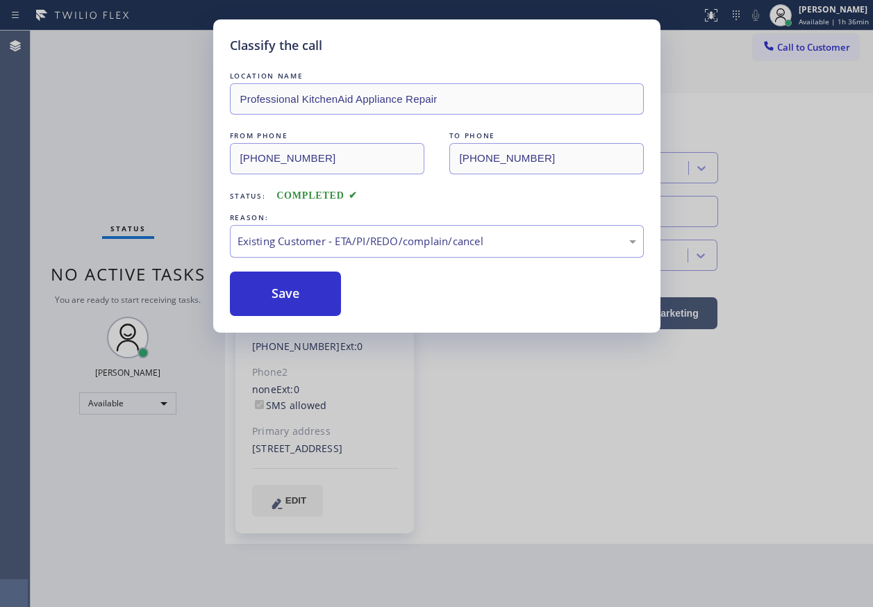
click at [289, 317] on div "Classify the call LOCATION NAME Professional KitchenAid Appliance Repair FROM P…" at bounding box center [436, 175] width 447 height 313
click at [287, 290] on button "Save" at bounding box center [286, 293] width 112 height 44
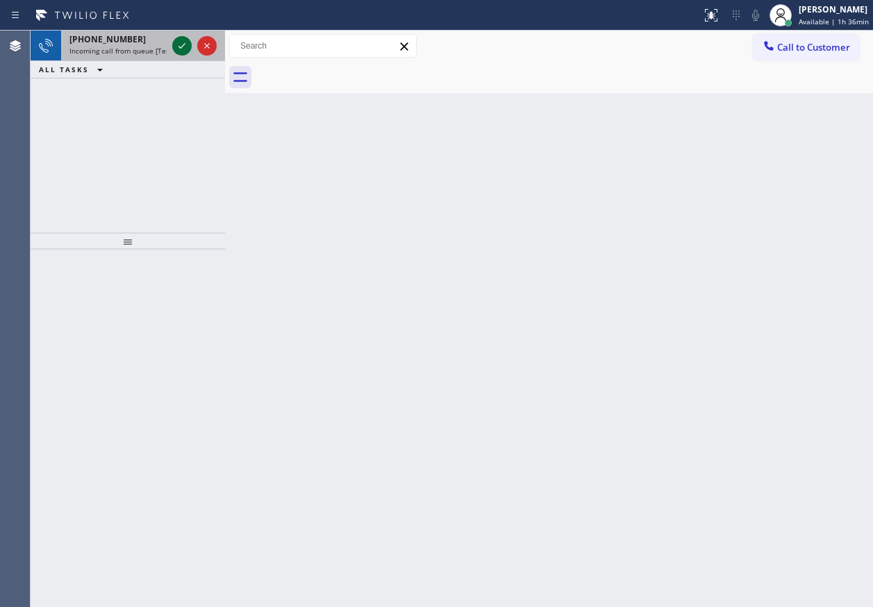
click at [176, 48] on icon at bounding box center [182, 45] width 17 height 17
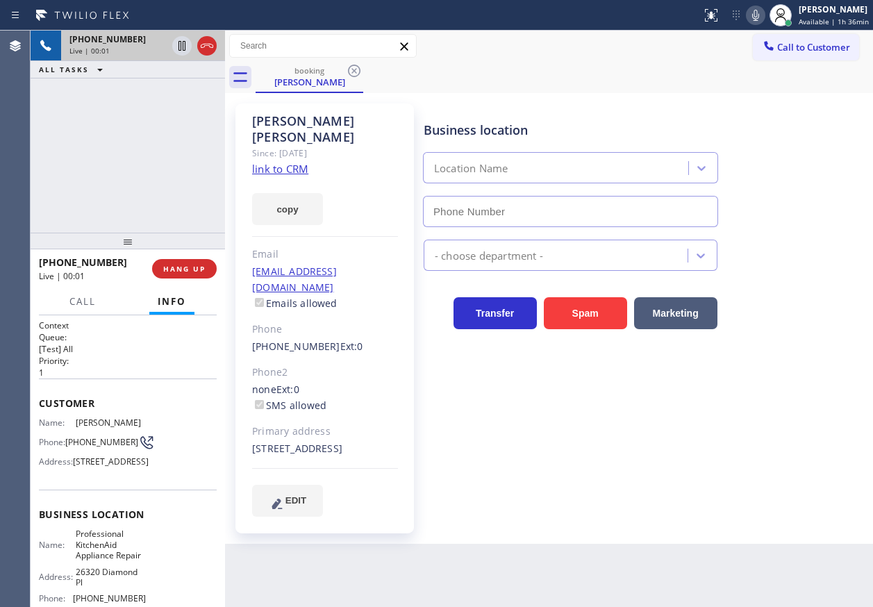
type input "[PHONE_NUMBER]"
click at [279, 162] on link "link to CRM" at bounding box center [280, 169] width 56 height 14
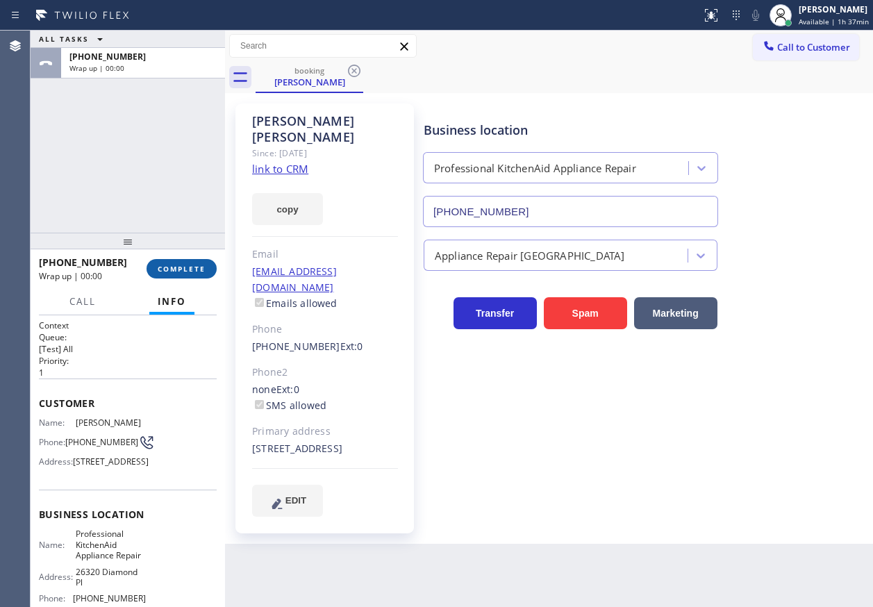
click at [191, 269] on span "COMPLETE" at bounding box center [182, 269] width 48 height 10
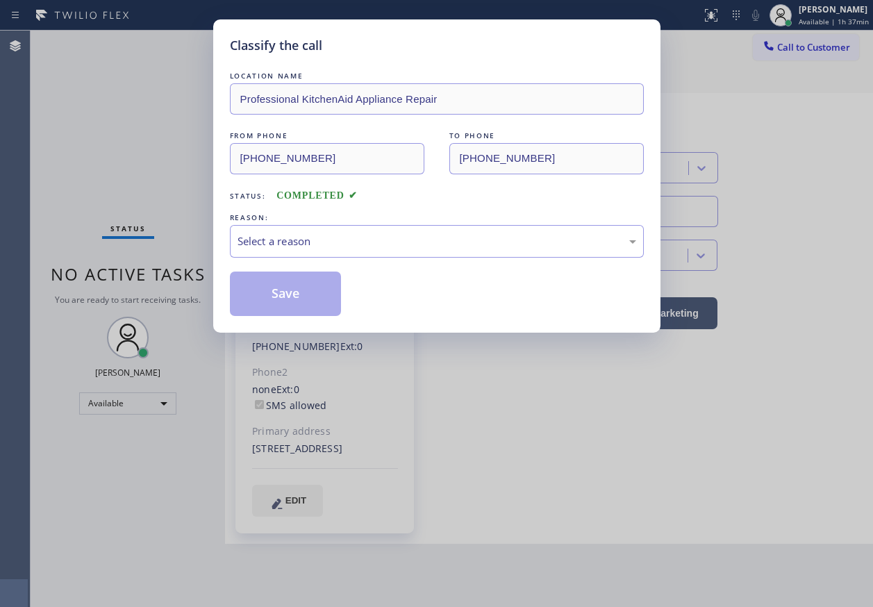
click at [191, 269] on div "Classify the call LOCATION NAME Professional KitchenAid Appliance Repair FROM P…" at bounding box center [436, 303] width 873 height 607
click at [294, 218] on div "REASON:" at bounding box center [437, 217] width 414 height 15
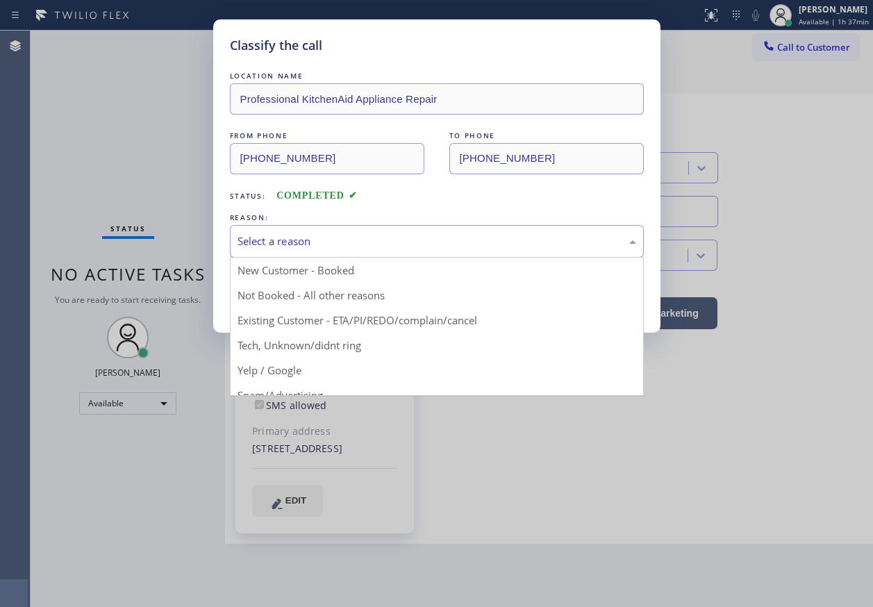
click at [294, 238] on div "Select a reason" at bounding box center [436, 241] width 399 height 16
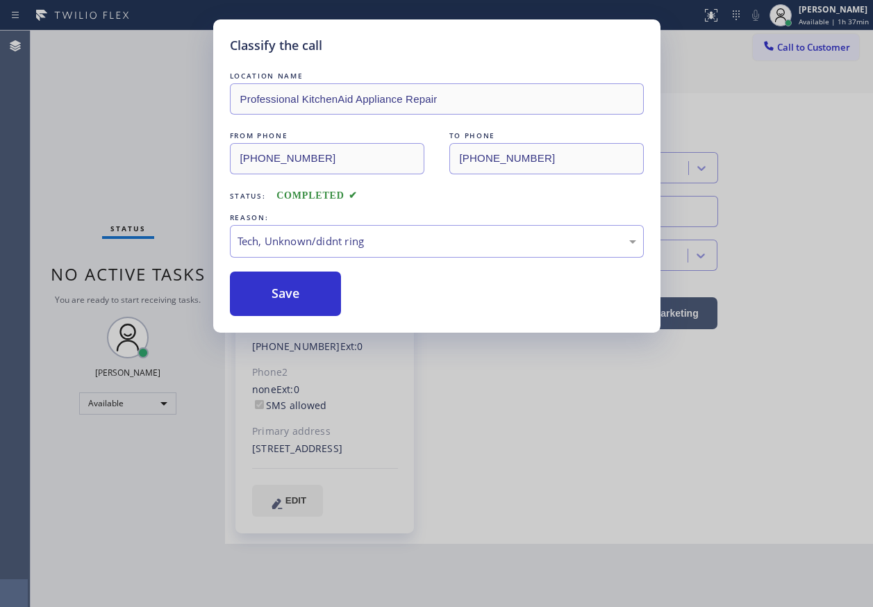
click at [310, 294] on button "Save" at bounding box center [286, 293] width 112 height 44
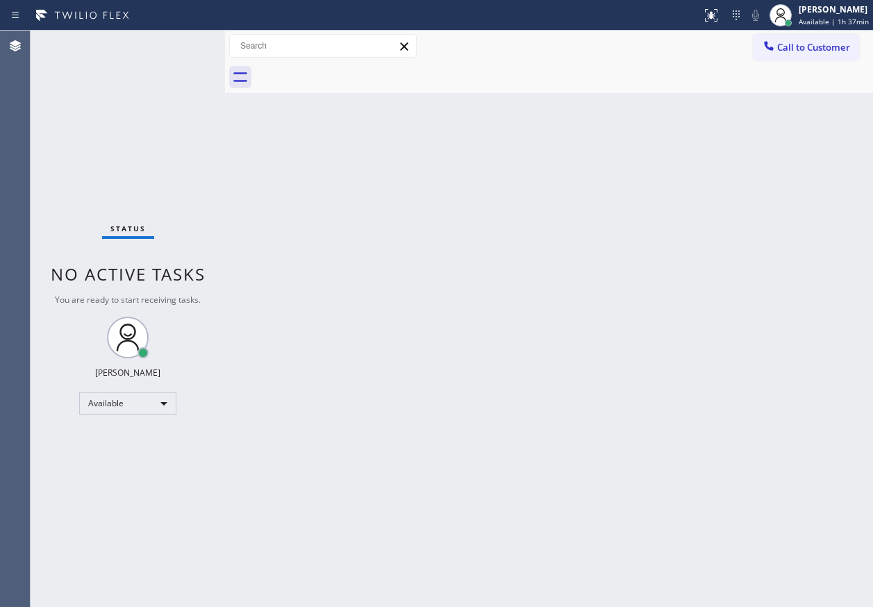
click at [793, 349] on div "Back to Dashboard Change Sender ID Customers Technicians Select a contact Outbo…" at bounding box center [549, 319] width 648 height 576
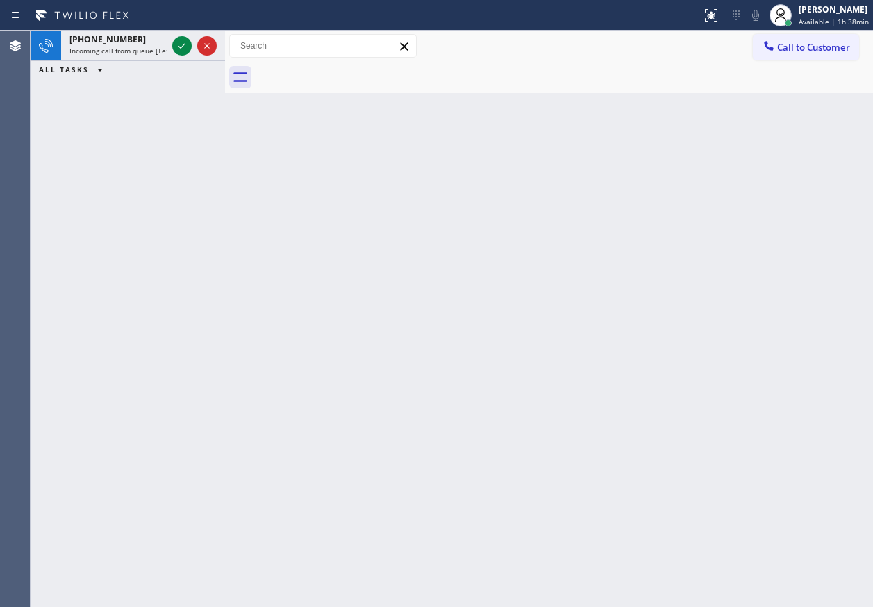
click at [724, 165] on div "Back to Dashboard Change Sender ID Customers Technicians Select a contact Outbo…" at bounding box center [549, 319] width 648 height 576
click at [175, 43] on icon at bounding box center [182, 45] width 17 height 17
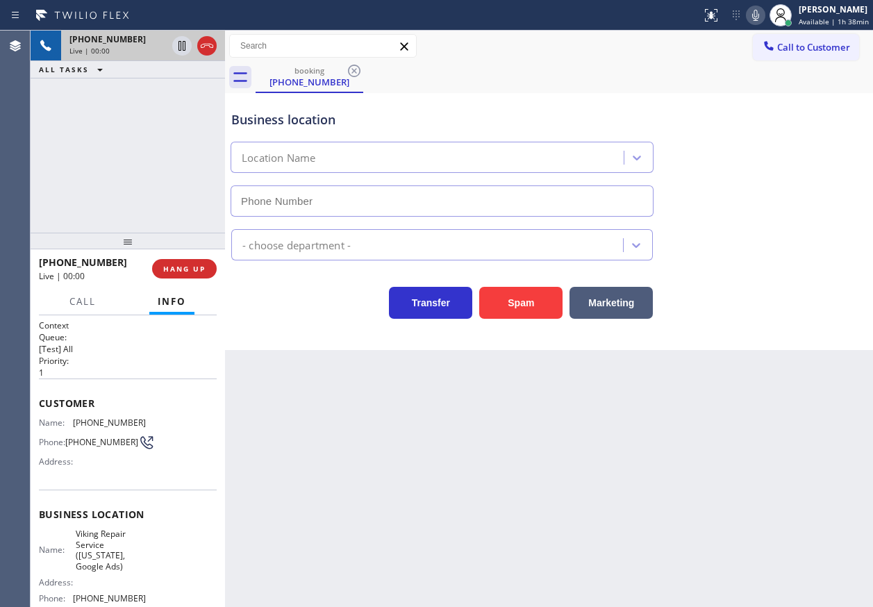
type input "[PHONE_NUMBER]"
click at [170, 265] on span "HANG UP" at bounding box center [184, 269] width 42 height 10
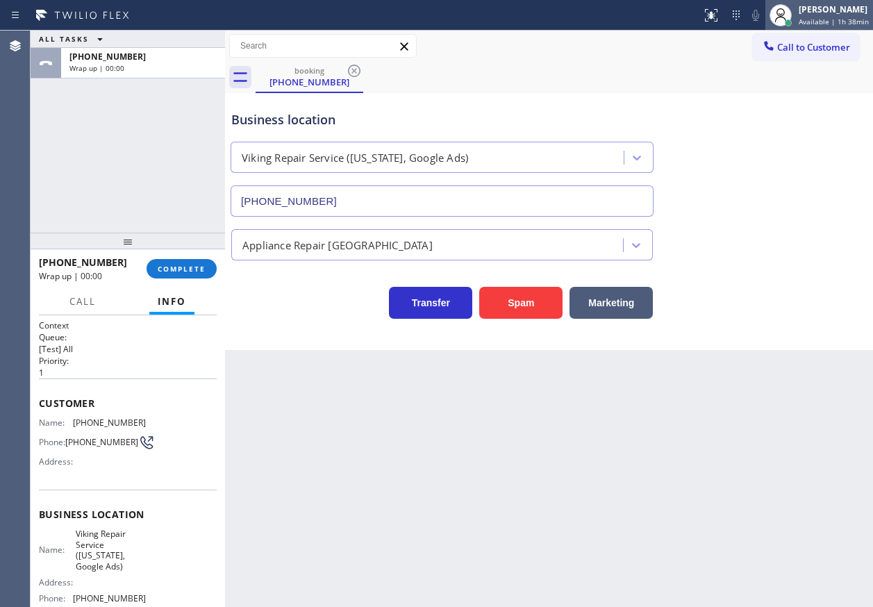
click at [824, 4] on div "[PERSON_NAME]" at bounding box center [833, 9] width 70 height 12
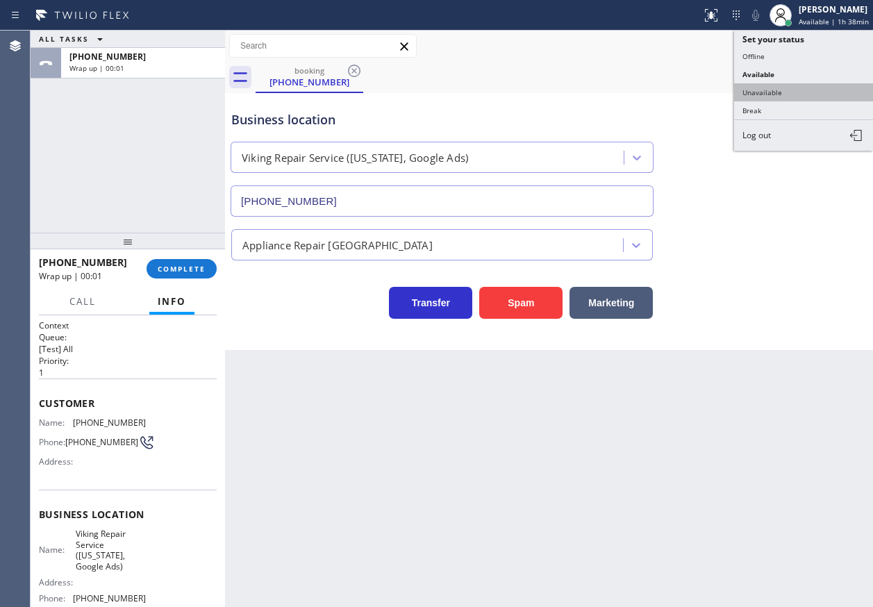
click at [773, 94] on button "Unavailable" at bounding box center [803, 92] width 139 height 18
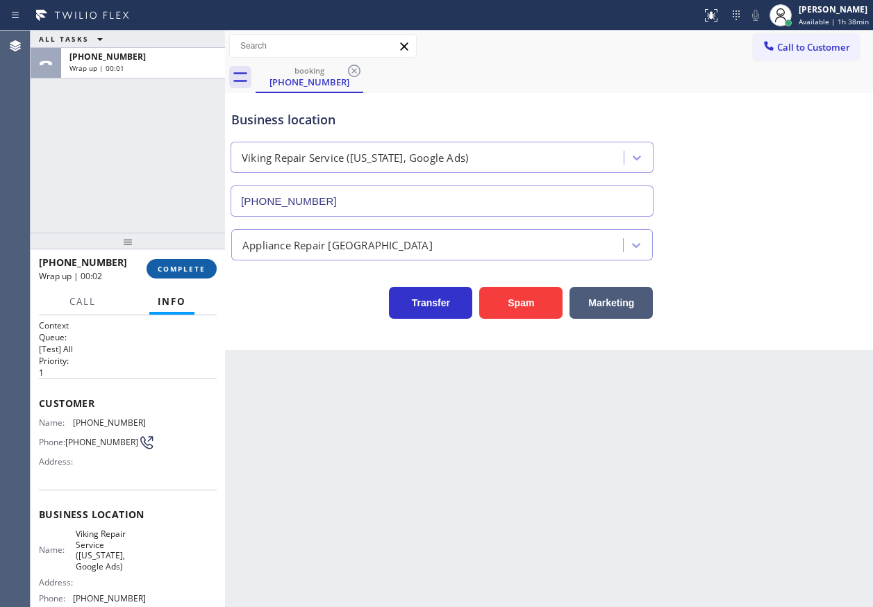
click at [193, 271] on span "COMPLETE" at bounding box center [182, 269] width 48 height 10
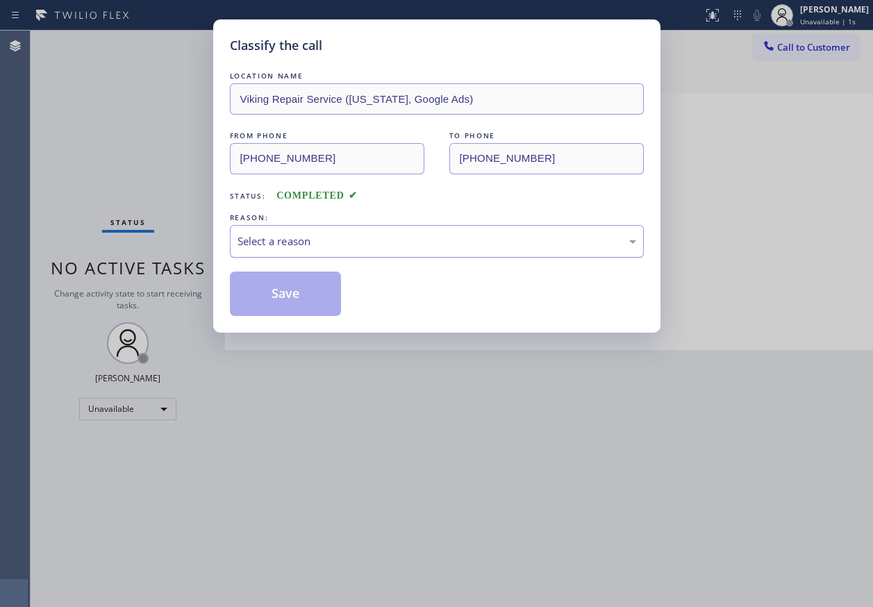
drag, startPoint x: 398, startPoint y: 243, endPoint x: 394, endPoint y: 252, distance: 9.9
click at [394, 252] on div "Select a reason" at bounding box center [437, 241] width 414 height 33
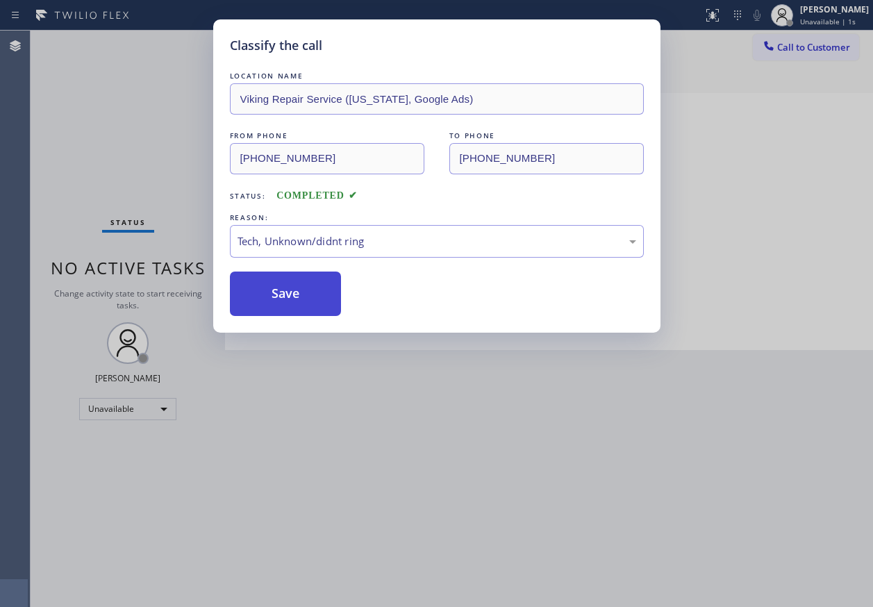
click at [309, 290] on button "Save" at bounding box center [286, 293] width 112 height 44
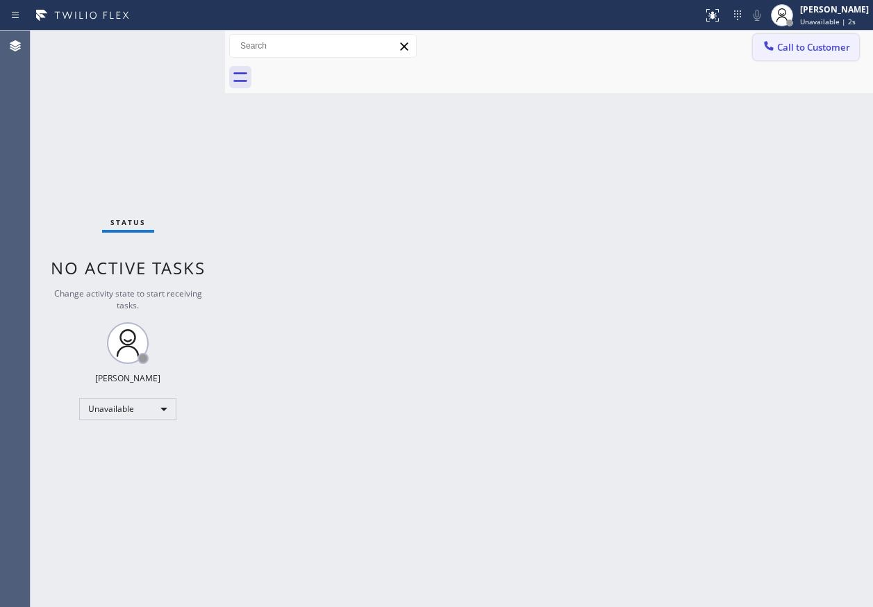
click at [797, 51] on span "Call to Customer" at bounding box center [813, 47] width 73 height 12
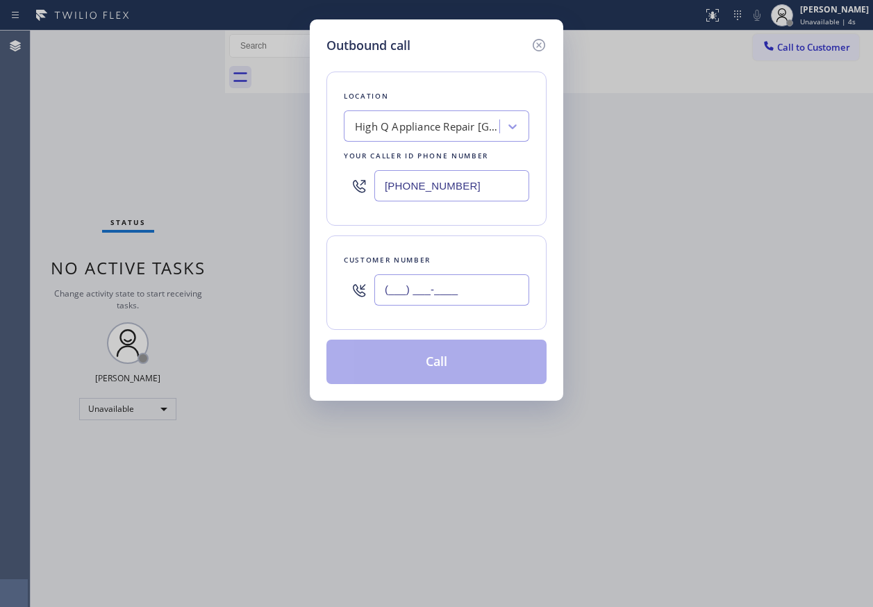
click at [474, 290] on input "(___) ___-____" at bounding box center [451, 289] width 155 height 31
paste input "480) 250-0180"
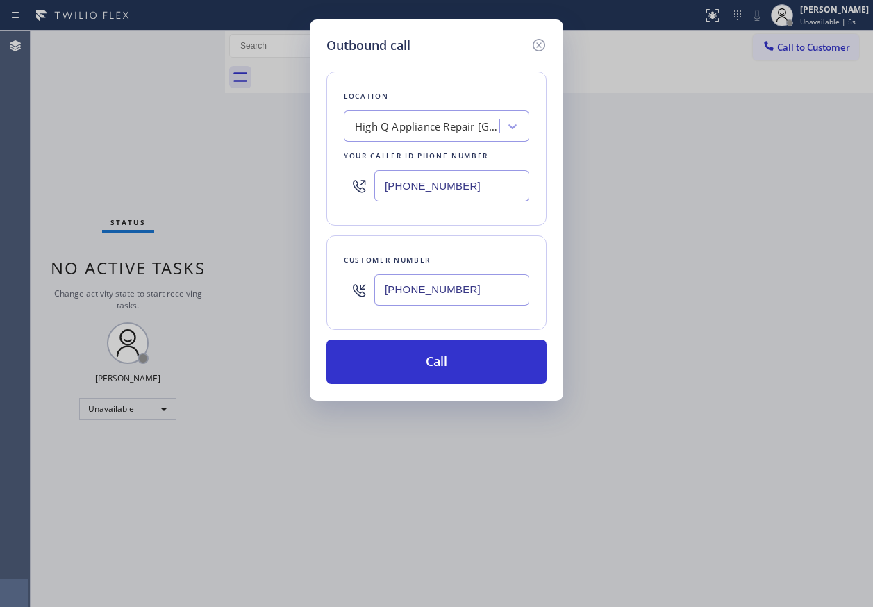
type input "[PHONE_NUMBER]"
click at [492, 198] on input "[PHONE_NUMBER]" at bounding box center [451, 185] width 155 height 31
paste input "602) 353-7310"
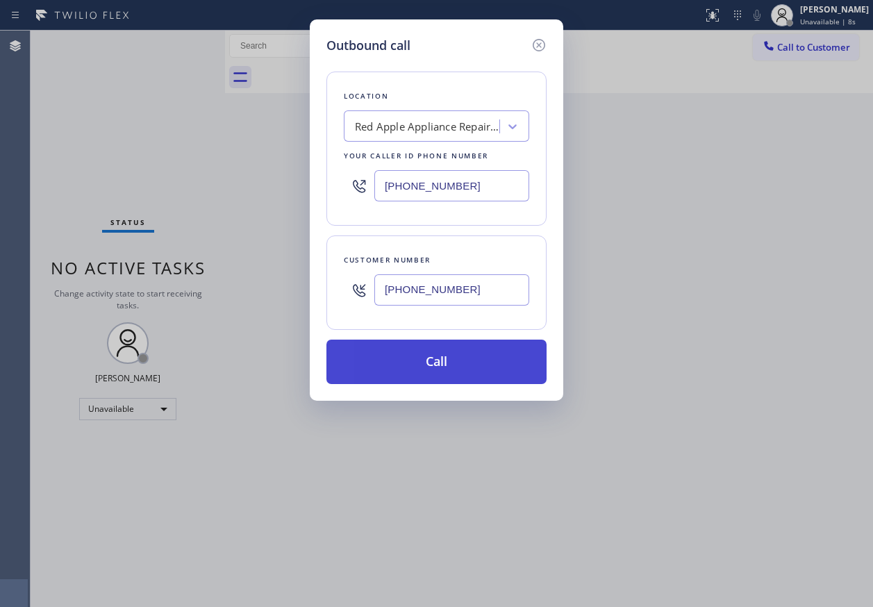
type input "[PHONE_NUMBER]"
click at [444, 364] on button "Call" at bounding box center [436, 362] width 220 height 44
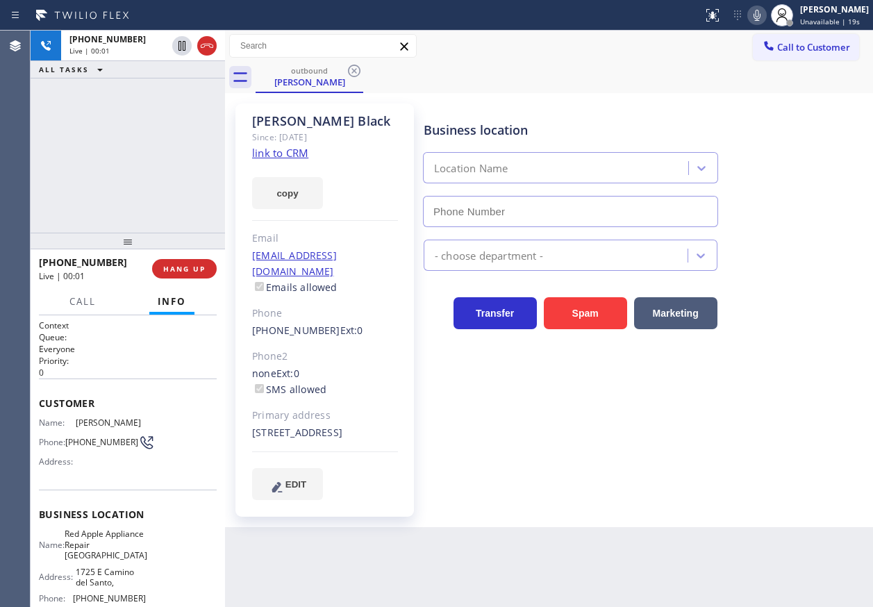
type input "[PHONE_NUMBER]"
click at [765, 19] on icon at bounding box center [756, 15] width 17 height 17
click at [760, 18] on icon at bounding box center [756, 15] width 7 height 11
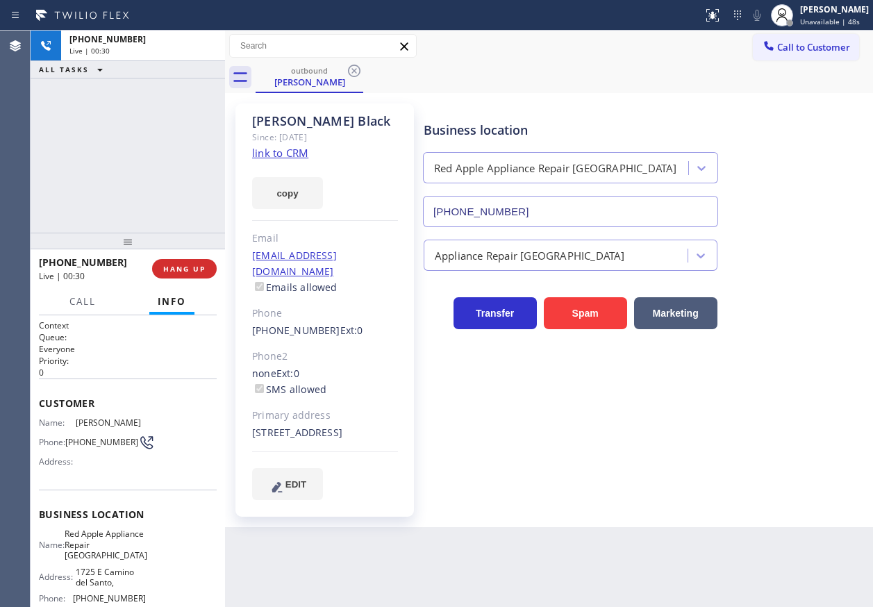
drag, startPoint x: 171, startPoint y: 266, endPoint x: 185, endPoint y: 257, distance: 16.6
click at [171, 267] on span "HANG UP" at bounding box center [184, 269] width 42 height 10
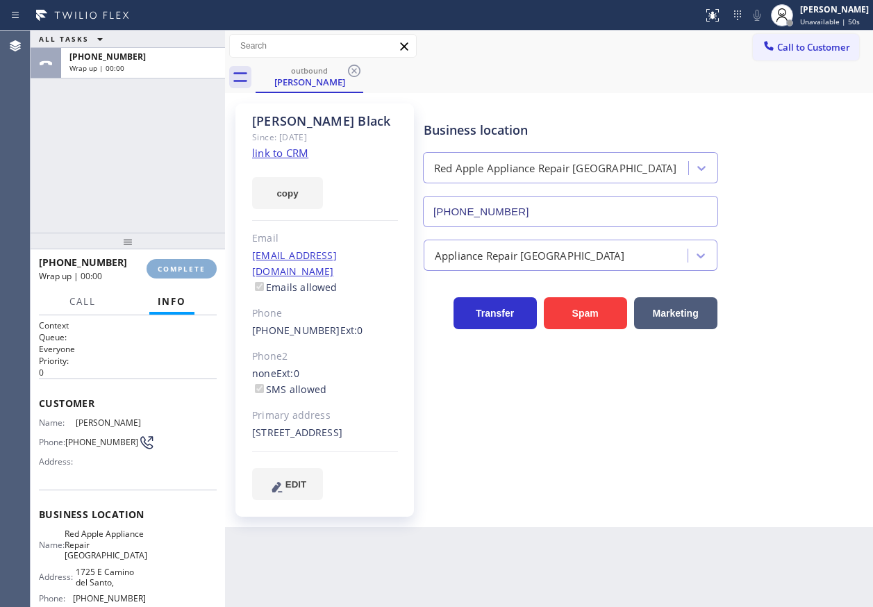
click at [185, 272] on span "COMPLETE" at bounding box center [182, 269] width 48 height 10
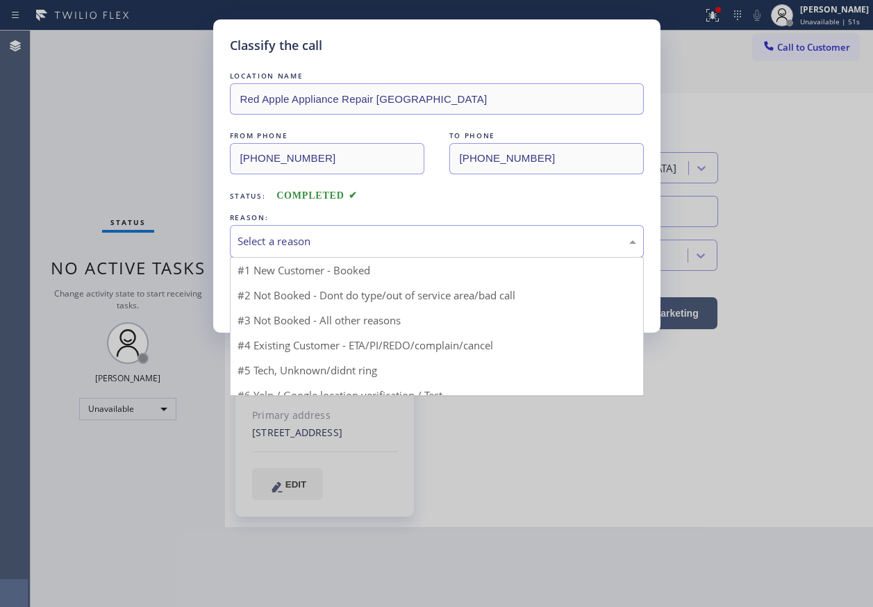
drag, startPoint x: 382, startPoint y: 244, endPoint x: 315, endPoint y: 364, distance: 138.3
click at [382, 246] on div "Select a reason" at bounding box center [436, 241] width 399 height 16
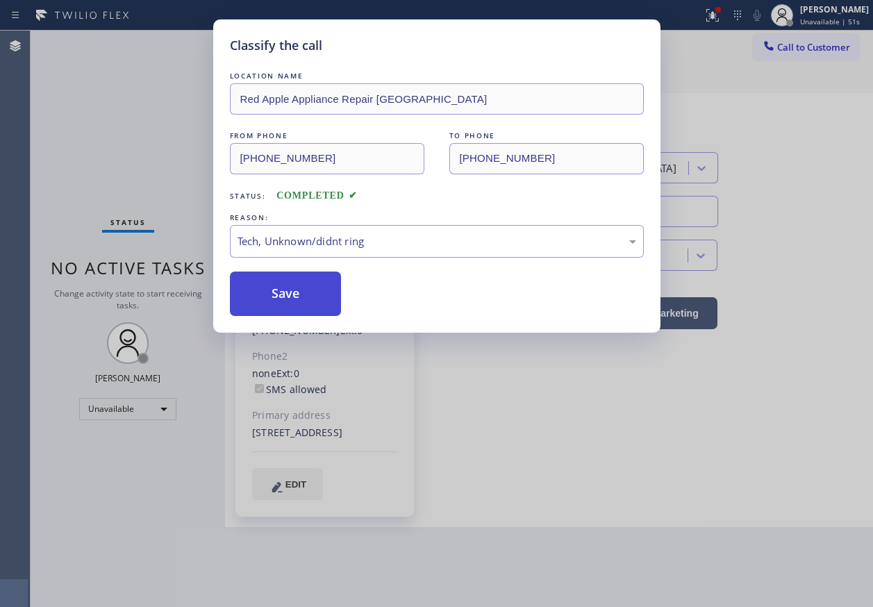
drag, startPoint x: 289, startPoint y: 303, endPoint x: 410, endPoint y: 84, distance: 249.8
click at [289, 302] on button "Save" at bounding box center [286, 293] width 112 height 44
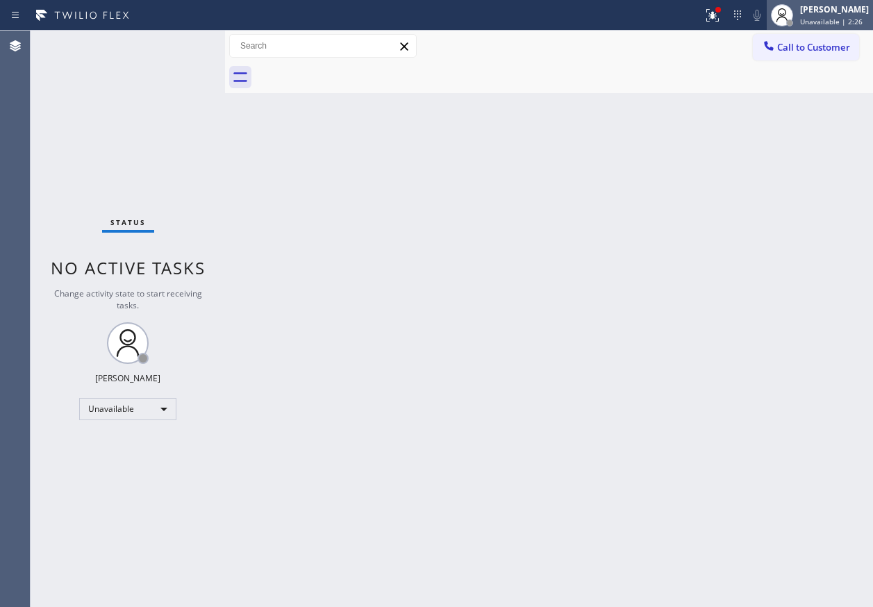
click at [812, 24] on span "Unavailable | 2:26" at bounding box center [831, 22] width 62 height 10
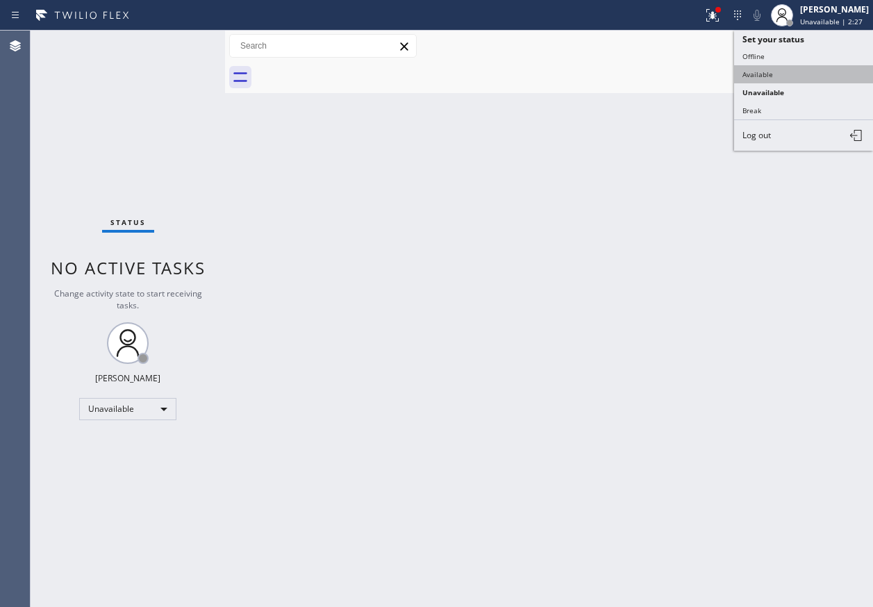
click at [798, 74] on button "Available" at bounding box center [803, 74] width 139 height 18
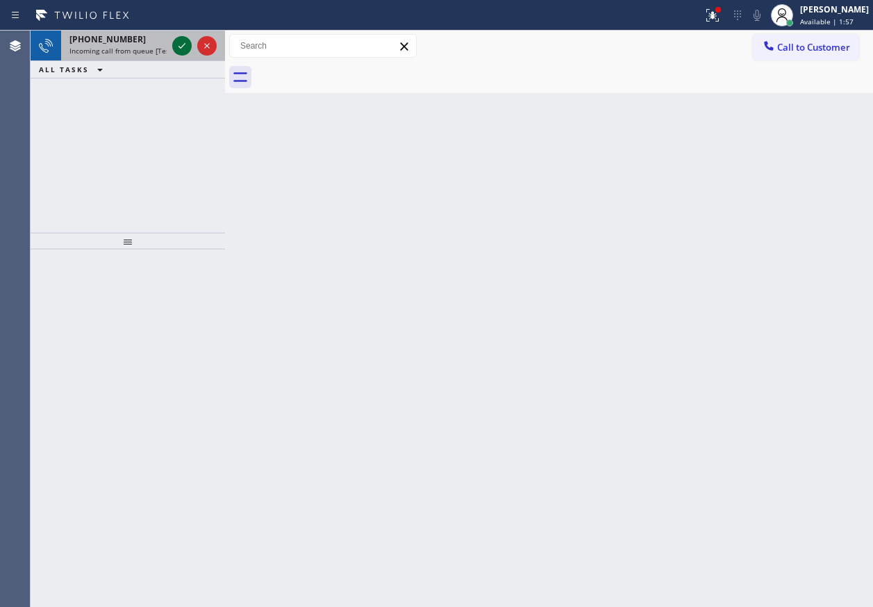
click at [178, 44] on icon at bounding box center [182, 45] width 17 height 17
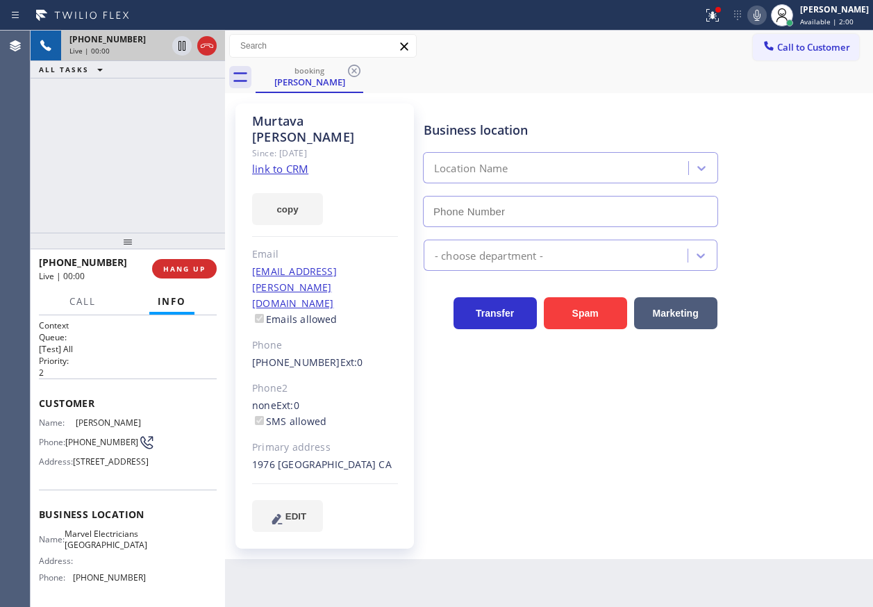
type input "[PHONE_NUMBER]"
click at [296, 162] on link "link to CRM" at bounding box center [280, 169] width 56 height 14
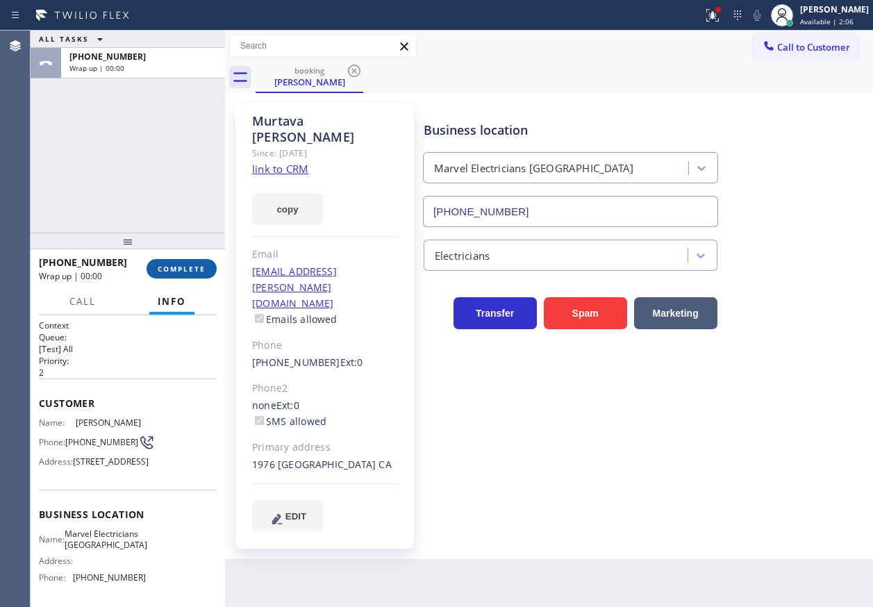
click at [208, 272] on button "COMPLETE" at bounding box center [181, 268] width 70 height 19
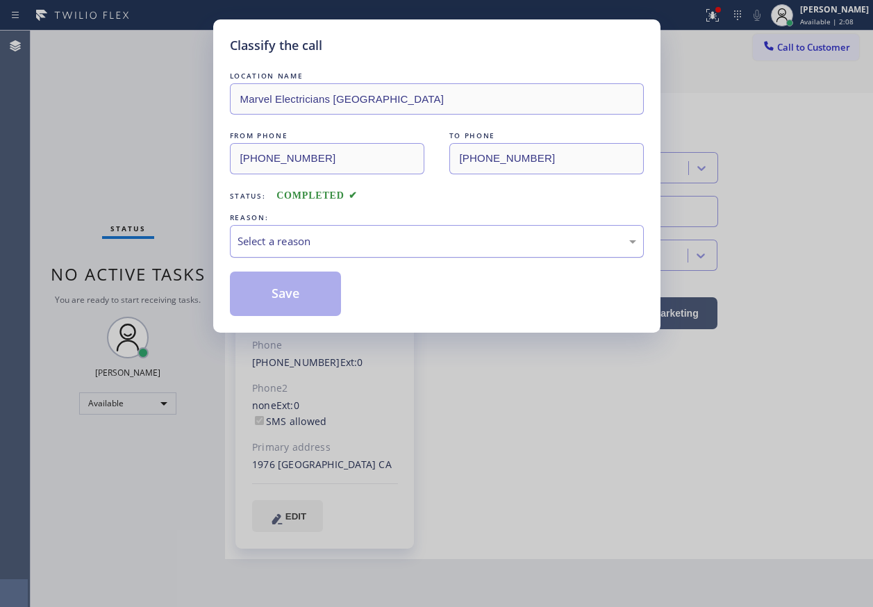
click at [333, 237] on div "Select a reason" at bounding box center [436, 241] width 399 height 16
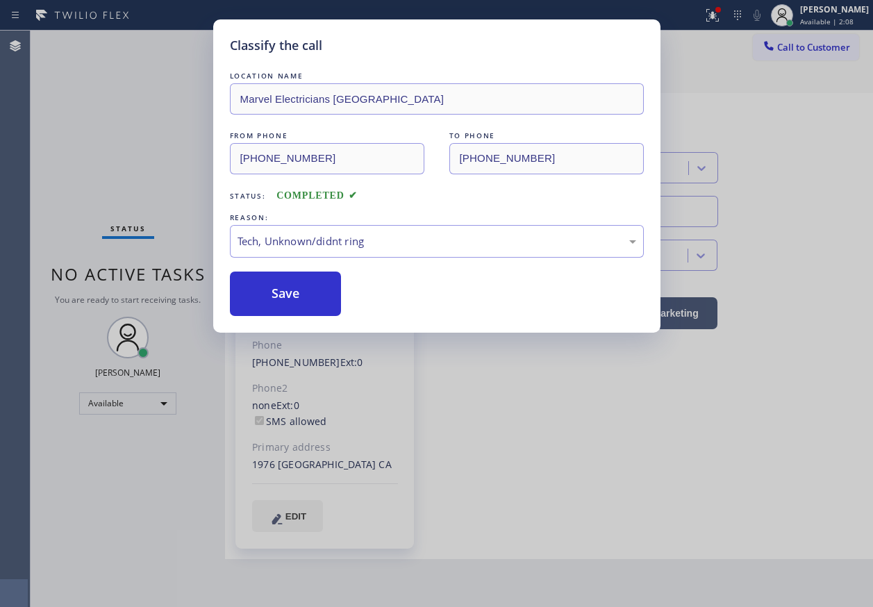
click at [292, 302] on button "Save" at bounding box center [286, 293] width 112 height 44
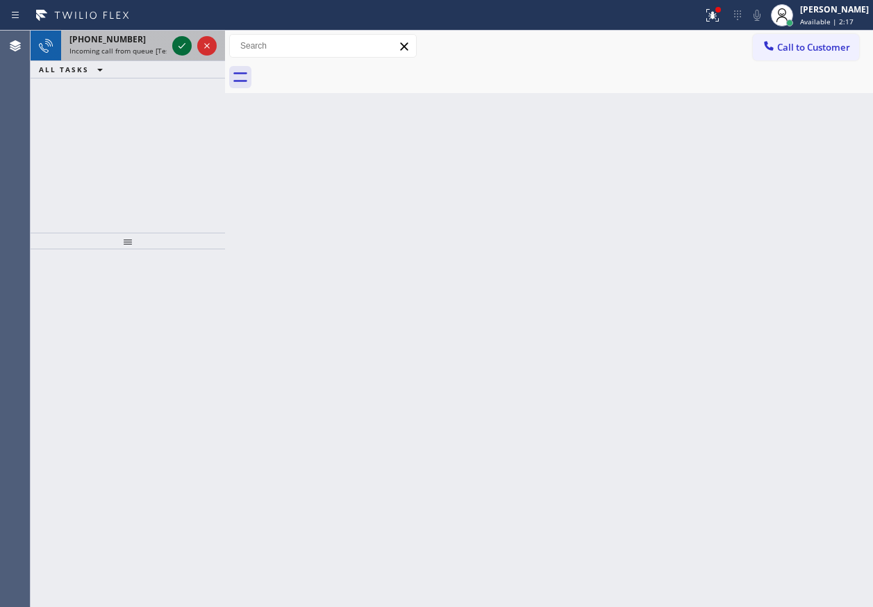
click at [179, 53] on icon at bounding box center [182, 45] width 17 height 17
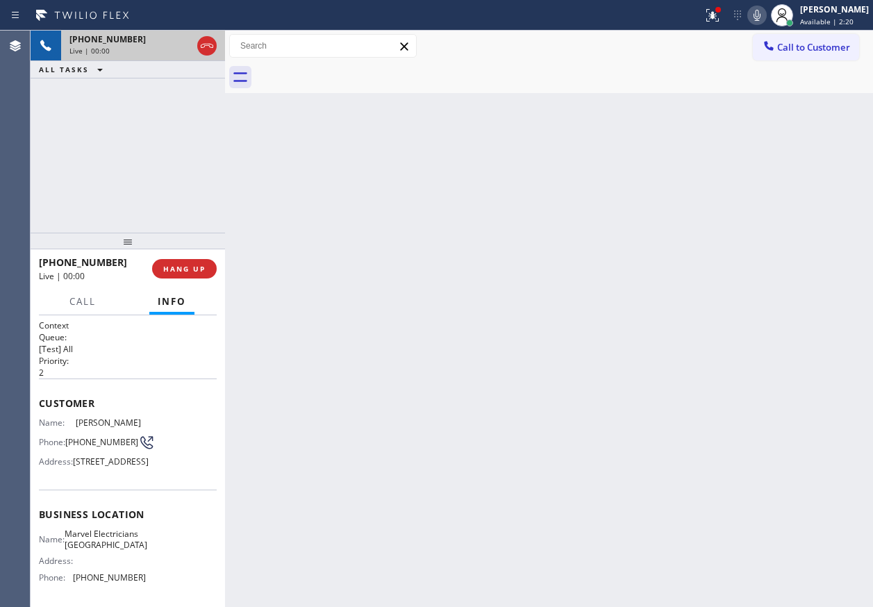
click at [197, 256] on div "[PHONE_NUMBER] Live | 00:00 HANG UP" at bounding box center [128, 269] width 178 height 36
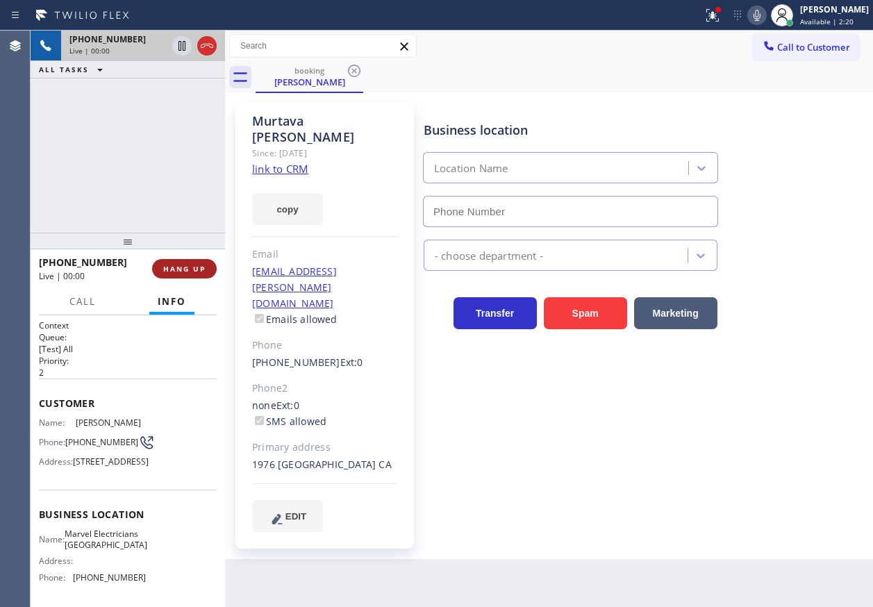
click at [196, 261] on button "HANG UP" at bounding box center [184, 268] width 65 height 19
type input "[PHONE_NUMBER]"
click at [195, 262] on button "HANG UP" at bounding box center [184, 268] width 65 height 19
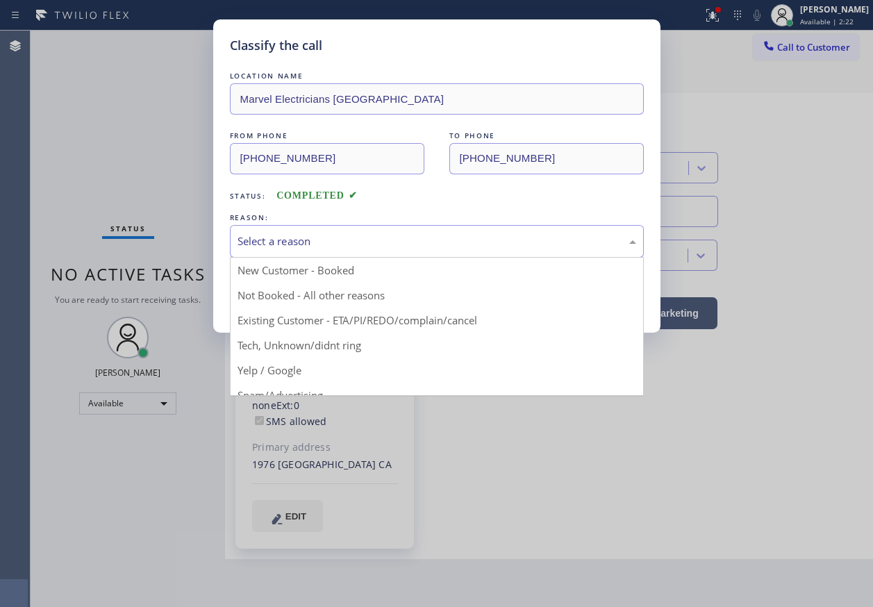
drag, startPoint x: 340, startPoint y: 250, endPoint x: 310, endPoint y: 339, distance: 93.7
click at [340, 252] on div "Select a reason" at bounding box center [437, 241] width 414 height 33
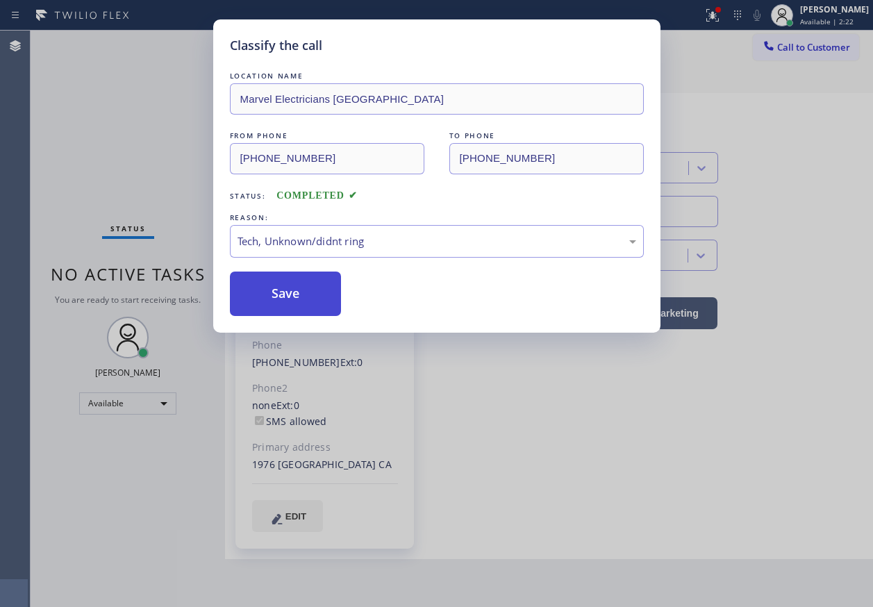
click at [303, 299] on button "Save" at bounding box center [286, 293] width 112 height 44
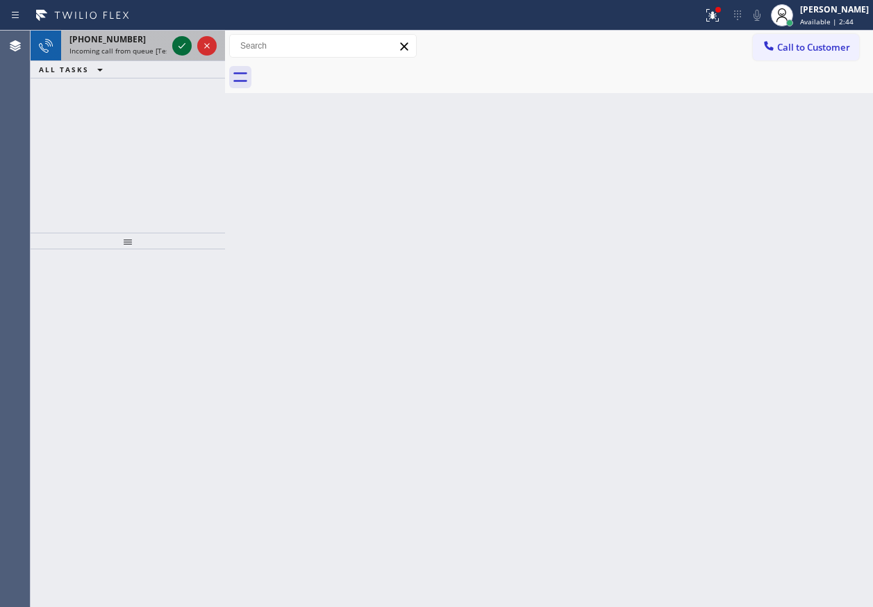
click at [177, 43] on icon at bounding box center [182, 45] width 17 height 17
click at [178, 44] on icon at bounding box center [182, 45] width 17 height 17
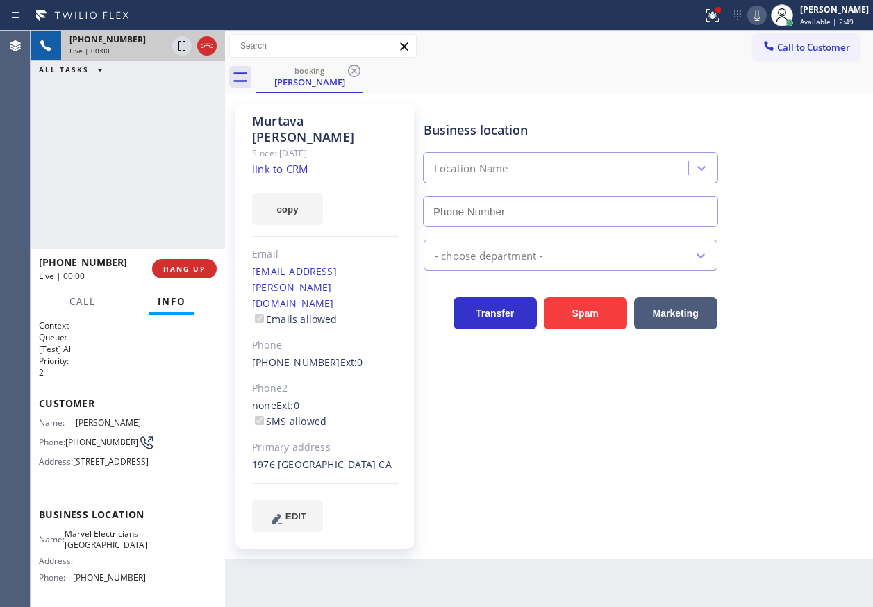
type input "[PHONE_NUMBER]"
click at [92, 550] on span "Marvel Electricians [GEOGRAPHIC_DATA]" at bounding box center [106, 539] width 83 height 22
click at [554, 218] on input "[PHONE_NUMBER]" at bounding box center [570, 211] width 295 height 31
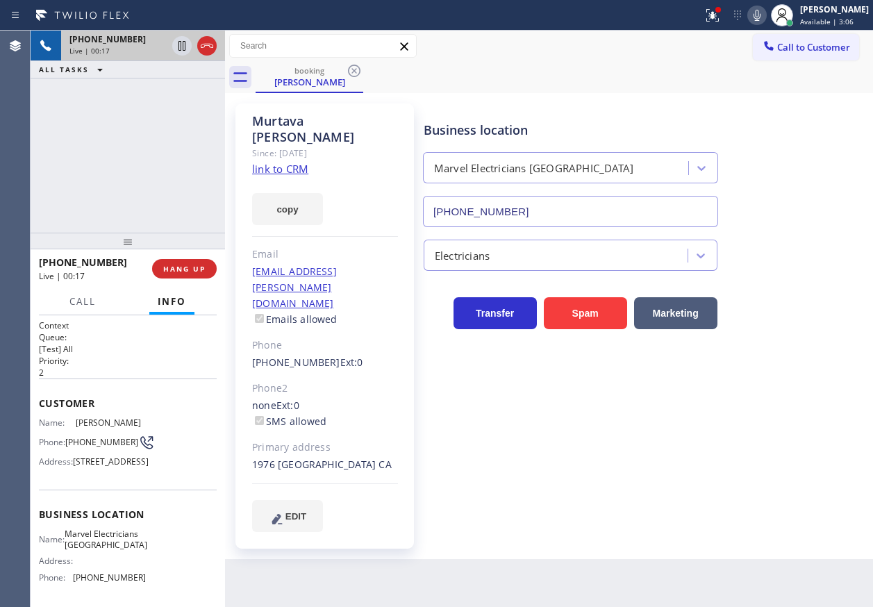
click at [555, 218] on input "[PHONE_NUMBER]" at bounding box center [570, 211] width 295 height 31
click at [99, 428] on span "[PERSON_NAME]" at bounding box center [110, 422] width 69 height 10
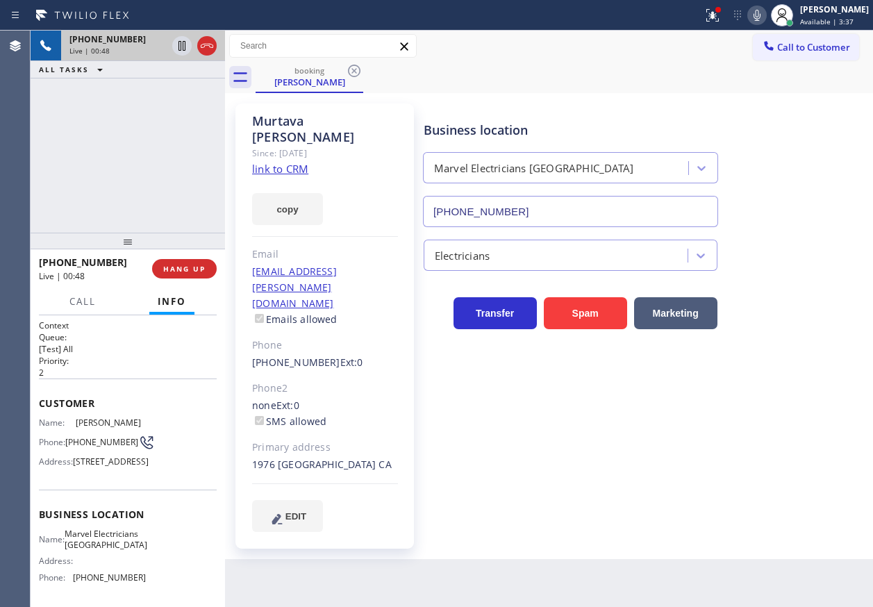
click at [85, 447] on span "[PHONE_NUMBER]" at bounding box center [101, 442] width 73 height 10
click at [189, 269] on span "HANG UP" at bounding box center [184, 269] width 42 height 10
click at [191, 270] on span "HANG UP" at bounding box center [184, 269] width 42 height 10
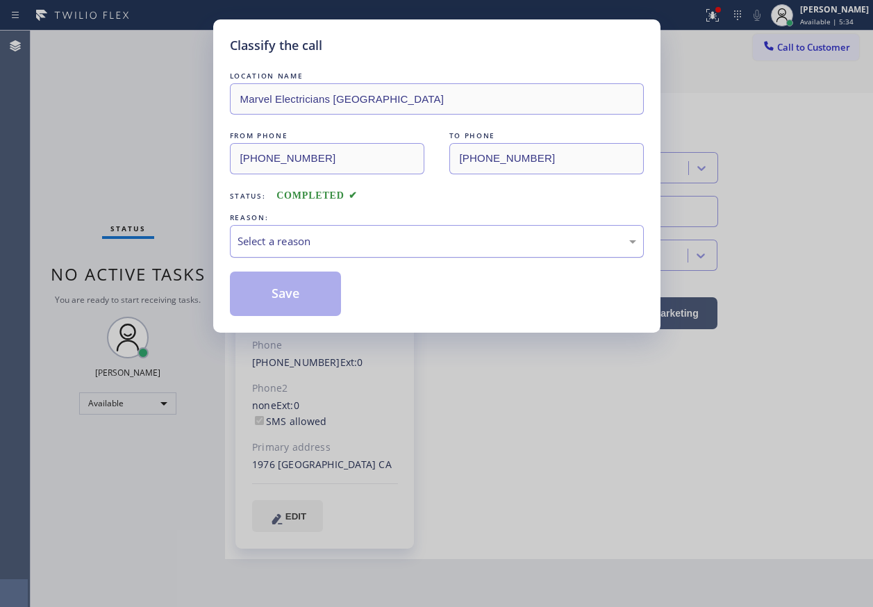
click at [300, 233] on div "Select a reason" at bounding box center [436, 241] width 399 height 16
click at [301, 290] on button "Save" at bounding box center [286, 293] width 112 height 44
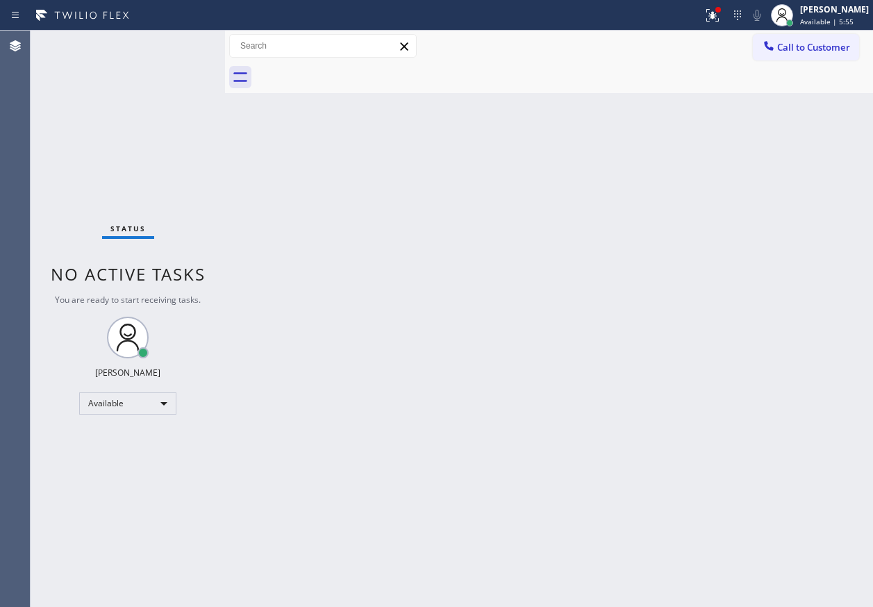
click at [545, 204] on div "Back to Dashboard Change Sender ID Customers Technicians Select a contact Outbo…" at bounding box center [549, 319] width 648 height 576
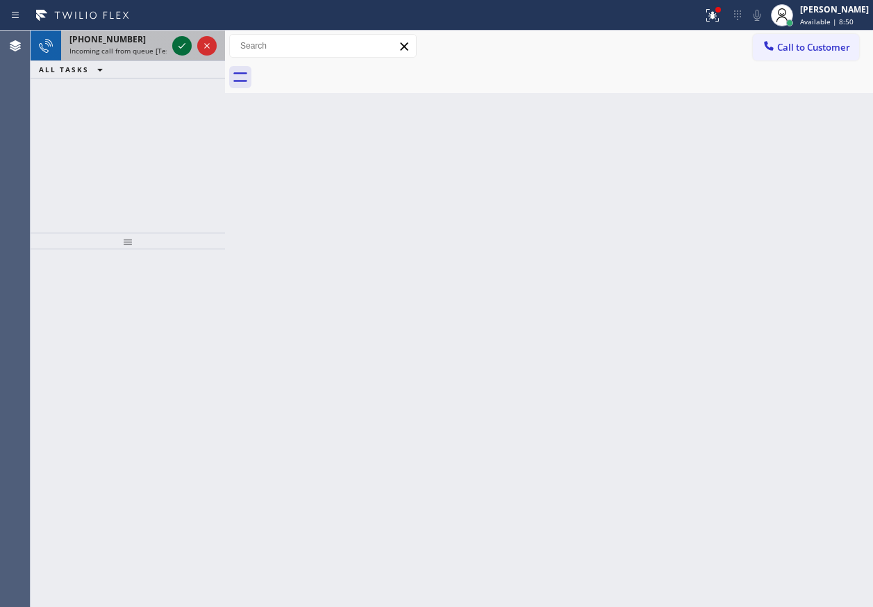
click at [178, 44] on icon at bounding box center [182, 45] width 17 height 17
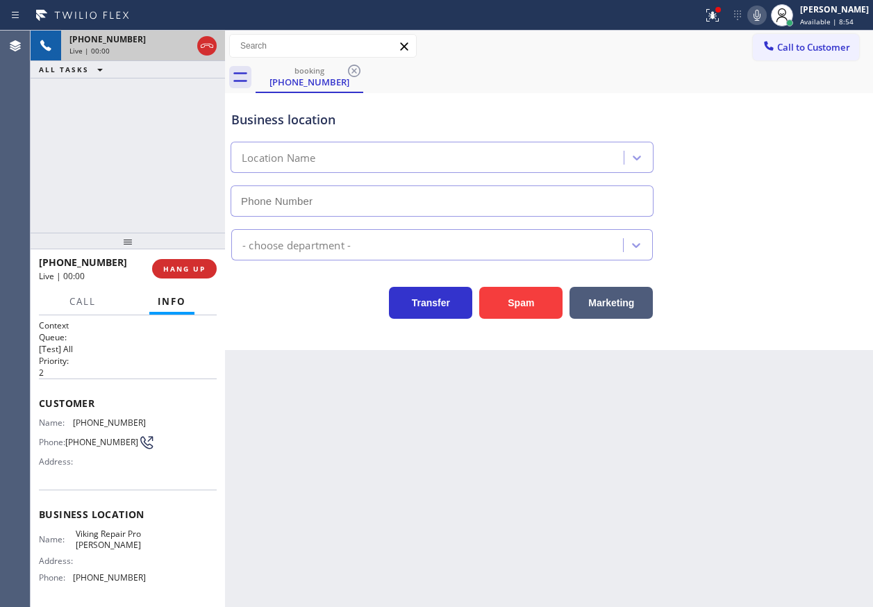
type input "[PHONE_NUMBER]"
click at [187, 264] on span "HANG UP" at bounding box center [184, 269] width 42 height 10
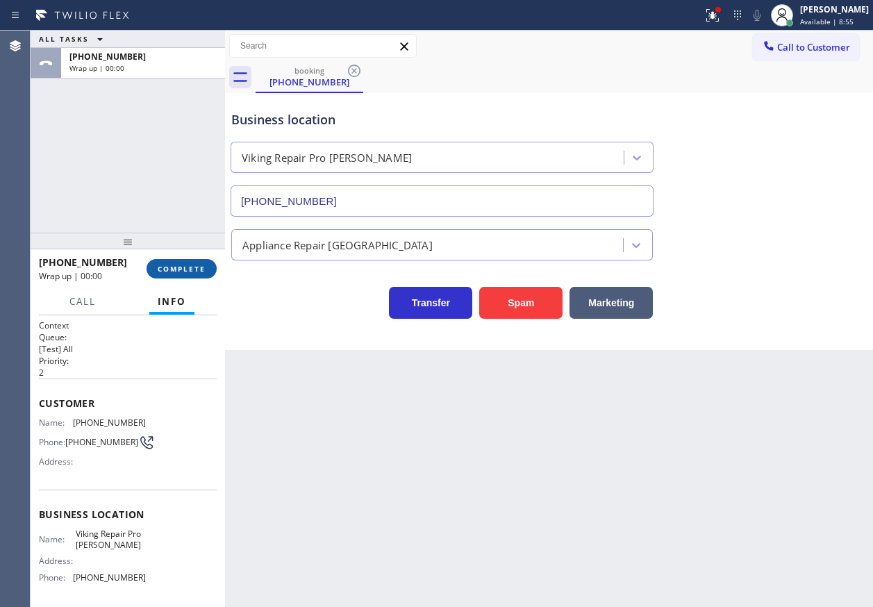
click at [187, 264] on span "COMPLETE" at bounding box center [182, 269] width 48 height 10
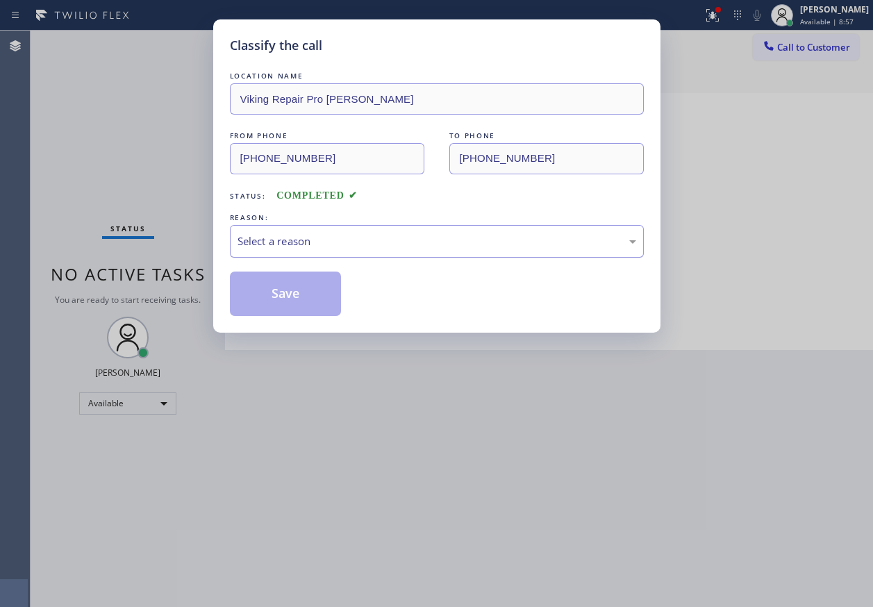
click at [314, 241] on div "Select a reason" at bounding box center [436, 241] width 399 height 16
click at [294, 302] on button "Save" at bounding box center [286, 293] width 112 height 44
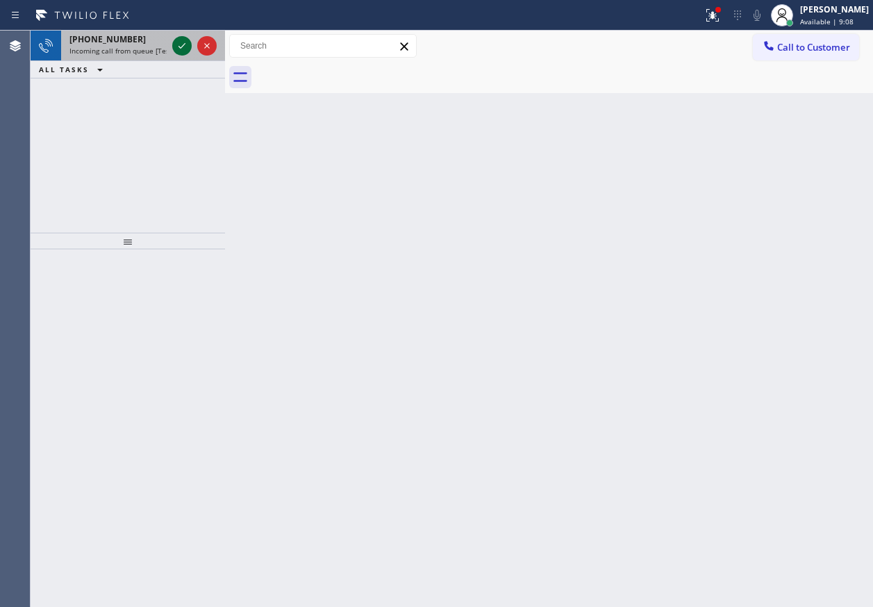
click at [178, 48] on icon at bounding box center [182, 45] width 17 height 17
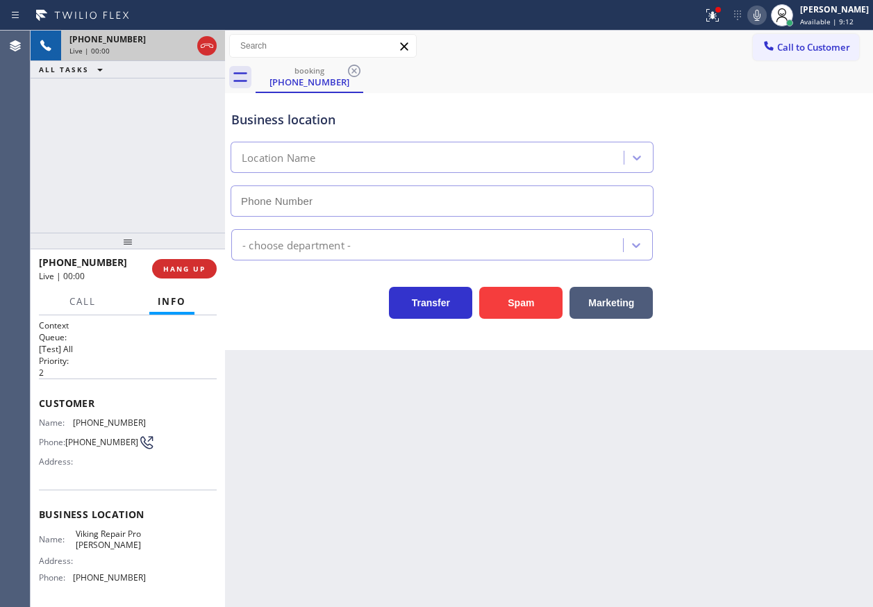
type input "[PHONE_NUMBER]"
click at [187, 270] on span "HANG UP" at bounding box center [184, 269] width 42 height 10
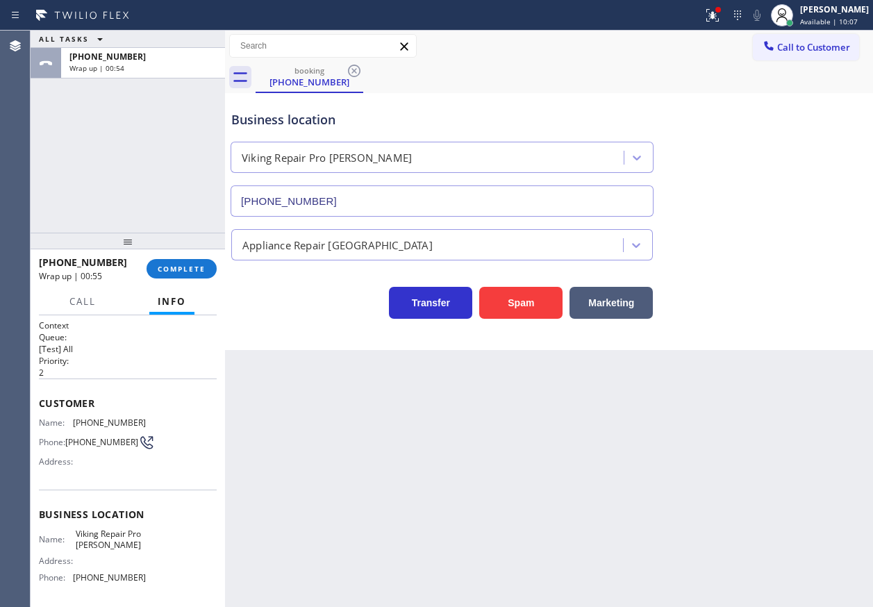
click at [781, 109] on div "Business location Viking Repair Pro [PERSON_NAME] [PHONE_NUMBER]" at bounding box center [548, 154] width 641 height 126
click at [172, 270] on span "COMPLETE" at bounding box center [182, 269] width 48 height 10
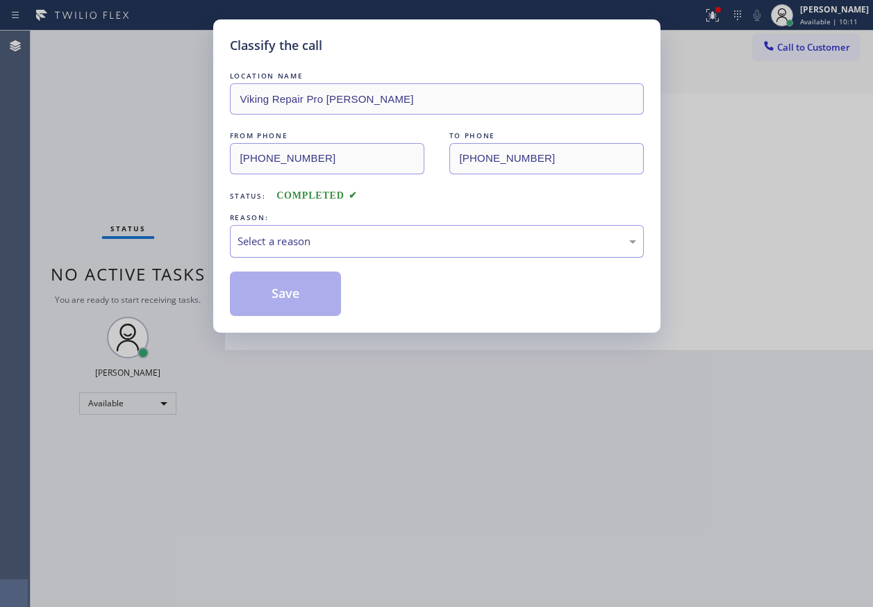
drag, startPoint x: 330, startPoint y: 241, endPoint x: 328, endPoint y: 249, distance: 8.6
click at [330, 242] on div "Select a reason" at bounding box center [436, 241] width 399 height 16
click at [291, 299] on button "Save" at bounding box center [286, 293] width 112 height 44
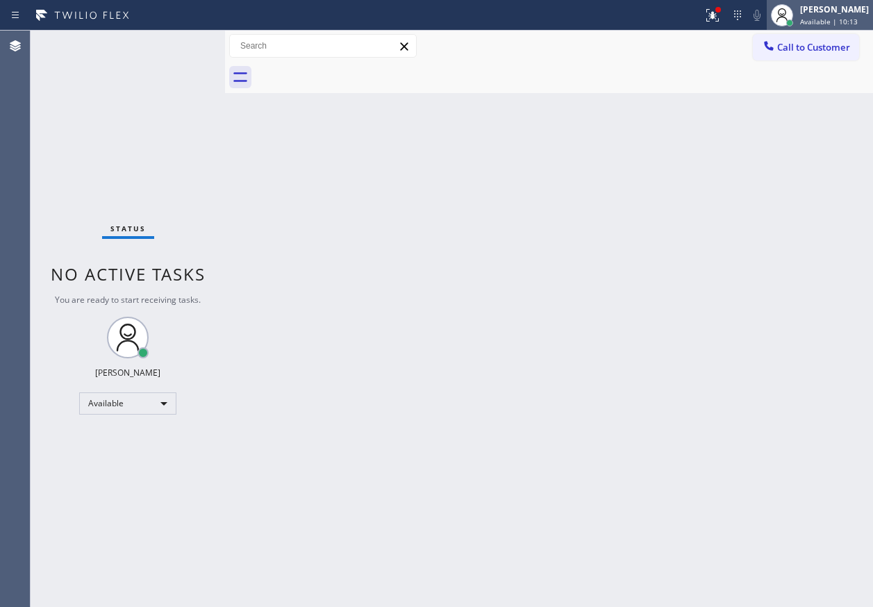
click at [837, 19] on span "Available | 10:13" at bounding box center [829, 22] width 58 height 10
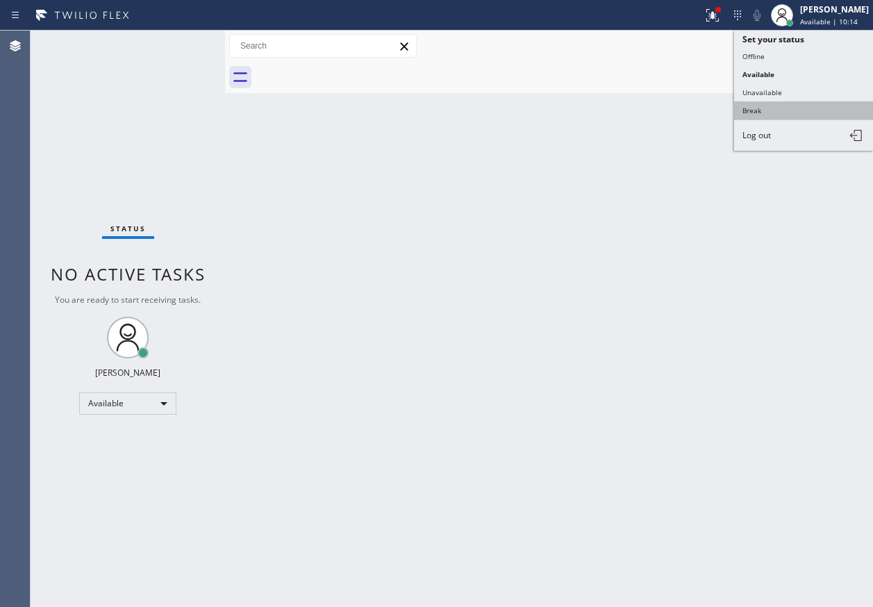
click at [790, 105] on button "Break" at bounding box center [803, 110] width 139 height 18
